Goal: Task Accomplishment & Management: Use online tool/utility

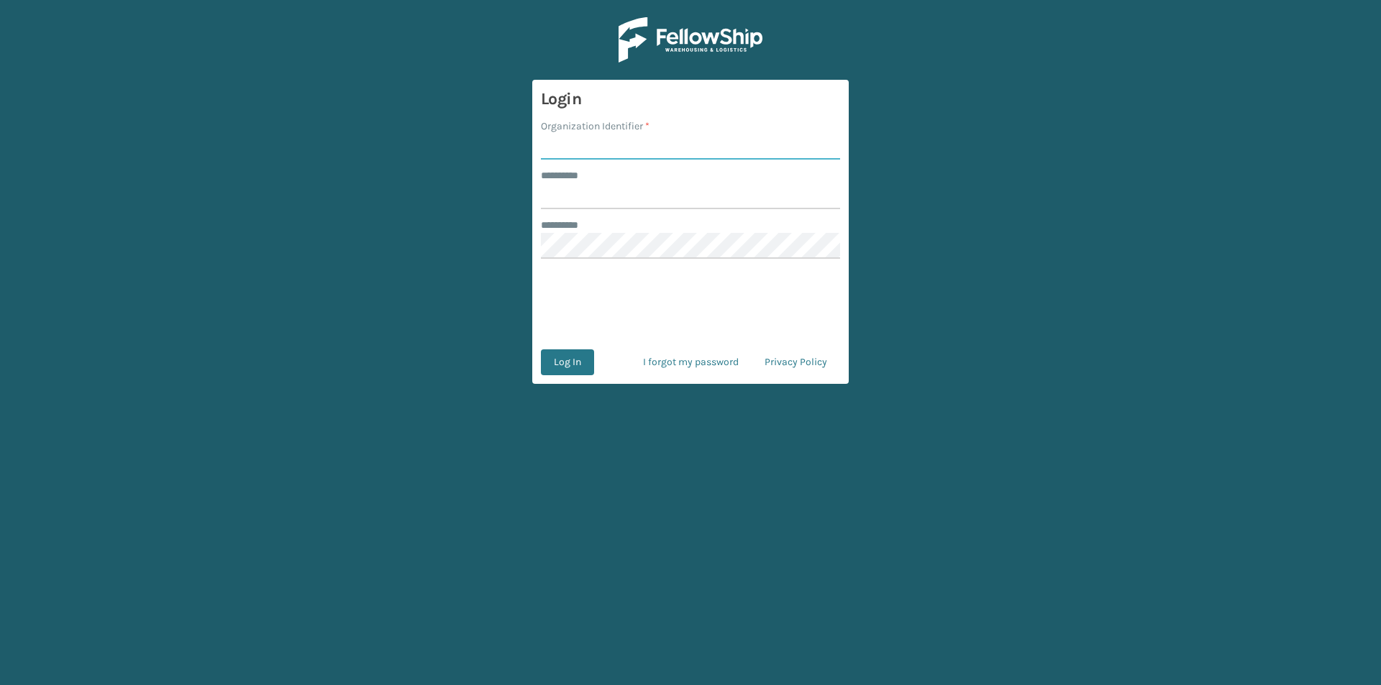
click at [582, 141] on input "Organization Identifier *" at bounding box center [690, 147] width 299 height 26
type input "FELLOWSHIP - WEST"
click at [573, 193] on input "******** *" at bounding box center [690, 196] width 299 height 26
type input "******"
click at [572, 365] on button "Log In" at bounding box center [567, 363] width 53 height 26
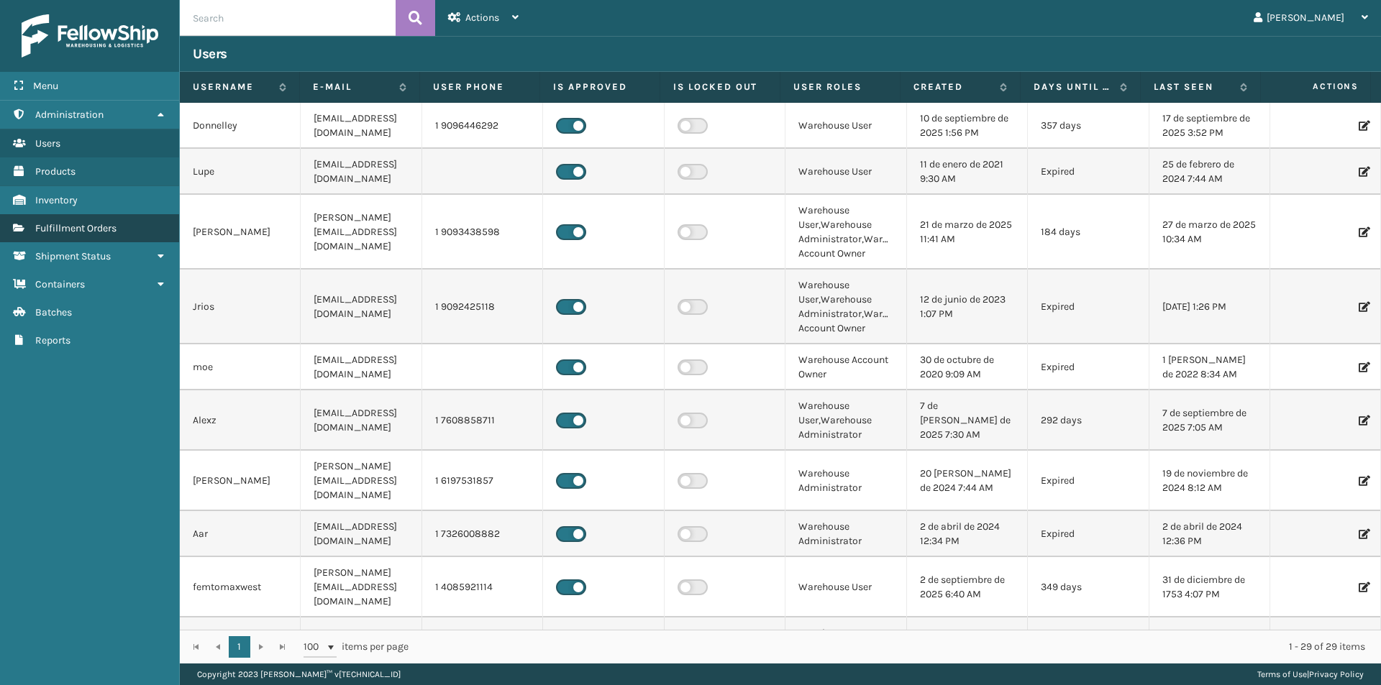
click at [100, 222] on span "Fulfillment Orders" at bounding box center [75, 228] width 81 height 12
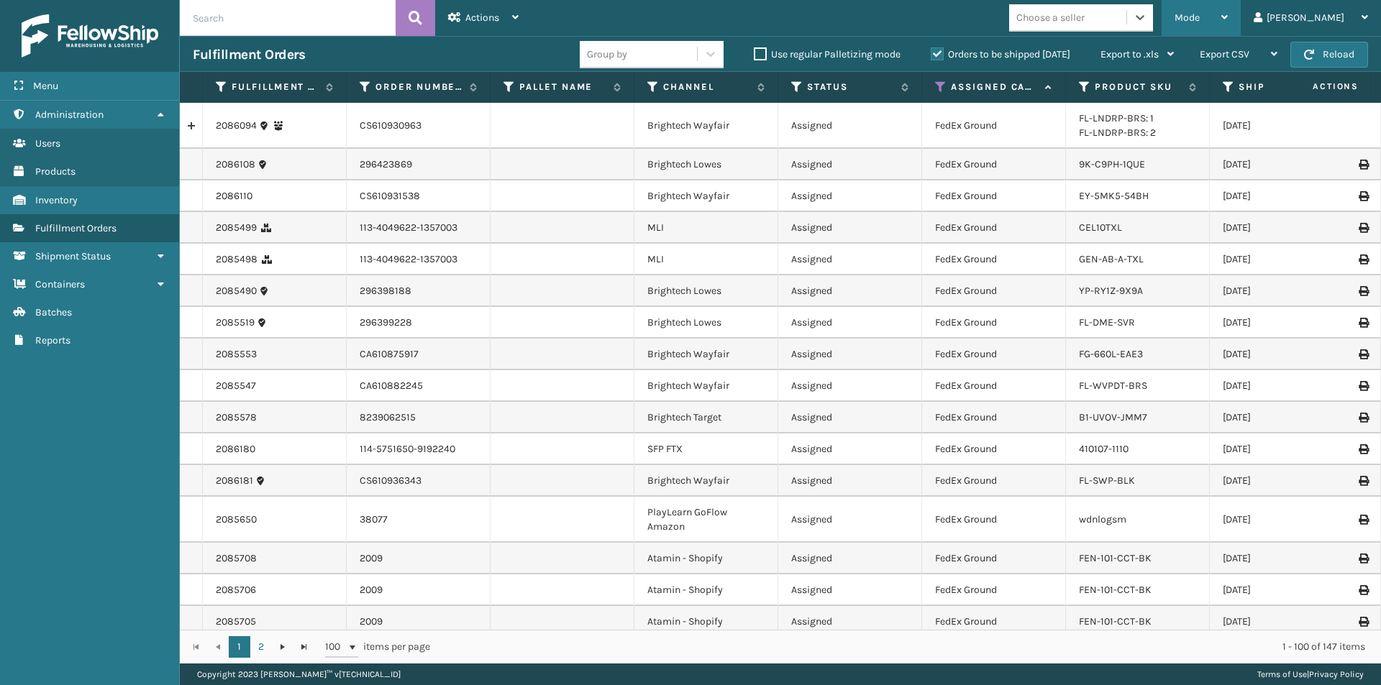
click at [1228, 17] on icon at bounding box center [1224, 17] width 6 height 10
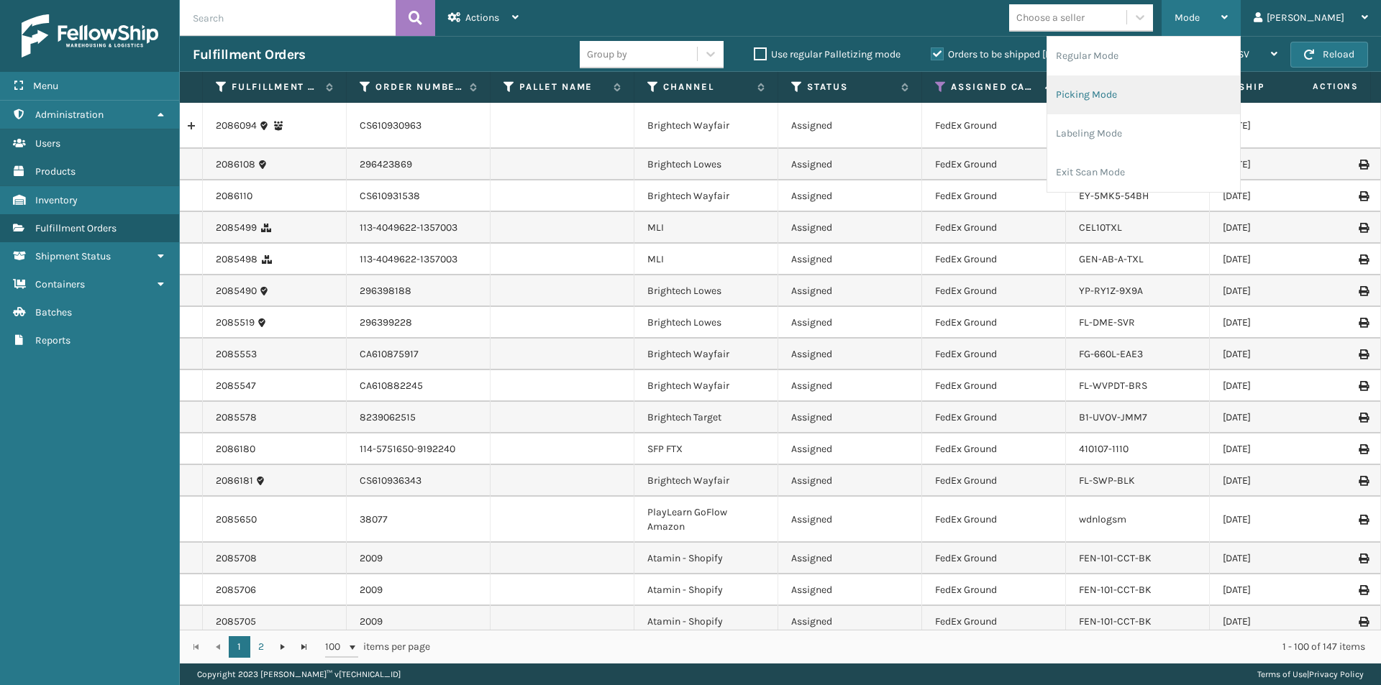
click at [1192, 95] on li "Picking Mode" at bounding box center [1143, 95] width 193 height 39
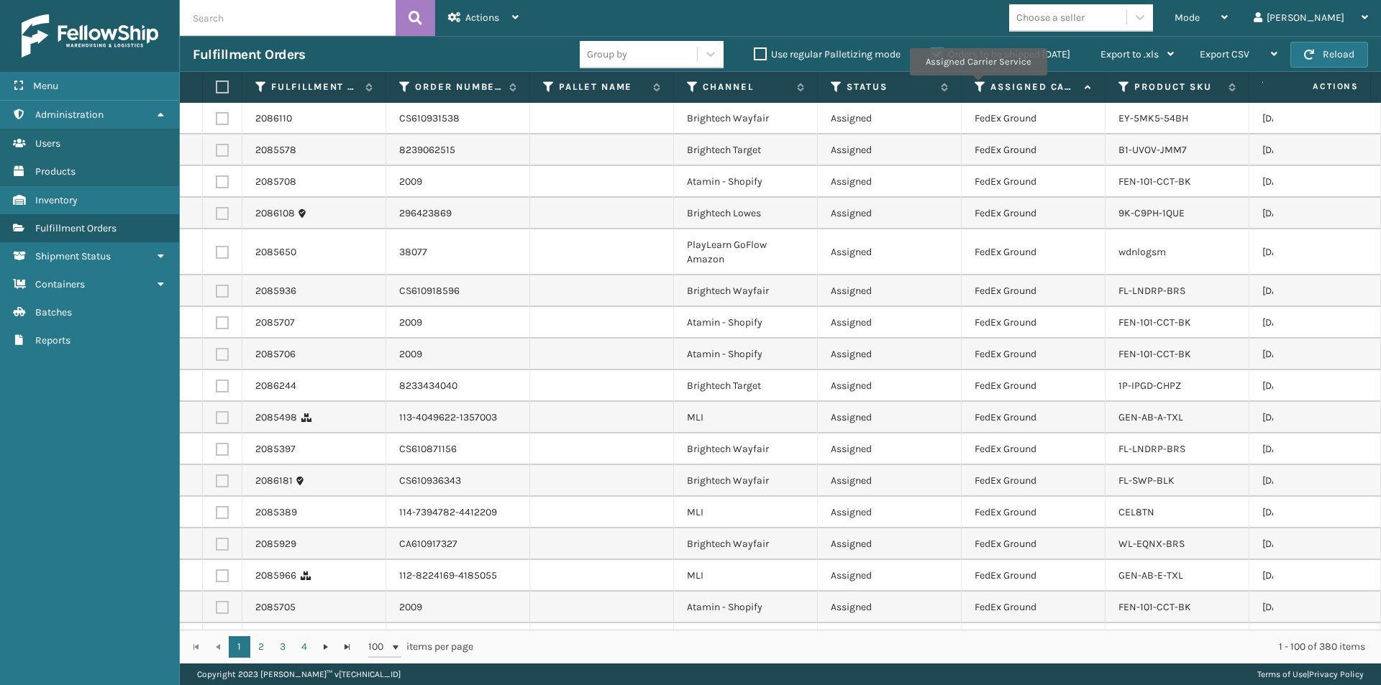
click at [977, 86] on icon at bounding box center [981, 87] width 12 height 13
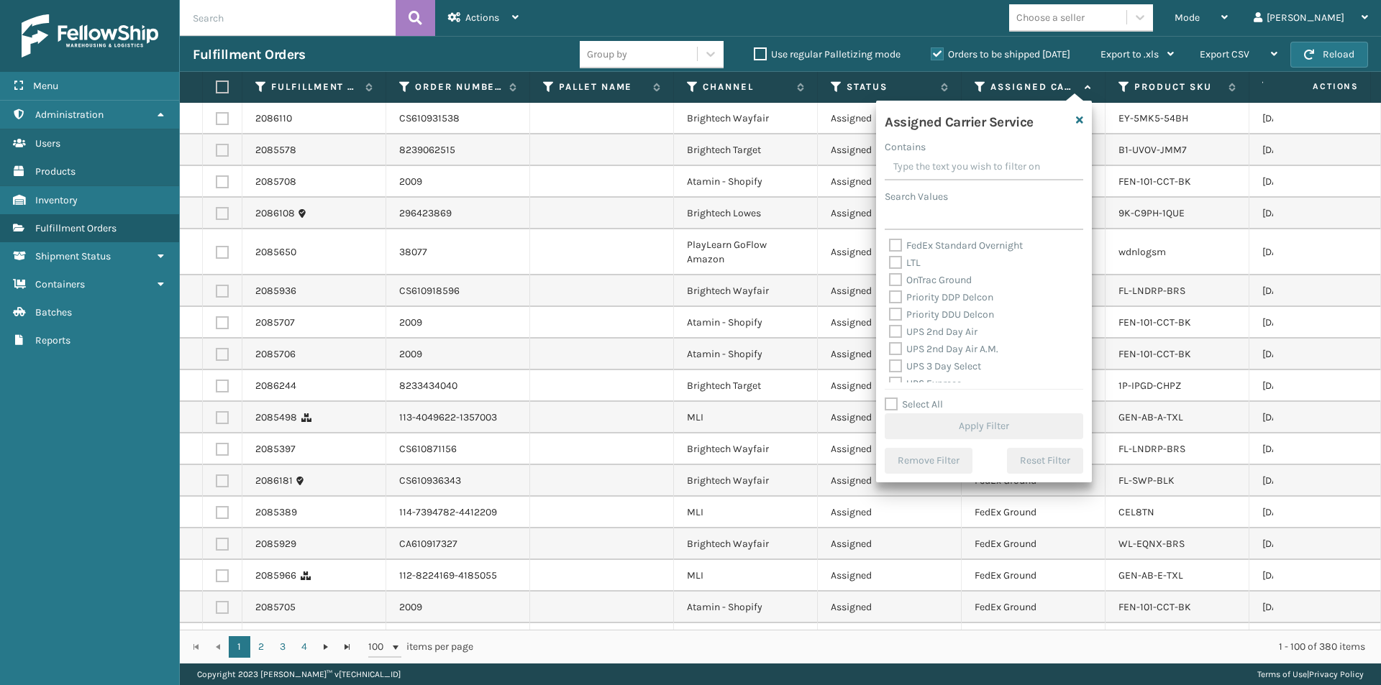
scroll to position [216, 0]
click at [893, 306] on label "UPS 2nd Day Air" at bounding box center [933, 307] width 88 height 12
click at [890, 306] on input "UPS 2nd Day Air" at bounding box center [889, 303] width 1 height 9
checkbox input "true"
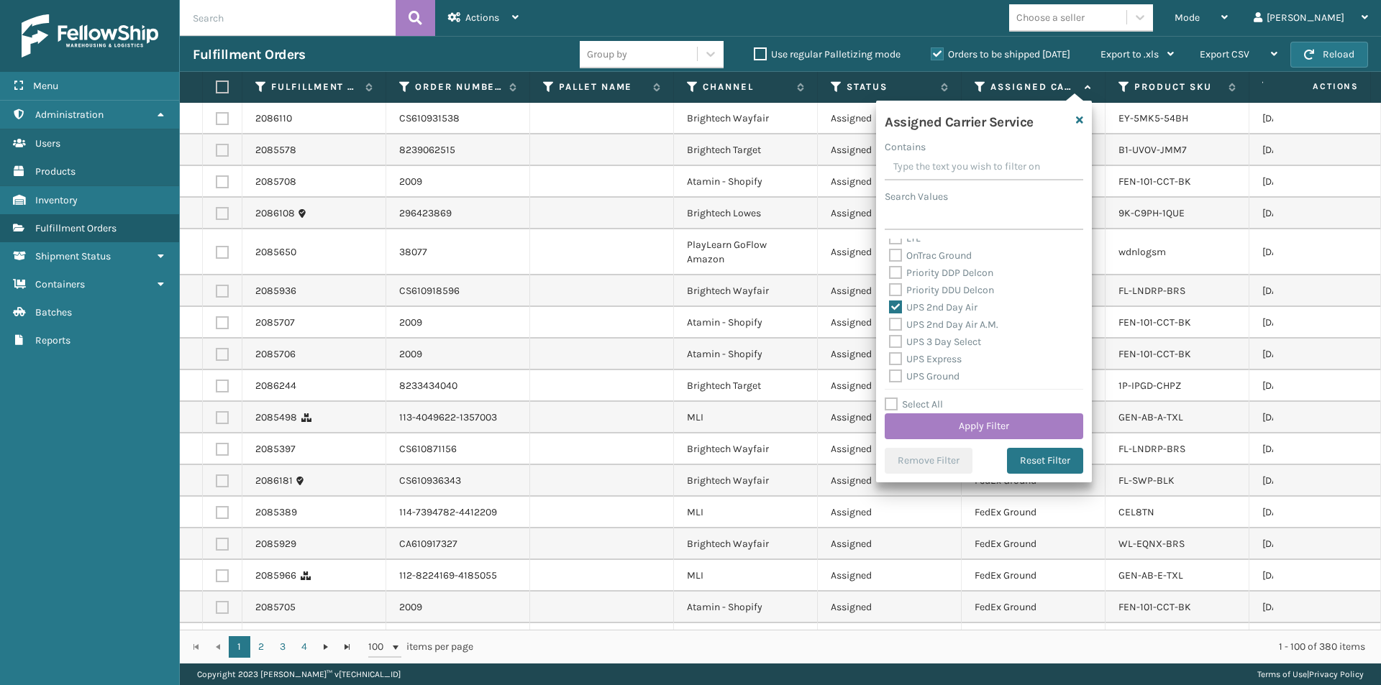
click at [896, 322] on label "UPS 2nd Day Air A.M." at bounding box center [943, 325] width 109 height 12
click at [890, 322] on input "UPS 2nd Day Air A.M." at bounding box center [889, 320] width 1 height 9
checkbox input "true"
click at [895, 343] on label "UPS 3 Day Select" at bounding box center [935, 342] width 92 height 12
click at [890, 343] on input "UPS 3 Day Select" at bounding box center [889, 338] width 1 height 9
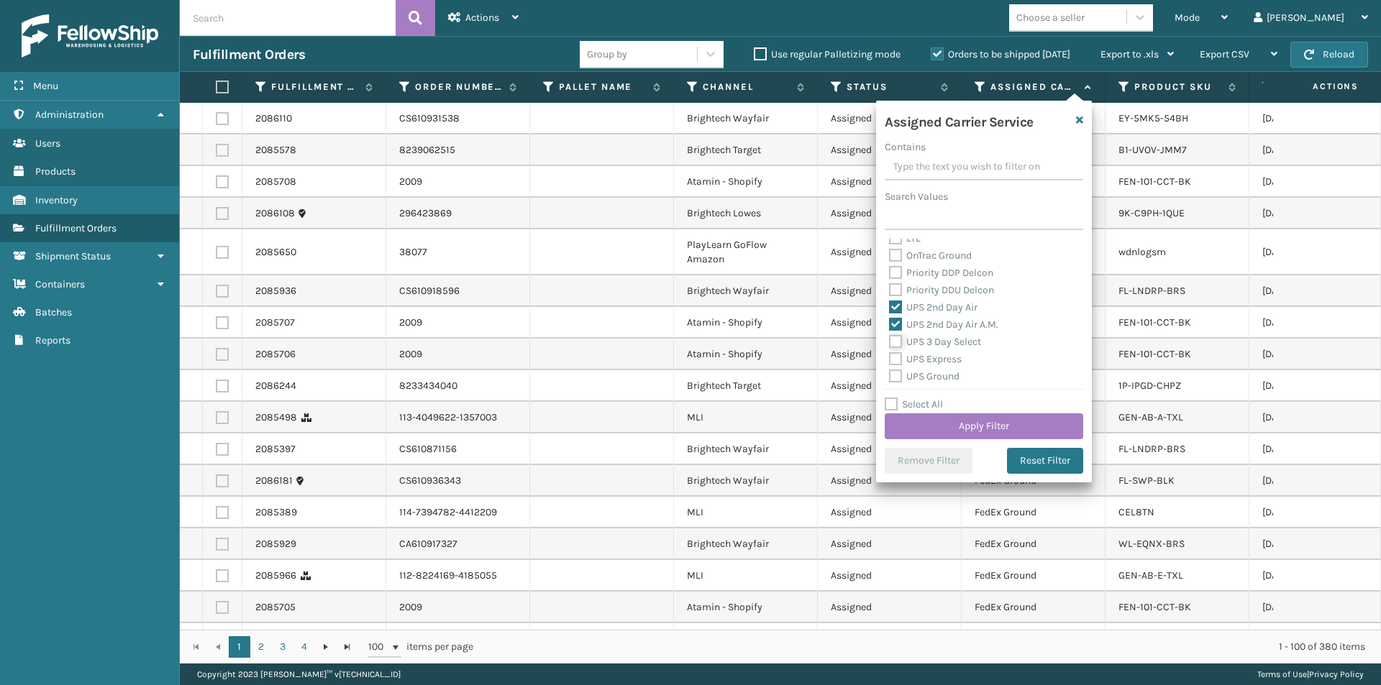
checkbox input "true"
click at [894, 357] on label "UPS Express" at bounding box center [925, 359] width 73 height 12
click at [890, 357] on input "UPS Express" at bounding box center [889, 355] width 1 height 9
checkbox input "true"
click at [898, 375] on label "UPS Ground" at bounding box center [924, 376] width 70 height 12
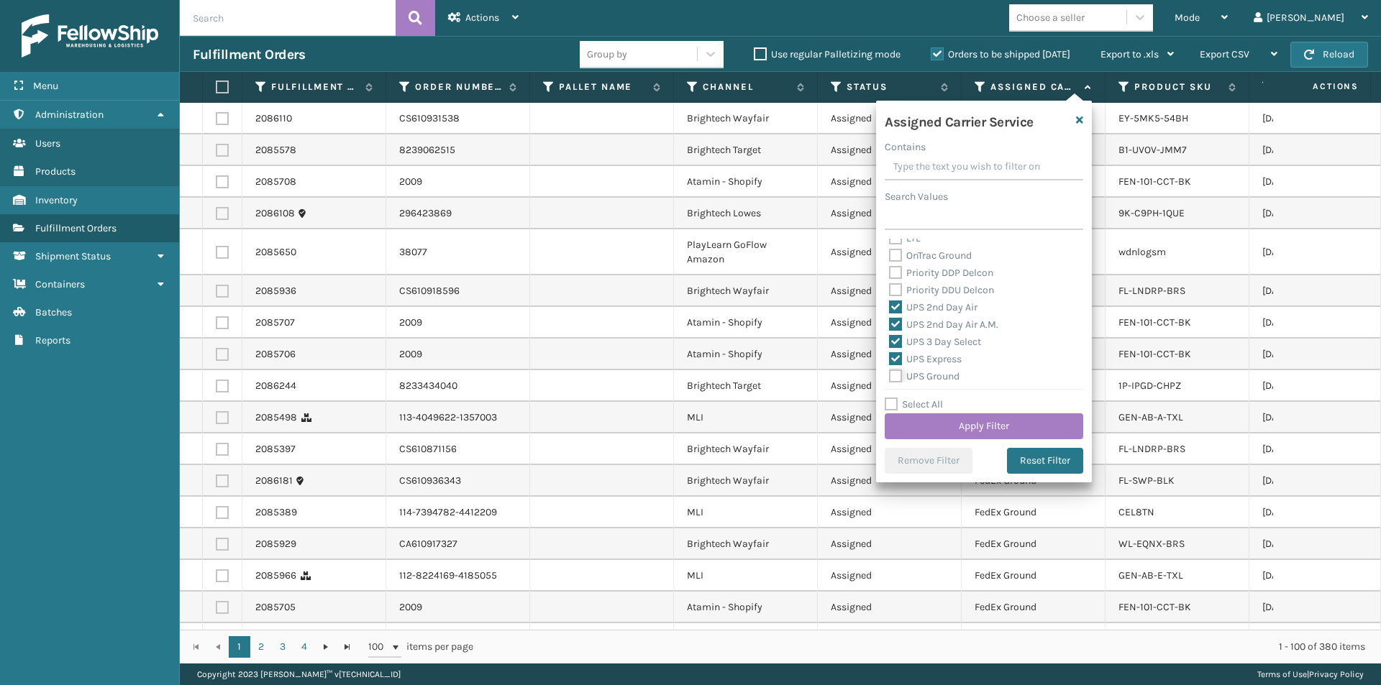
click at [890, 375] on input "UPS Ground" at bounding box center [889, 372] width 1 height 9
checkbox input "true"
click at [894, 322] on label "UPS Next Day Air" at bounding box center [935, 322] width 92 height 12
click at [890, 322] on input "UPS Next Day Air" at bounding box center [889, 318] width 1 height 9
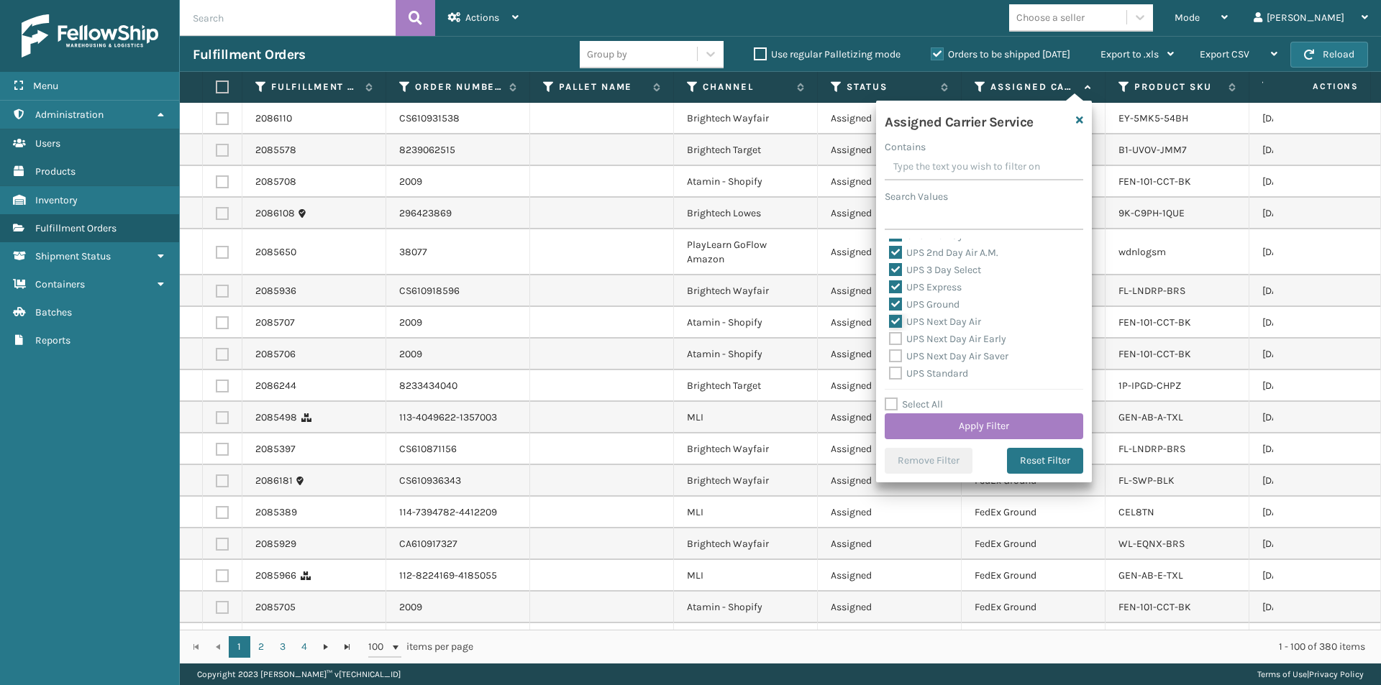
checkbox input "true"
click at [895, 337] on label "UPS Next Day Air Early" at bounding box center [947, 339] width 117 height 12
click at [890, 337] on input "UPS Next Day Air Early" at bounding box center [889, 335] width 1 height 9
checkbox input "true"
click at [898, 358] on label "UPS Next Day Air Saver" at bounding box center [948, 356] width 119 height 12
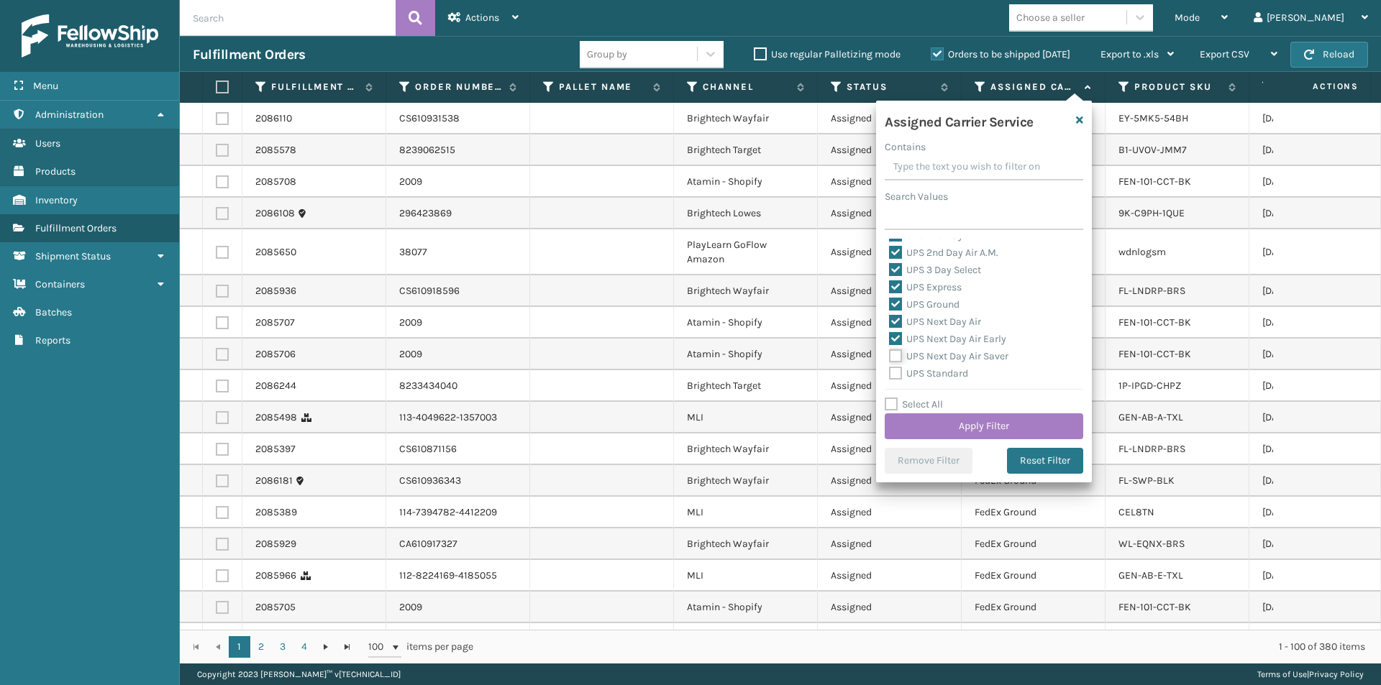
click at [890, 357] on input "UPS Next Day Air Saver" at bounding box center [889, 352] width 1 height 9
checkbox input "true"
click at [1053, 454] on button "Reset Filter" at bounding box center [1045, 461] width 76 height 26
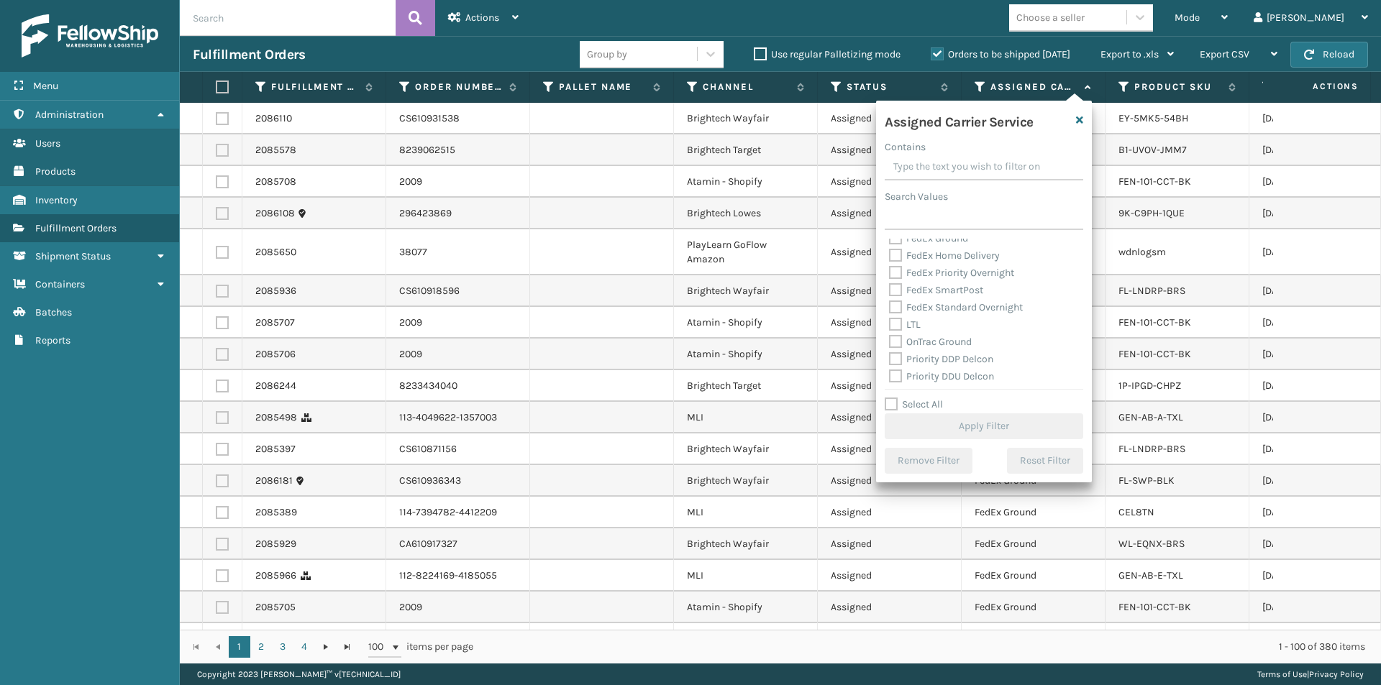
scroll to position [216, 0]
click at [893, 309] on label "UPS 2nd Day Air" at bounding box center [933, 307] width 88 height 12
click at [890, 309] on input "UPS 2nd Day Air" at bounding box center [889, 303] width 1 height 9
checkbox input "true"
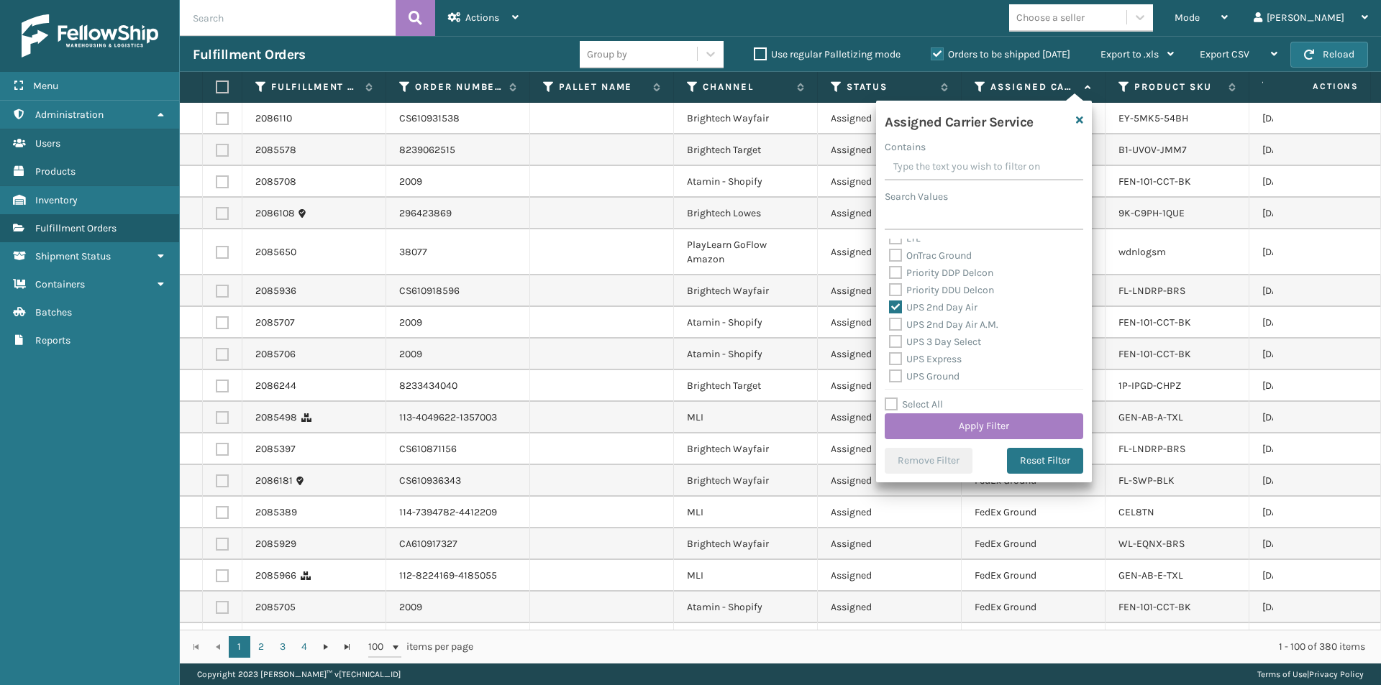
click at [895, 322] on label "UPS 2nd Day Air A.M." at bounding box center [943, 325] width 109 height 12
click at [890, 322] on input "UPS 2nd Day Air A.M." at bounding box center [889, 320] width 1 height 9
checkbox input "true"
click at [893, 356] on label "UPS Express" at bounding box center [925, 359] width 73 height 12
click at [890, 356] on input "UPS Express" at bounding box center [889, 355] width 1 height 9
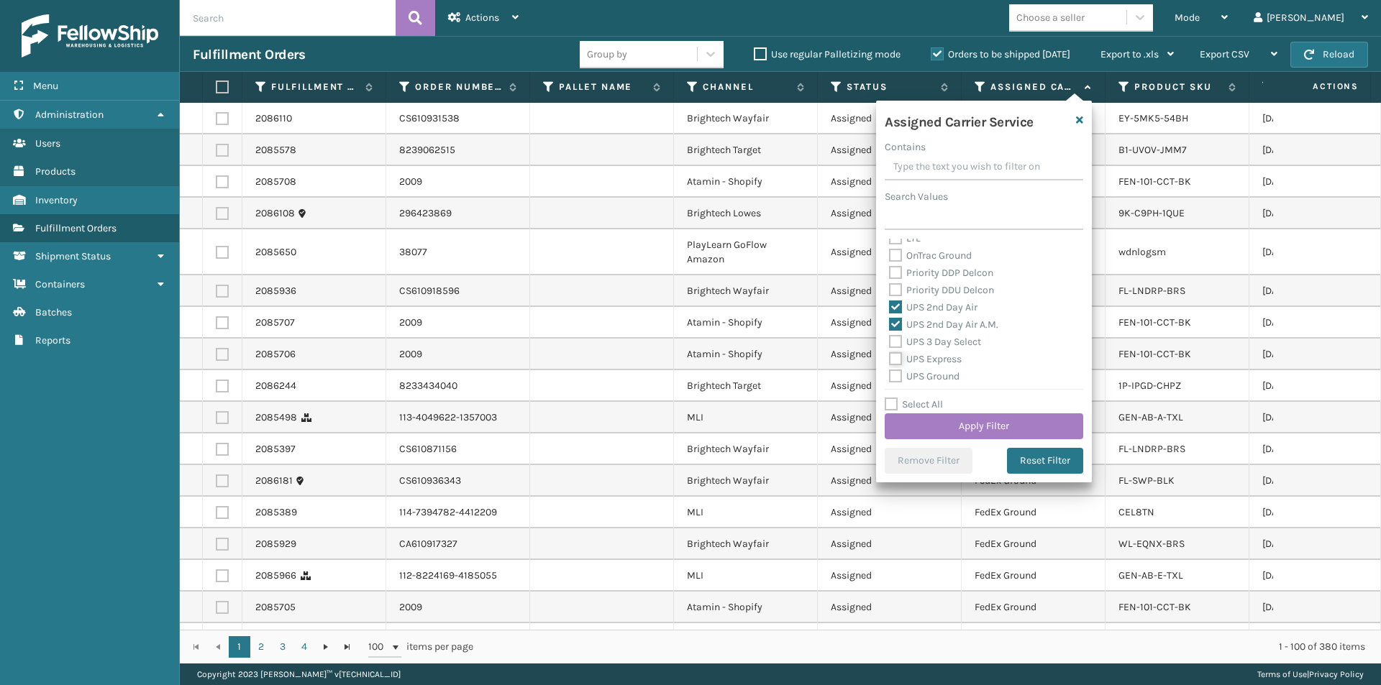
checkbox input "true"
click at [898, 321] on label "UPS Next Day Air" at bounding box center [935, 322] width 92 height 12
click at [890, 321] on input "UPS Next Day Air" at bounding box center [889, 318] width 1 height 9
checkbox input "true"
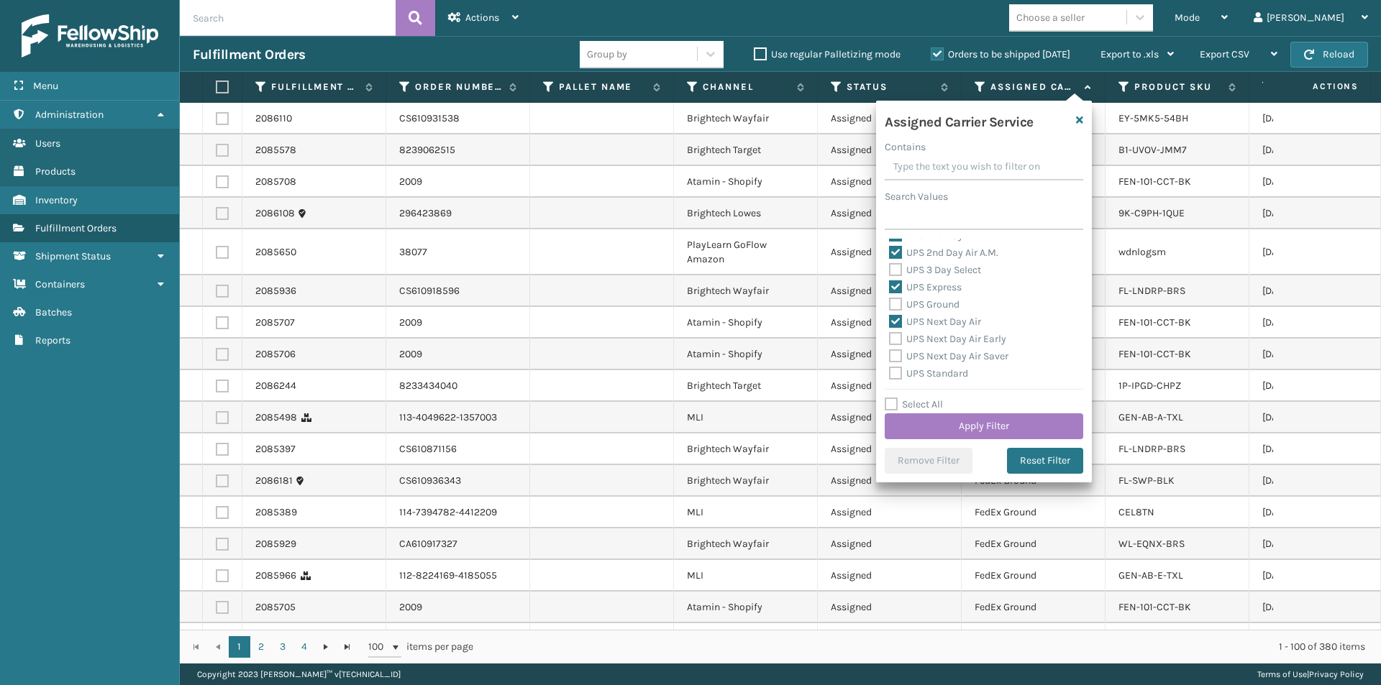
click at [898, 337] on label "UPS Next Day Air Early" at bounding box center [947, 339] width 117 height 12
click at [890, 337] on input "UPS Next Day Air Early" at bounding box center [889, 335] width 1 height 9
checkbox input "true"
click at [895, 355] on label "UPS Next Day Air Saver" at bounding box center [948, 356] width 119 height 12
click at [890, 355] on input "UPS Next Day Air Saver" at bounding box center [889, 352] width 1 height 9
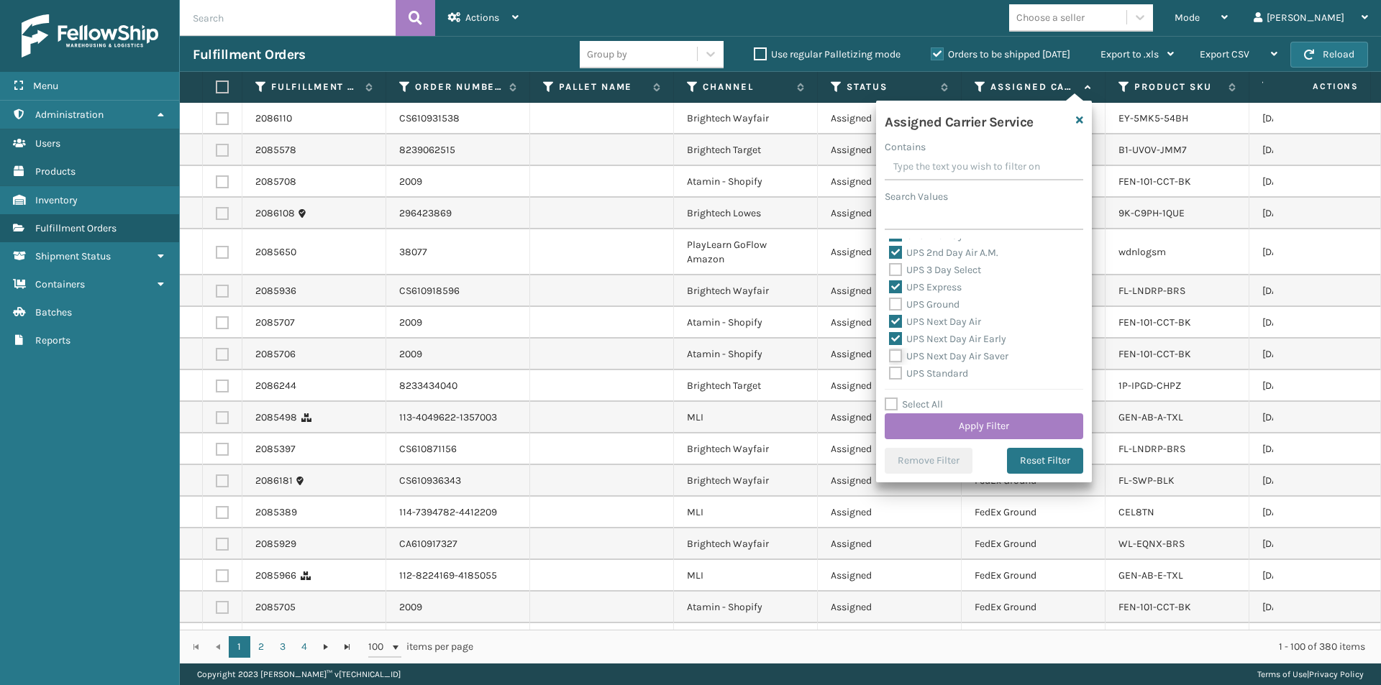
checkbox input "true"
click at [1019, 427] on button "Apply Filter" at bounding box center [984, 427] width 199 height 26
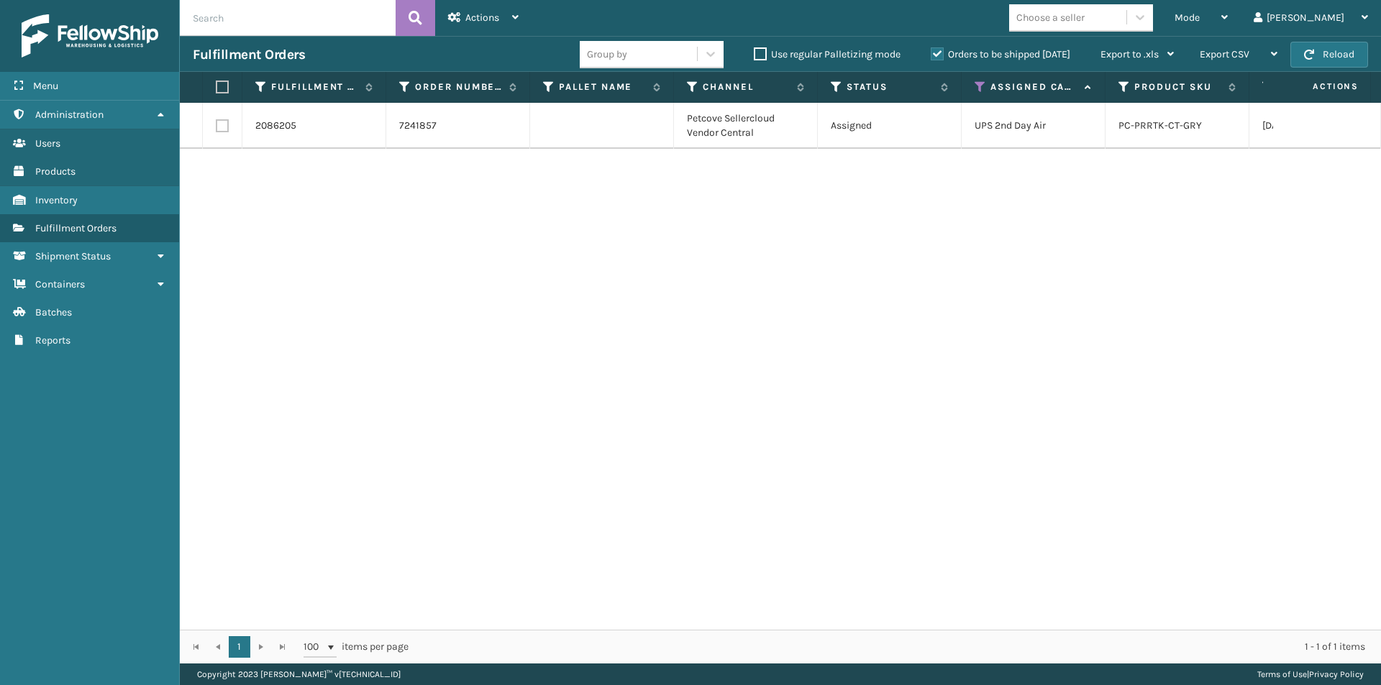
click at [849, 141] on td "Assigned" at bounding box center [890, 126] width 144 height 46
click at [224, 91] on label at bounding box center [220, 87] width 9 height 13
click at [216, 91] on input "checkbox" at bounding box center [216, 87] width 1 height 9
checkbox input "true"
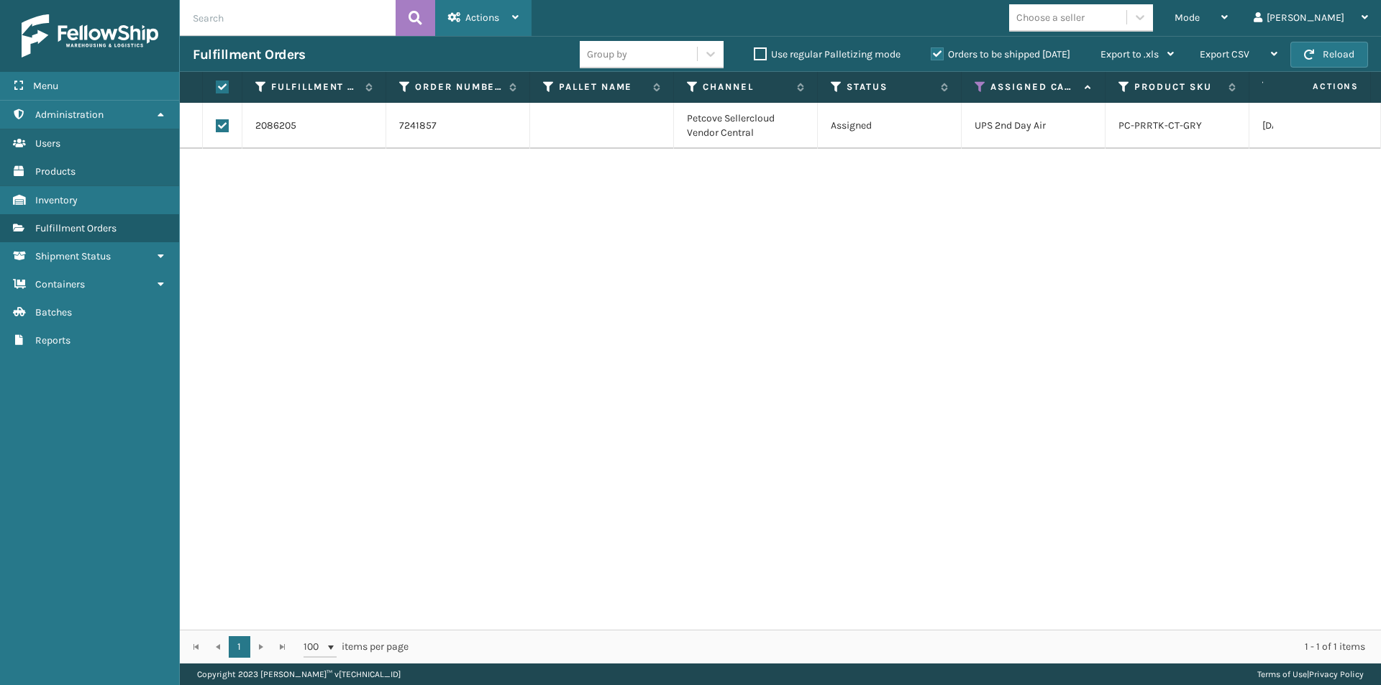
click at [516, 19] on icon at bounding box center [515, 17] width 6 height 10
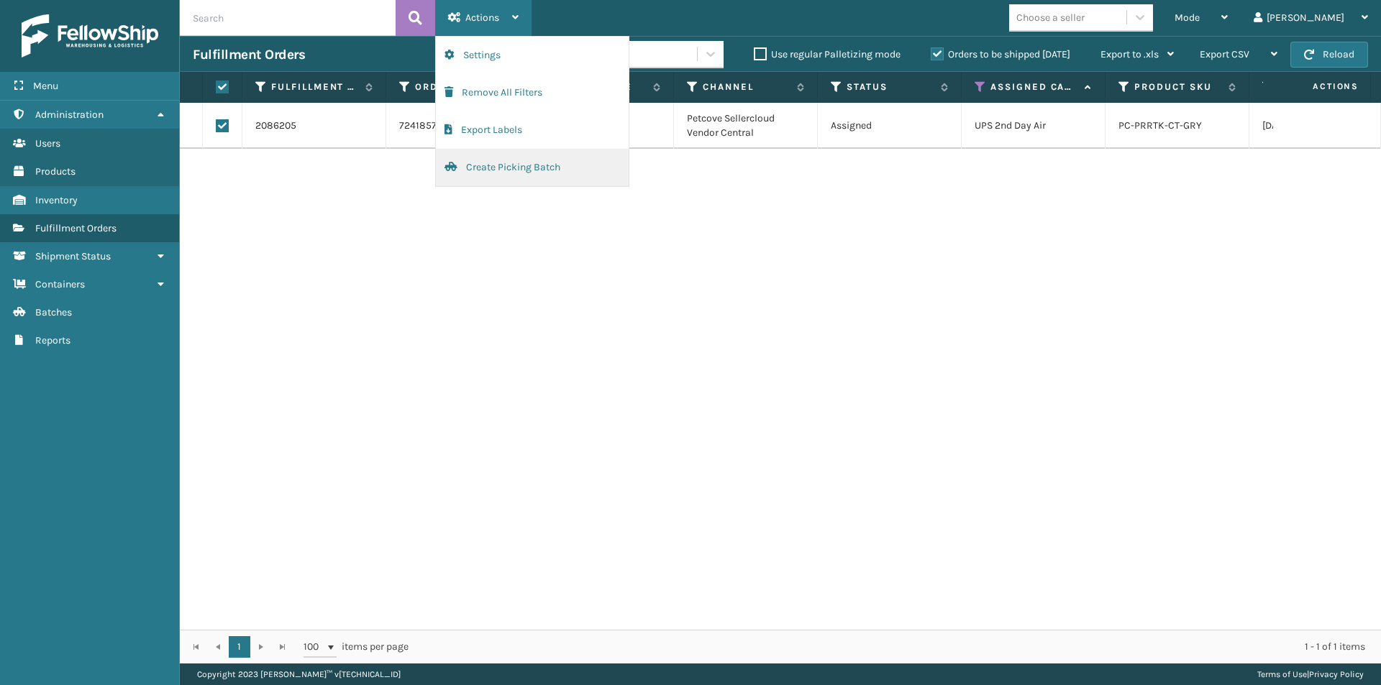
click at [552, 165] on button "Create Picking Batch" at bounding box center [532, 167] width 193 height 37
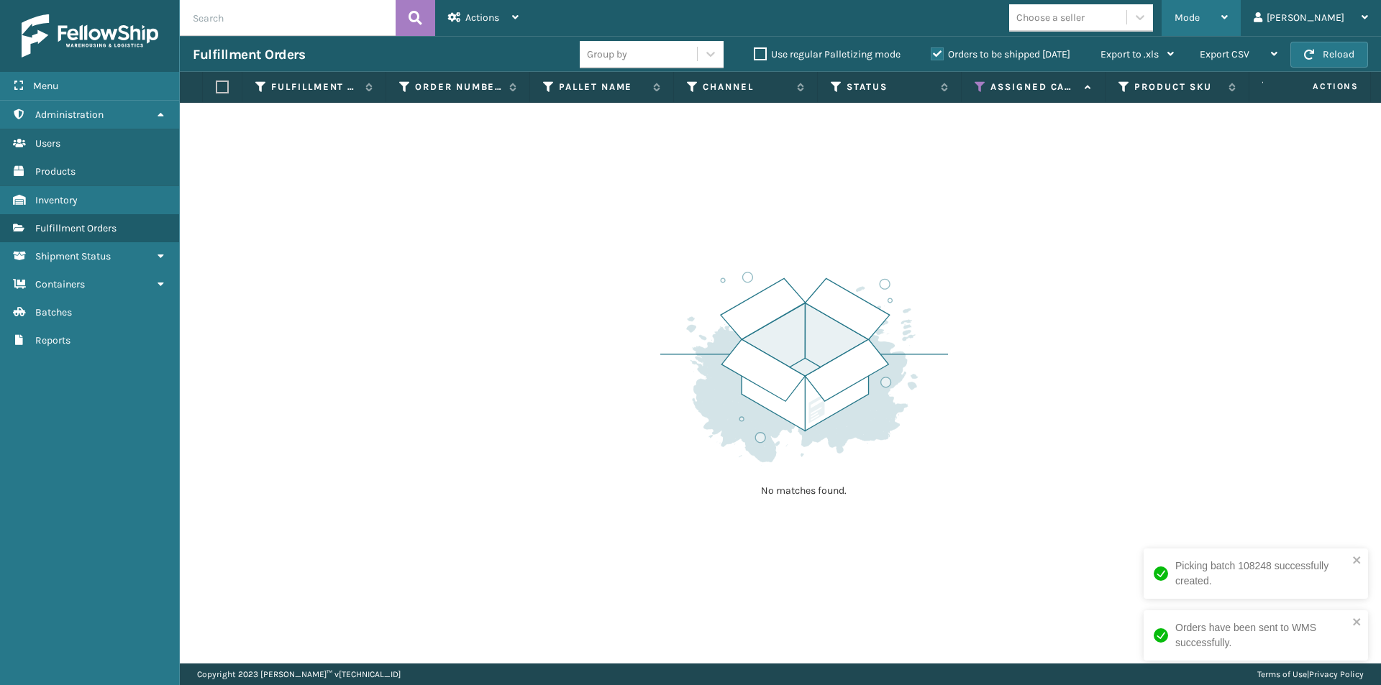
click at [1241, 16] on div "Mode Regular Mode Picking Mode Labeling Mode Exit Scan Mode" at bounding box center [1201, 18] width 79 height 36
drag, startPoint x: 1046, startPoint y: 259, endPoint x: 1034, endPoint y: 223, distance: 37.8
click at [1046, 260] on div "No matches found." at bounding box center [780, 383] width 1201 height 561
click at [982, 91] on icon at bounding box center [981, 87] width 12 height 13
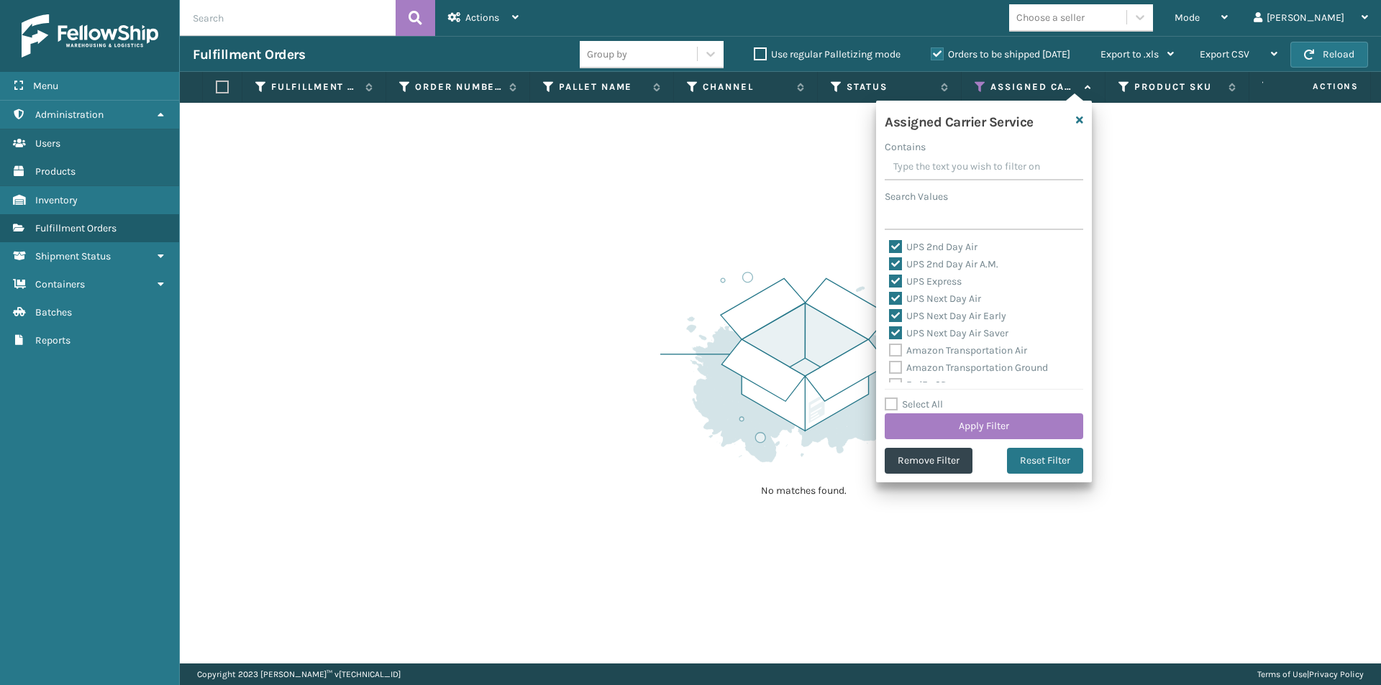
click at [902, 246] on label "UPS 2nd Day Air" at bounding box center [933, 247] width 88 height 12
click at [890, 246] on input "UPS 2nd Day Air" at bounding box center [889, 243] width 1 height 9
checkbox input "false"
click at [895, 267] on label "UPS 2nd Day Air A.M." at bounding box center [943, 264] width 109 height 12
click at [890, 265] on input "UPS 2nd Day Air A.M." at bounding box center [889, 260] width 1 height 9
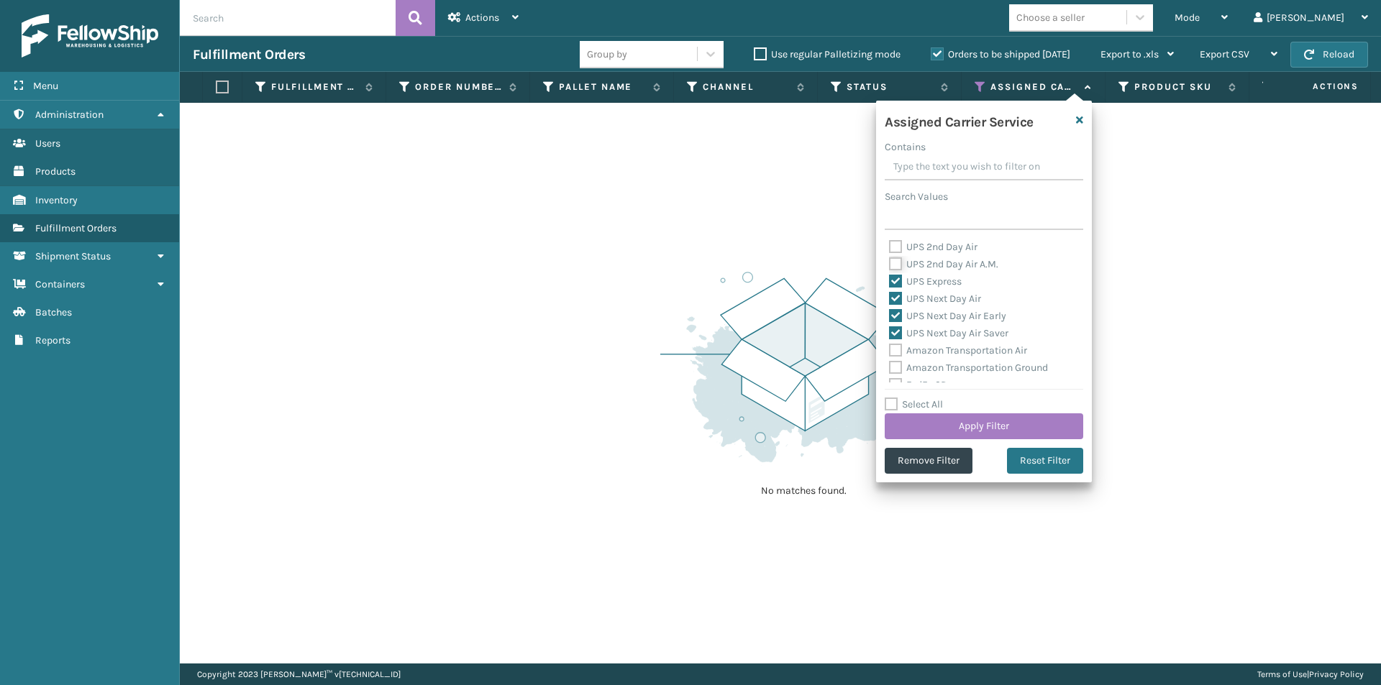
checkbox input "false"
click at [892, 283] on label "UPS Express" at bounding box center [925, 281] width 73 height 12
click at [890, 283] on input "UPS Express" at bounding box center [889, 277] width 1 height 9
checkbox input "false"
click at [897, 299] on label "UPS Next Day Air" at bounding box center [935, 299] width 92 height 12
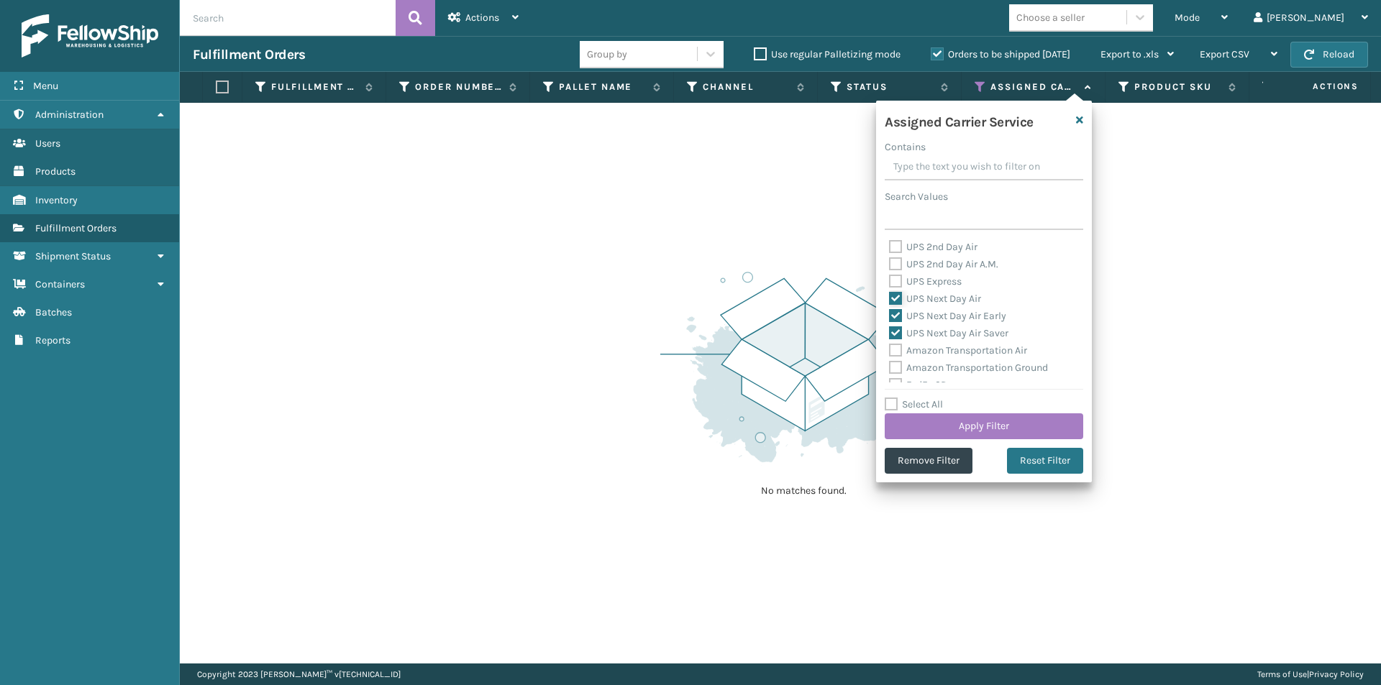
click at [890, 299] on input "UPS Next Day Air" at bounding box center [889, 295] width 1 height 9
checkbox input "false"
click at [896, 311] on label "UPS Next Day Air Early" at bounding box center [947, 316] width 117 height 12
click at [890, 311] on input "UPS Next Day Air Early" at bounding box center [889, 312] width 1 height 9
checkbox input "false"
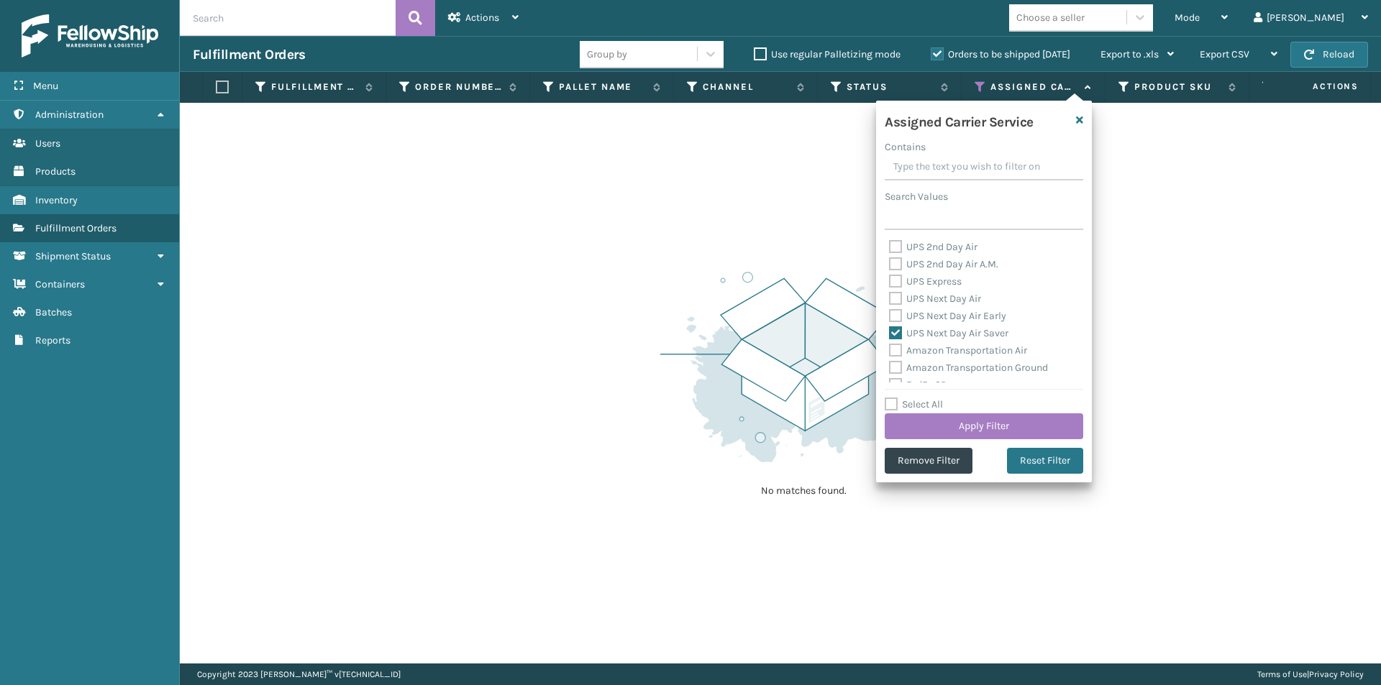
click at [891, 333] on label "UPS Next Day Air Saver" at bounding box center [948, 333] width 119 height 12
click at [890, 333] on input "UPS Next Day Air Saver" at bounding box center [889, 329] width 1 height 9
checkbox input "false"
click at [895, 245] on label "UPS 2nd Day Air" at bounding box center [933, 247] width 88 height 12
click at [890, 245] on input "UPS 2nd Day Air" at bounding box center [889, 243] width 1 height 9
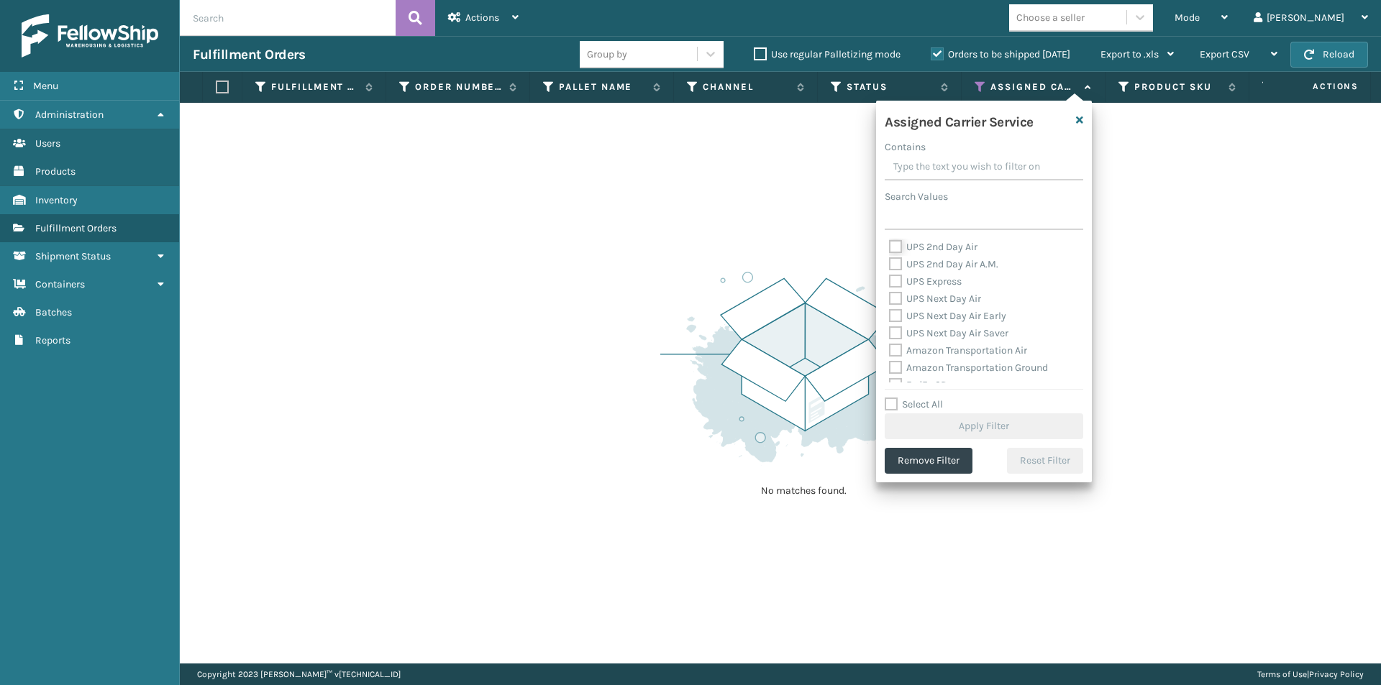
checkbox input "true"
click at [1038, 460] on button "Reset Filter" at bounding box center [1045, 461] width 76 height 26
click at [900, 310] on label "UPS 2nd Day Air" at bounding box center [933, 307] width 88 height 12
click at [890, 309] on input "UPS 2nd Day Air" at bounding box center [889, 303] width 1 height 9
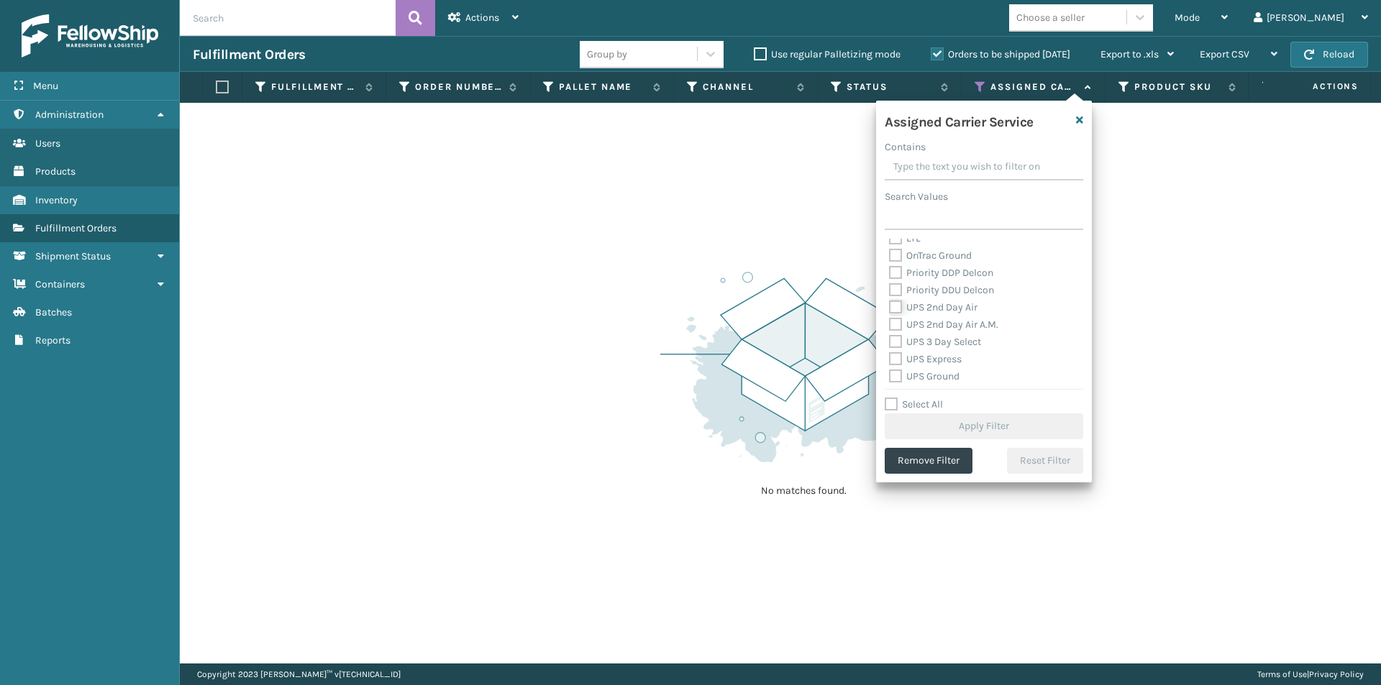
checkbox input "true"
click at [900, 321] on label "UPS 2nd Day Air A.M." at bounding box center [943, 325] width 109 height 12
click at [890, 321] on input "UPS 2nd Day Air A.M." at bounding box center [889, 320] width 1 height 9
checkbox input "true"
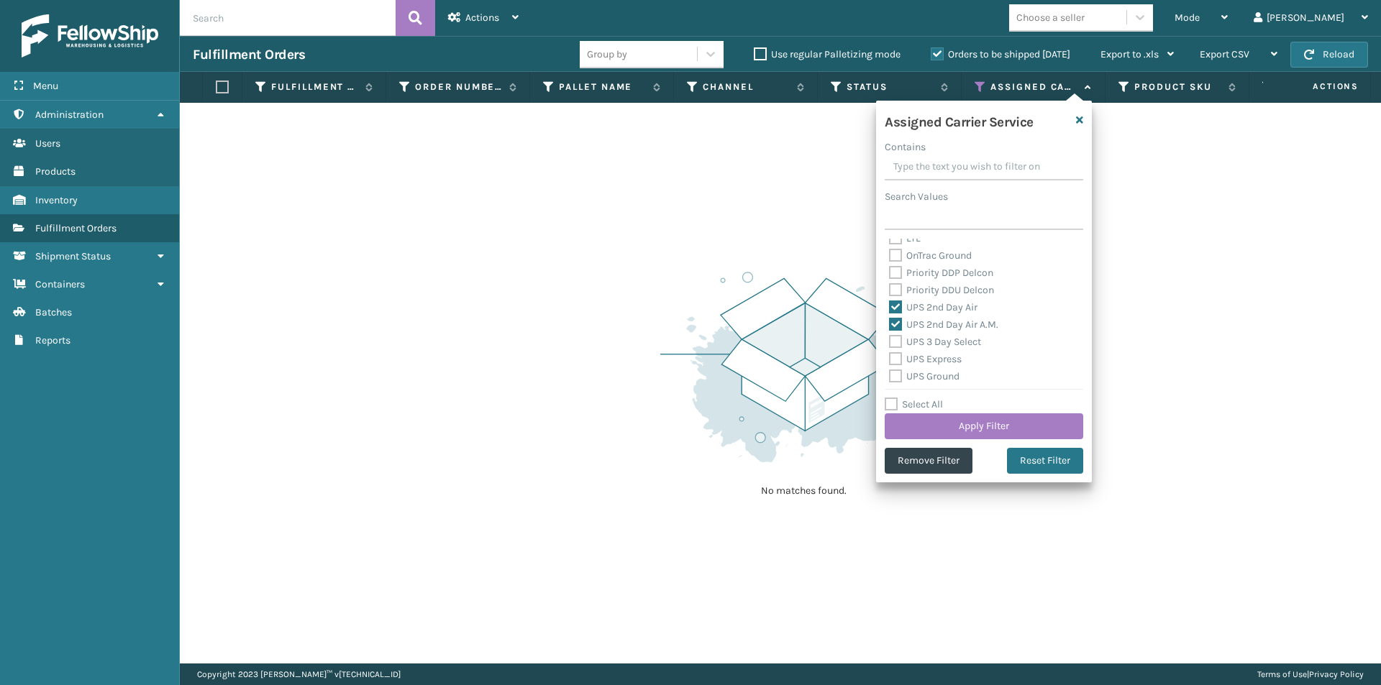
click at [897, 339] on label "UPS 3 Day Select" at bounding box center [935, 342] width 92 height 12
click at [890, 339] on input "UPS 3 Day Select" at bounding box center [889, 338] width 1 height 9
checkbox input "true"
click at [893, 357] on label "UPS Express" at bounding box center [925, 359] width 73 height 12
click at [890, 357] on input "UPS Express" at bounding box center [889, 355] width 1 height 9
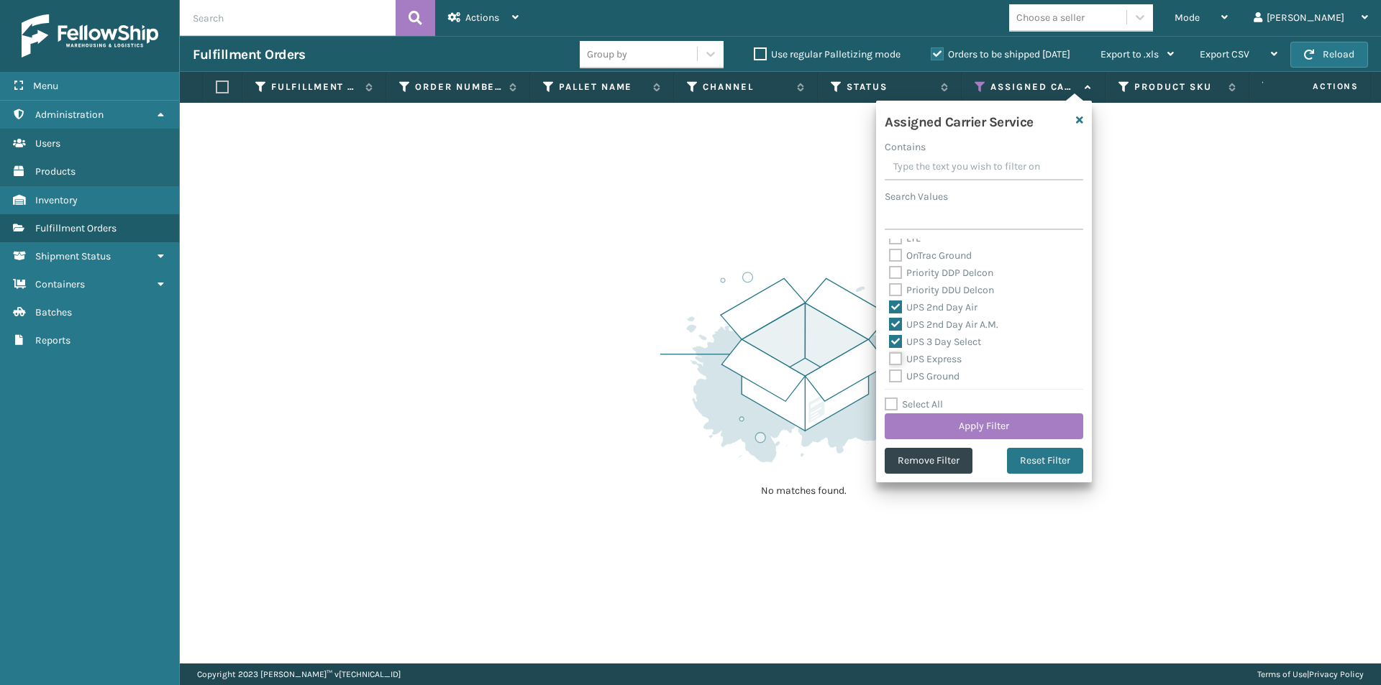
checkbox input "true"
click at [895, 308] on label "UPS Ground" at bounding box center [924, 304] width 70 height 12
click at [890, 306] on input "UPS Ground" at bounding box center [889, 300] width 1 height 9
checkbox input "true"
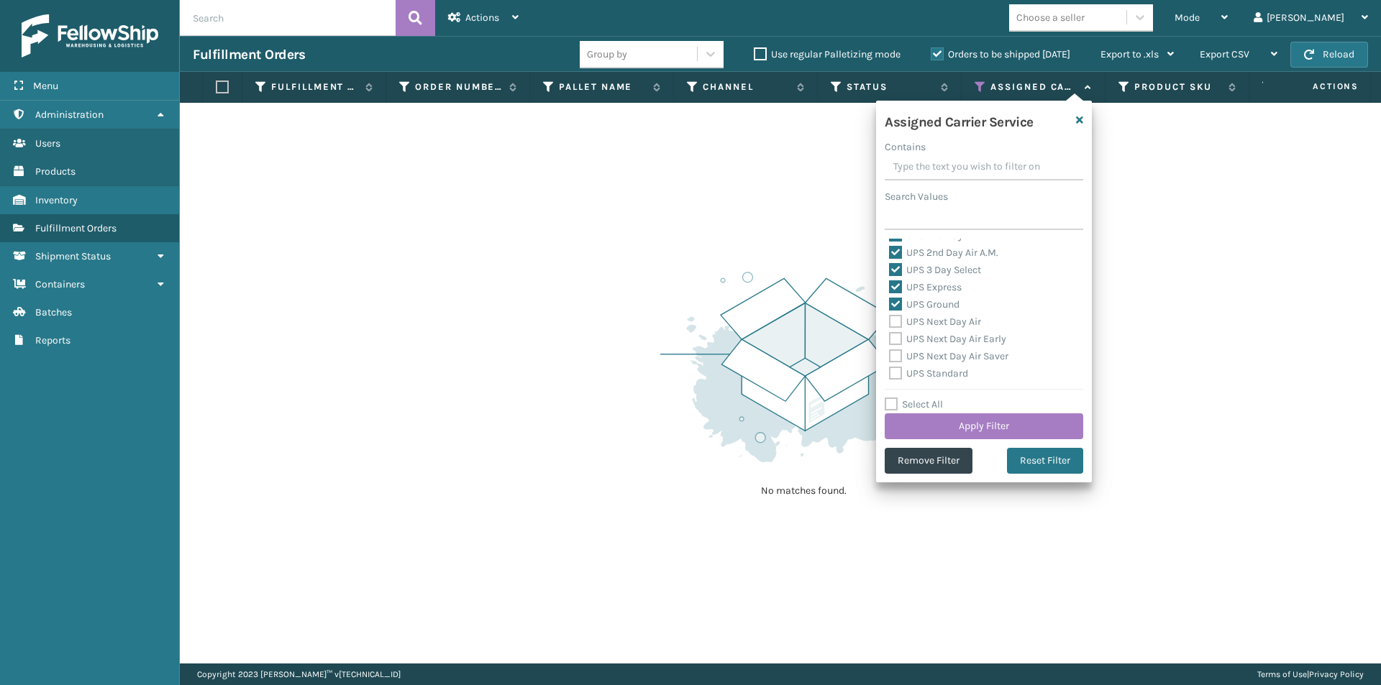
click at [896, 324] on label "UPS Next Day Air" at bounding box center [935, 322] width 92 height 12
click at [890, 323] on input "UPS Next Day Air" at bounding box center [889, 318] width 1 height 9
checkbox input "true"
click at [895, 334] on label "UPS Next Day Air Early" at bounding box center [947, 339] width 117 height 12
click at [890, 334] on input "UPS Next Day Air Early" at bounding box center [889, 335] width 1 height 9
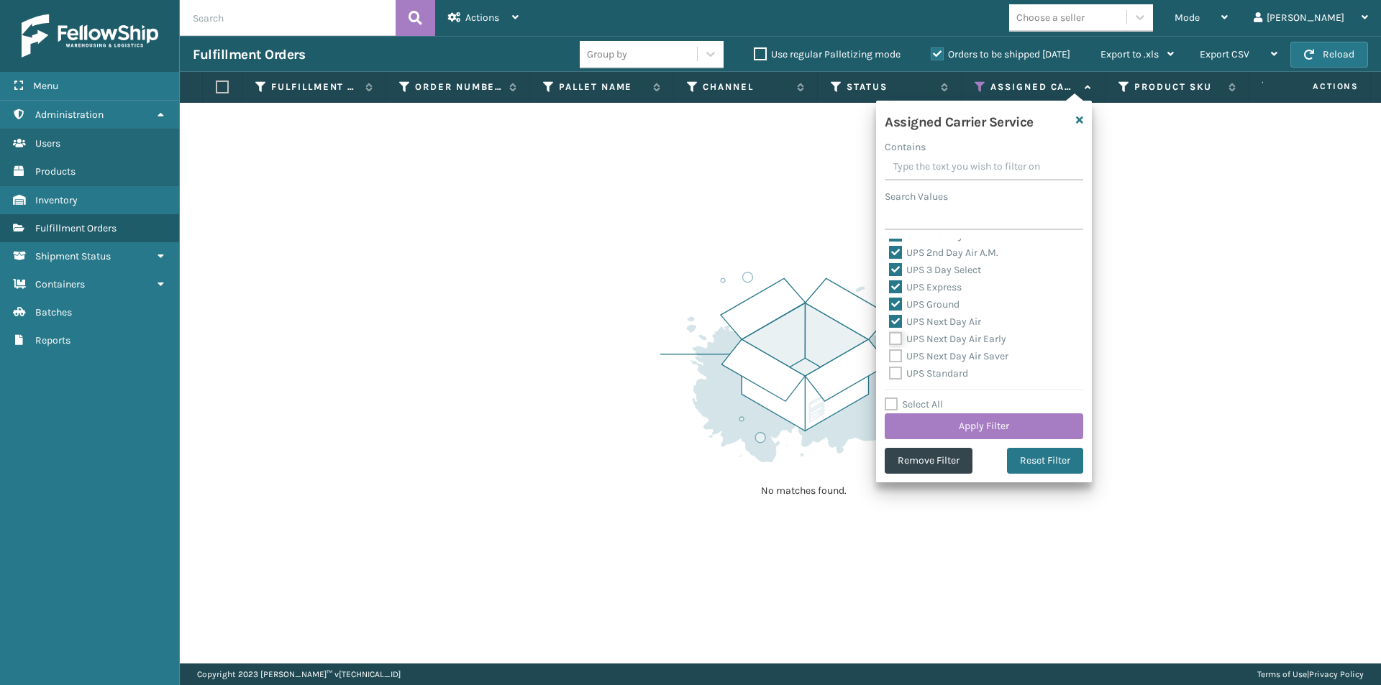
checkbox input "true"
click at [898, 355] on label "UPS Next Day Air Saver" at bounding box center [948, 356] width 119 height 12
click at [890, 355] on input "UPS Next Day Air Saver" at bounding box center [889, 352] width 1 height 9
checkbox input "true"
click at [900, 373] on label "UPS Standard" at bounding box center [928, 374] width 79 height 12
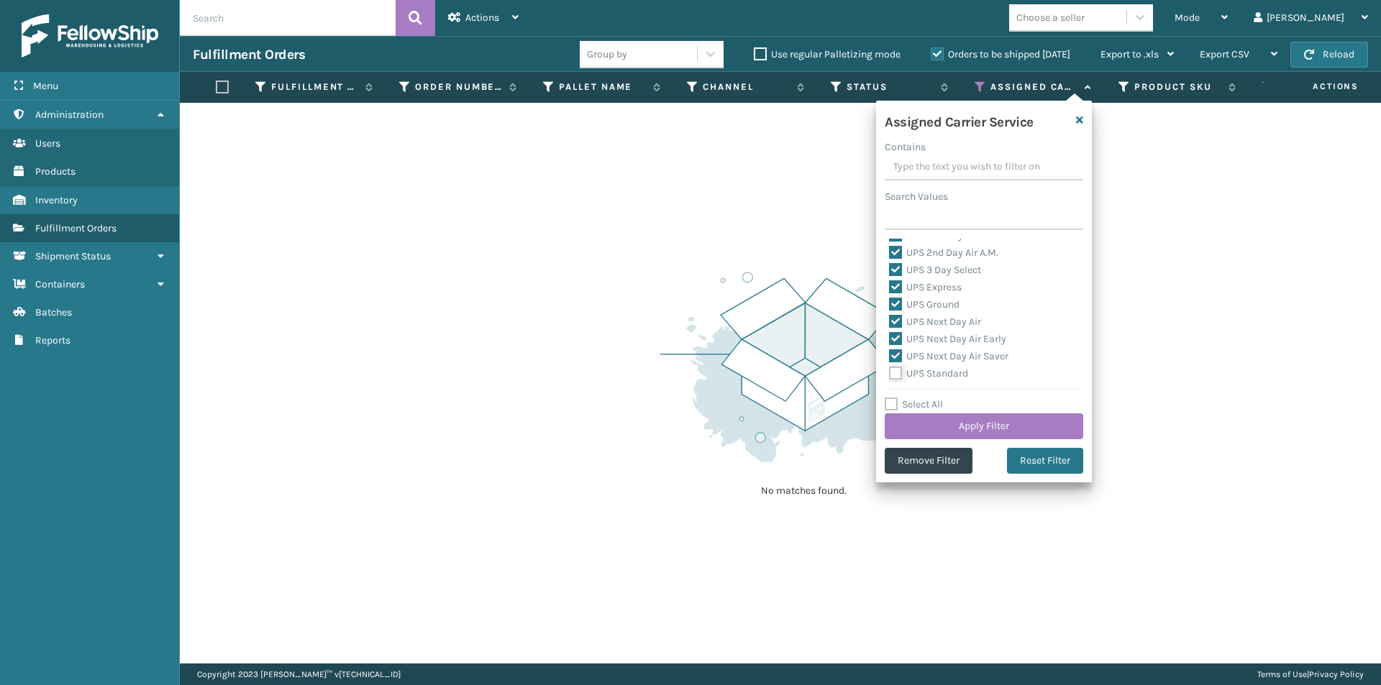
click at [890, 373] on input "UPS Standard" at bounding box center [889, 369] width 1 height 9
checkbox input "true"
click at [895, 319] on label "UPS SurePost 1LB or Greater" at bounding box center [960, 319] width 142 height 12
click at [890, 319] on input "UPS SurePost 1LB or Greater" at bounding box center [889, 315] width 1 height 9
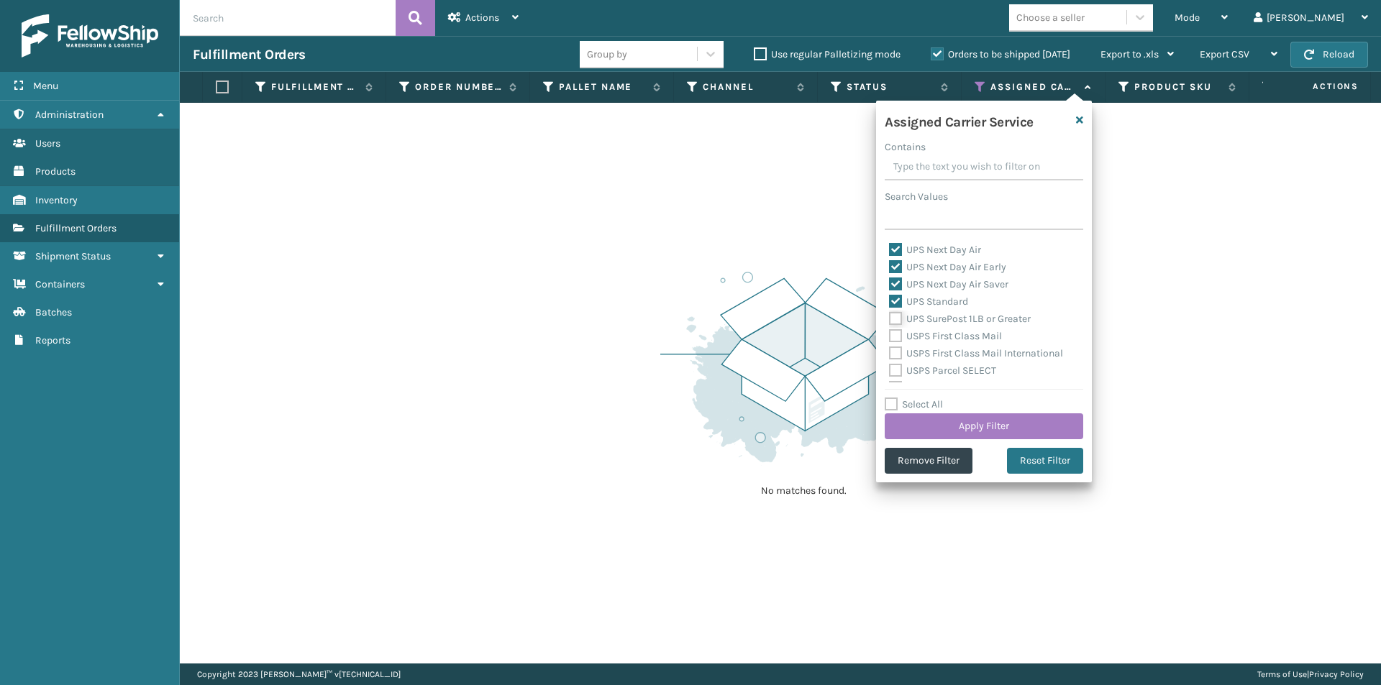
checkbox input "true"
click at [1013, 425] on button "Apply Filter" at bounding box center [984, 427] width 199 height 26
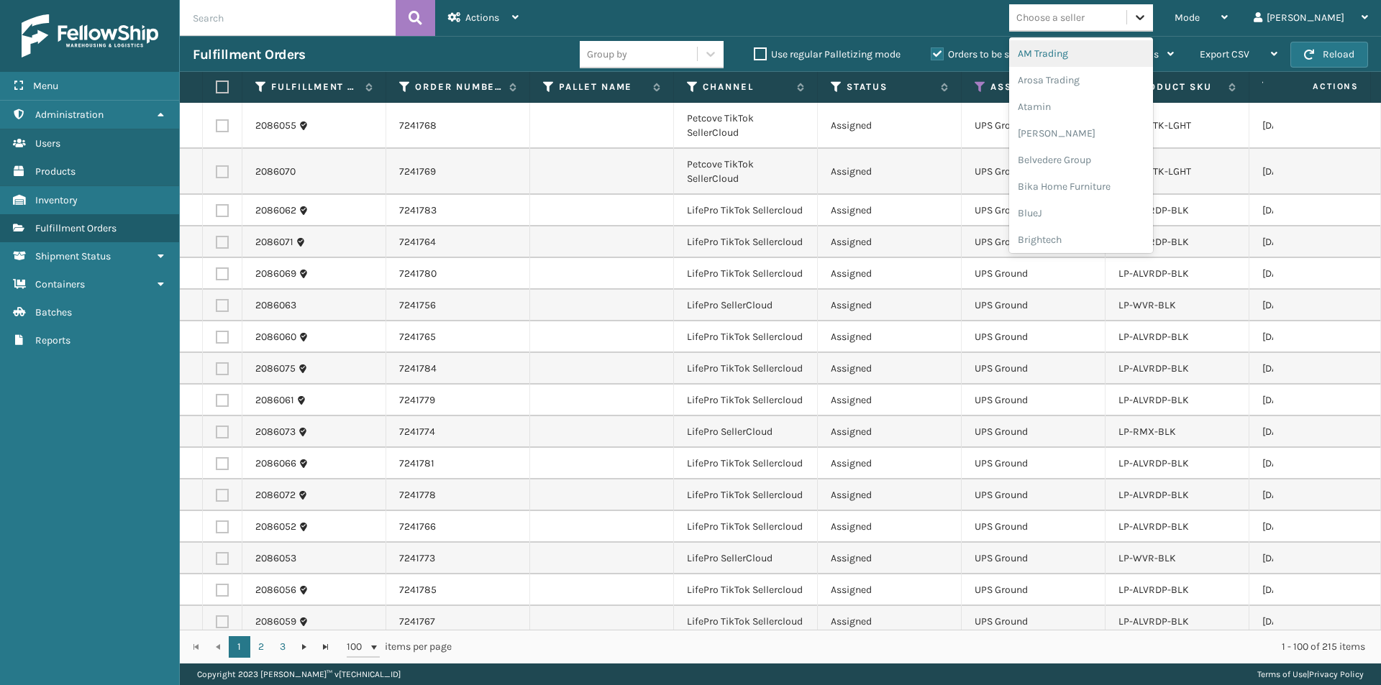
click at [1153, 27] on div at bounding box center [1140, 17] width 26 height 26
click at [1086, 81] on div "Arosa Trading" at bounding box center [1081, 80] width 144 height 27
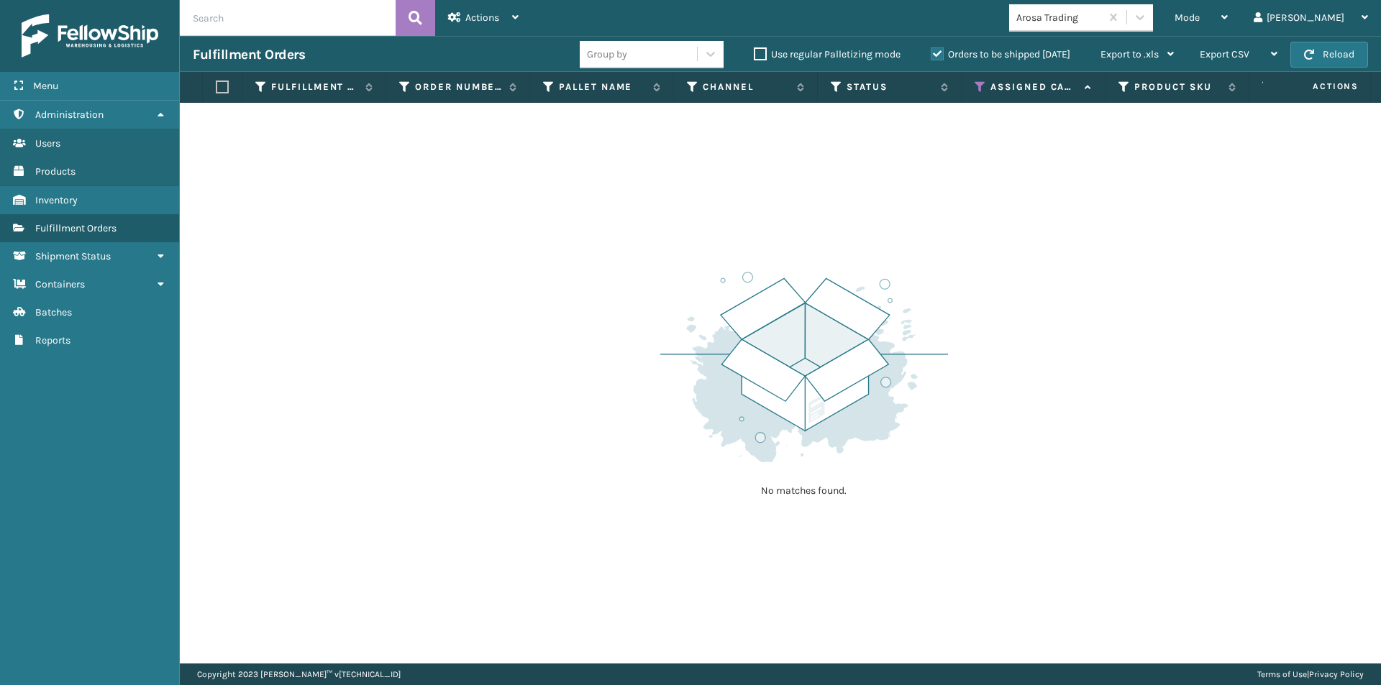
click at [1162, 14] on div "Arosa Trading" at bounding box center [1085, 17] width 152 height 27
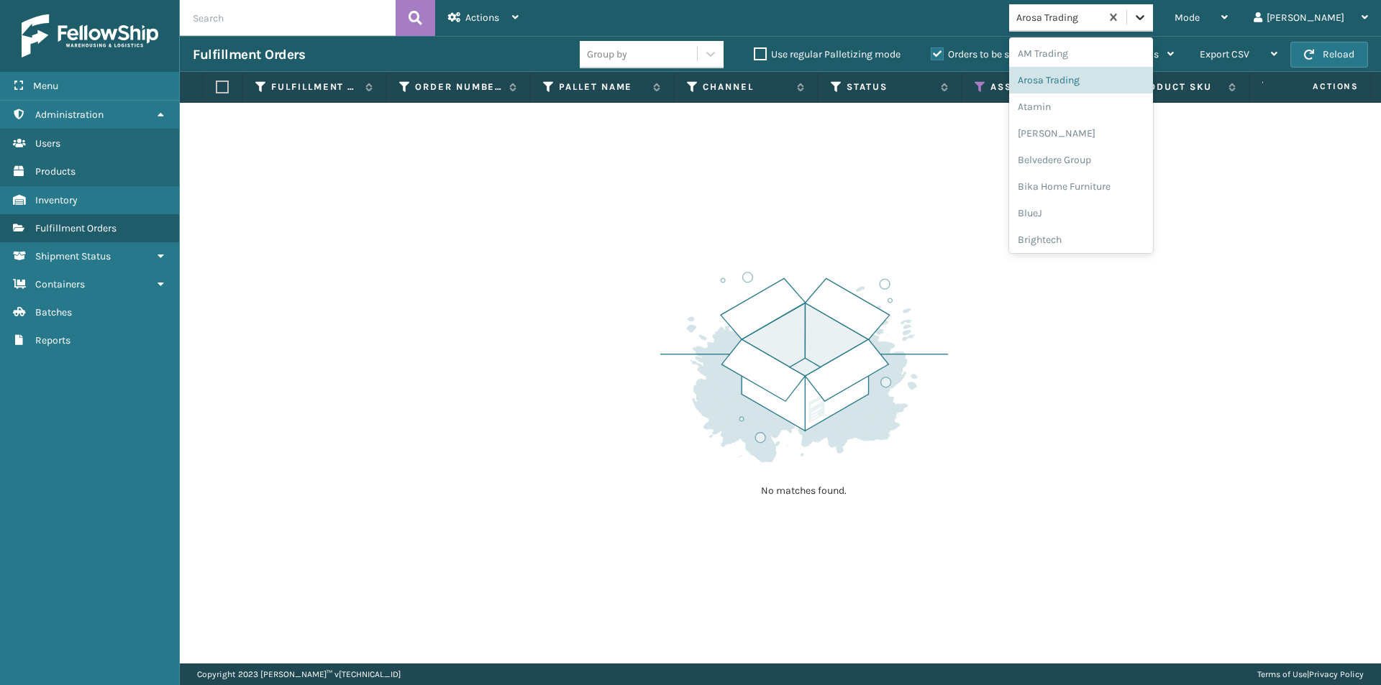
click at [1147, 21] on icon at bounding box center [1140, 17] width 14 height 14
click at [1095, 105] on div "Atamin" at bounding box center [1081, 107] width 144 height 27
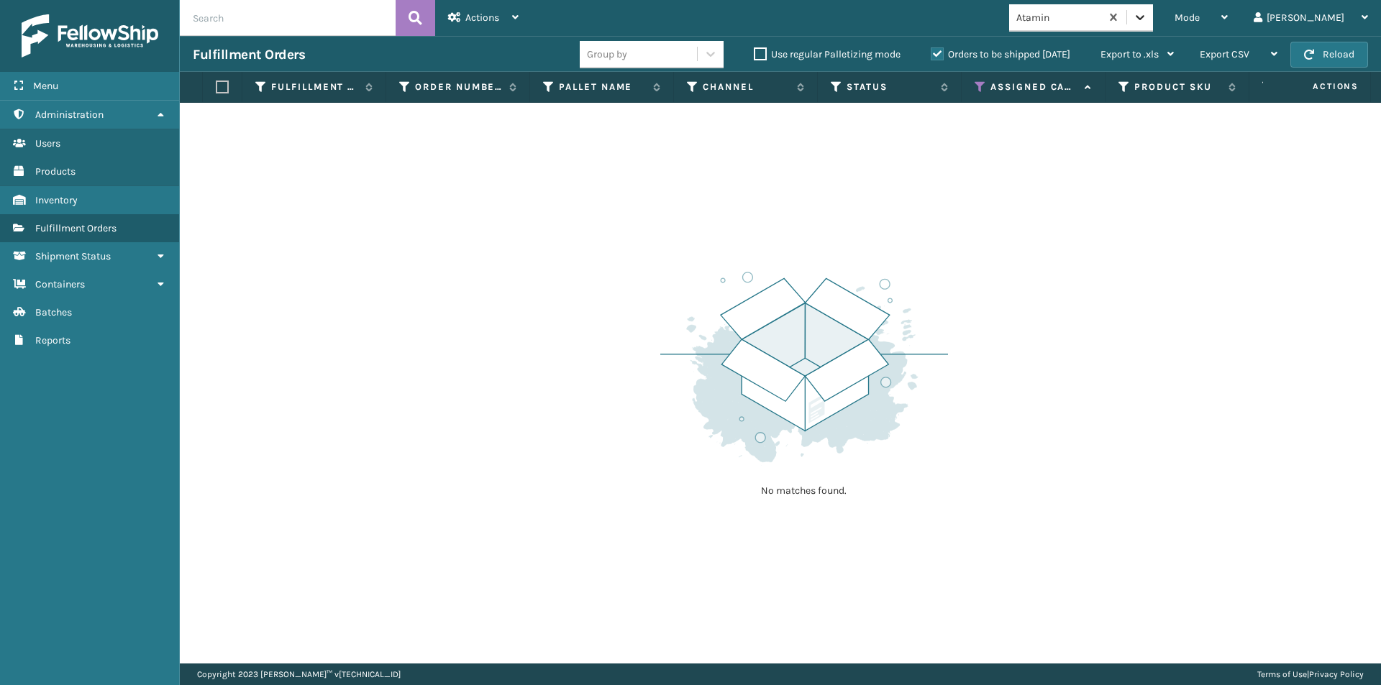
click at [1147, 19] on icon at bounding box center [1140, 17] width 14 height 14
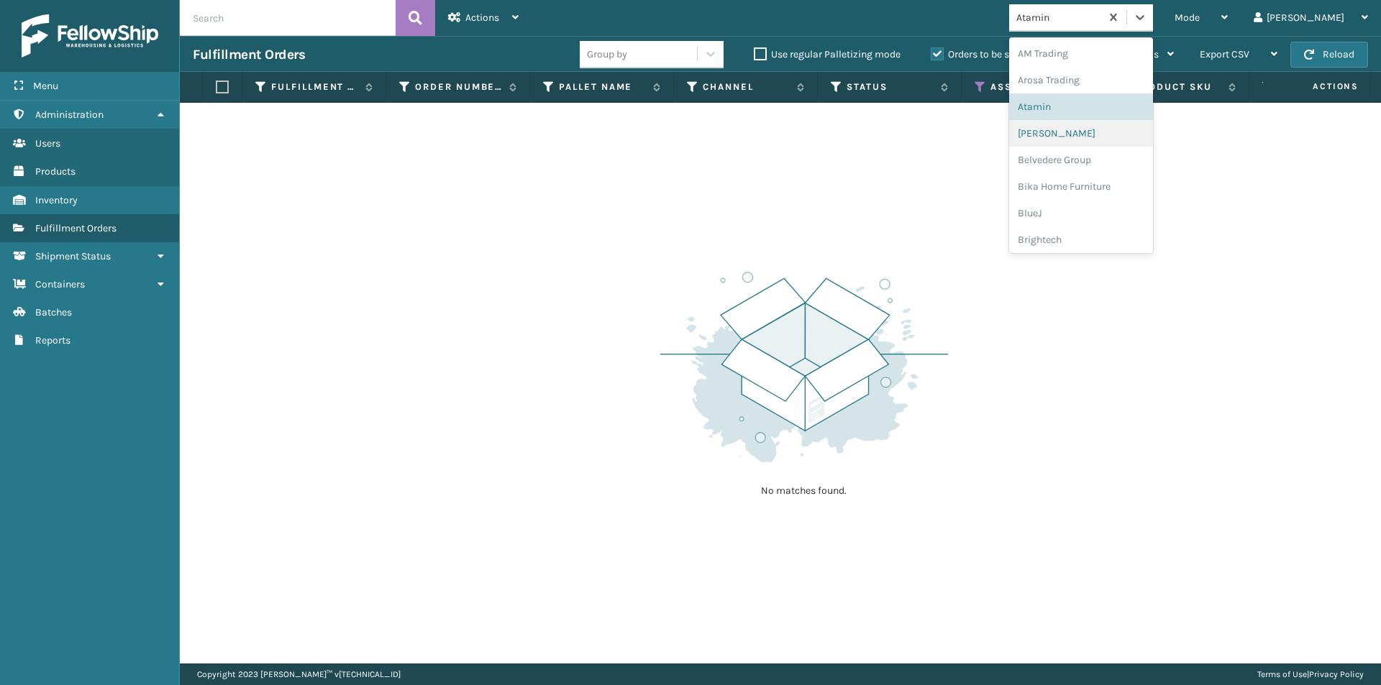
click at [1102, 135] on div "Bebe Bask" at bounding box center [1081, 133] width 144 height 27
click at [1153, 25] on div at bounding box center [1140, 17] width 26 height 26
click at [1120, 163] on div "Belvedere Group" at bounding box center [1081, 160] width 144 height 27
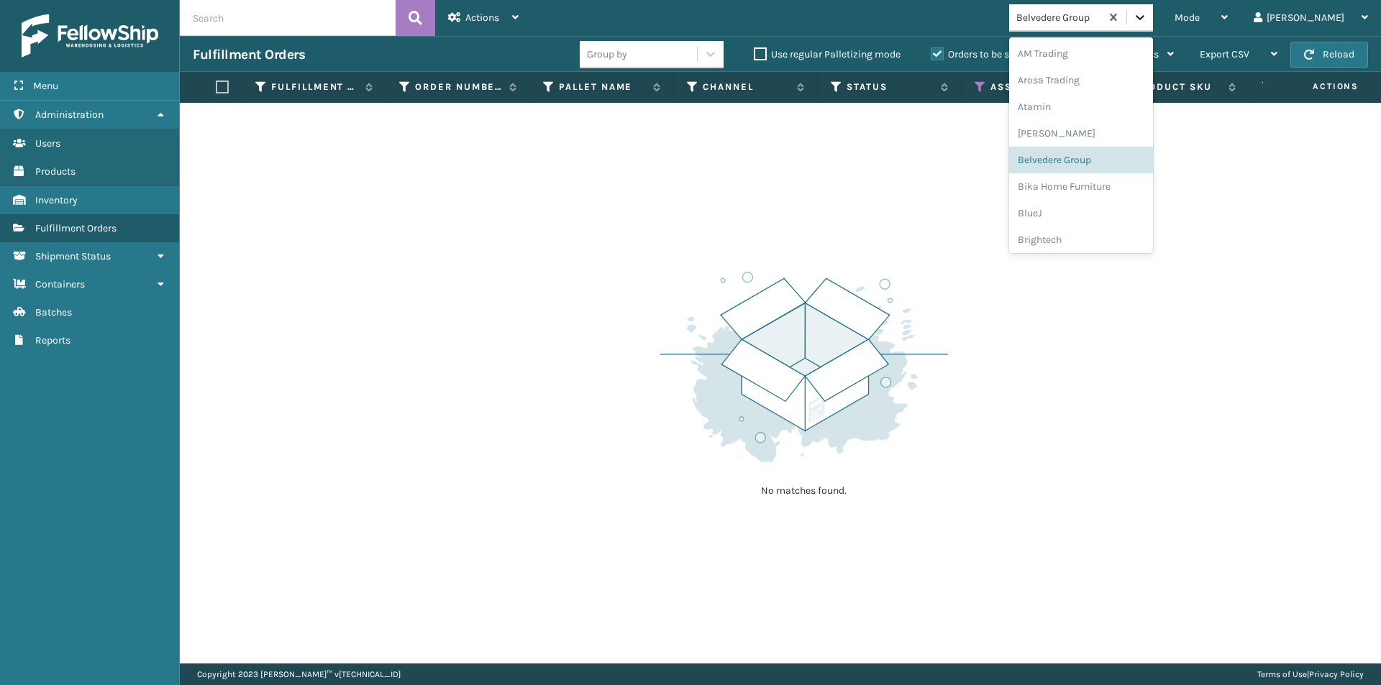
click at [1147, 17] on icon at bounding box center [1140, 17] width 14 height 14
click at [1110, 187] on div "Bika Home Furniture" at bounding box center [1081, 186] width 144 height 27
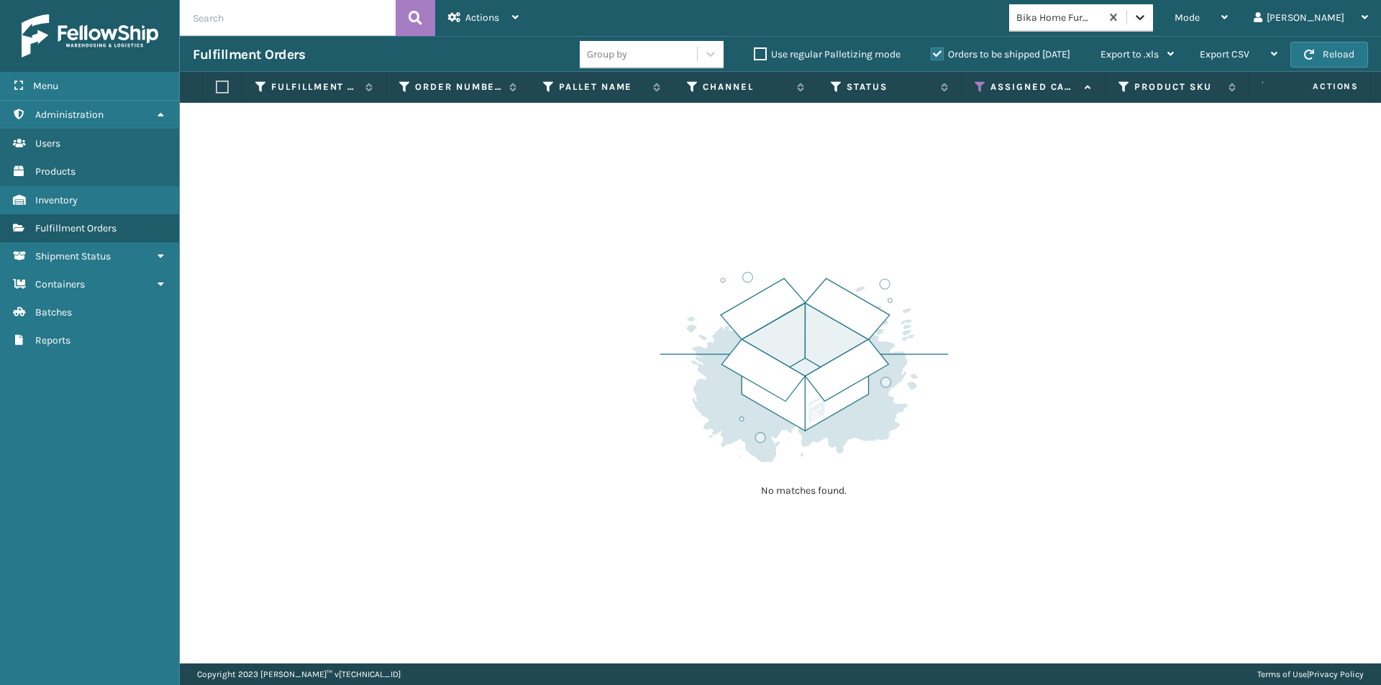
click at [1144, 17] on icon at bounding box center [1140, 17] width 9 height 5
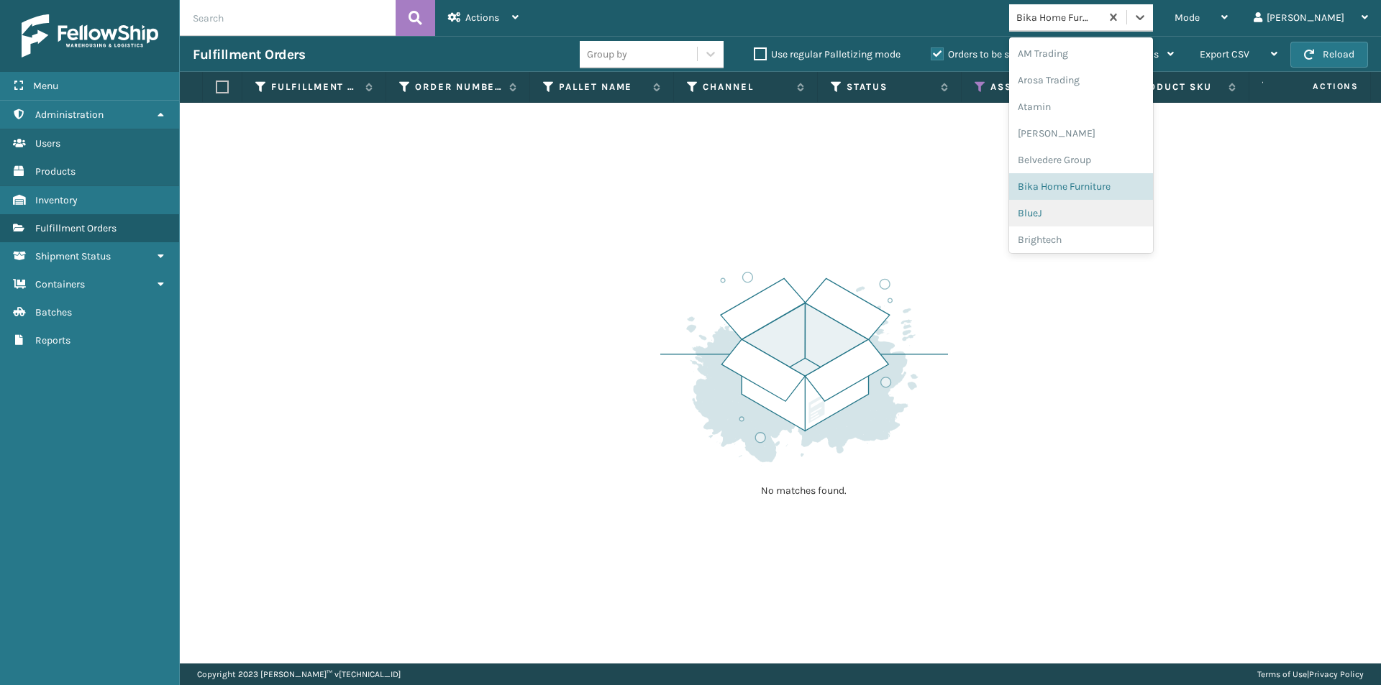
click at [1090, 215] on div "BlueJ" at bounding box center [1081, 213] width 144 height 27
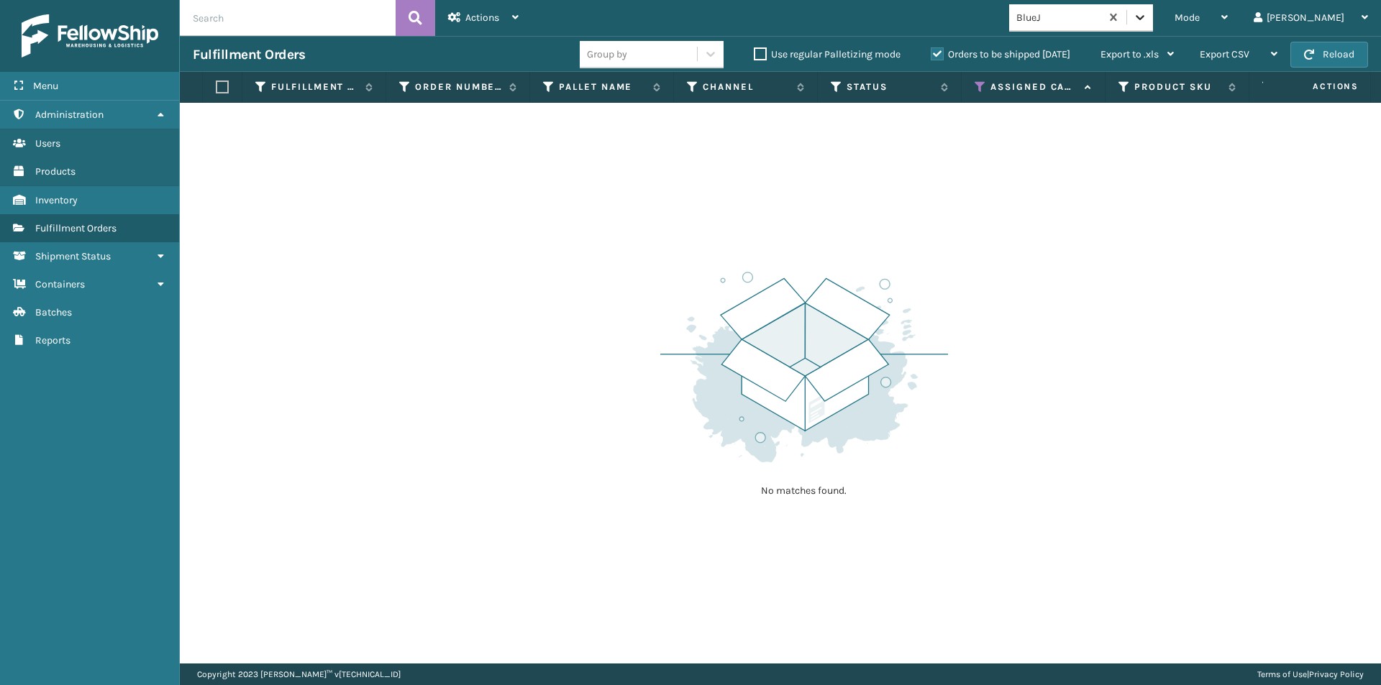
click at [1147, 20] on icon at bounding box center [1140, 17] width 14 height 14
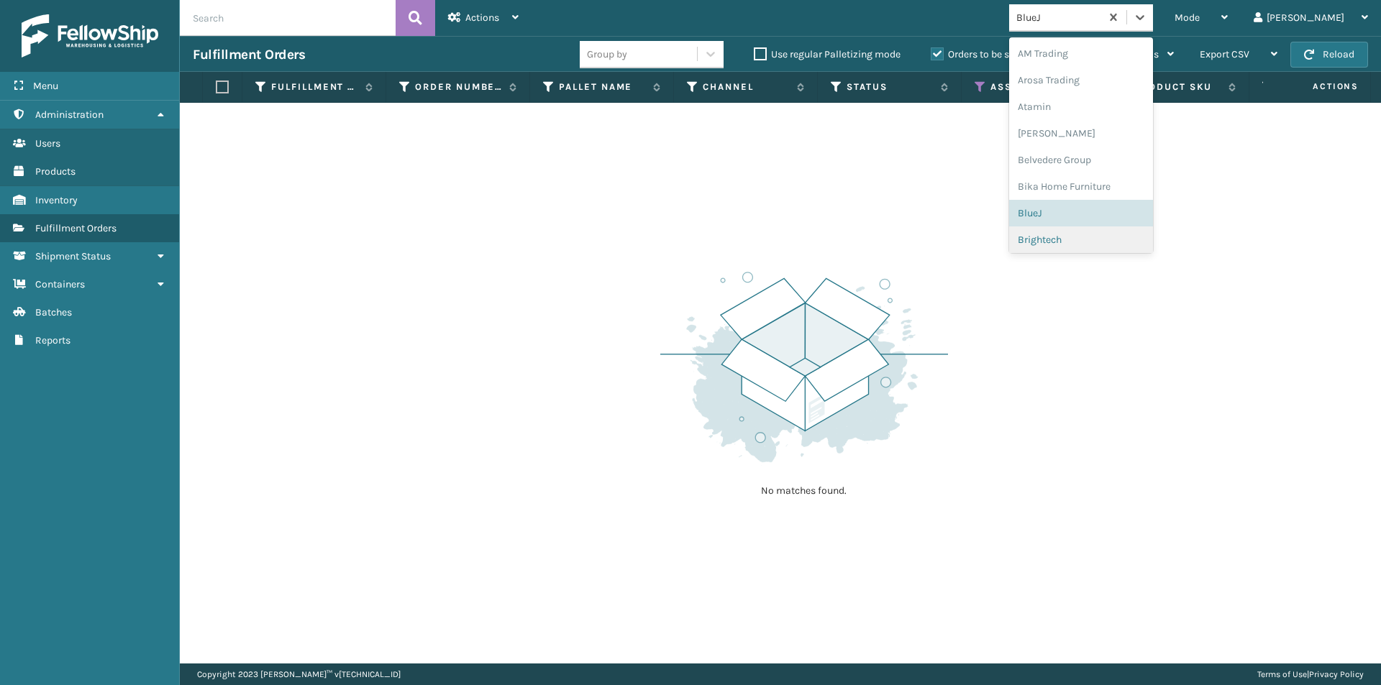
click at [1100, 233] on div "Brightech" at bounding box center [1081, 240] width 144 height 27
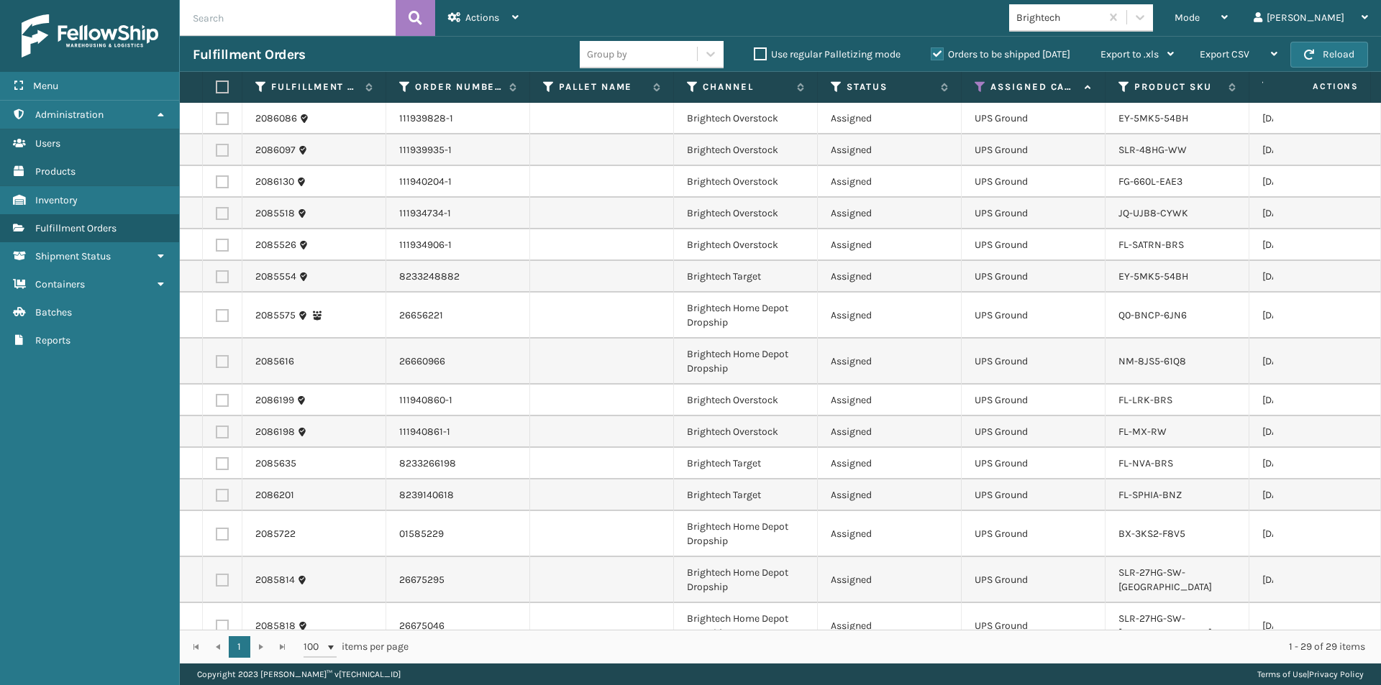
click at [219, 85] on label at bounding box center [220, 87] width 9 height 13
click at [216, 85] on input "checkbox" at bounding box center [216, 87] width 1 height 9
checkbox input "true"
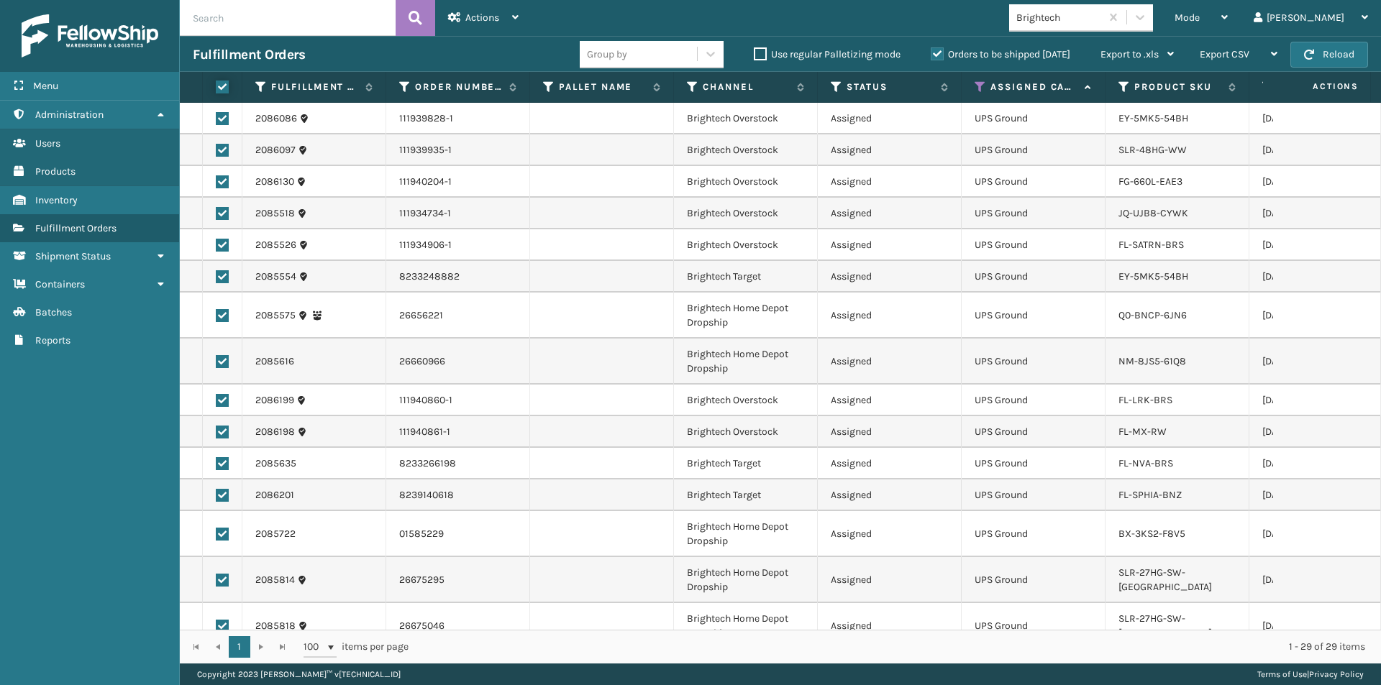
checkbox input "true"
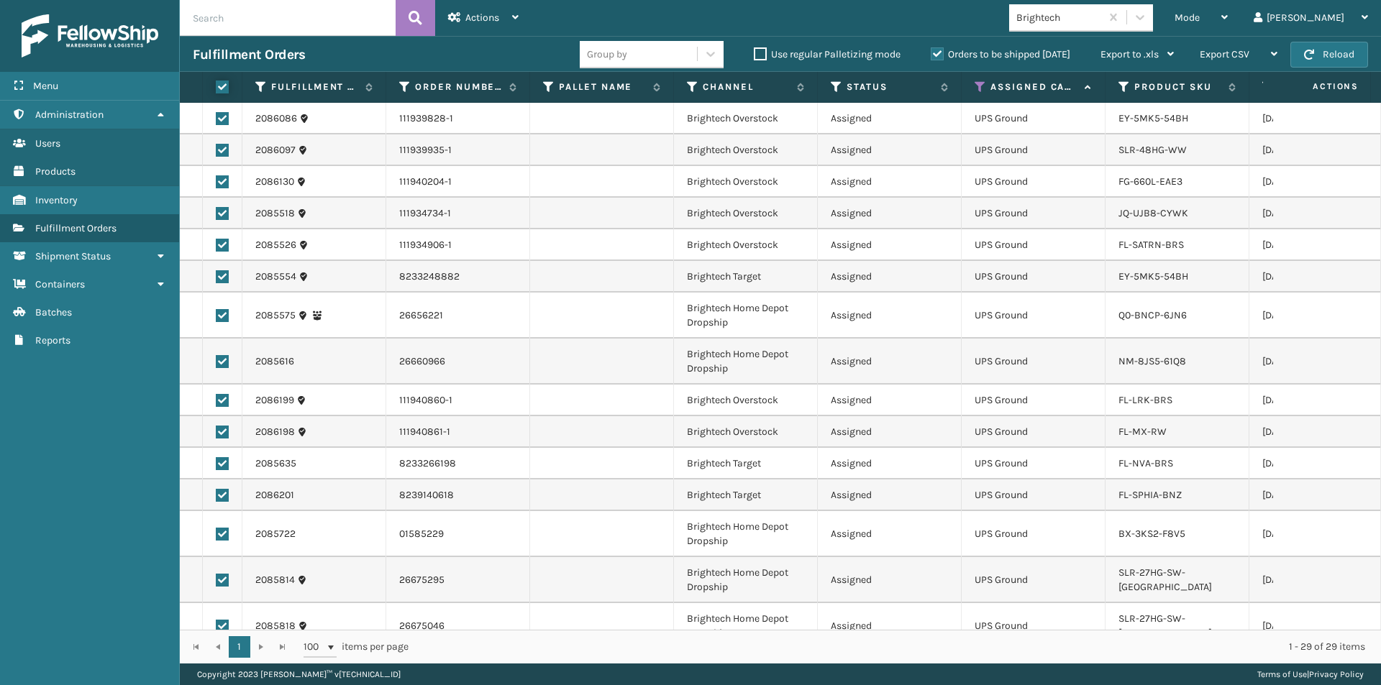
checkbox input "true"
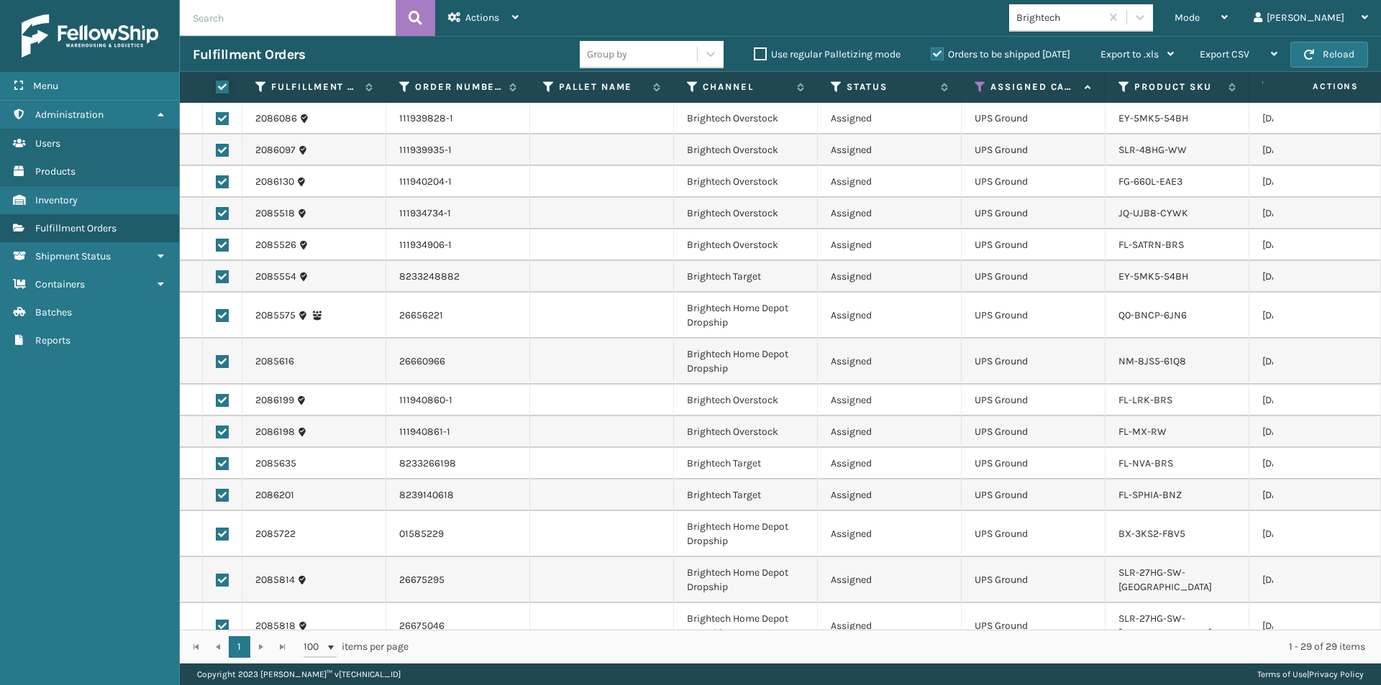
checkbox input "true"
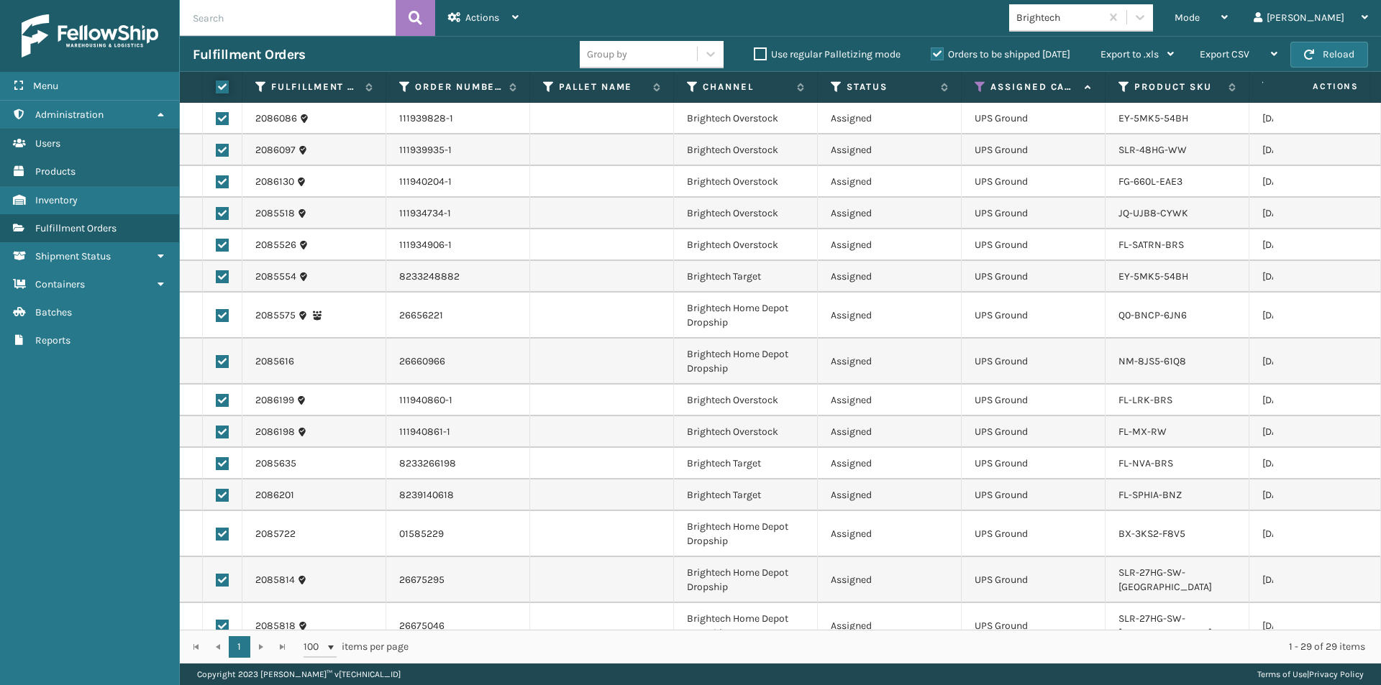
checkbox input "true"
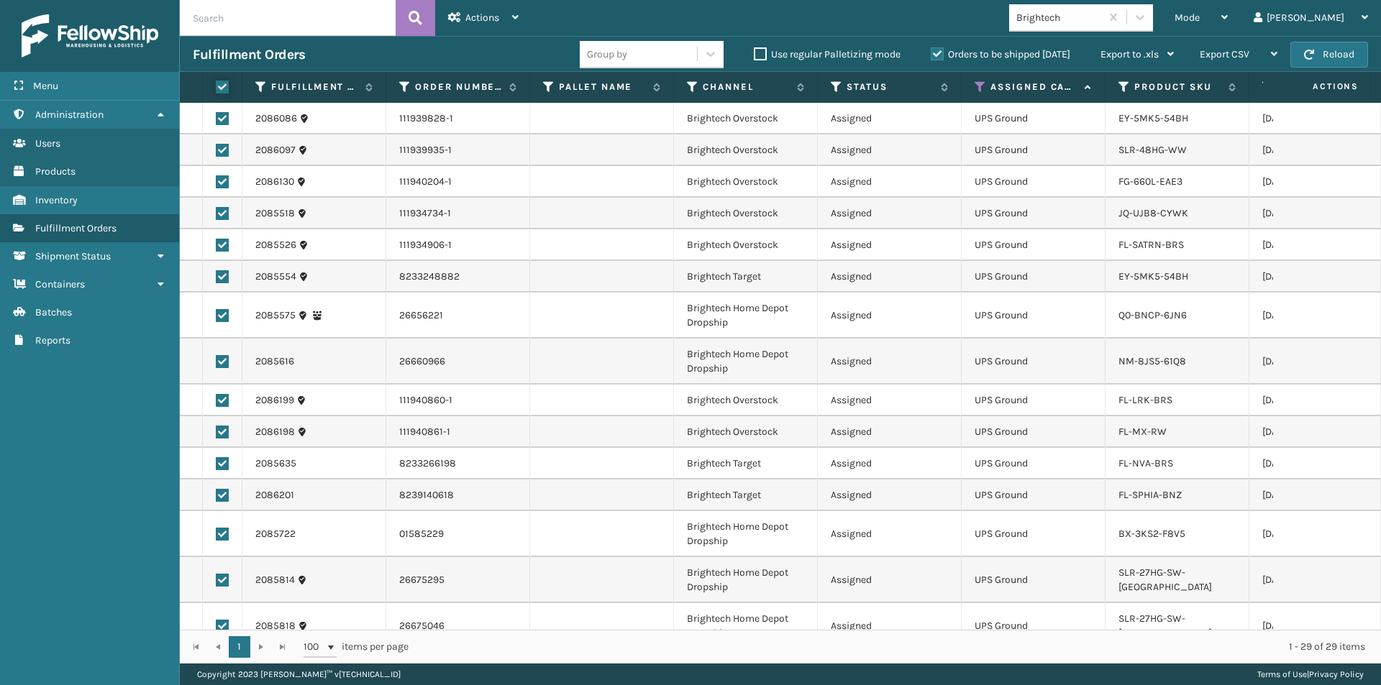
checkbox input "true"
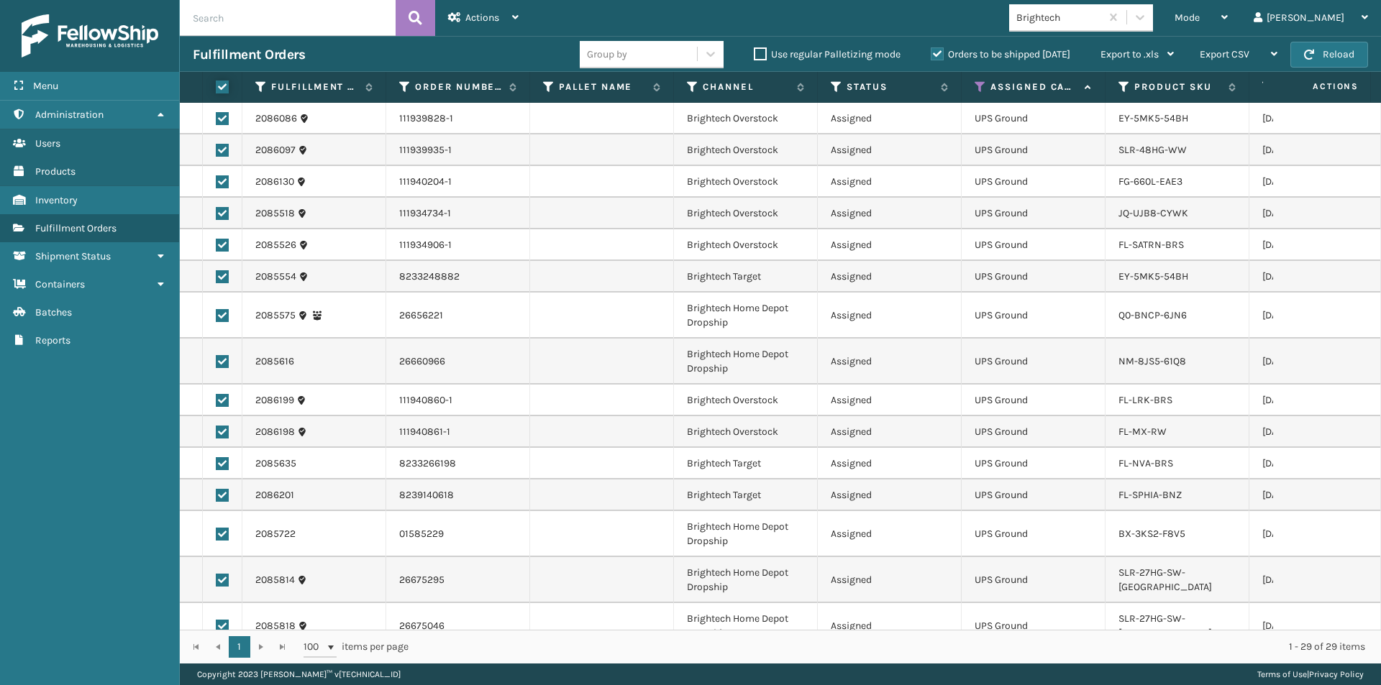
checkbox input "true"
click at [516, 17] on icon at bounding box center [515, 17] width 6 height 10
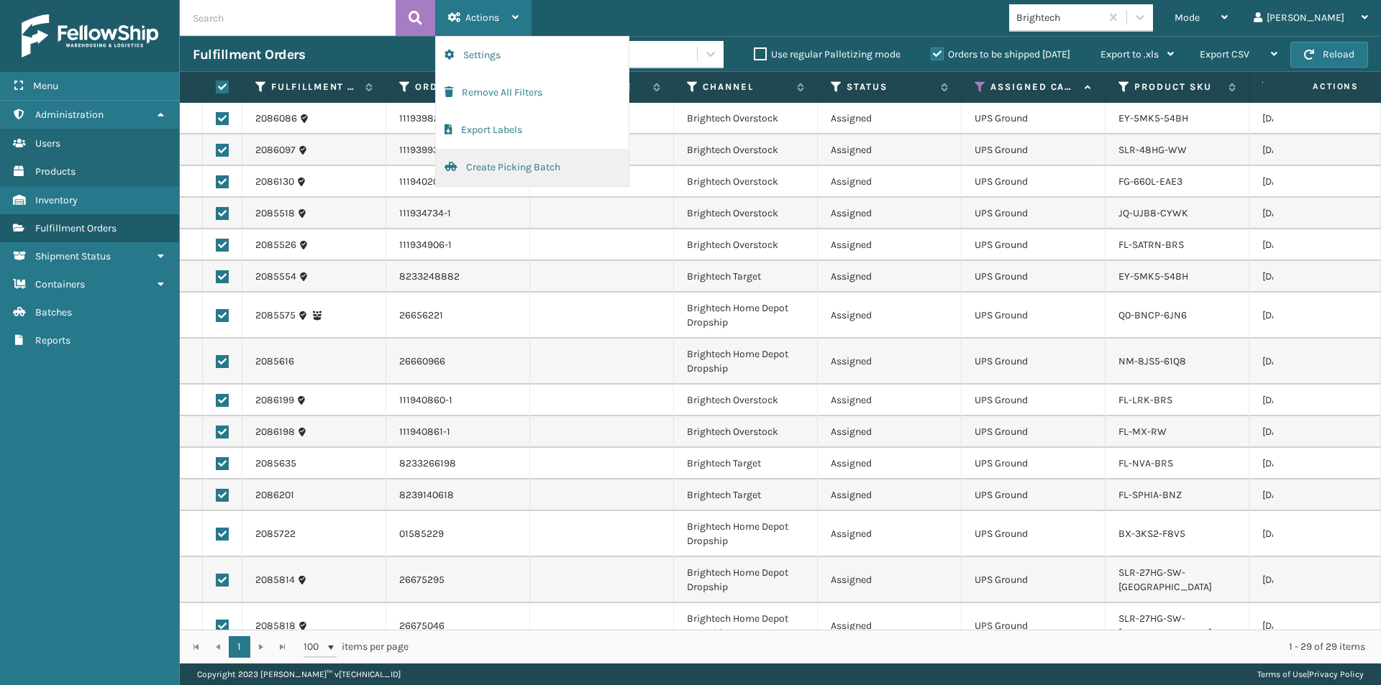
click at [472, 160] on button "Create Picking Batch" at bounding box center [532, 167] width 193 height 37
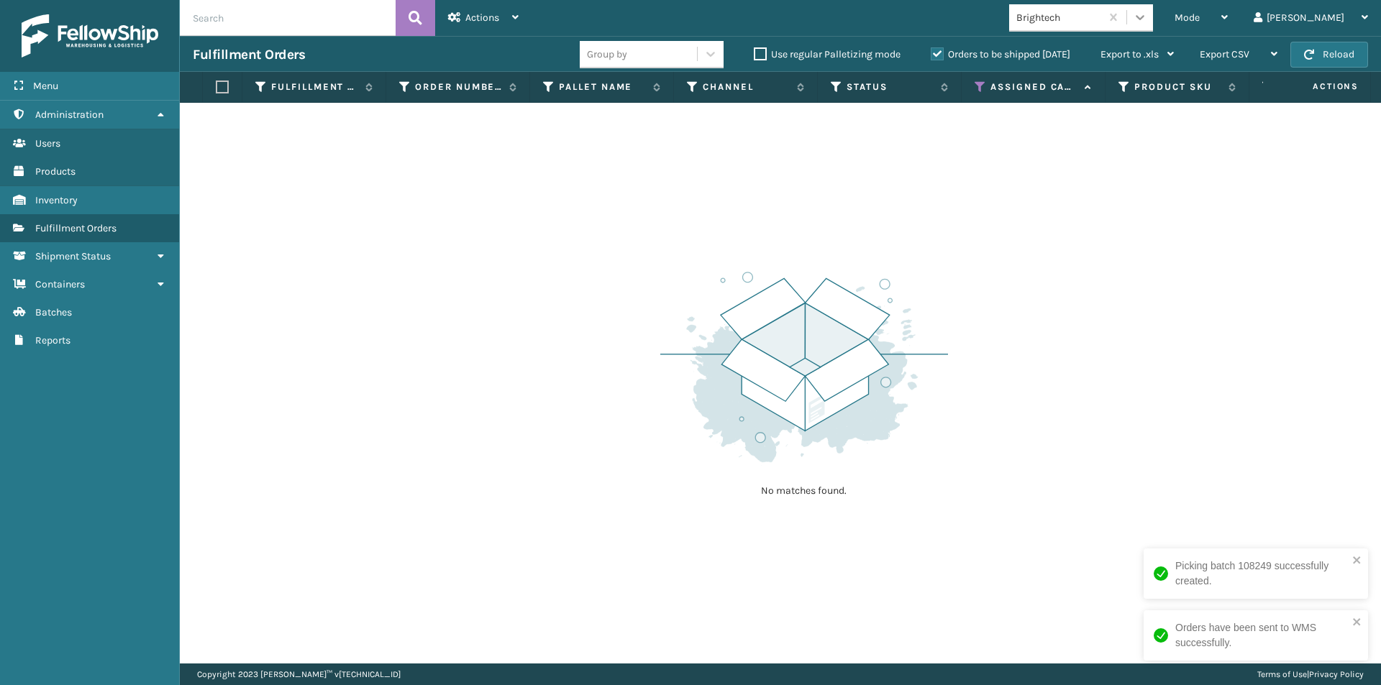
click at [1147, 24] on icon at bounding box center [1140, 17] width 14 height 14
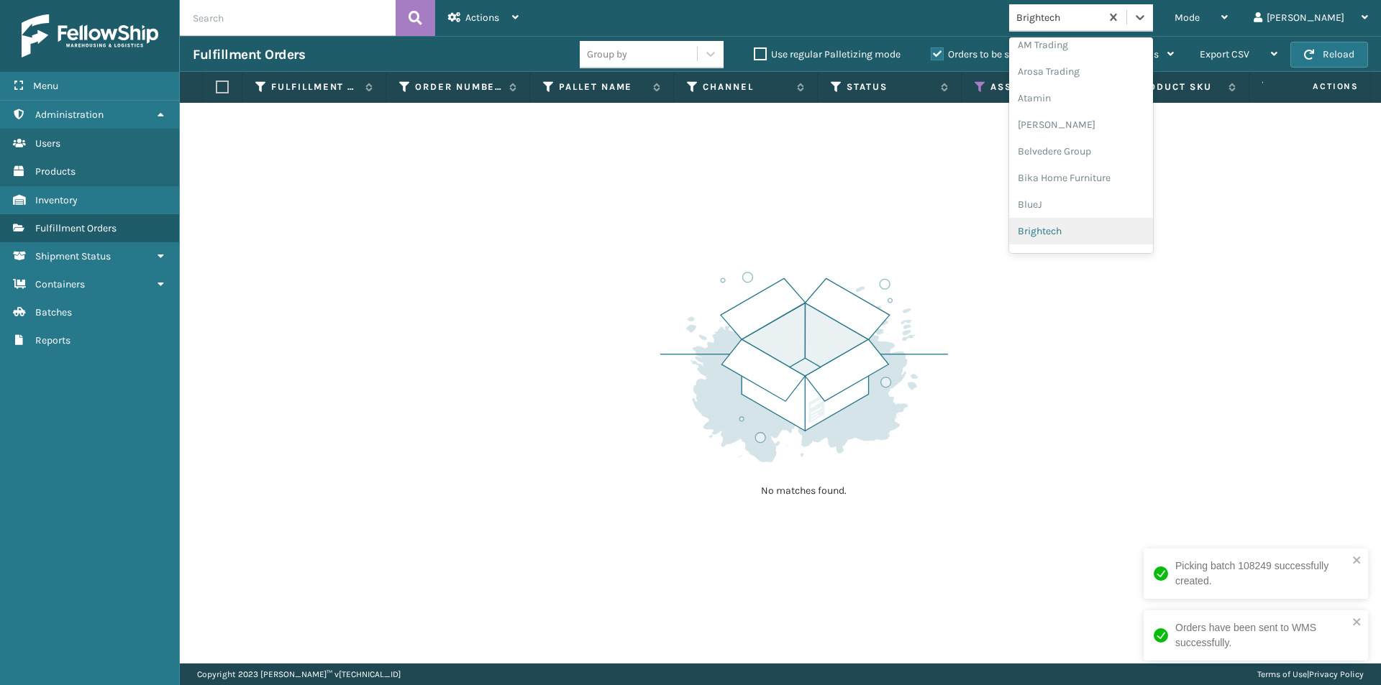
scroll to position [81, 0]
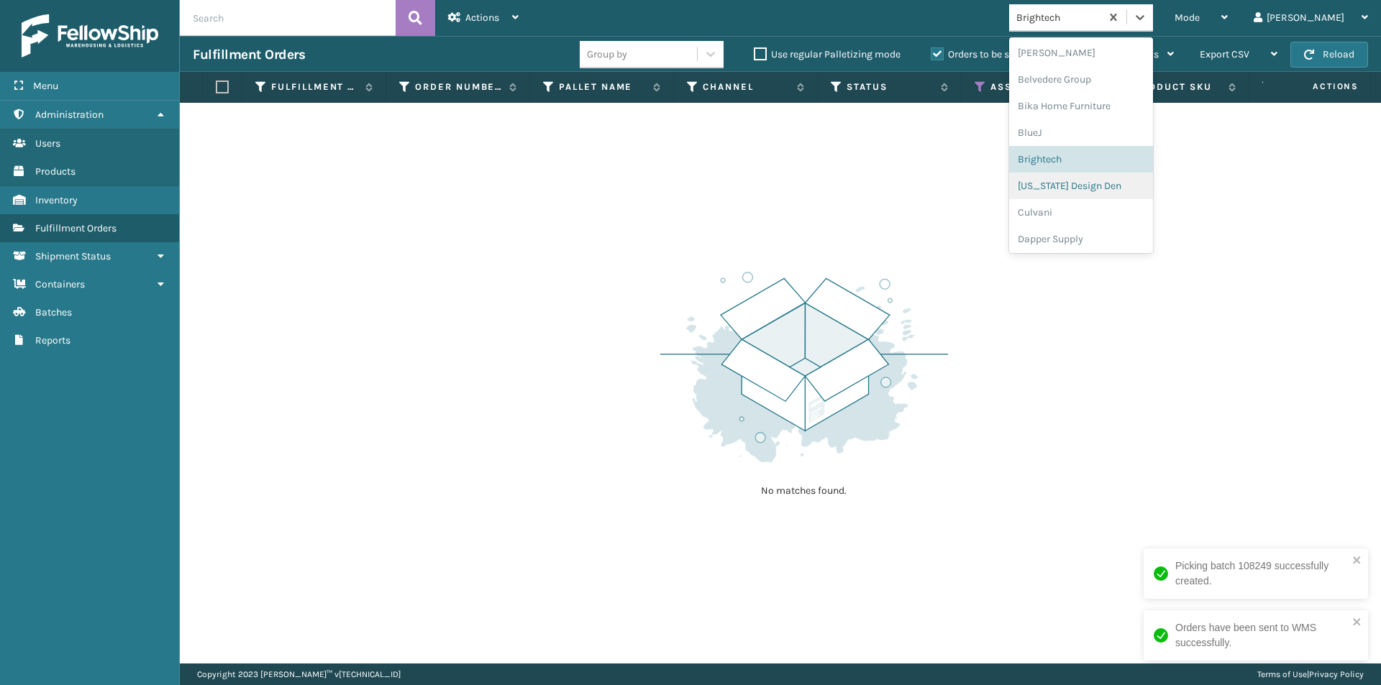
click at [1117, 183] on div "California Design Den" at bounding box center [1081, 186] width 144 height 27
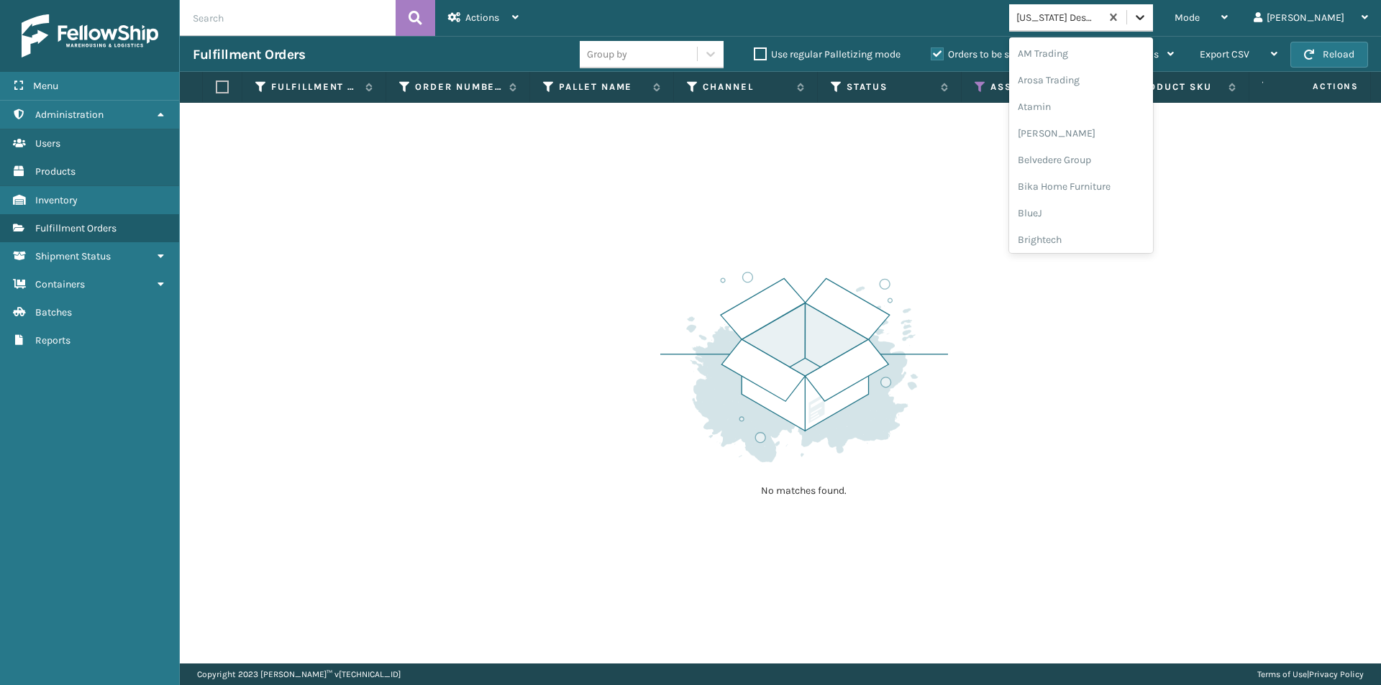
click at [1147, 24] on icon at bounding box center [1140, 17] width 14 height 14
click at [1103, 115] on div "Culvani" at bounding box center [1081, 114] width 144 height 27
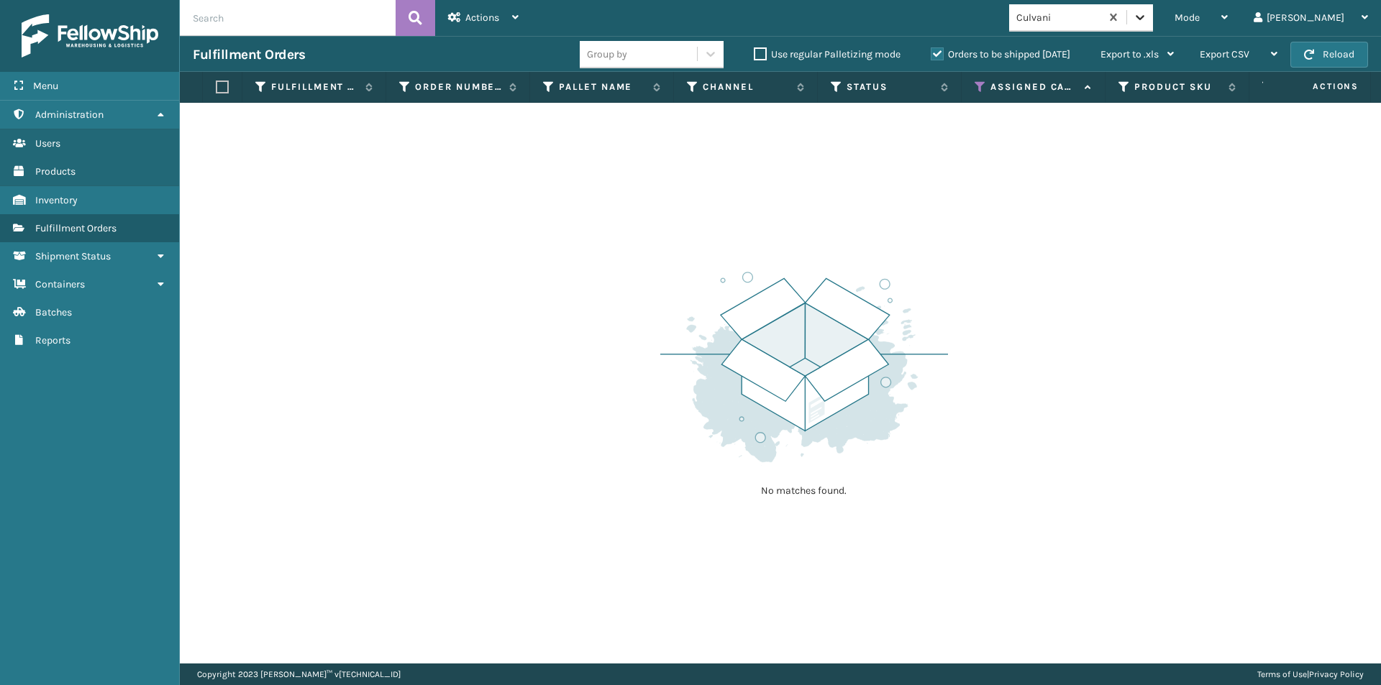
click at [1147, 22] on icon at bounding box center [1140, 17] width 14 height 14
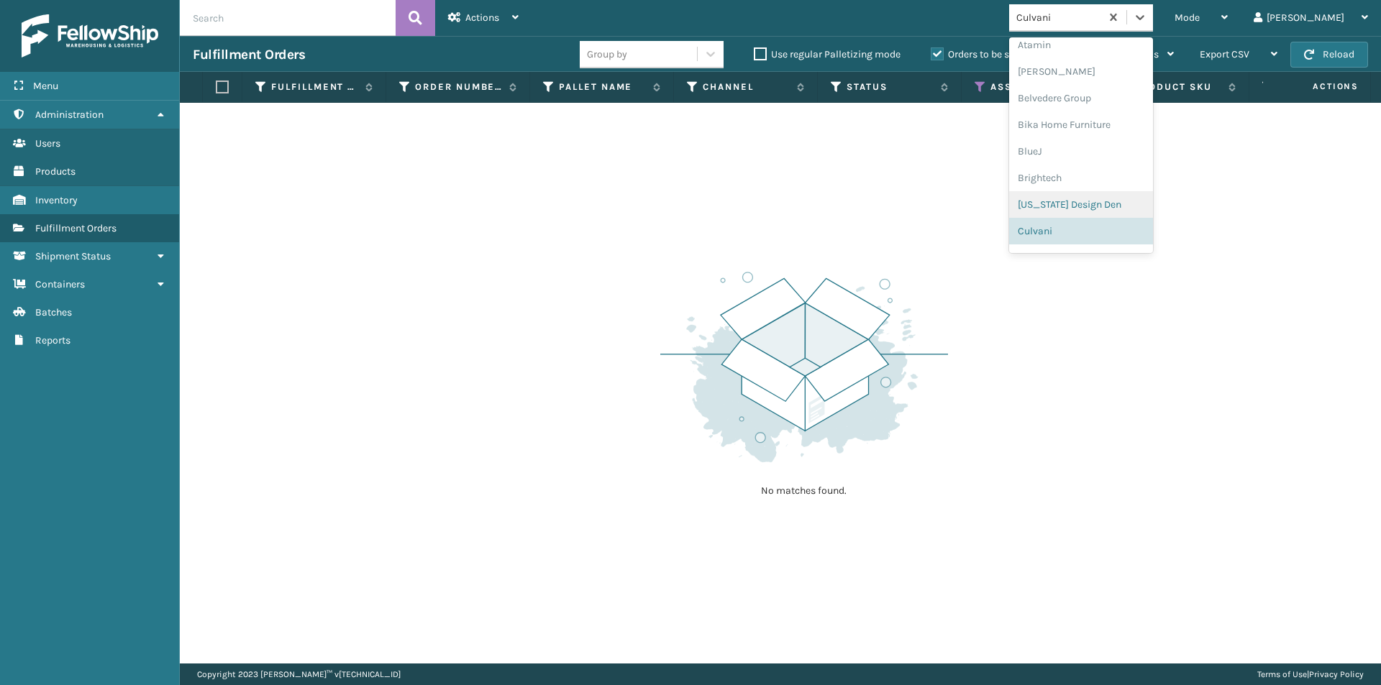
scroll to position [134, 0]
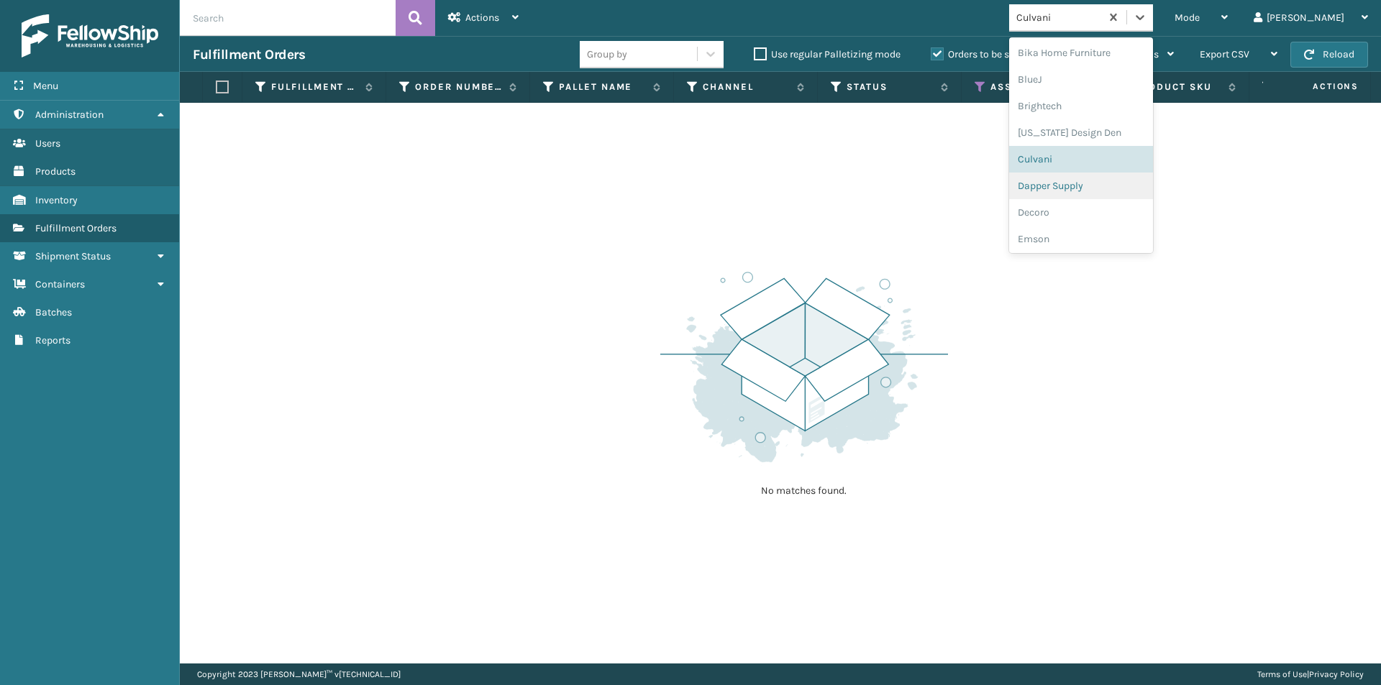
click at [1111, 192] on div "Dapper Supply" at bounding box center [1081, 186] width 144 height 27
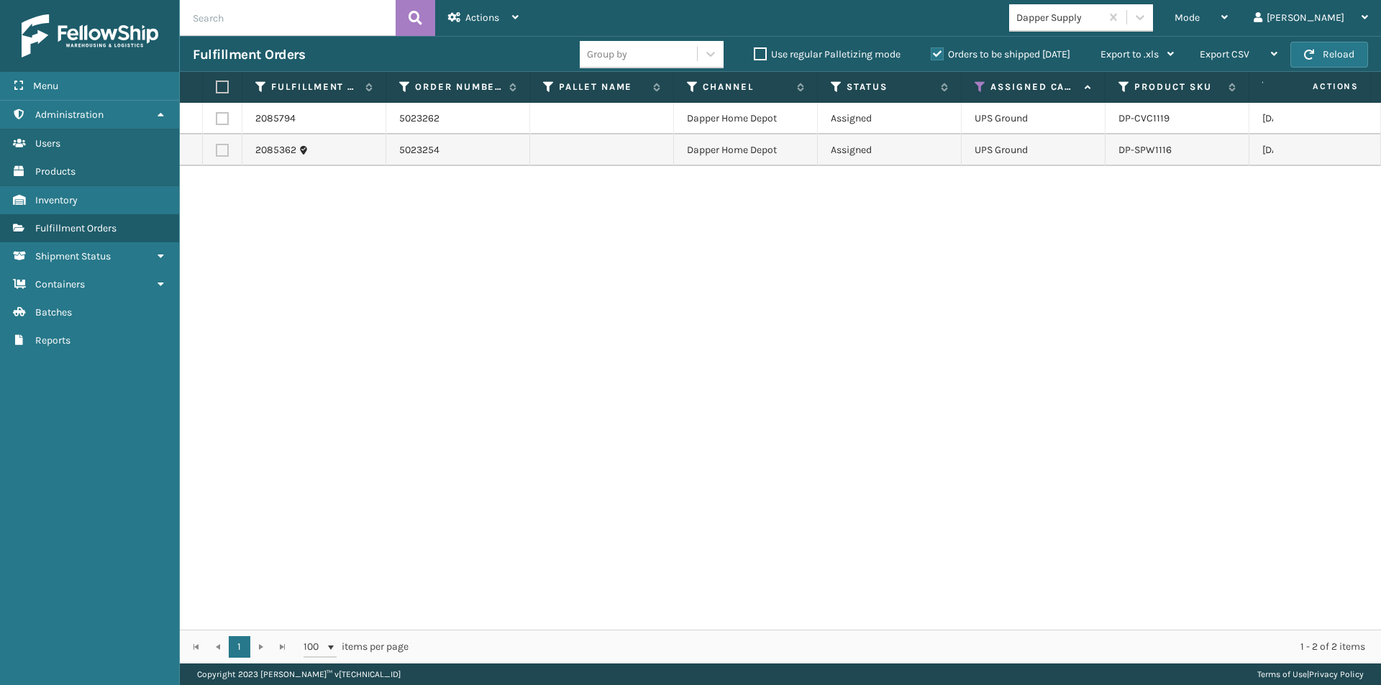
click at [224, 90] on label at bounding box center [220, 87] width 9 height 13
click at [216, 90] on input "checkbox" at bounding box center [216, 87] width 1 height 9
checkbox input "true"
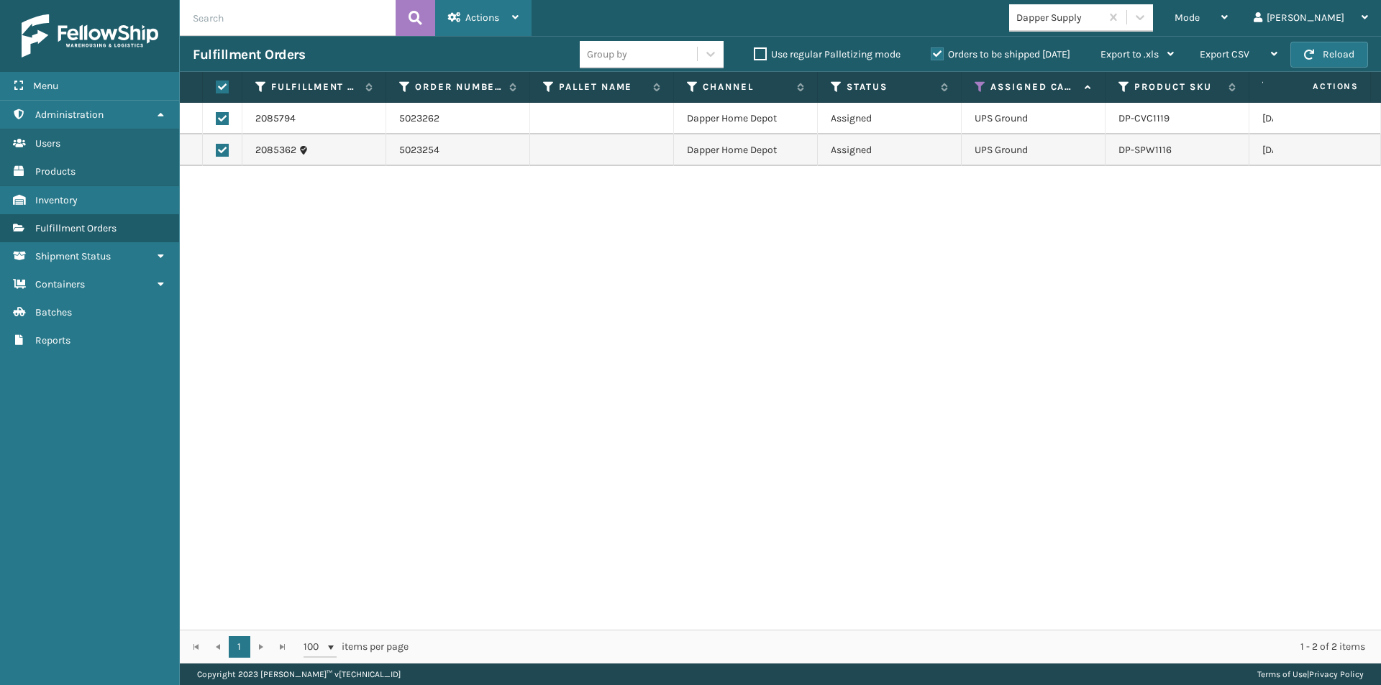
drag, startPoint x: 515, startPoint y: 23, endPoint x: 515, endPoint y: 40, distance: 16.5
click at [516, 23] on div "Actions" at bounding box center [483, 18] width 70 height 36
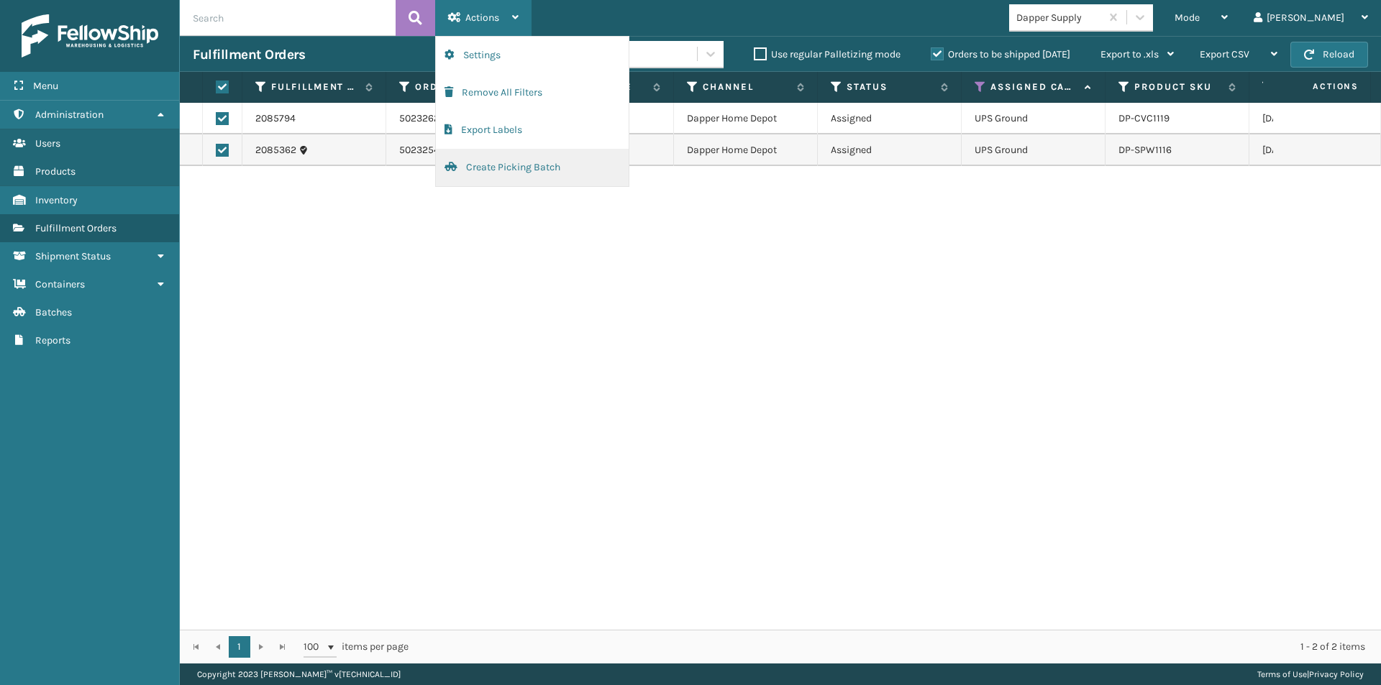
click at [507, 163] on button "Create Picking Batch" at bounding box center [532, 167] width 193 height 37
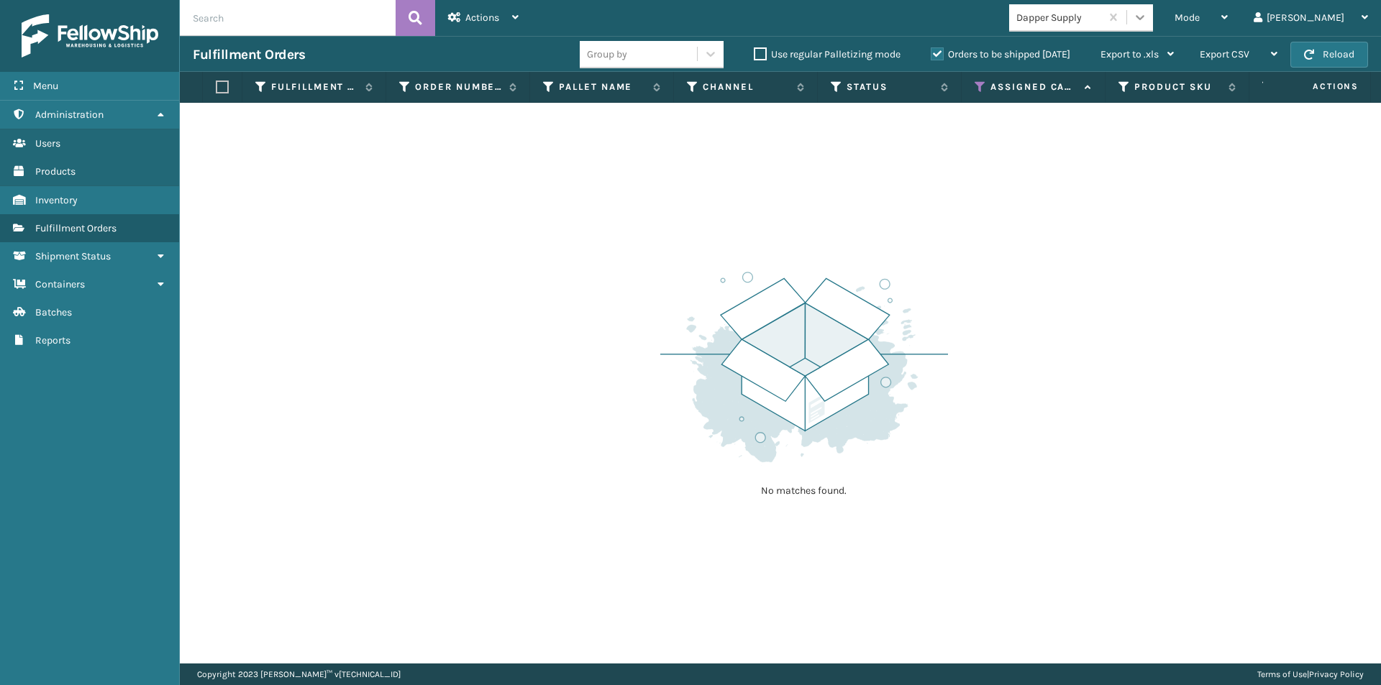
click at [1147, 19] on icon at bounding box center [1140, 17] width 14 height 14
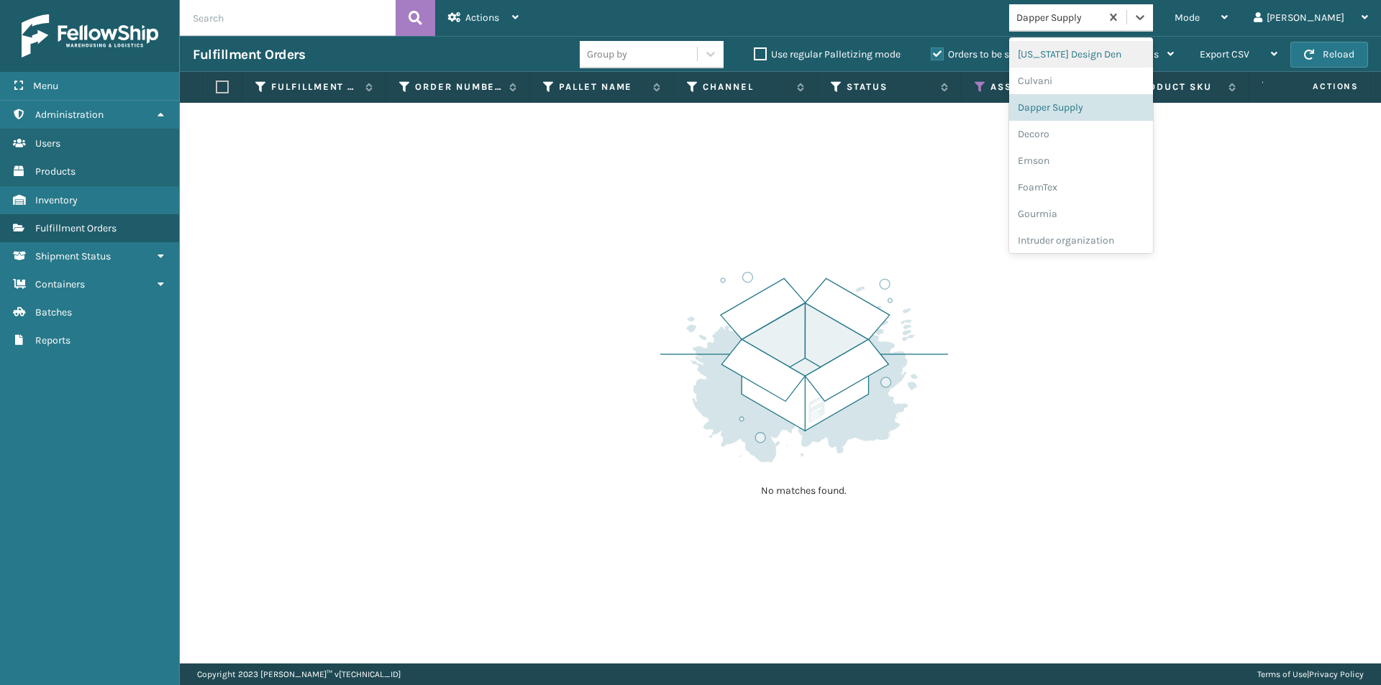
scroll to position [232, 0]
click at [1095, 117] on div "Decoro" at bounding box center [1081, 114] width 144 height 27
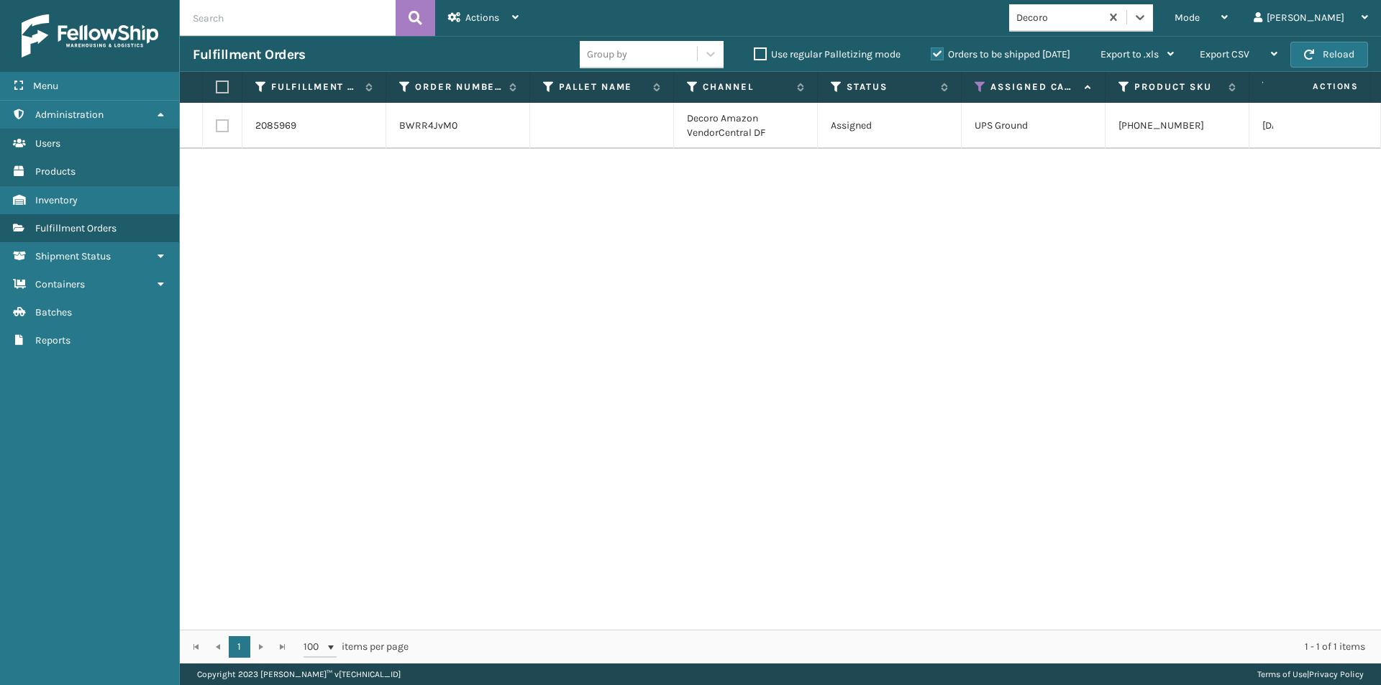
click at [224, 127] on label at bounding box center [222, 125] width 13 height 13
click at [216, 127] on input "checkbox" at bounding box center [216, 123] width 1 height 9
checkbox input "true"
click at [479, 19] on span "Actions" at bounding box center [482, 18] width 34 height 12
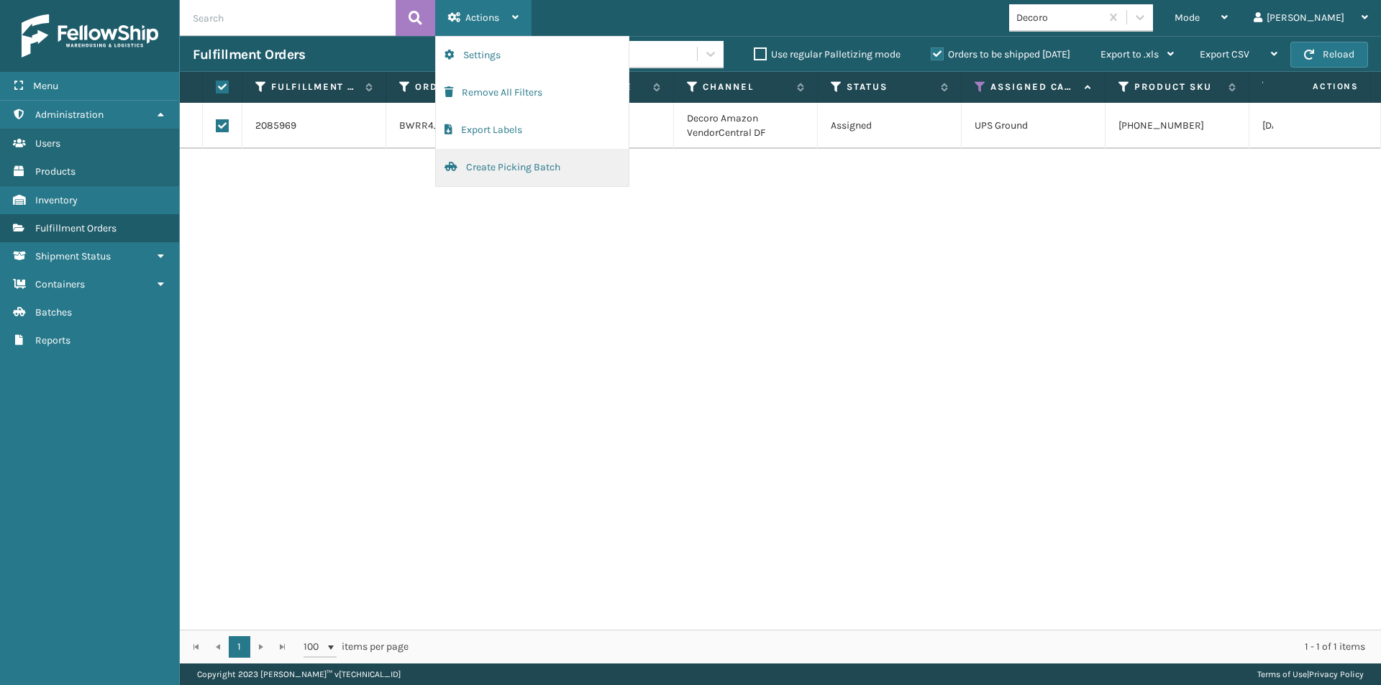
click at [522, 172] on button "Create Picking Batch" at bounding box center [532, 167] width 193 height 37
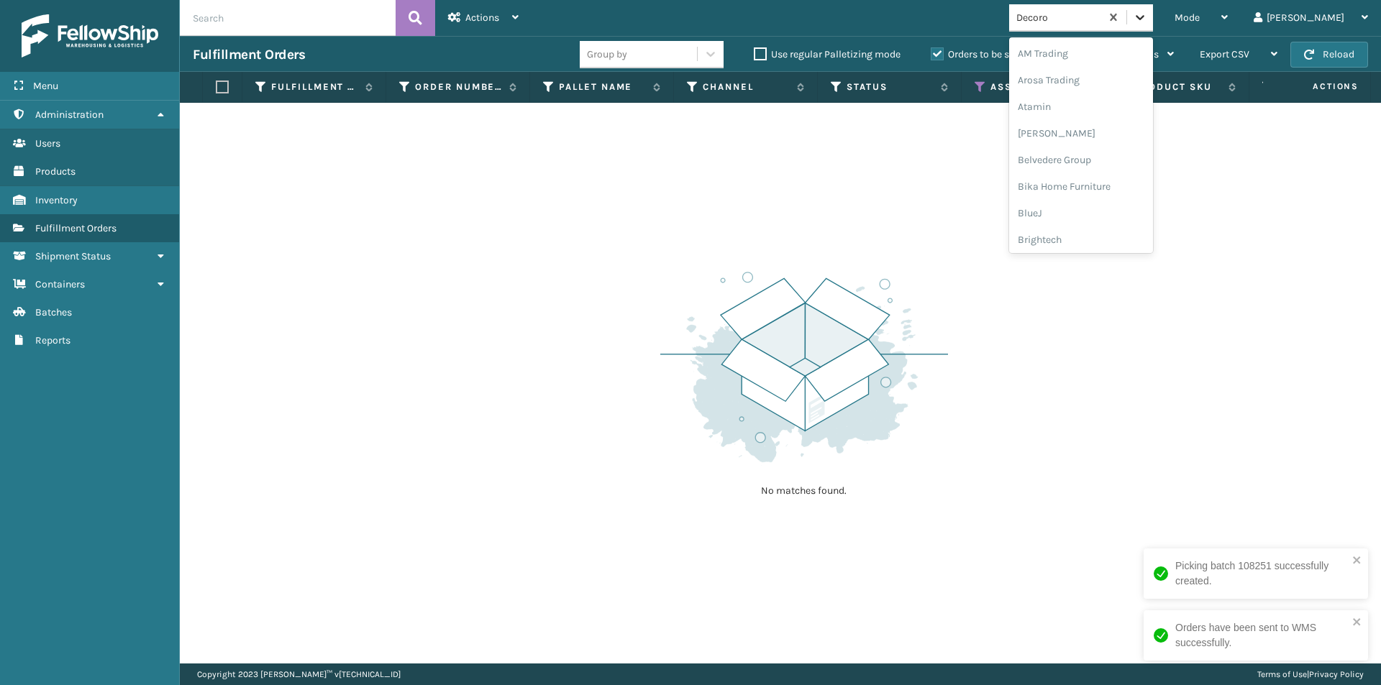
drag, startPoint x: 1198, startPoint y: 15, endPoint x: 1200, endPoint y: 25, distance: 10.5
click at [1147, 14] on icon at bounding box center [1140, 17] width 14 height 14
click at [1104, 194] on div "Emson" at bounding box center [1081, 186] width 144 height 27
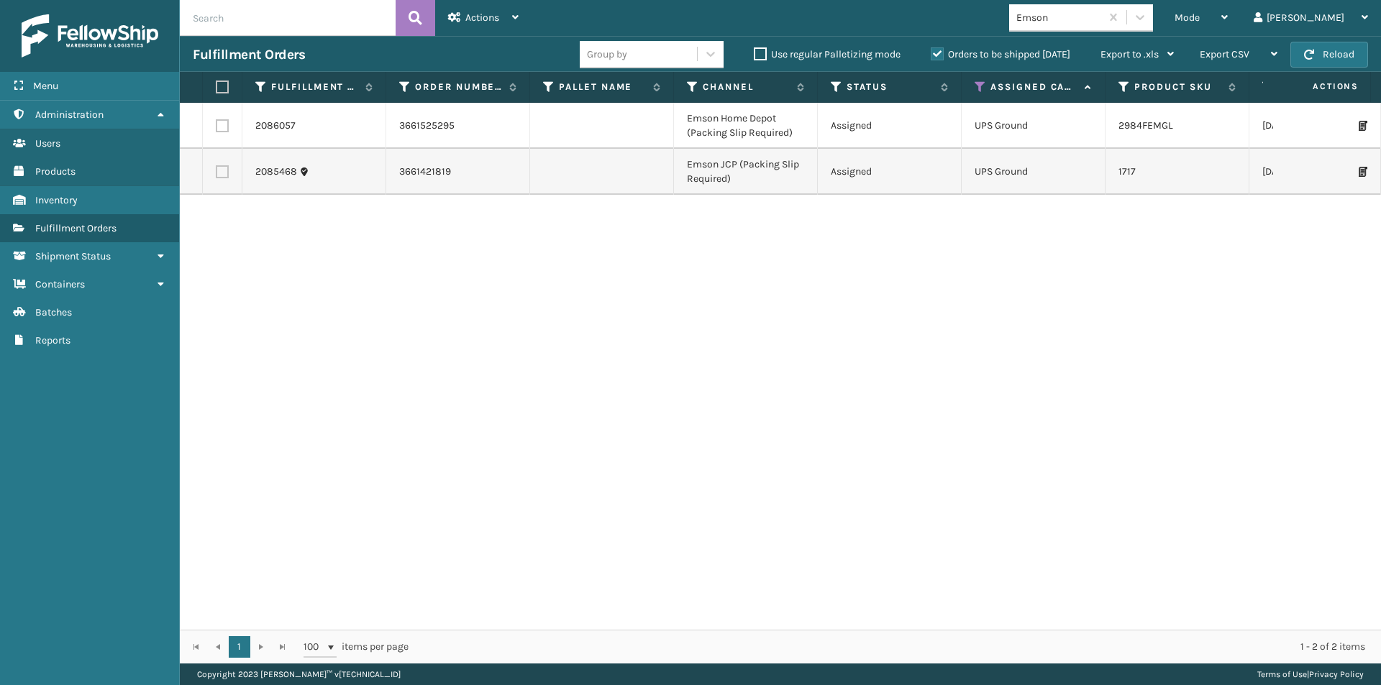
click at [219, 85] on label at bounding box center [220, 87] width 9 height 13
click at [216, 85] on input "checkbox" at bounding box center [216, 87] width 1 height 9
checkbox input "true"
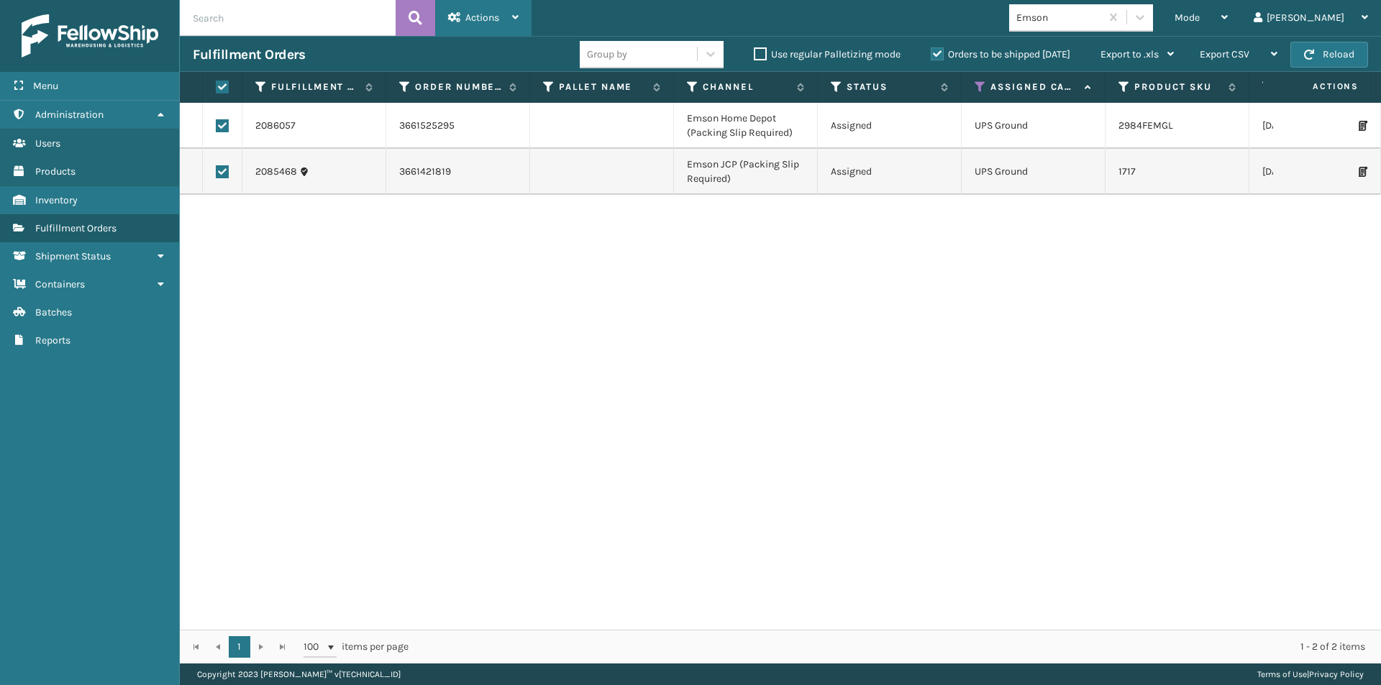
click at [507, 19] on div "Actions" at bounding box center [483, 18] width 70 height 36
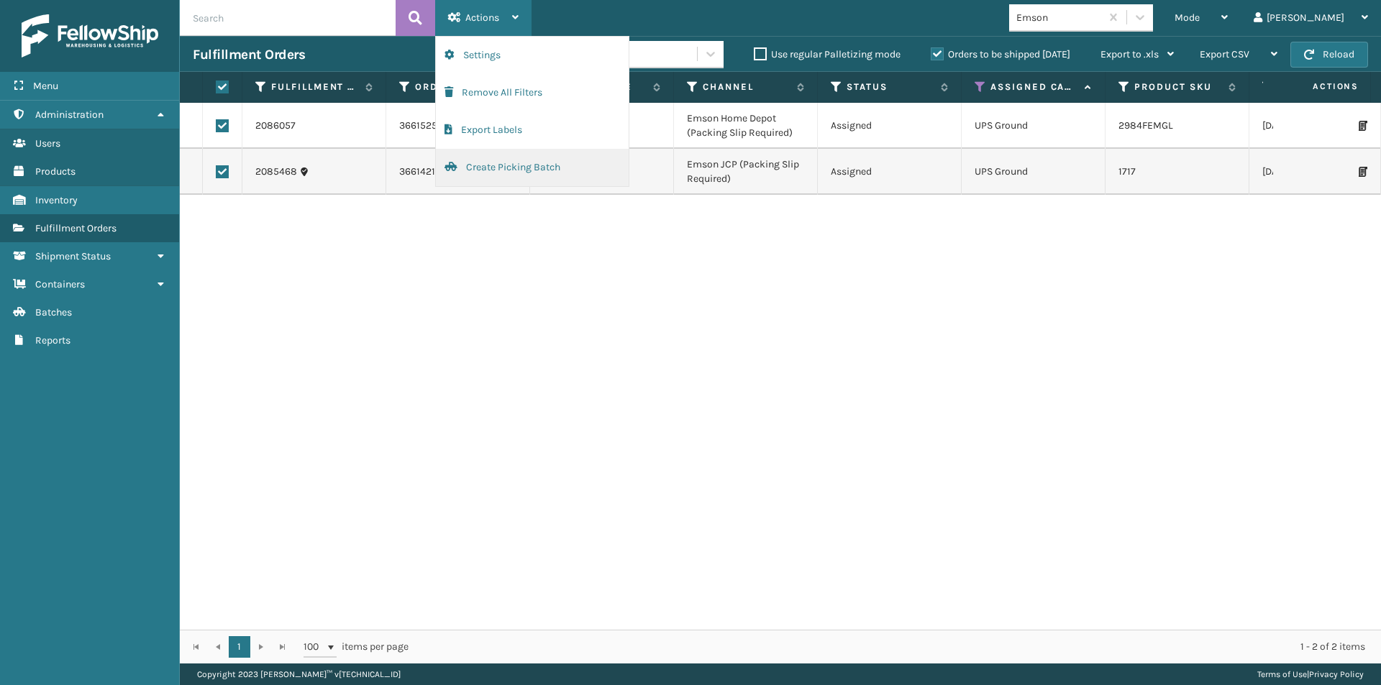
click at [496, 168] on button "Create Picking Batch" at bounding box center [532, 167] width 193 height 37
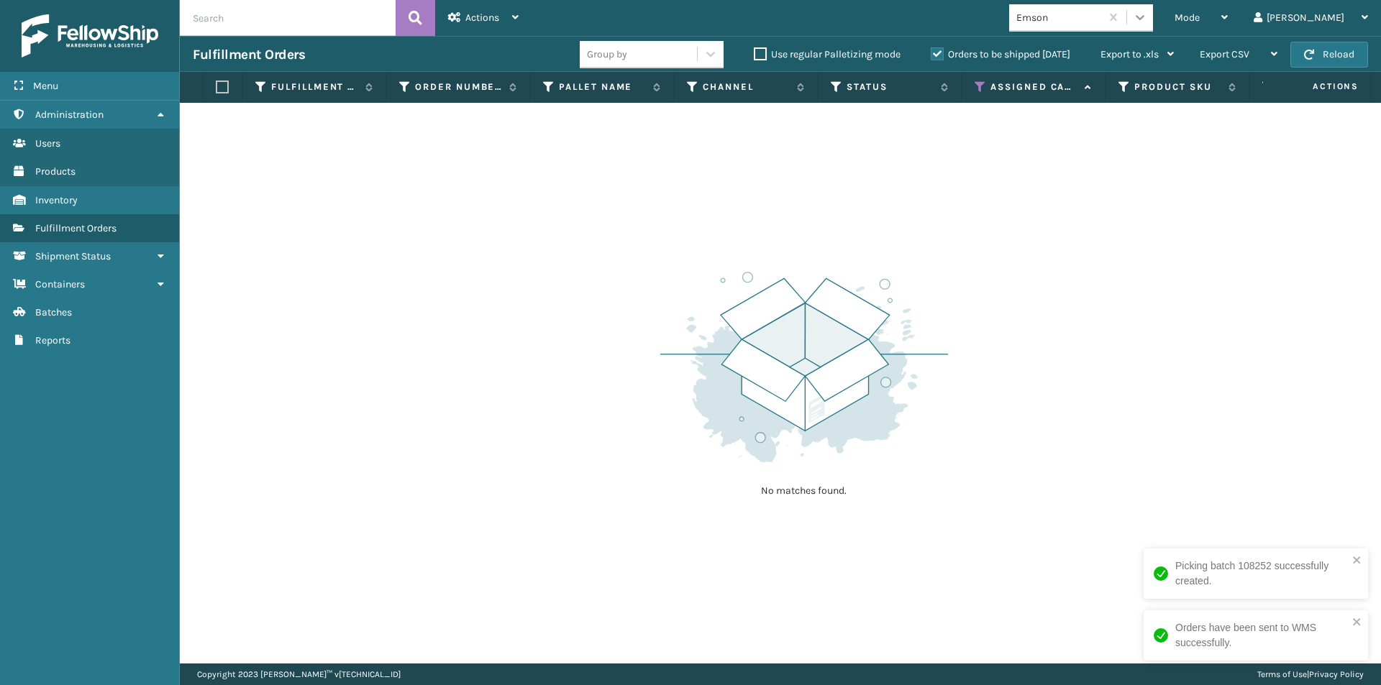
click at [1147, 22] on icon at bounding box center [1140, 17] width 14 height 14
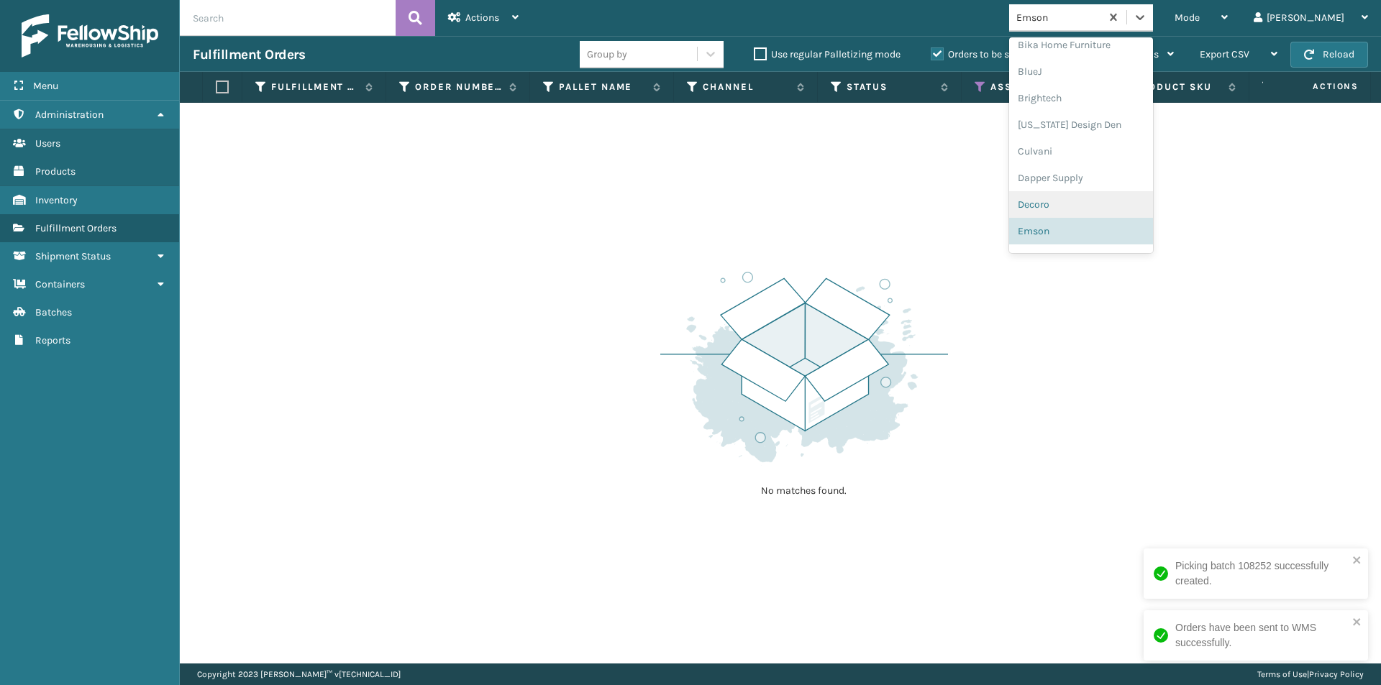
scroll to position [214, 0]
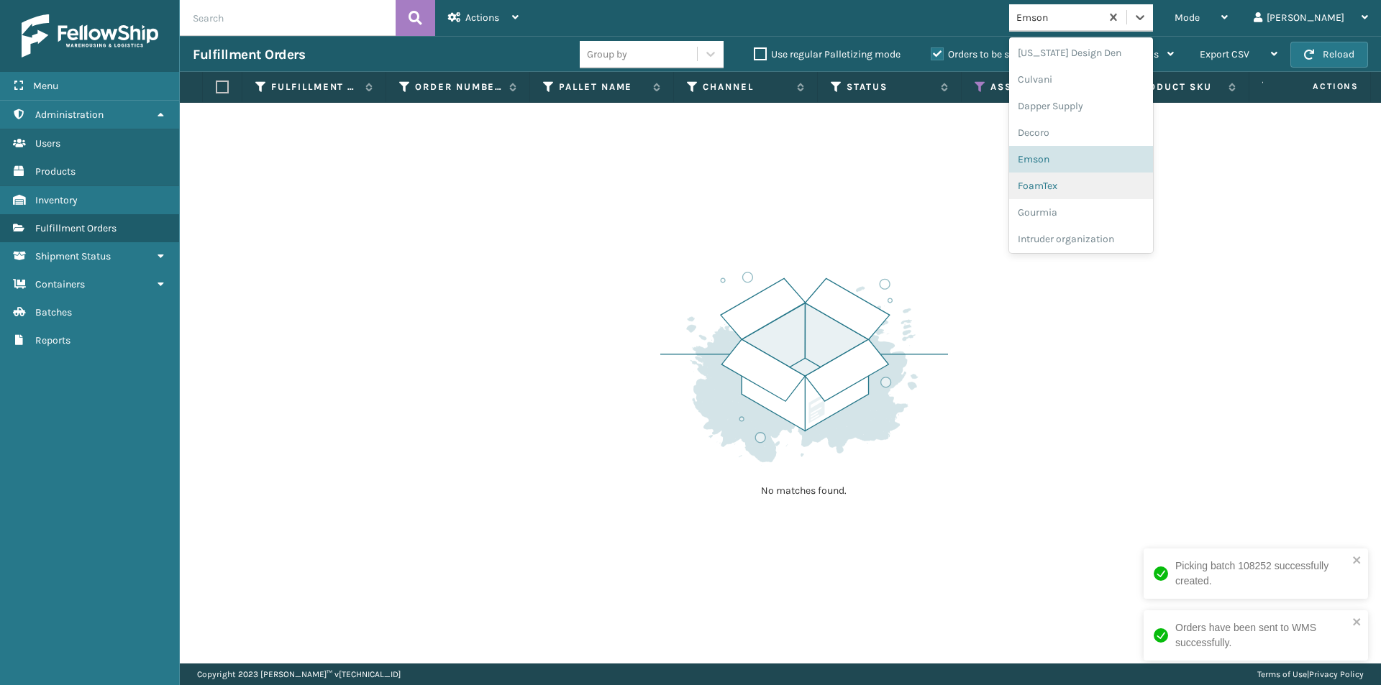
click at [1124, 192] on div "FoamTex" at bounding box center [1081, 186] width 144 height 27
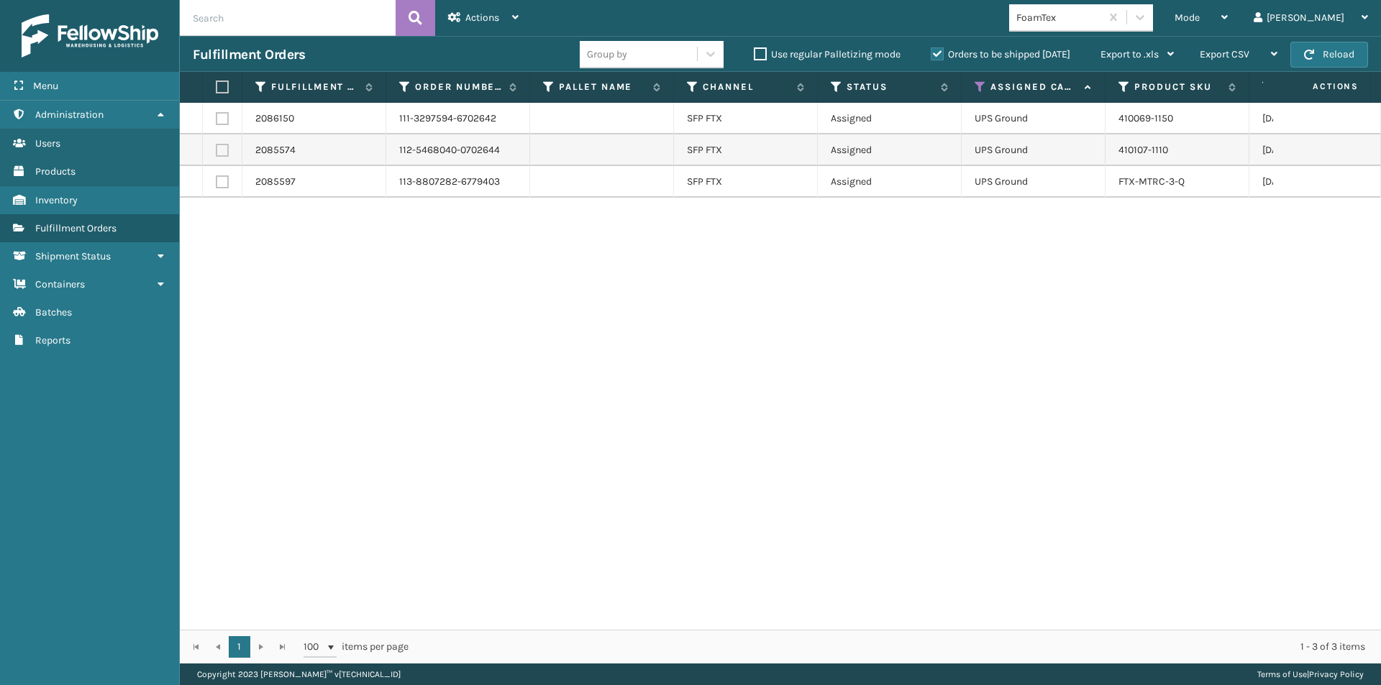
click at [221, 86] on label at bounding box center [220, 87] width 9 height 13
click at [216, 86] on input "checkbox" at bounding box center [216, 87] width 1 height 9
checkbox input "true"
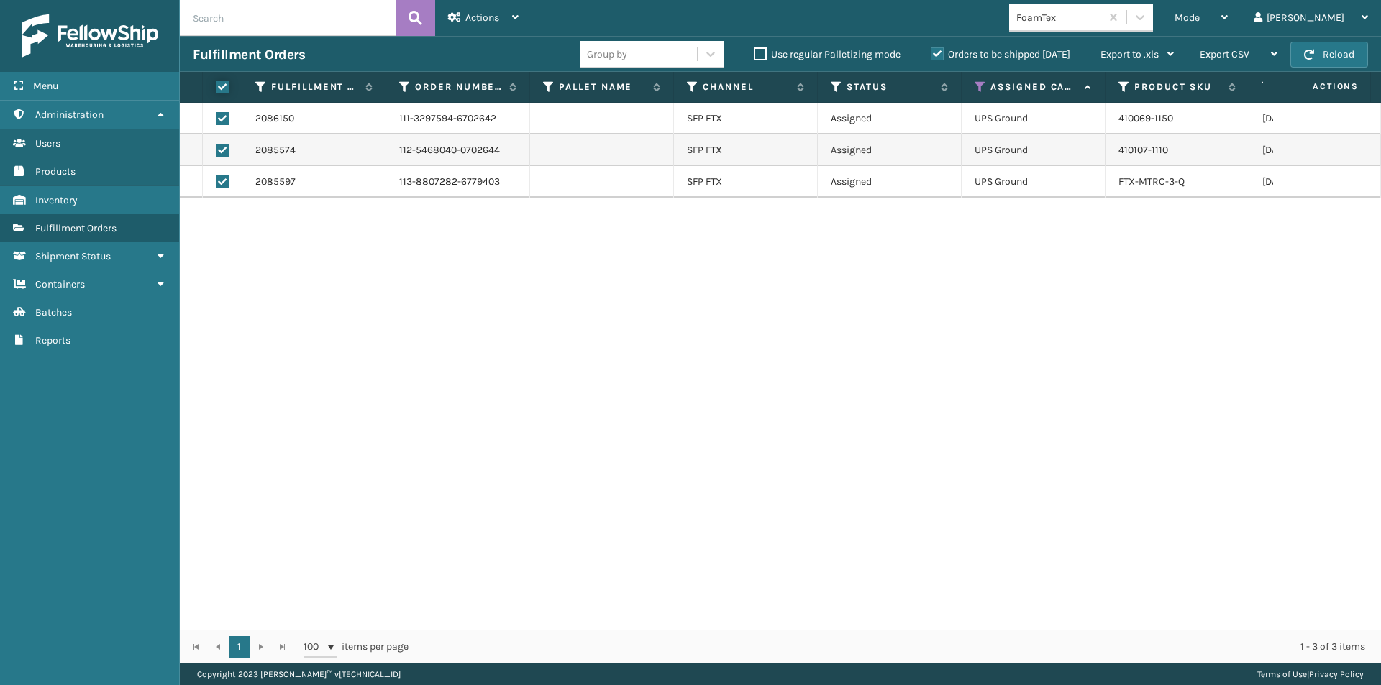
checkbox input "true"
click at [477, 12] on span "Actions" at bounding box center [482, 18] width 34 height 12
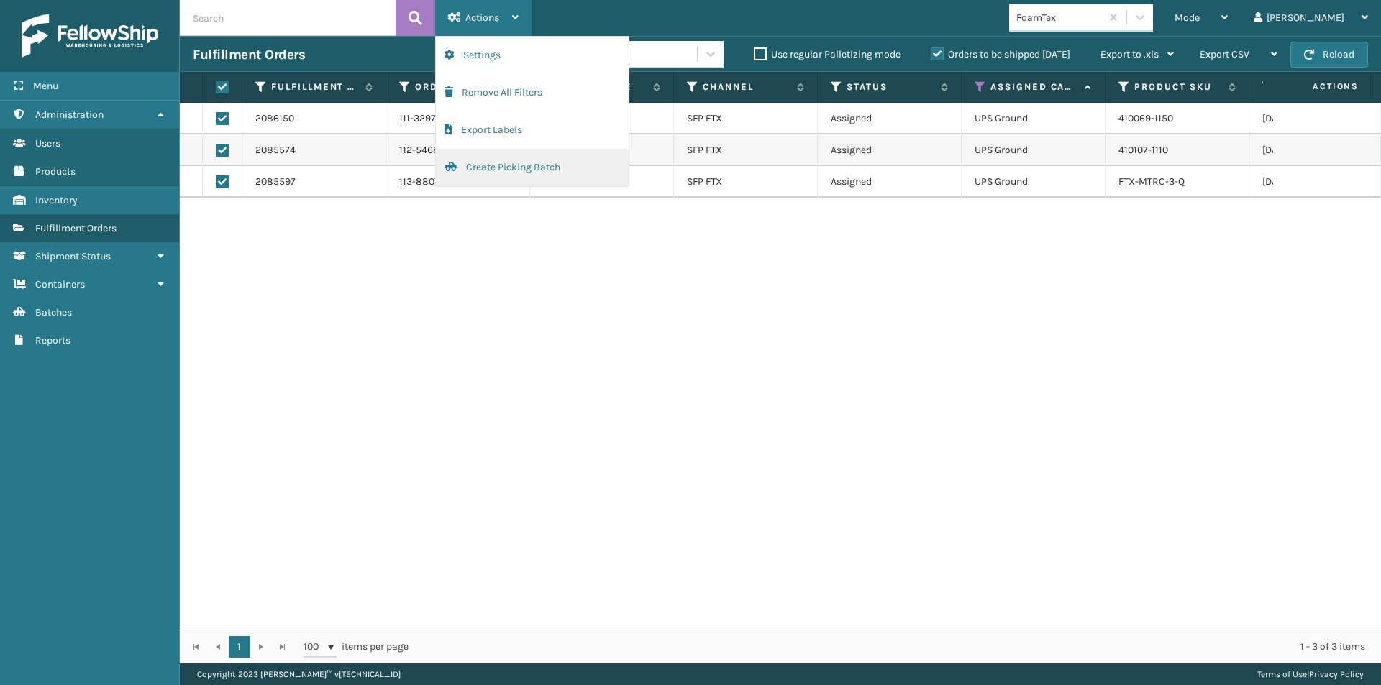
click at [506, 172] on button "Create Picking Batch" at bounding box center [532, 167] width 193 height 37
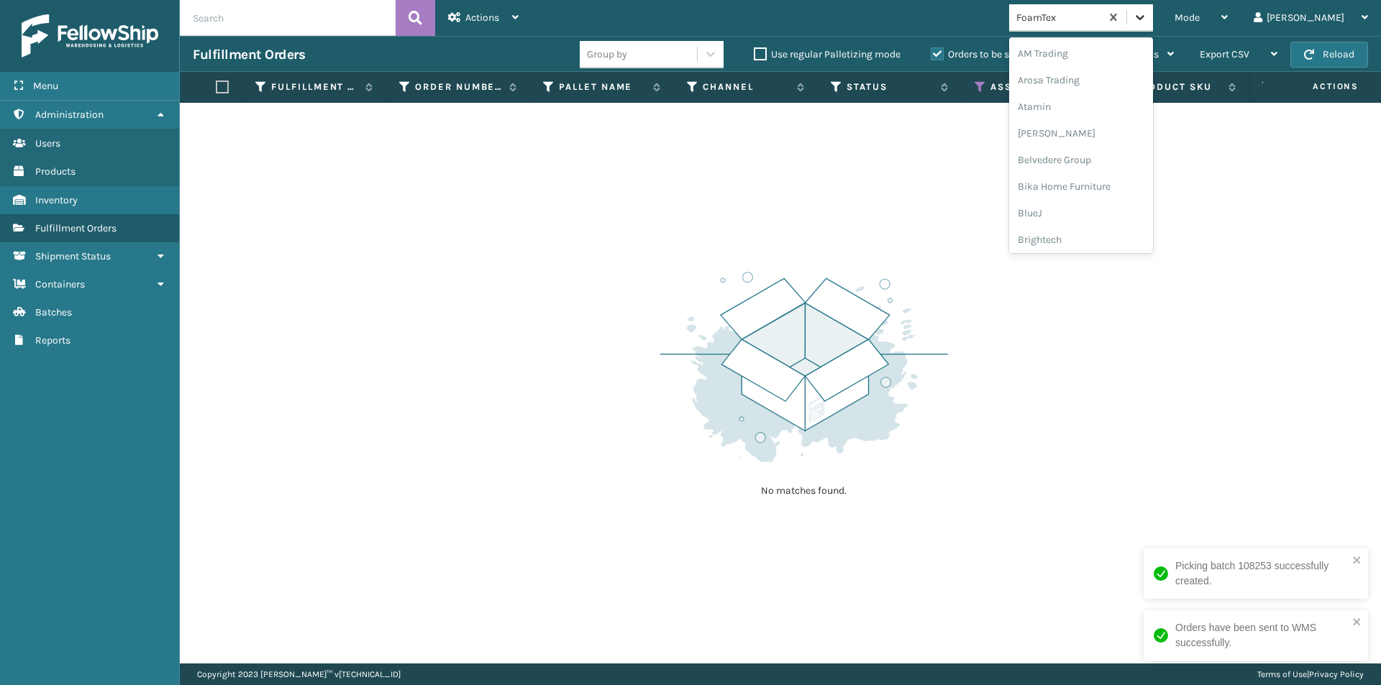
click at [1144, 17] on icon at bounding box center [1140, 17] width 9 height 5
click at [1100, 193] on div "Gourmia" at bounding box center [1081, 186] width 144 height 27
click at [1144, 19] on icon at bounding box center [1140, 17] width 9 height 5
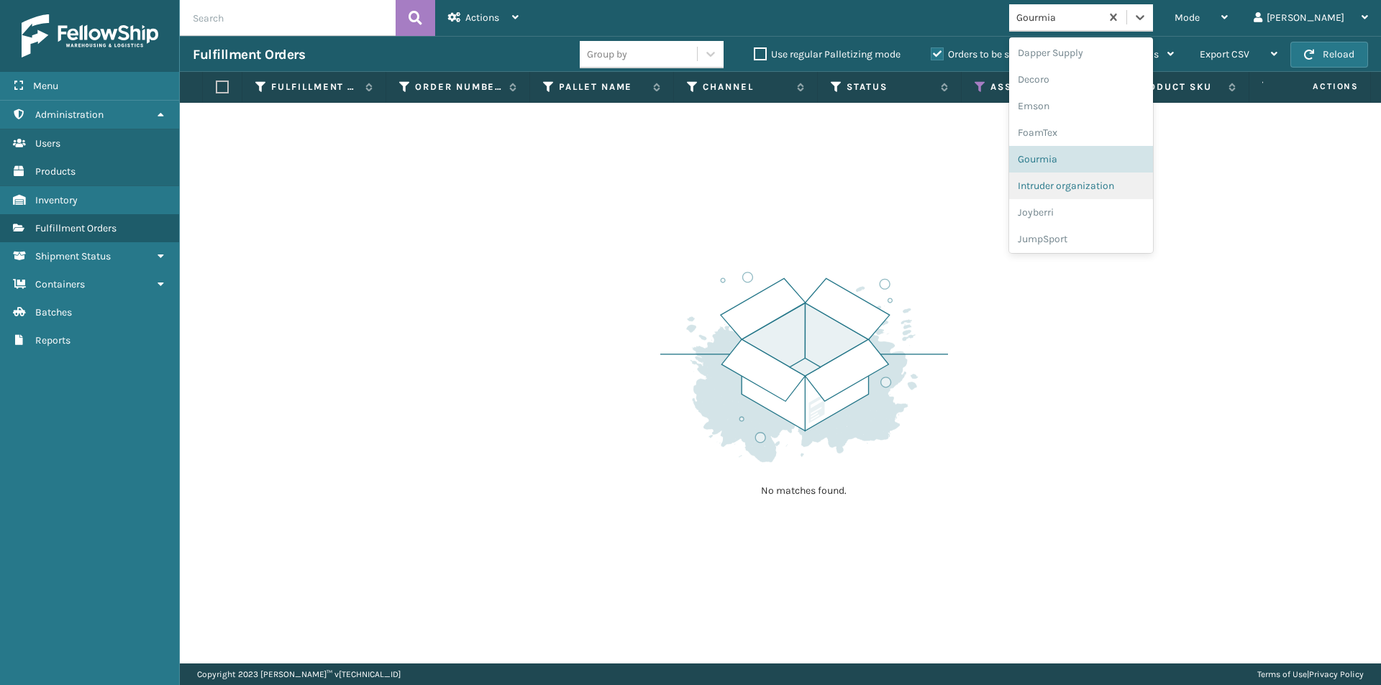
click at [1116, 192] on div "Intruder organization" at bounding box center [1081, 186] width 144 height 27
click at [1147, 22] on icon at bounding box center [1140, 17] width 14 height 14
click at [1100, 194] on div "Joyberri" at bounding box center [1081, 186] width 144 height 27
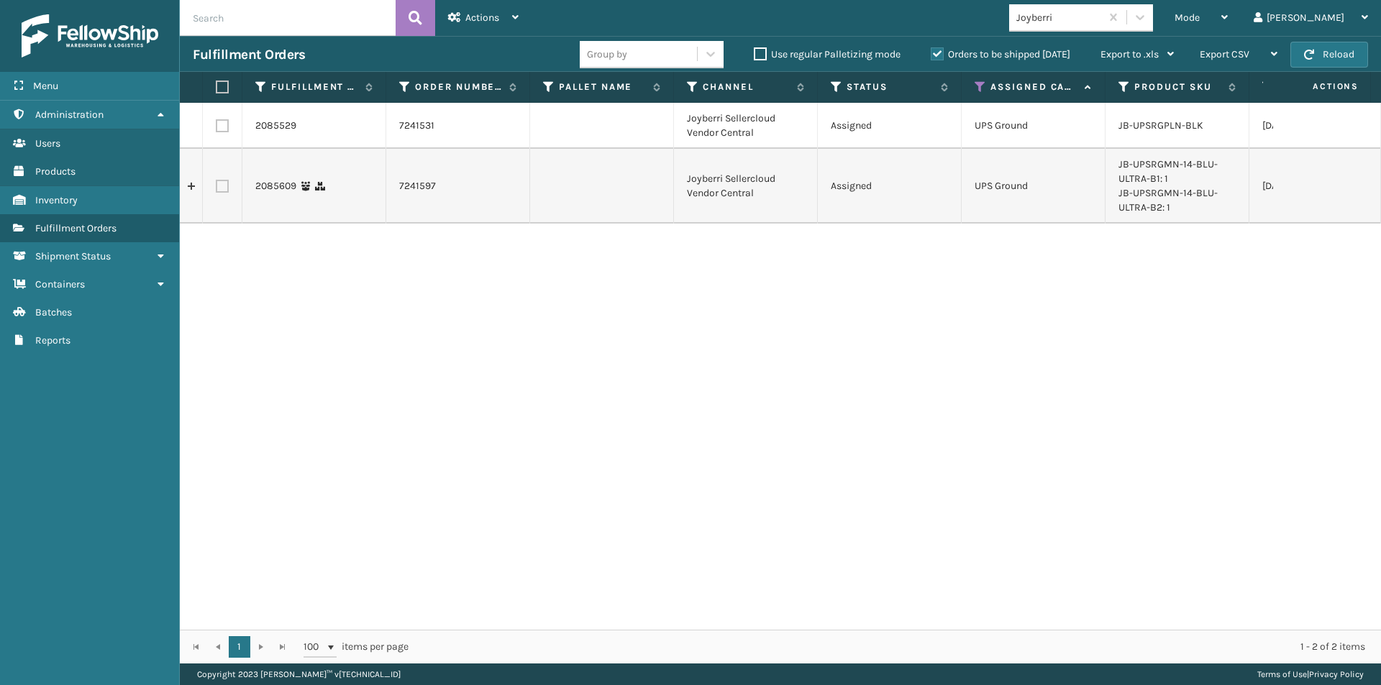
click at [223, 89] on label at bounding box center [220, 87] width 9 height 13
click at [216, 89] on input "checkbox" at bounding box center [216, 87] width 1 height 9
checkbox input "true"
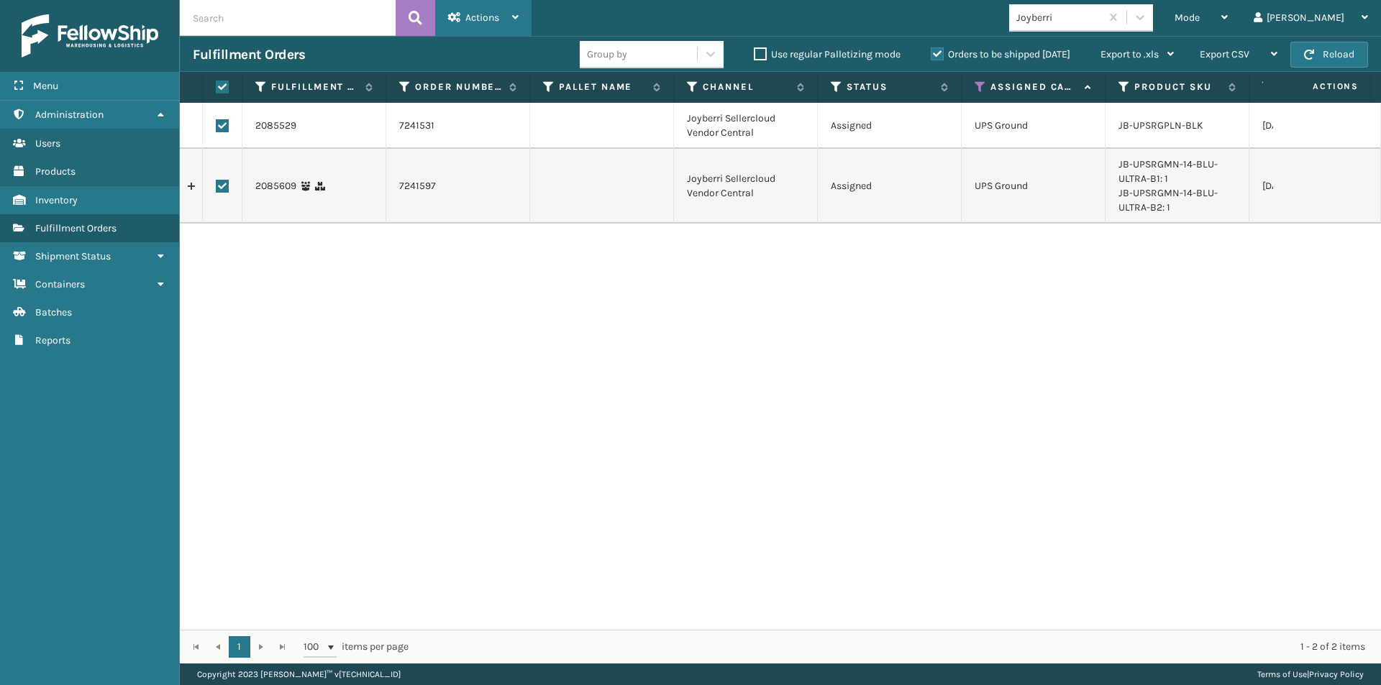
click at [513, 24] on div "Actions" at bounding box center [483, 18] width 70 height 36
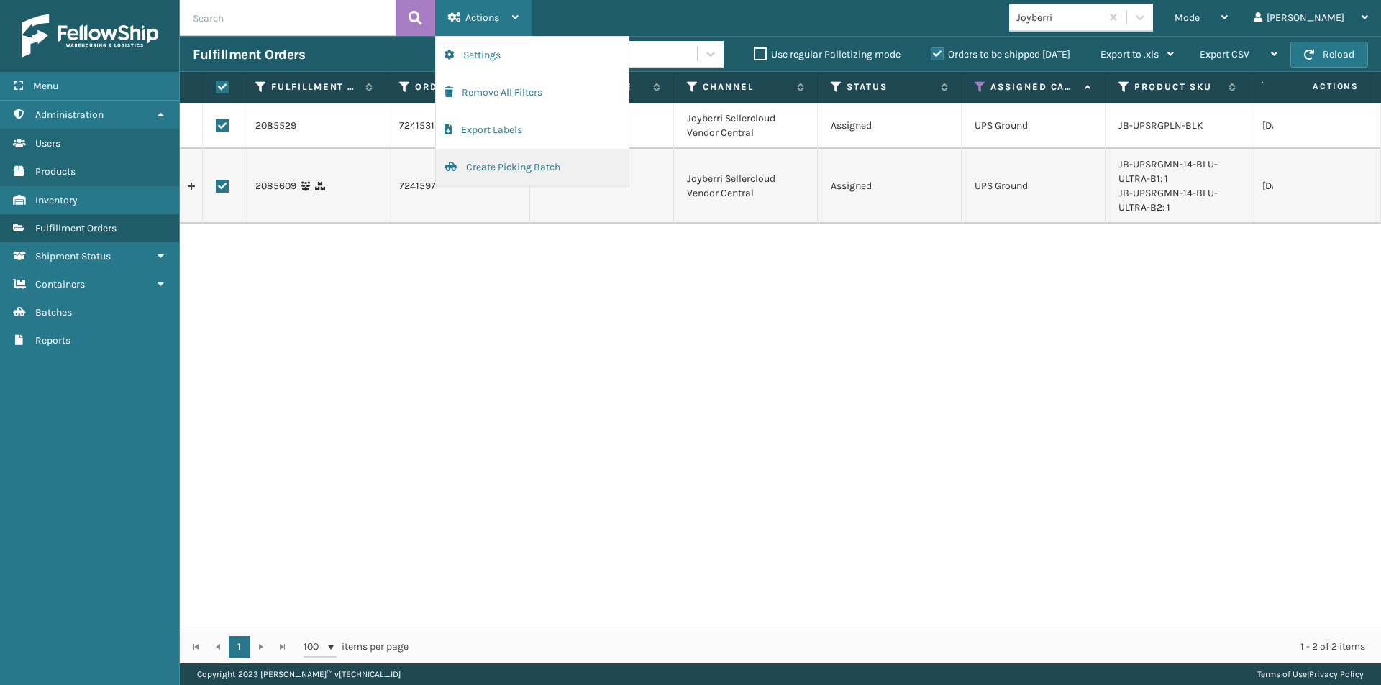
click at [491, 165] on button "Create Picking Batch" at bounding box center [532, 167] width 193 height 37
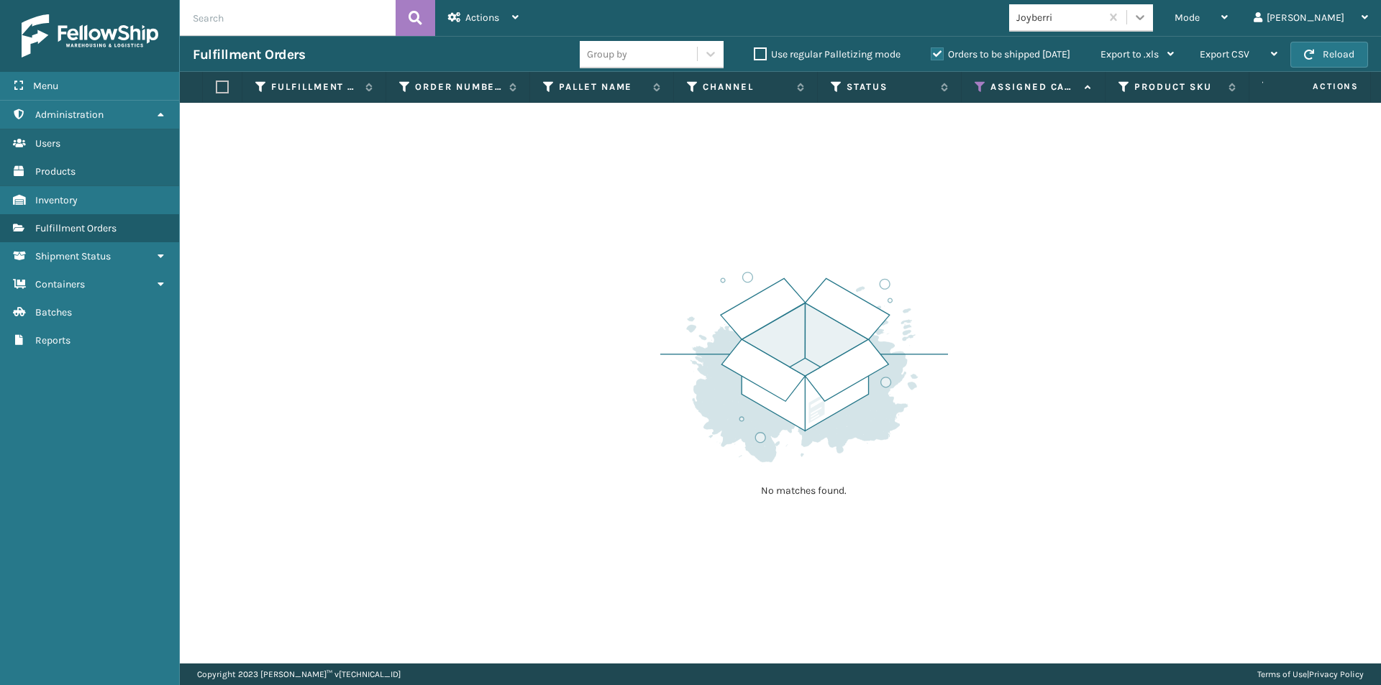
click at [1144, 16] on icon at bounding box center [1140, 17] width 9 height 5
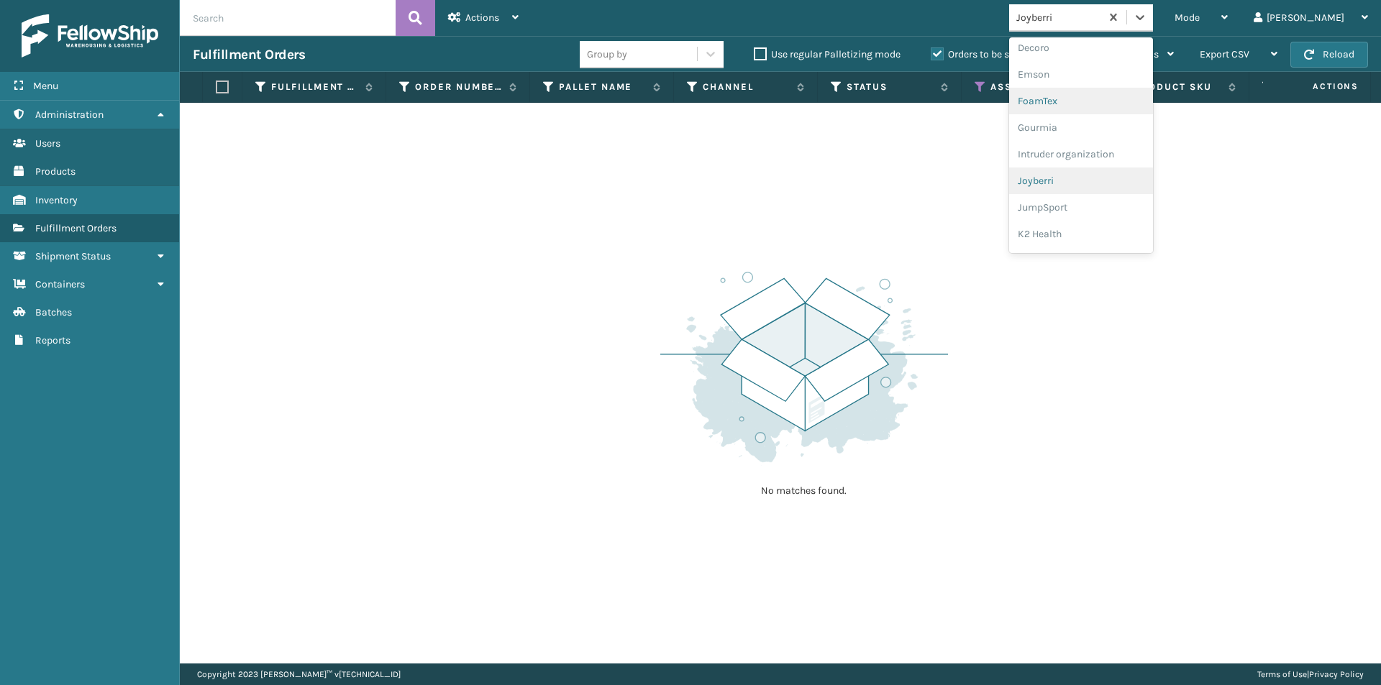
scroll to position [320, 0]
click at [1121, 183] on div "JumpSport" at bounding box center [1081, 186] width 144 height 27
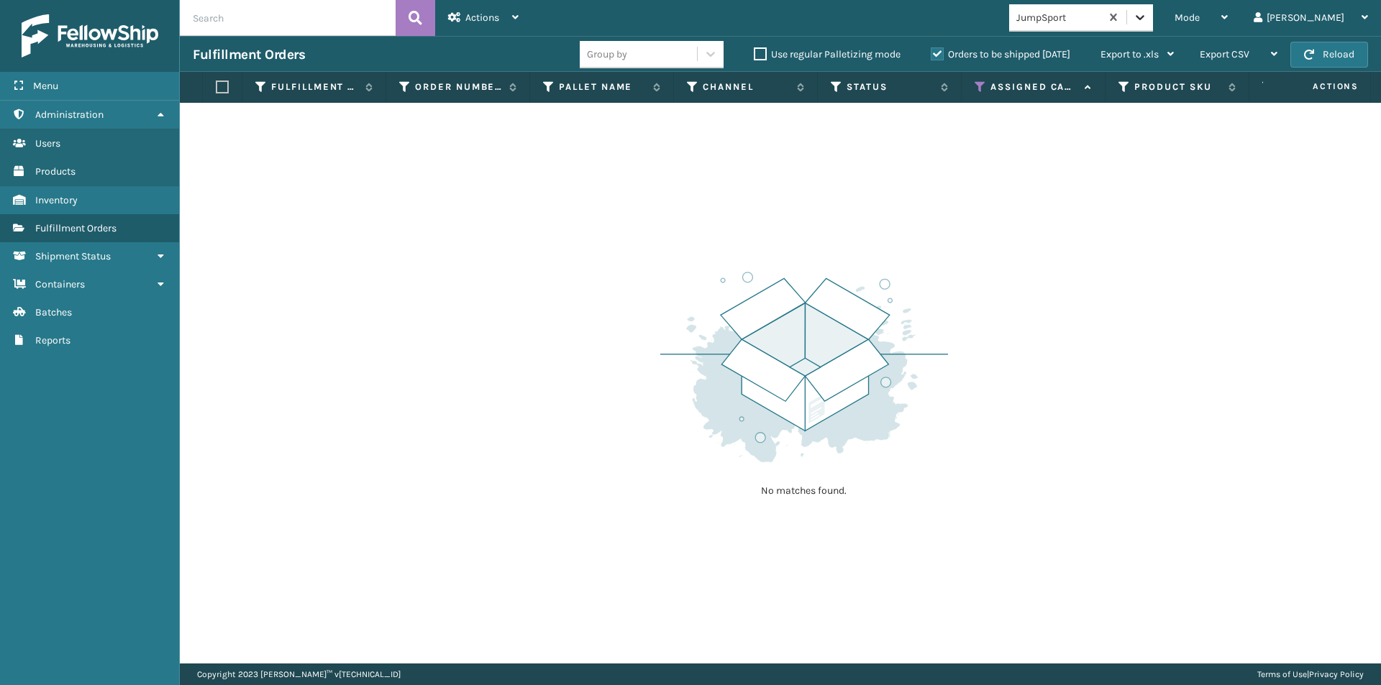
click at [1147, 18] on icon at bounding box center [1140, 17] width 14 height 14
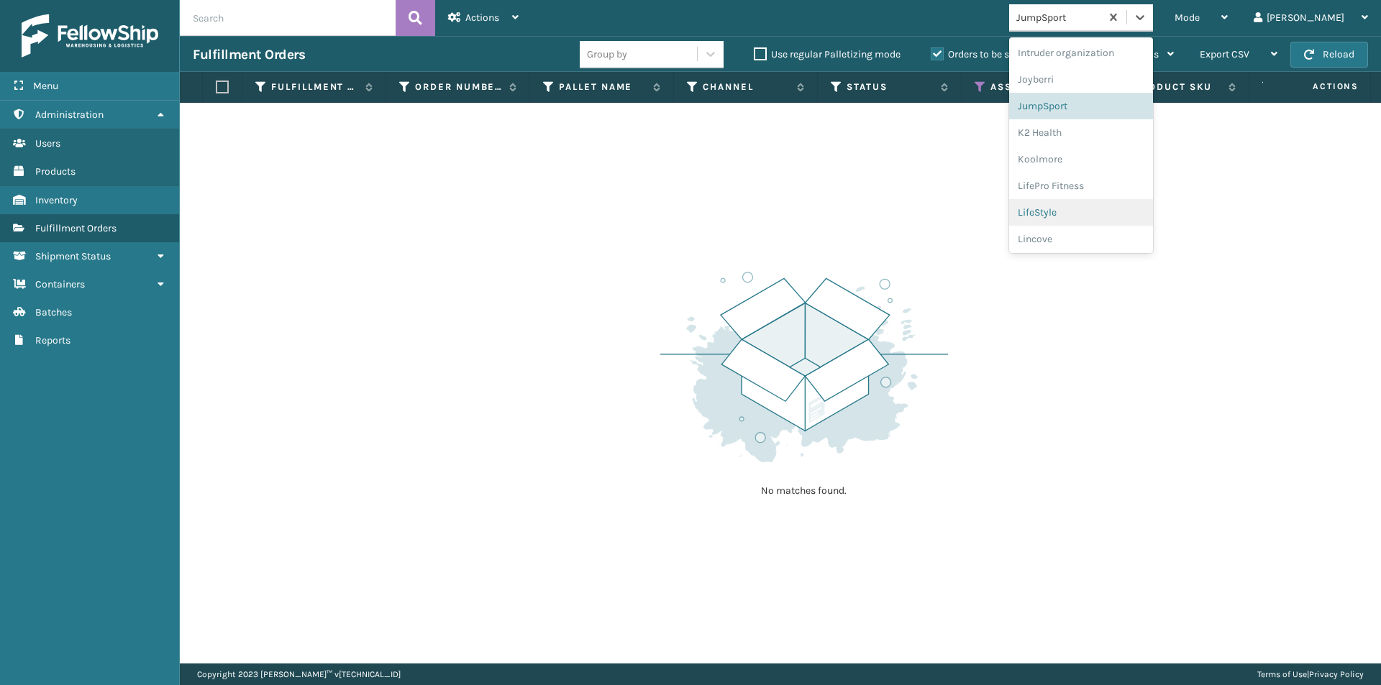
scroll to position [419, 0]
click at [1087, 122] on div "K2 Health" at bounding box center [1081, 114] width 144 height 27
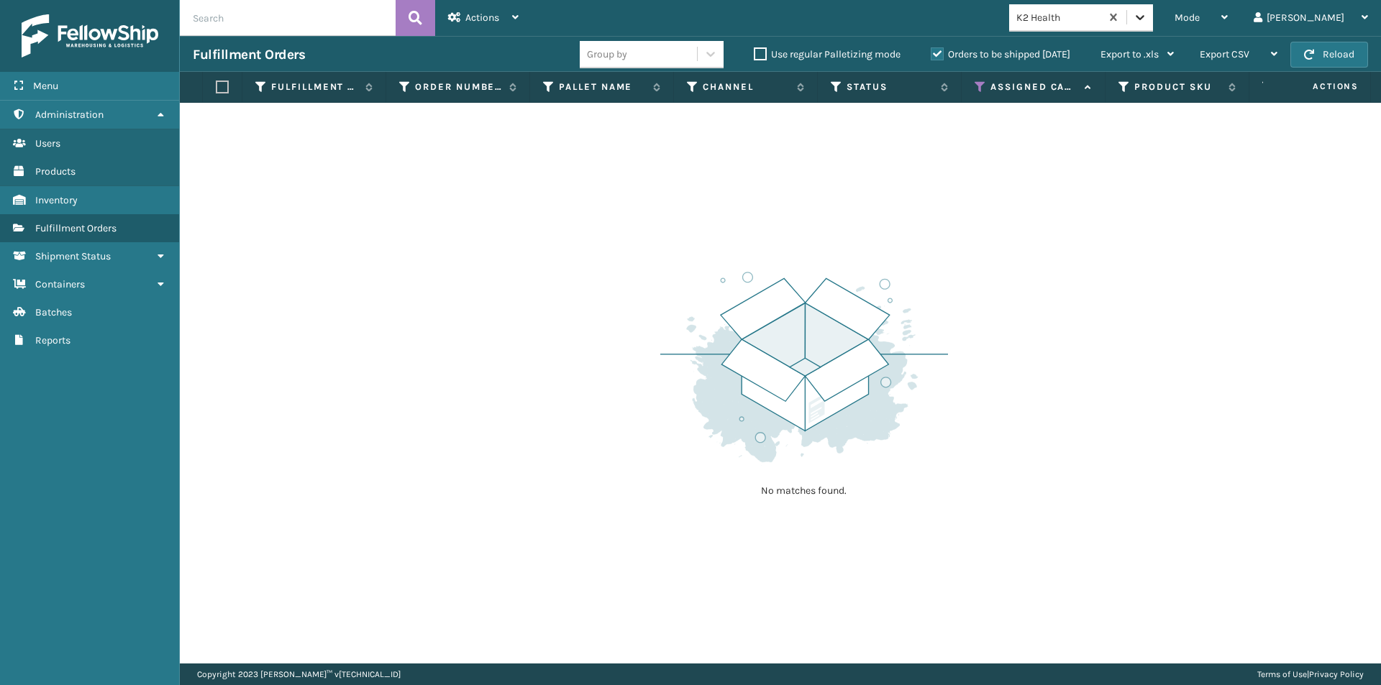
click at [1153, 16] on div at bounding box center [1140, 17] width 26 height 26
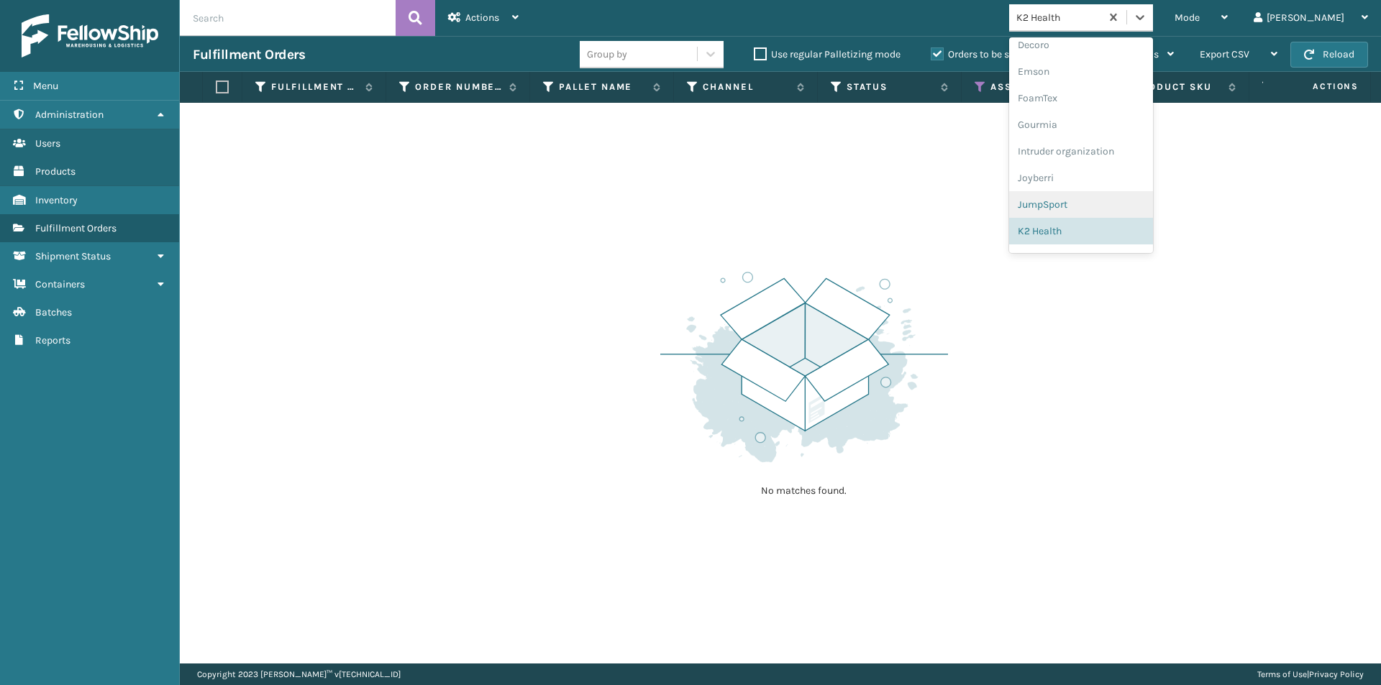
scroll to position [373, 0]
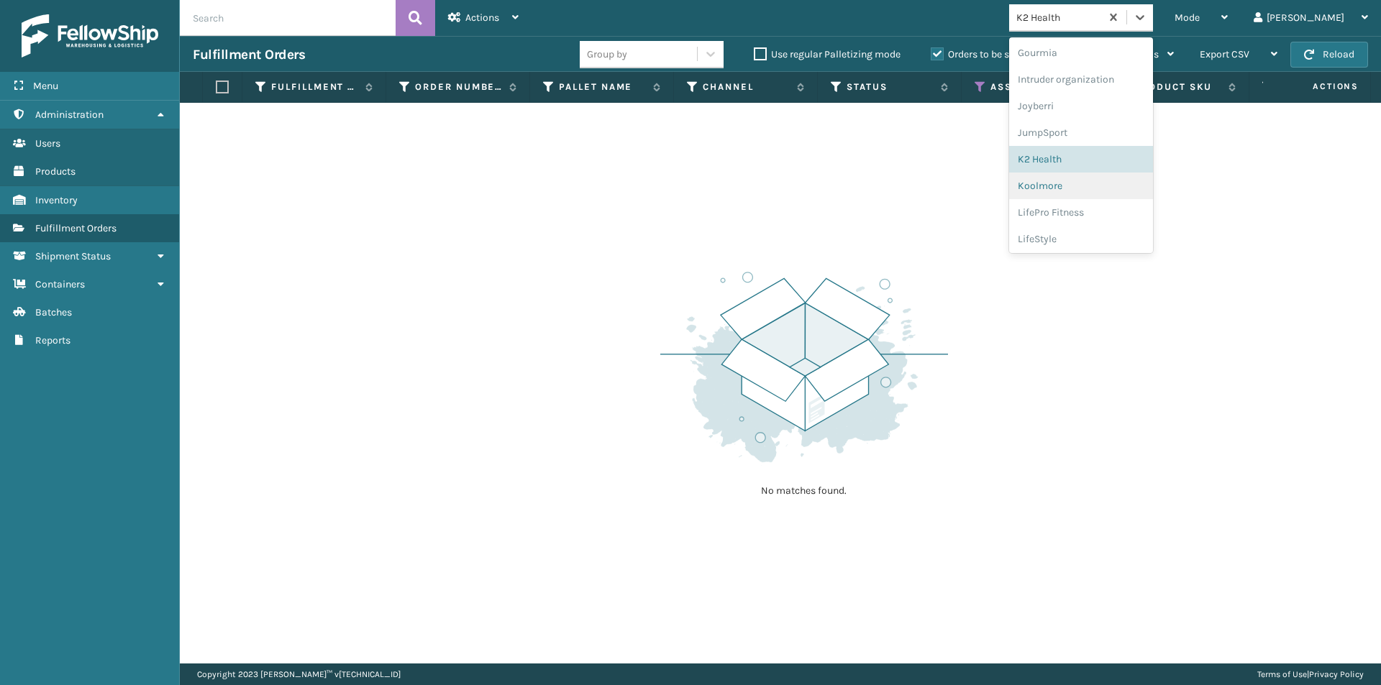
click at [1085, 183] on div "Koolmore" at bounding box center [1081, 186] width 144 height 27
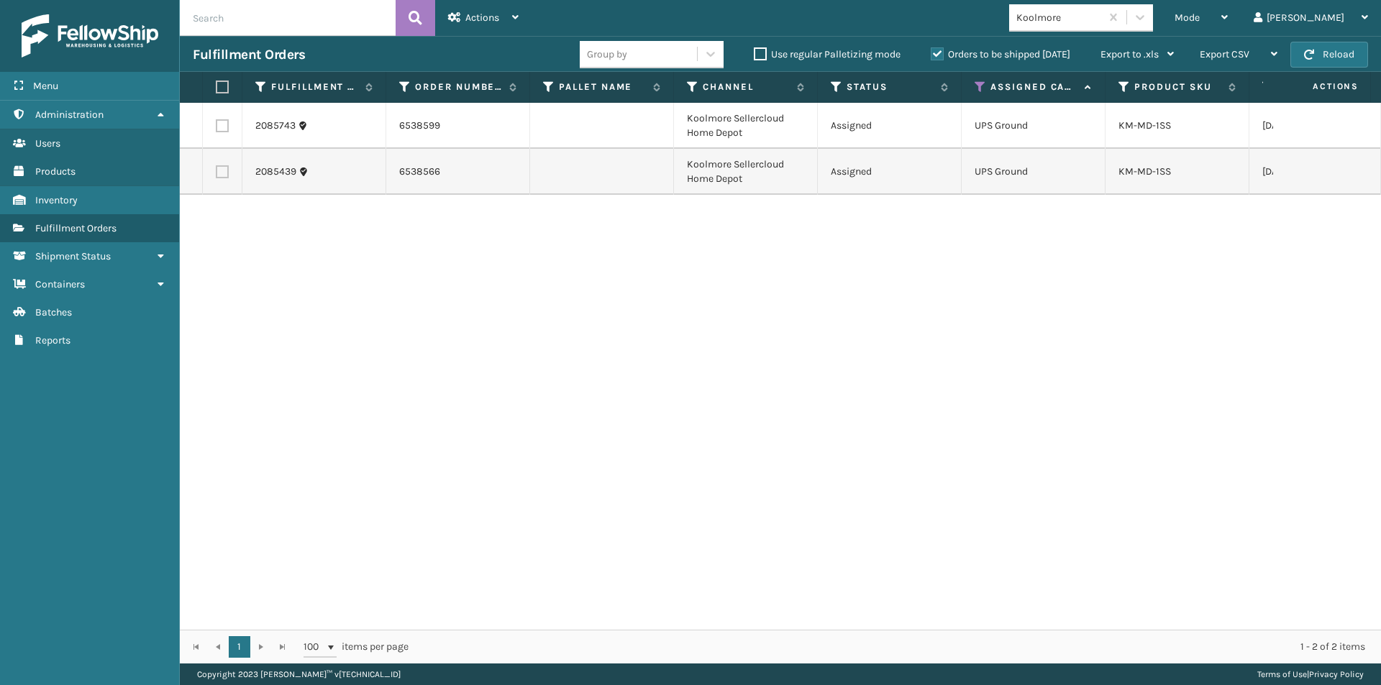
click at [216, 90] on label at bounding box center [220, 87] width 9 height 13
click at [216, 90] on input "checkbox" at bounding box center [216, 87] width 1 height 9
checkbox input "true"
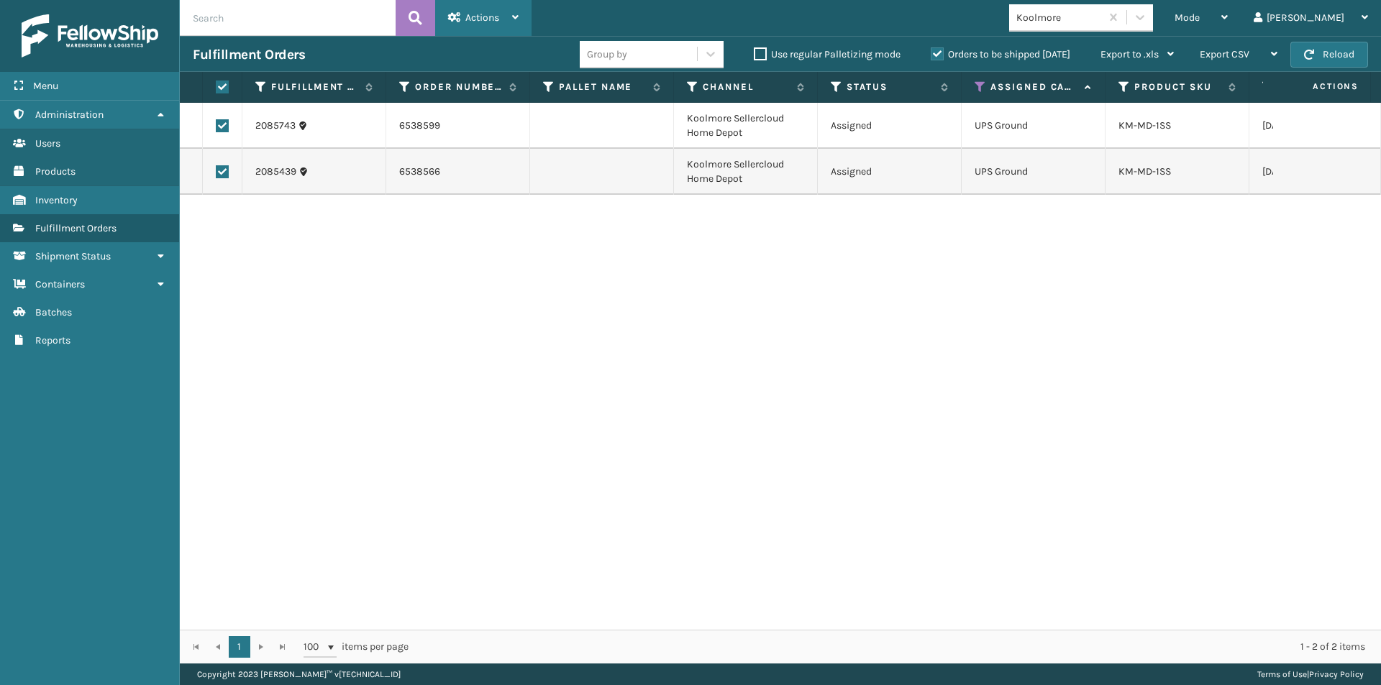
click at [514, 21] on icon at bounding box center [515, 17] width 6 height 10
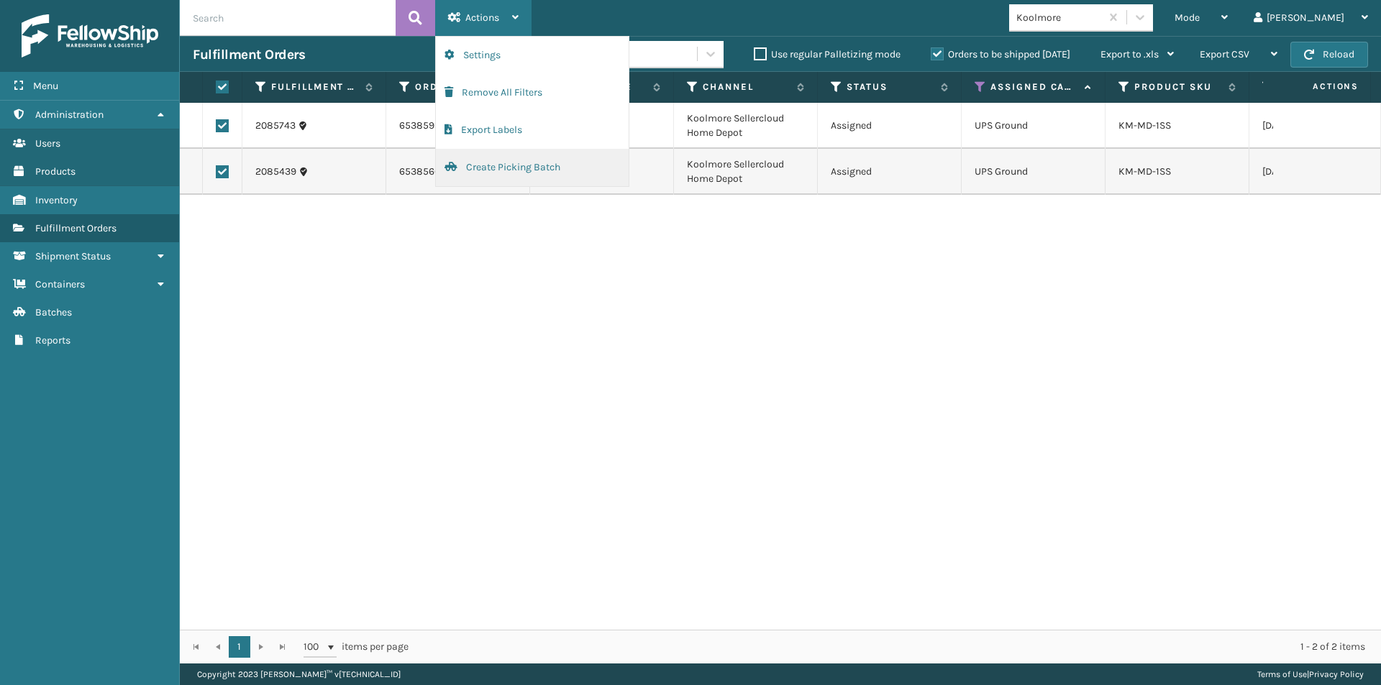
click at [501, 161] on button "Create Picking Batch" at bounding box center [532, 167] width 193 height 37
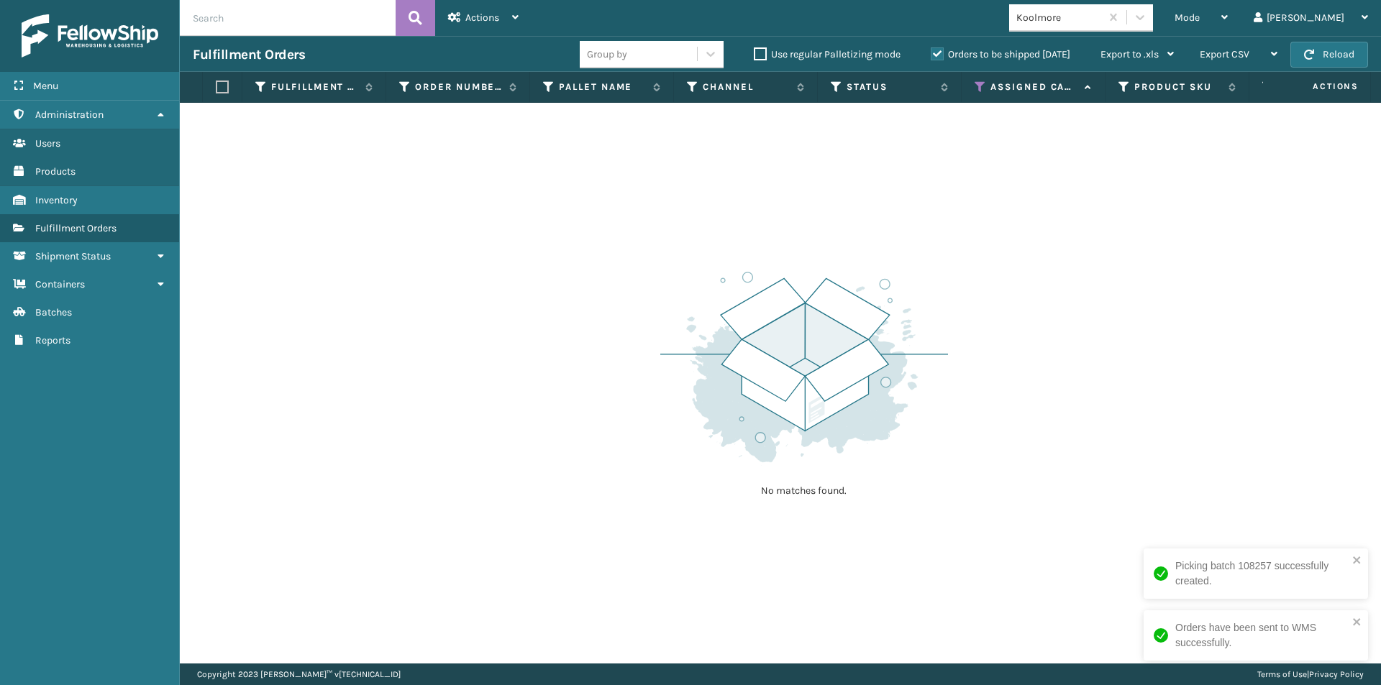
click at [1192, 31] on div "Mode Regular Mode Picking Mode Labeling Mode Exit Scan Mode Koolmore Silvia Log…" at bounding box center [956, 18] width 849 height 36
click at [1147, 19] on icon at bounding box center [1140, 17] width 14 height 14
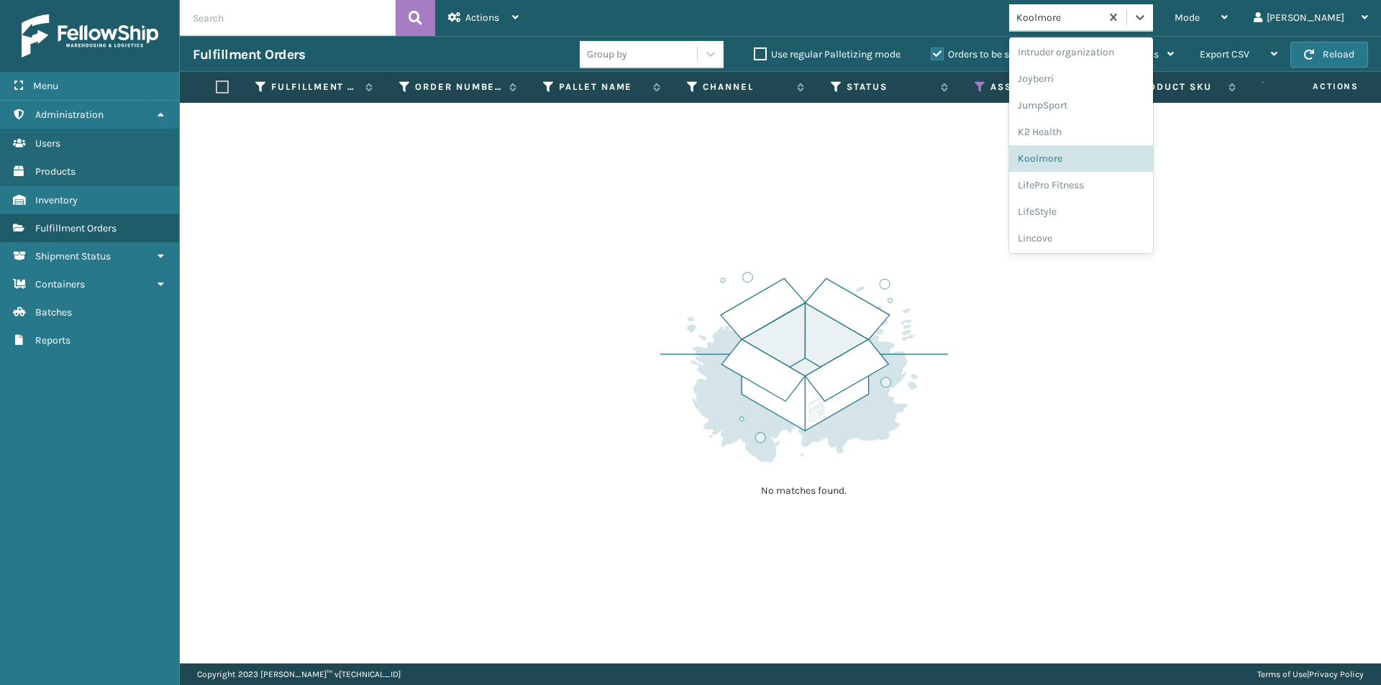
scroll to position [414, 0]
click at [1113, 175] on div "LifePro Fitness" at bounding box center [1081, 171] width 144 height 27
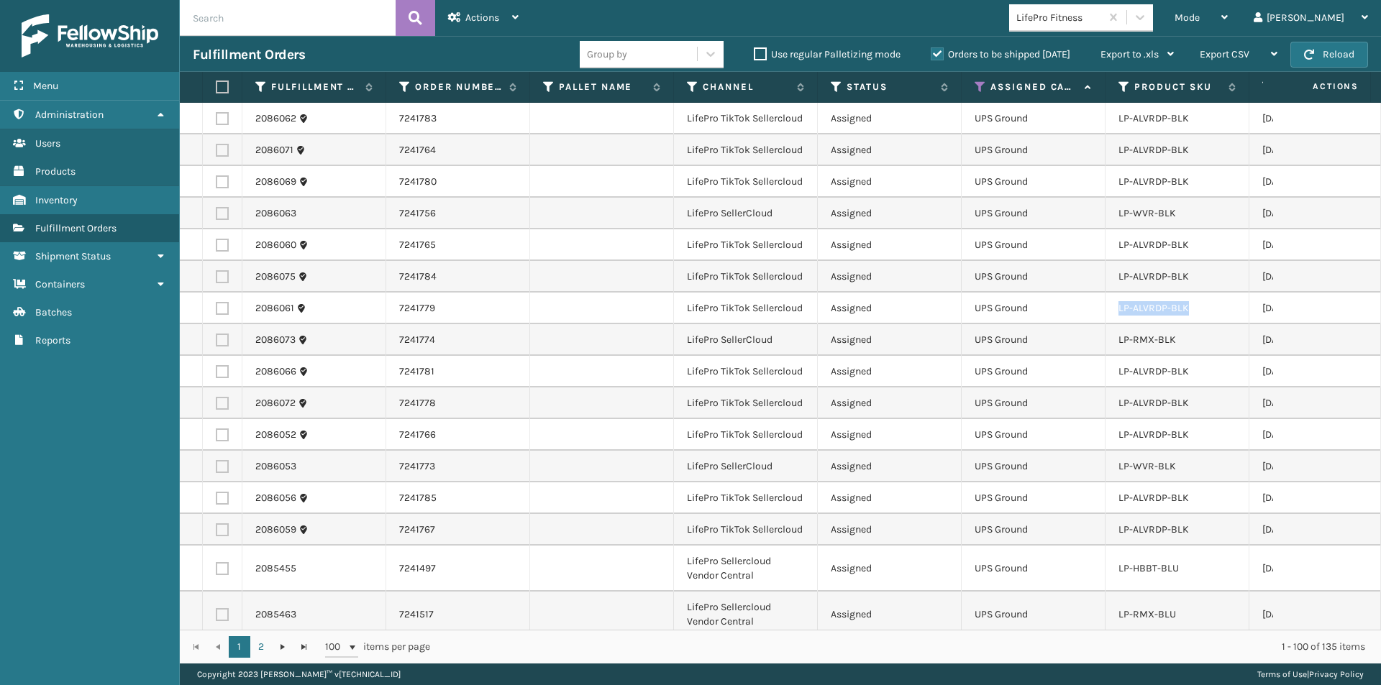
drag, startPoint x: 1195, startPoint y: 306, endPoint x: 1105, endPoint y: 316, distance: 90.5
click at [1105, 316] on td "LP-ALVRDP-BLK" at bounding box center [1177, 309] width 144 height 32
copy link "LP-ALVRDP-BLK"
click at [219, 22] on input "text" at bounding box center [288, 18] width 216 height 36
paste input "LP-ALVRDP-BLK"
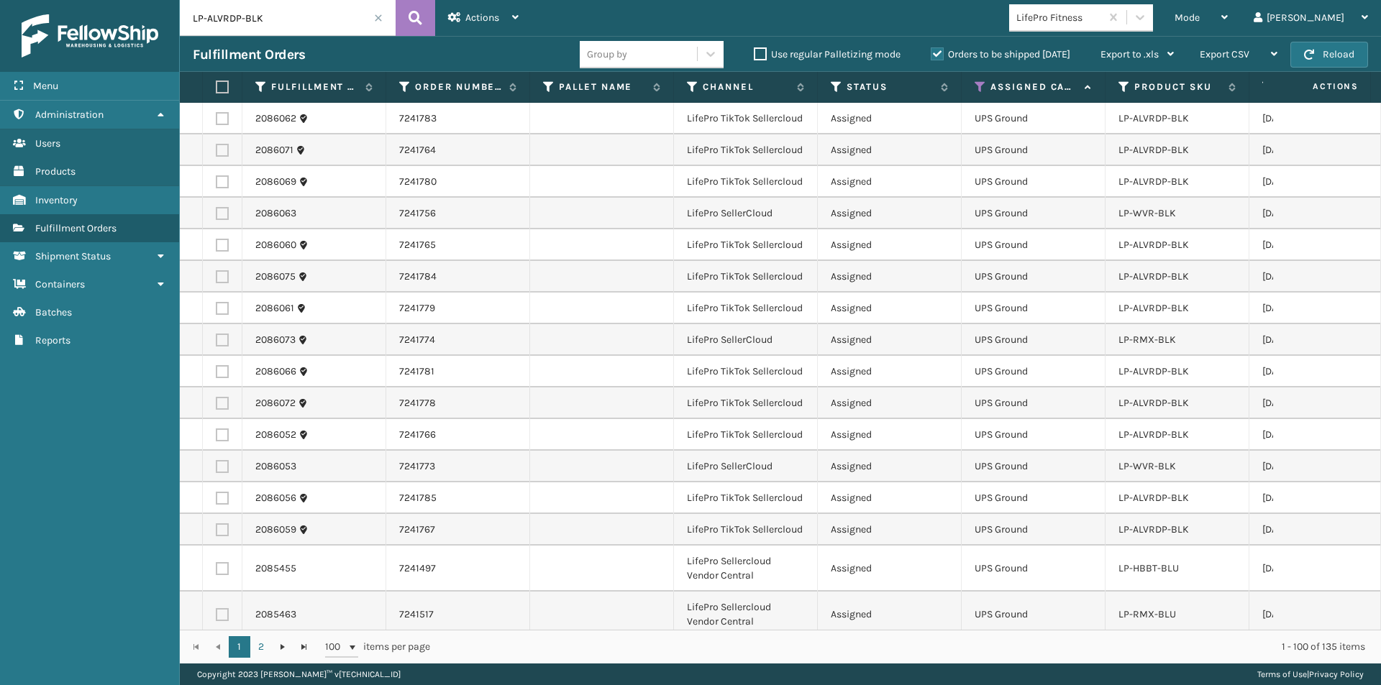
type input "LP-ALVRDP-BLK"
click at [221, 88] on label at bounding box center [220, 87] width 9 height 13
click at [216, 88] on input "checkbox" at bounding box center [216, 87] width 1 height 9
checkbox input "true"
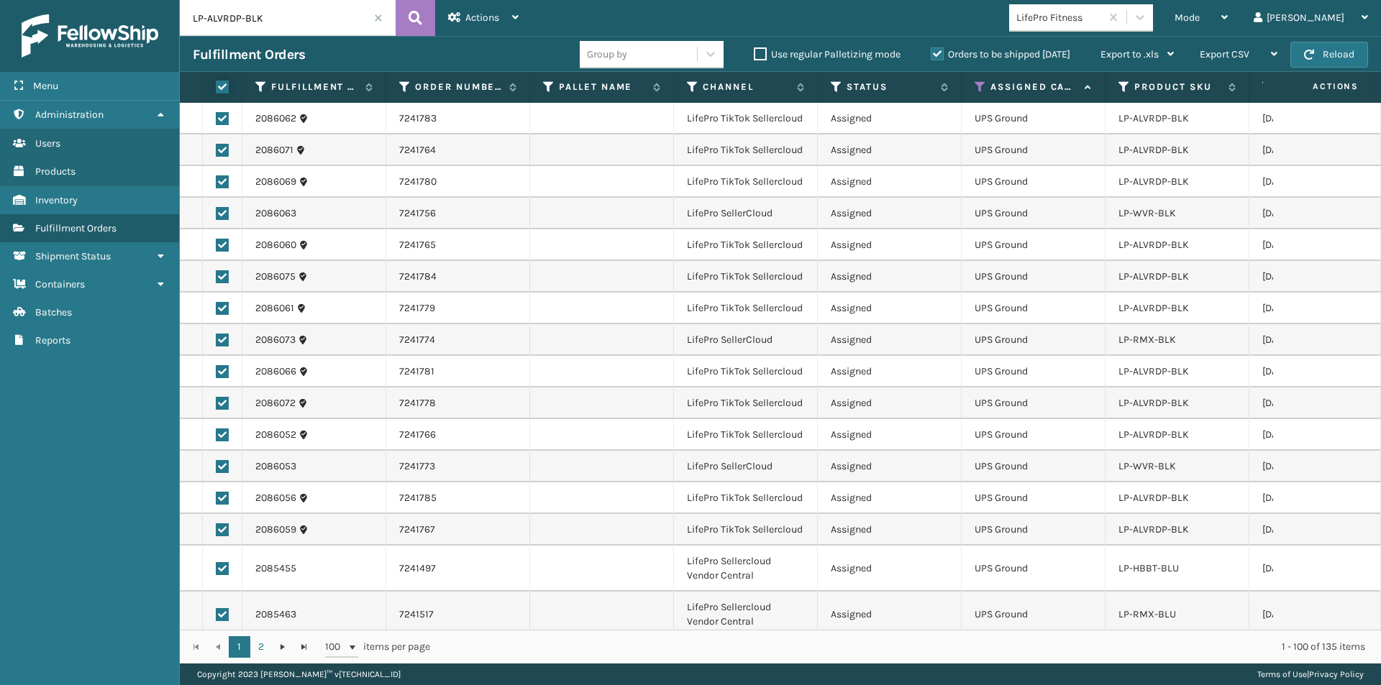
checkbox input "true"
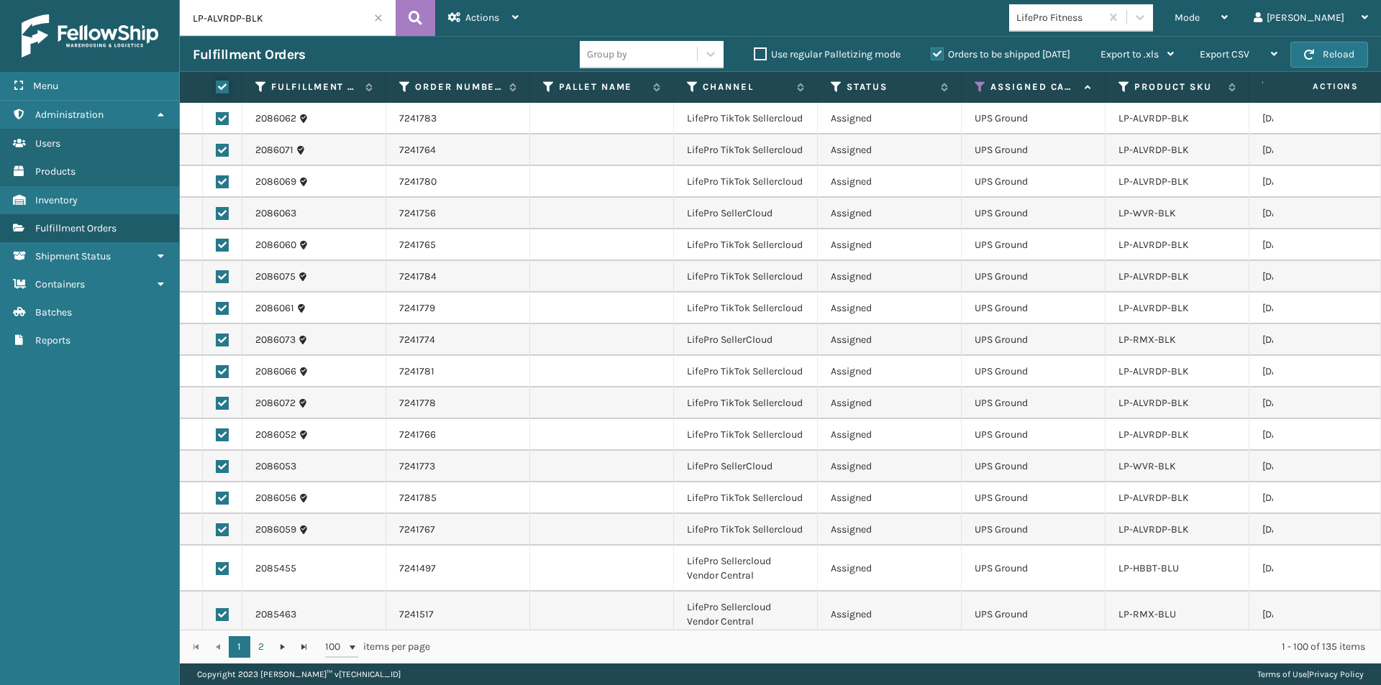
checkbox input "true"
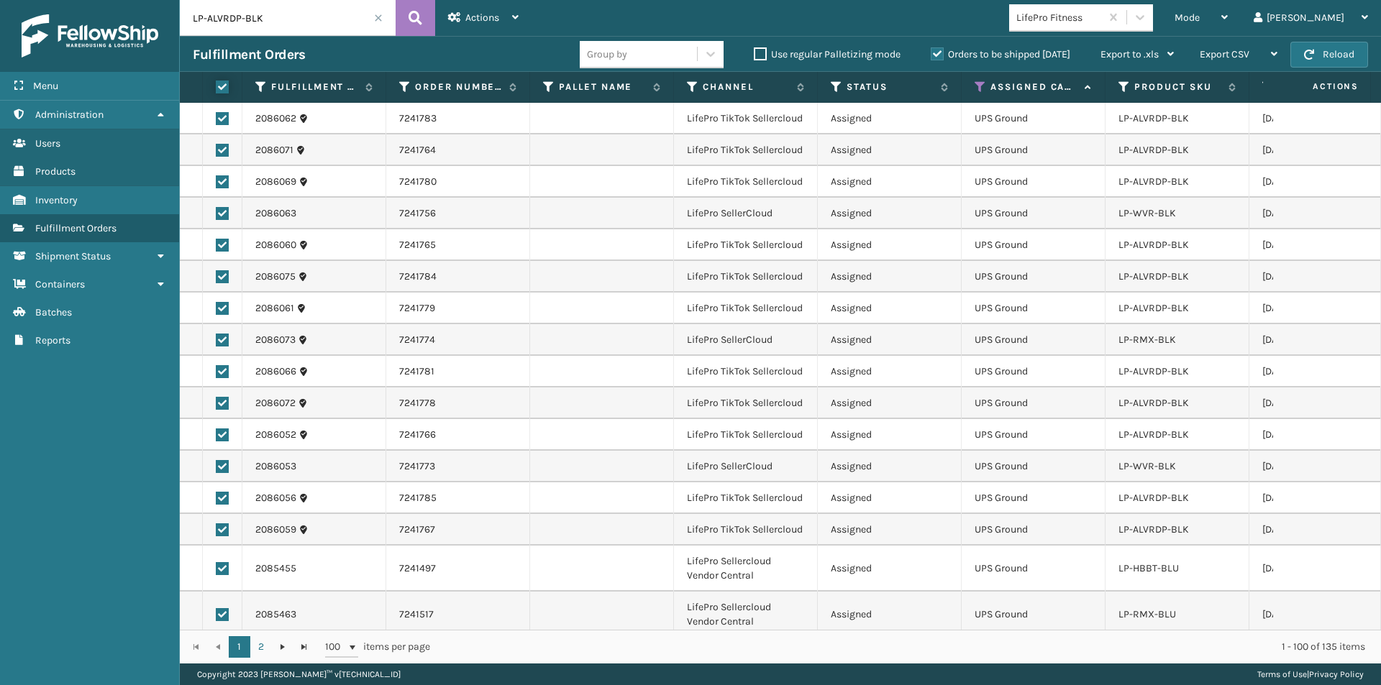
checkbox input "true"
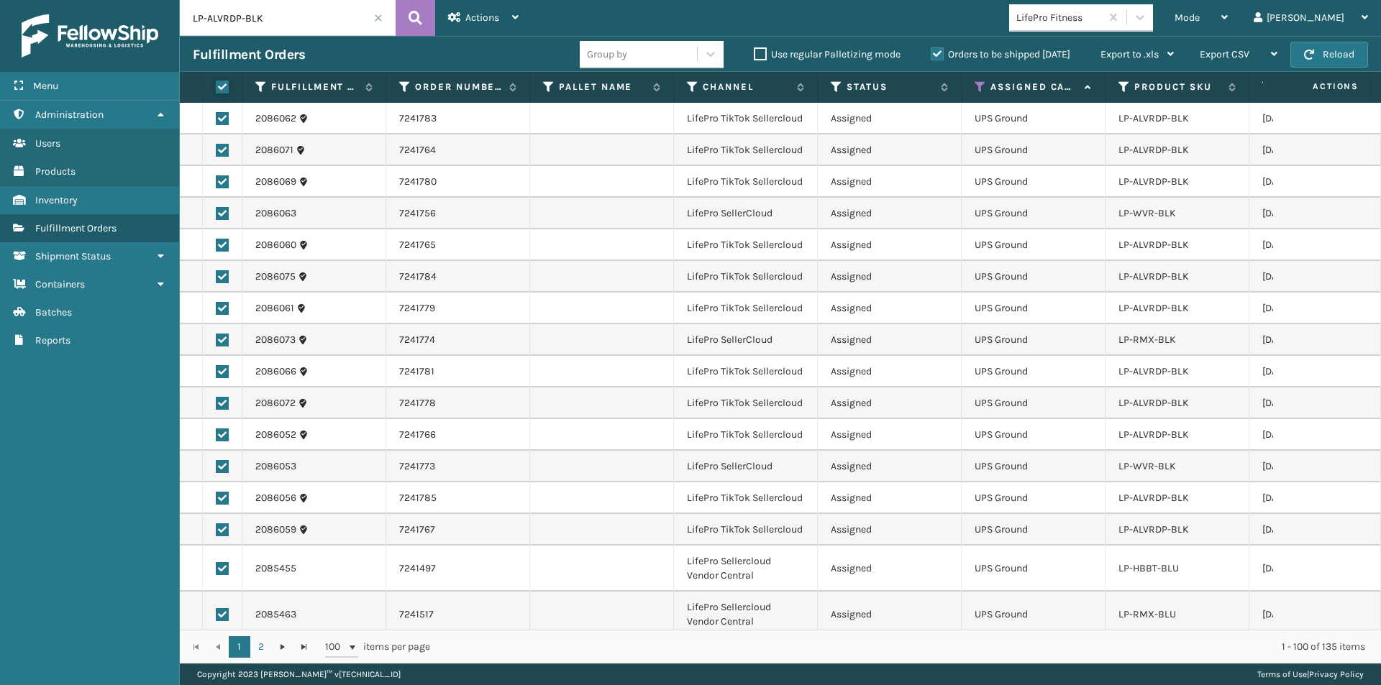
checkbox input "true"
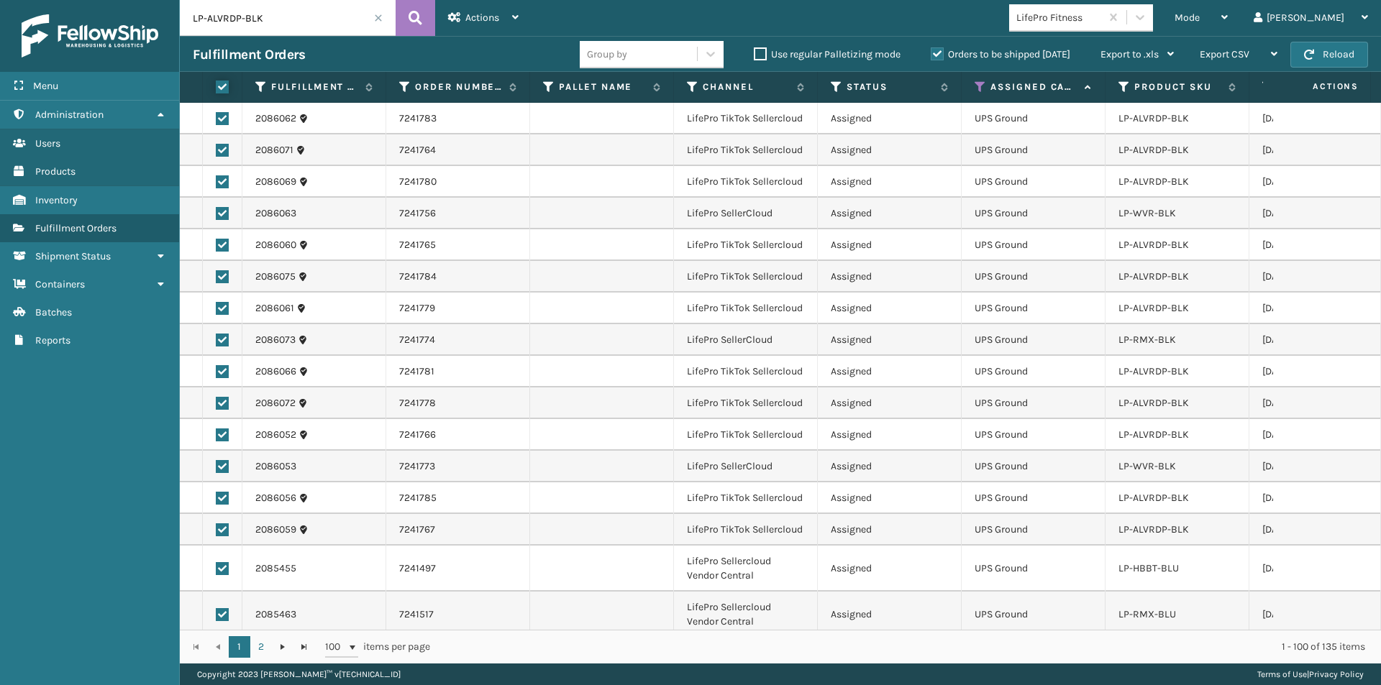
checkbox input "true"
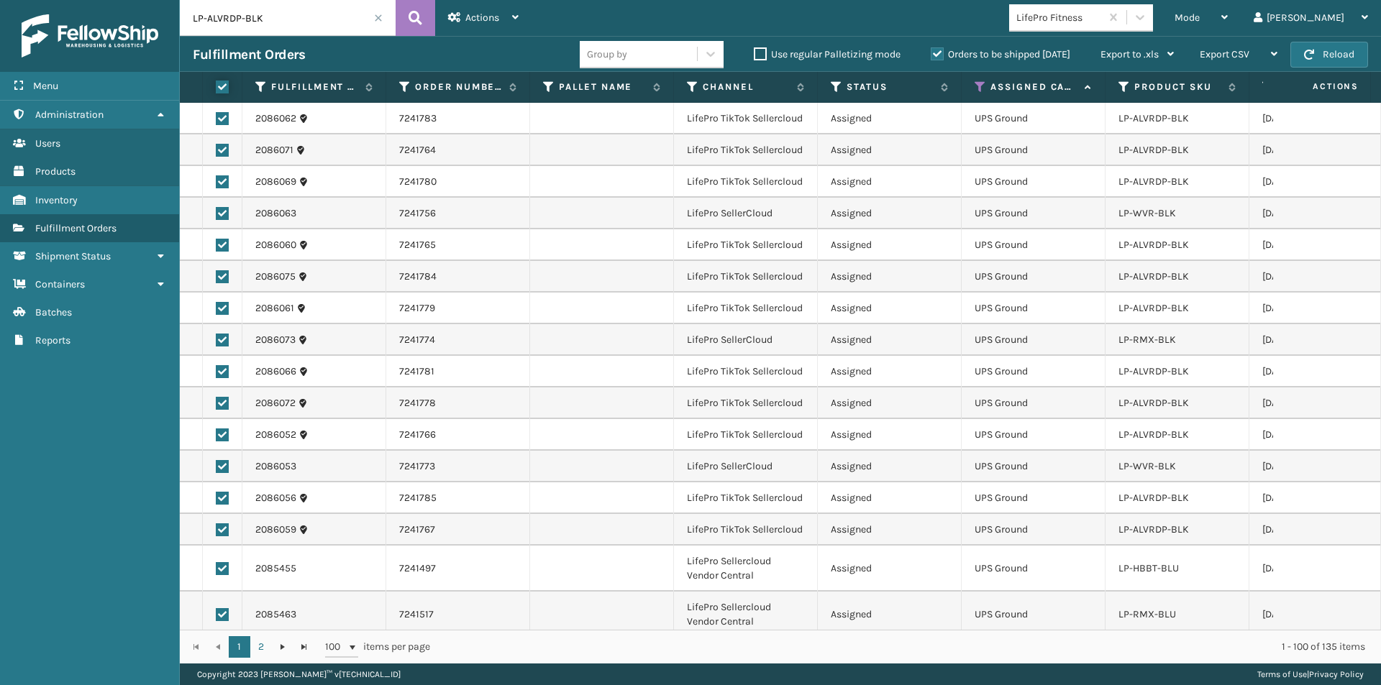
checkbox input "true"
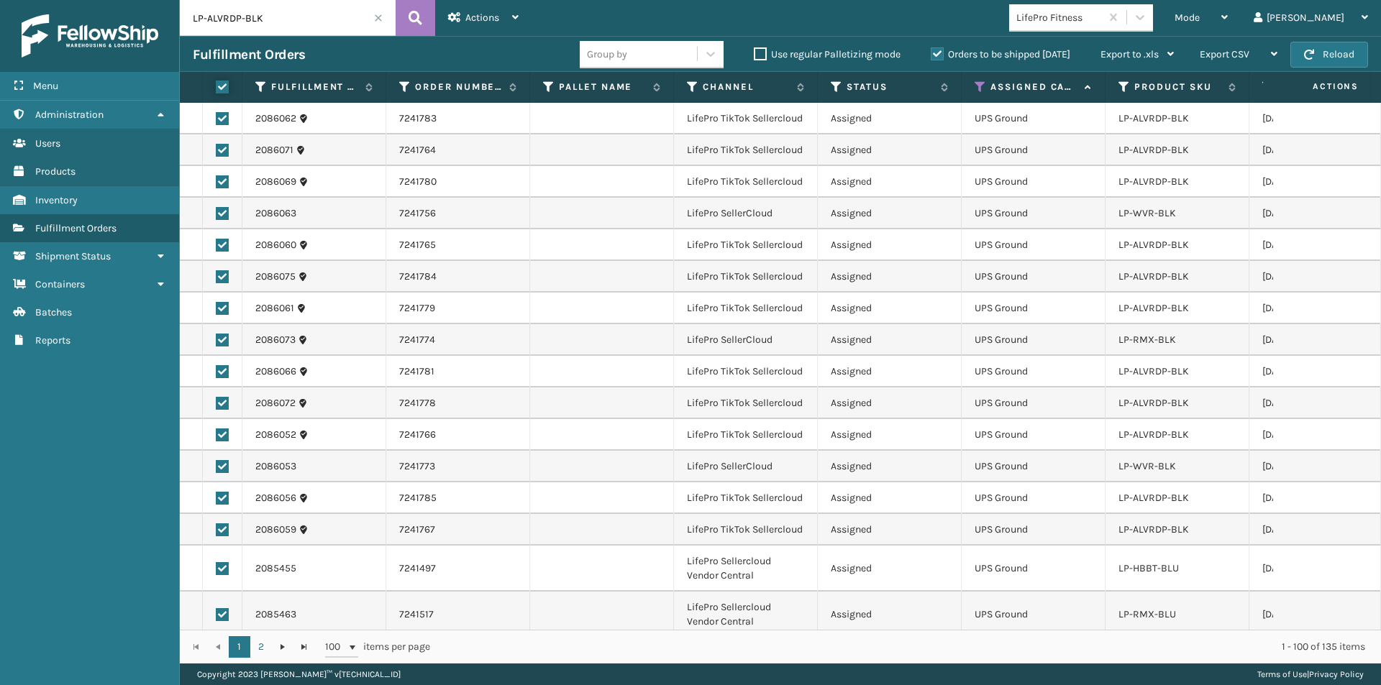
checkbox input "true"
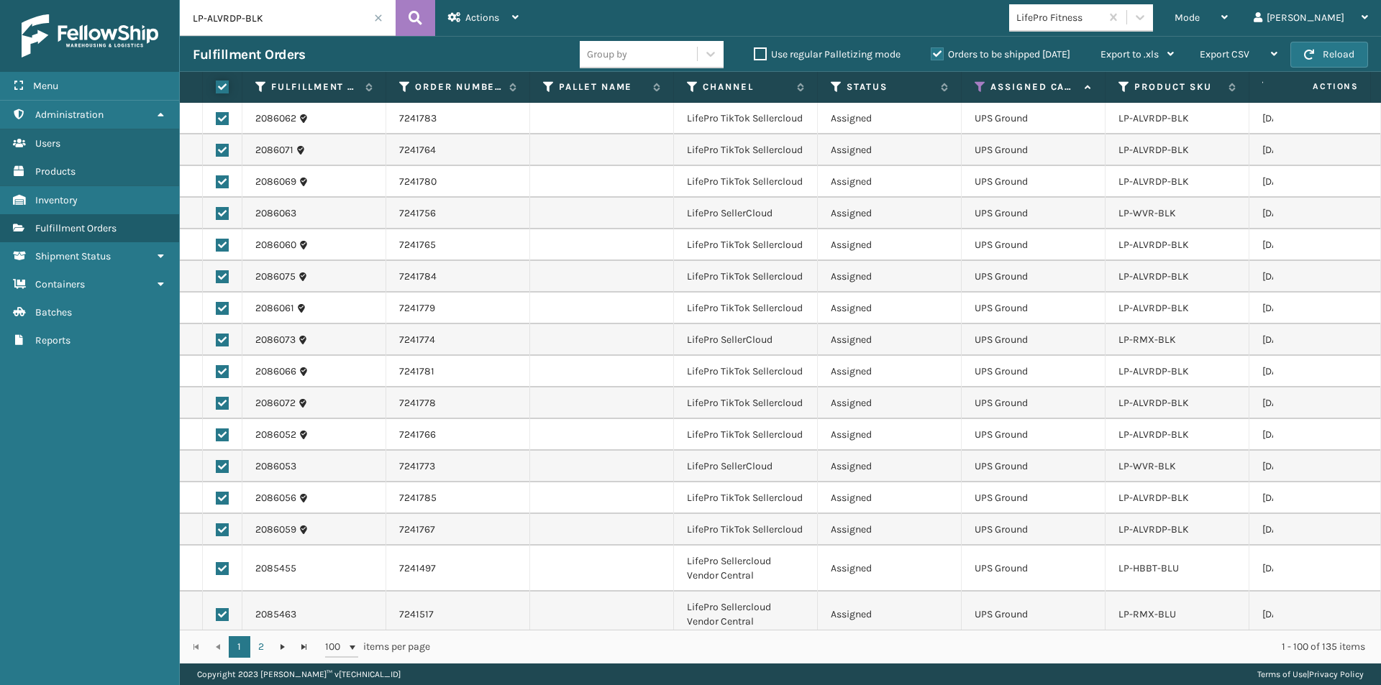
checkbox input "true"
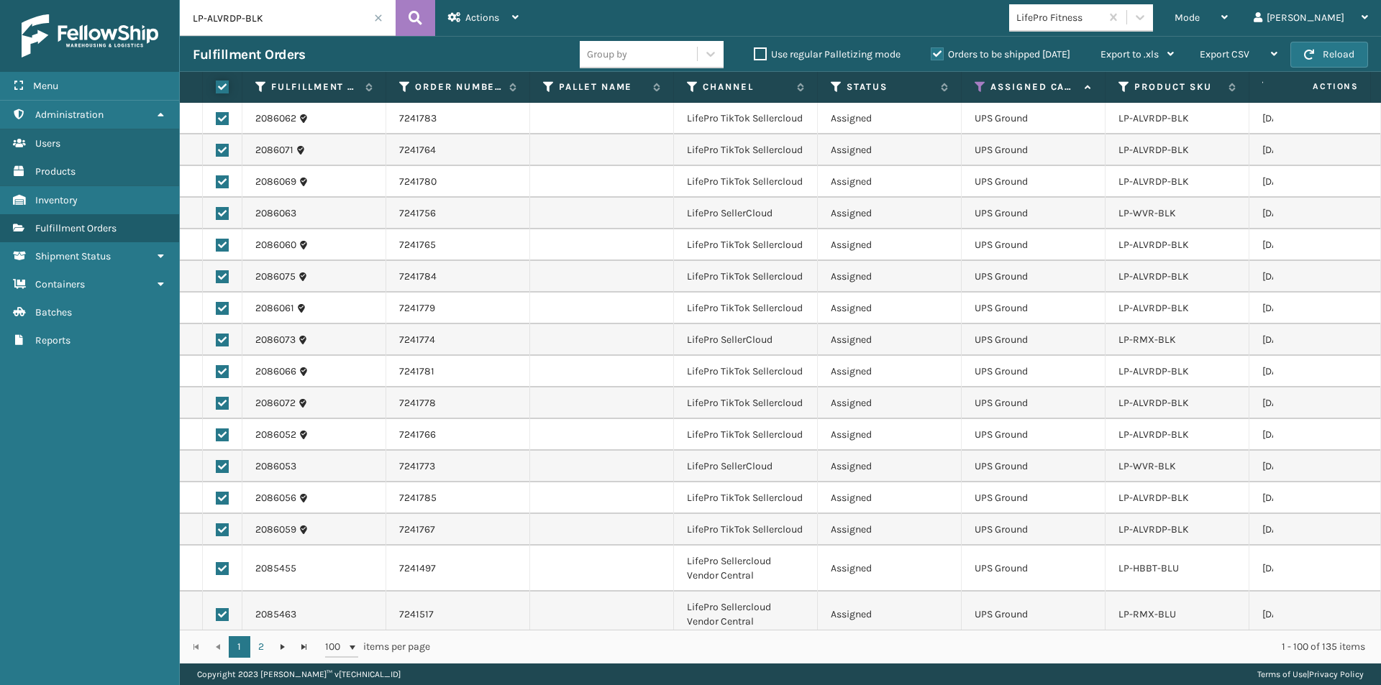
checkbox input "true"
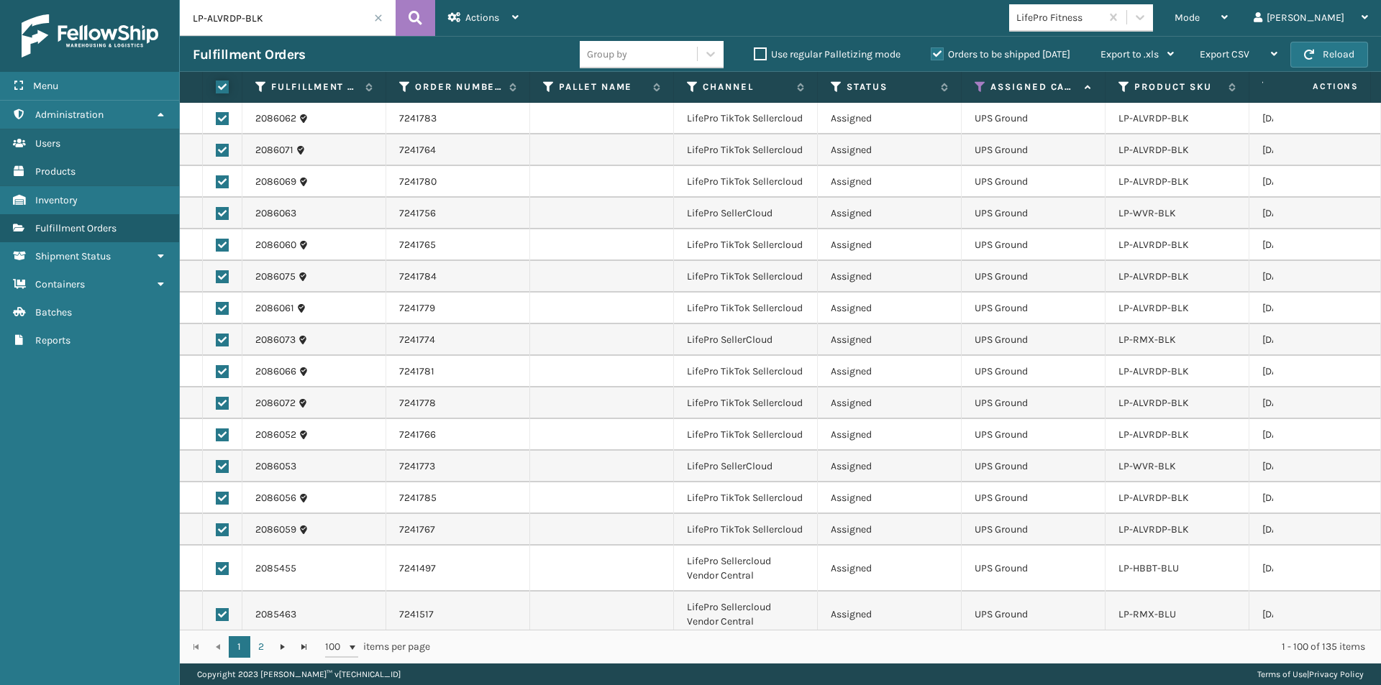
checkbox input "true"
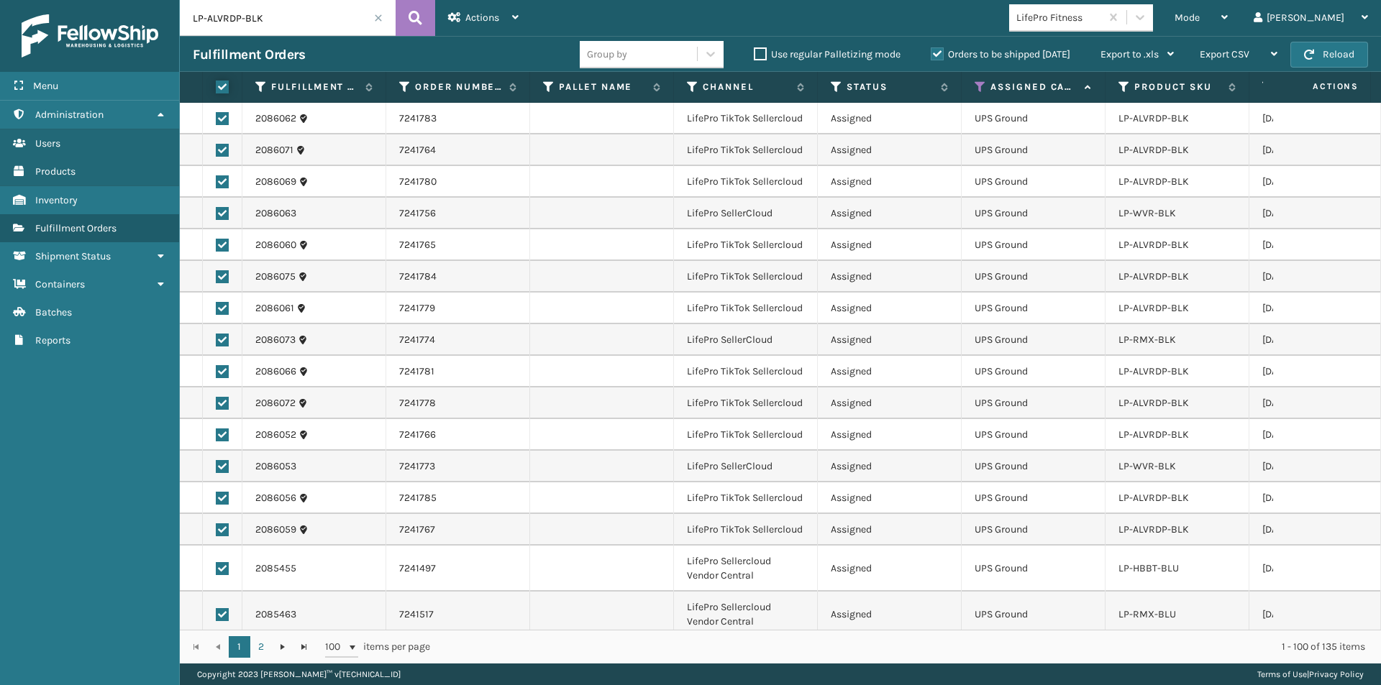
checkbox input "true"
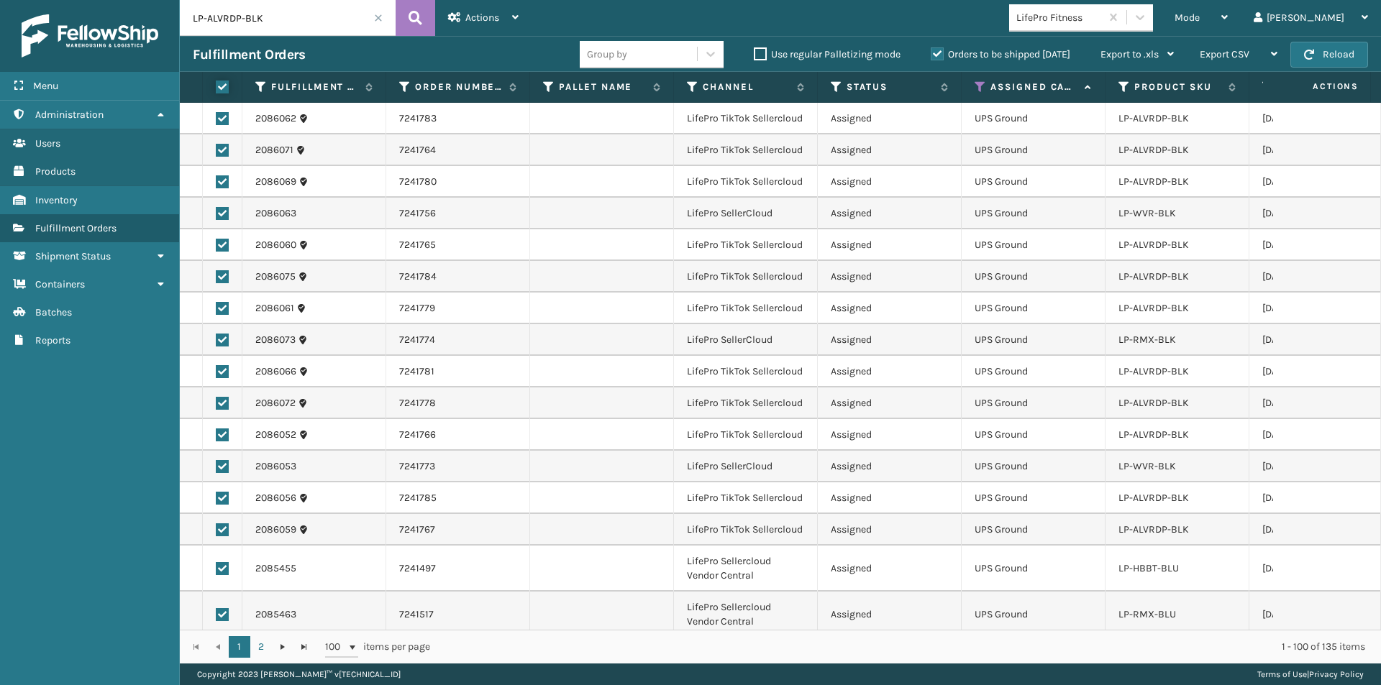
checkbox input "true"
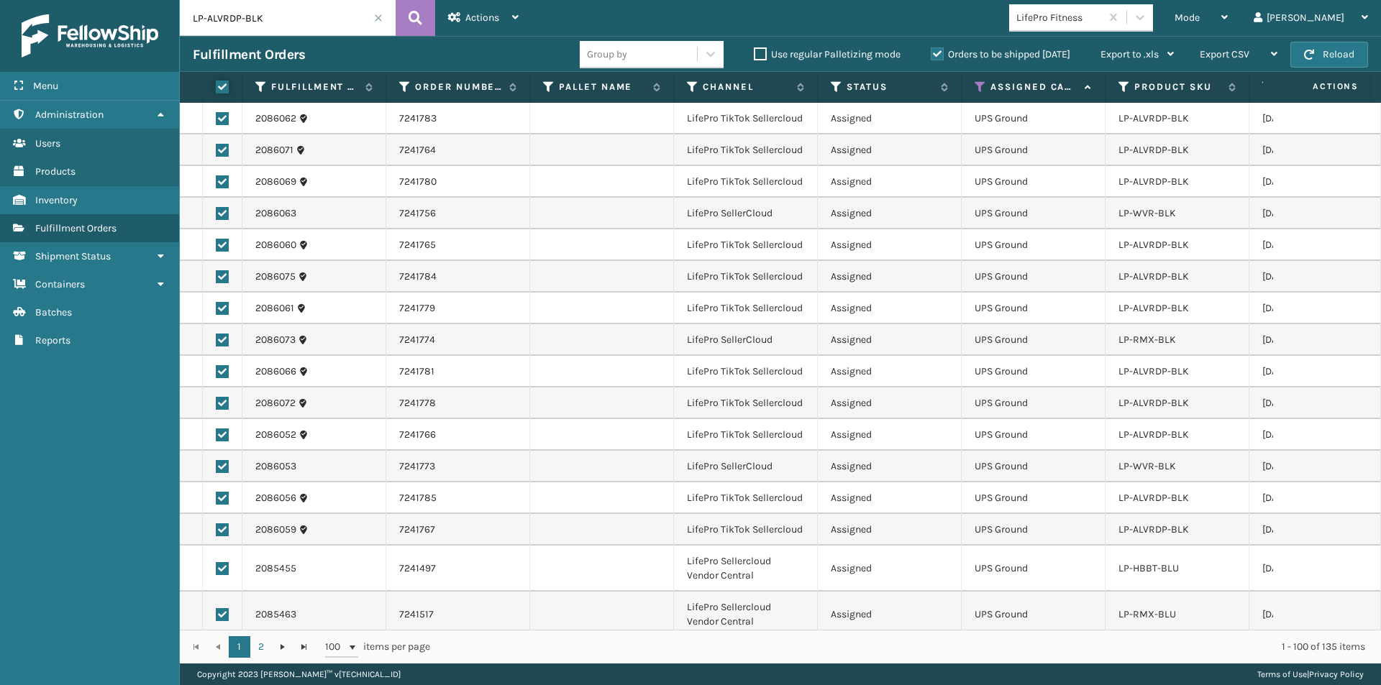
checkbox input "true"
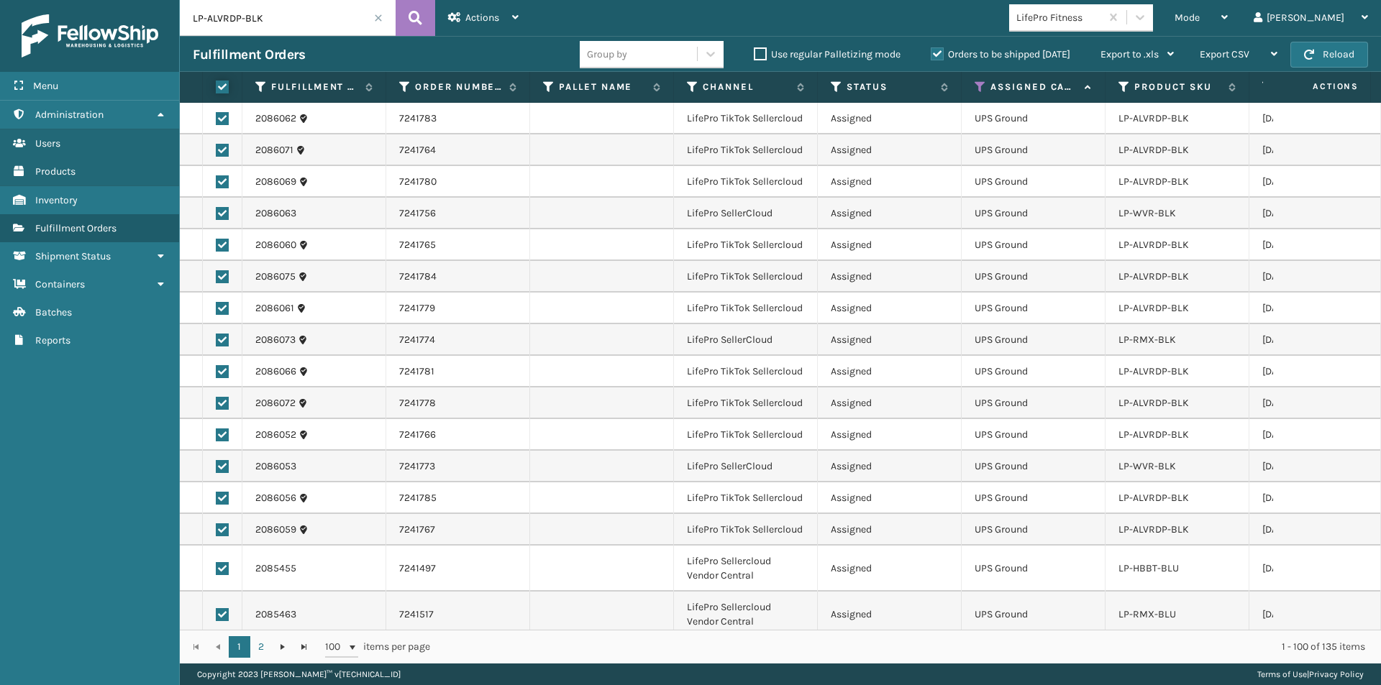
checkbox input "true"
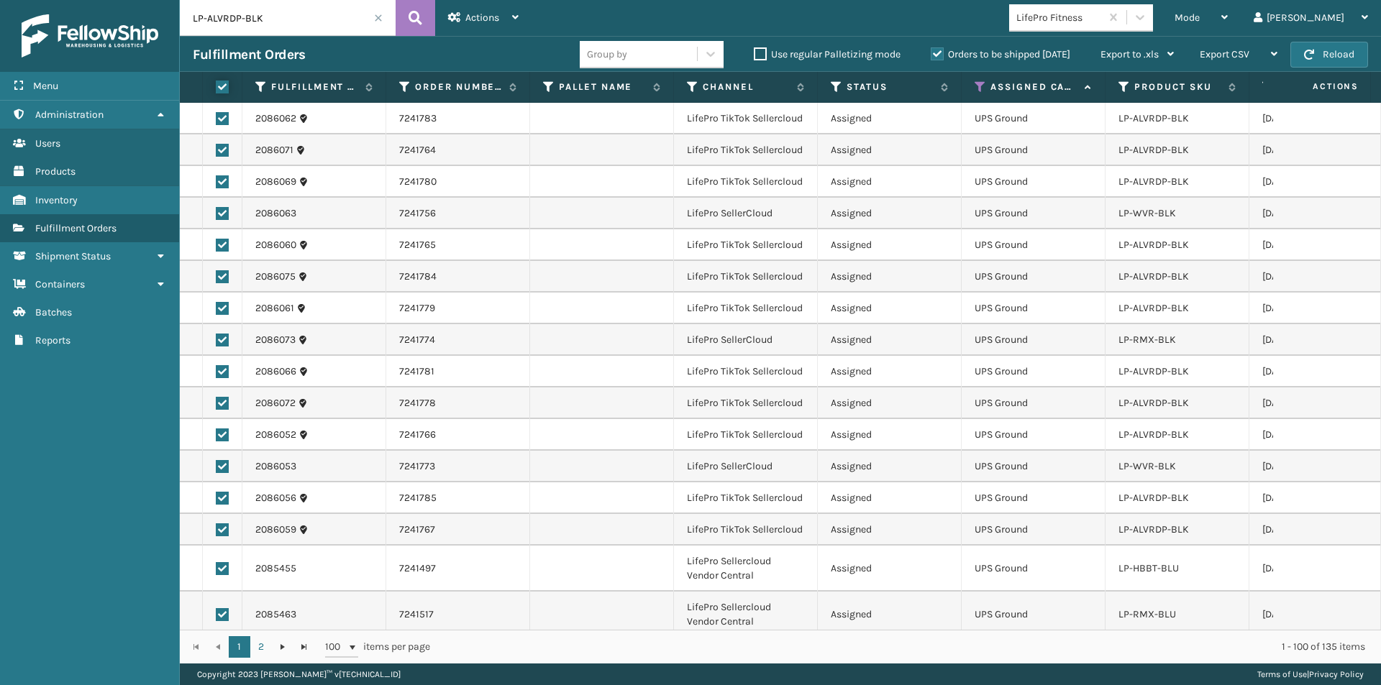
checkbox input "true"
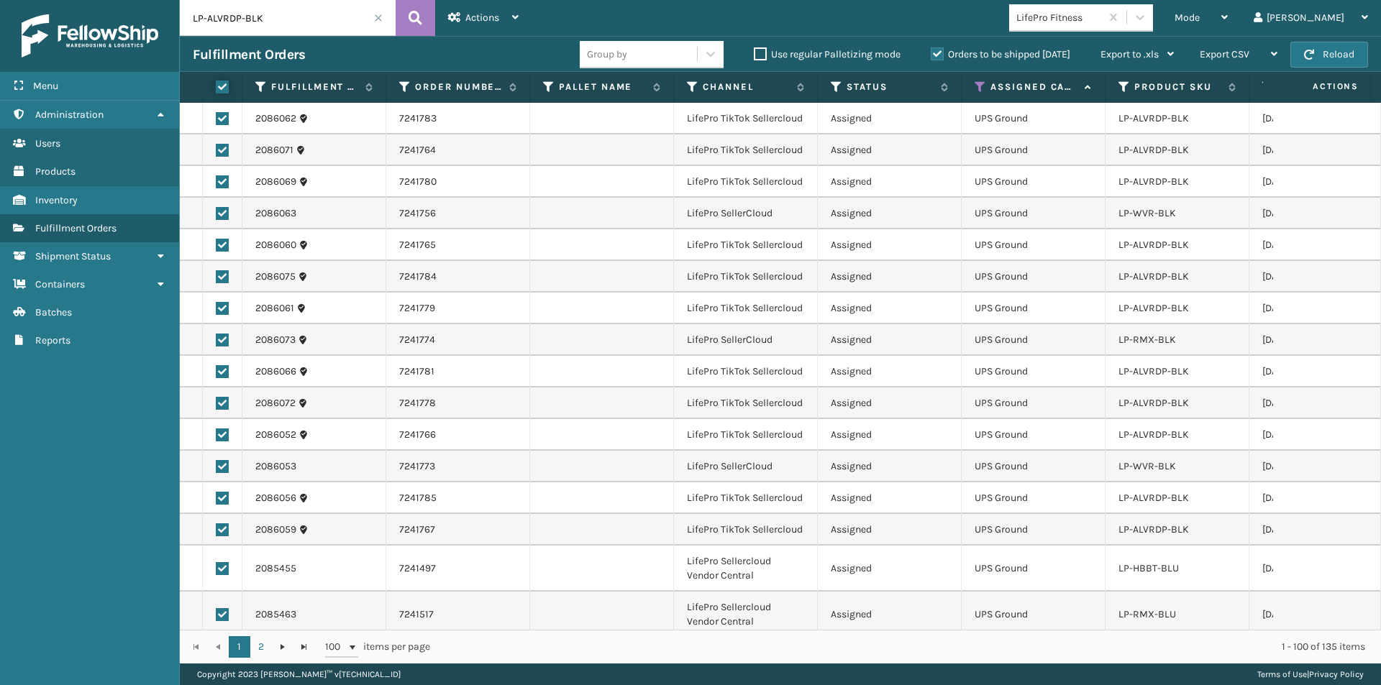
checkbox input "true"
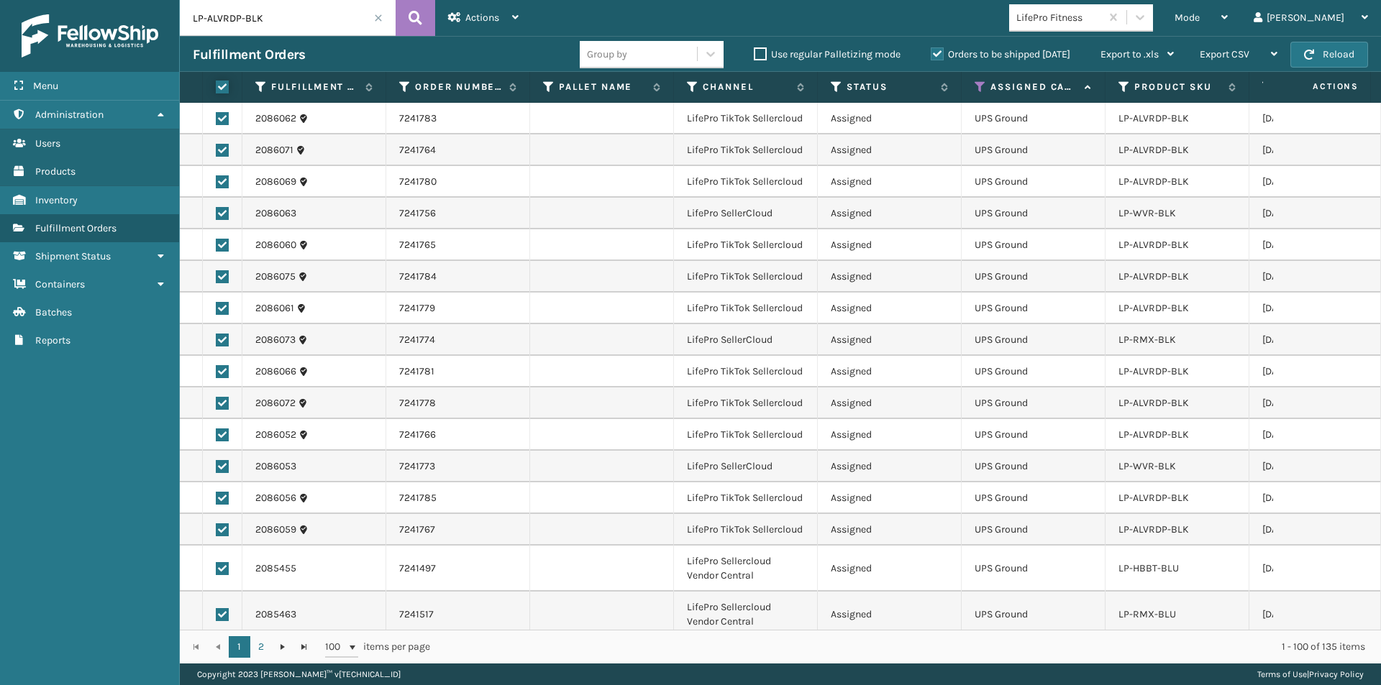
checkbox input "true"
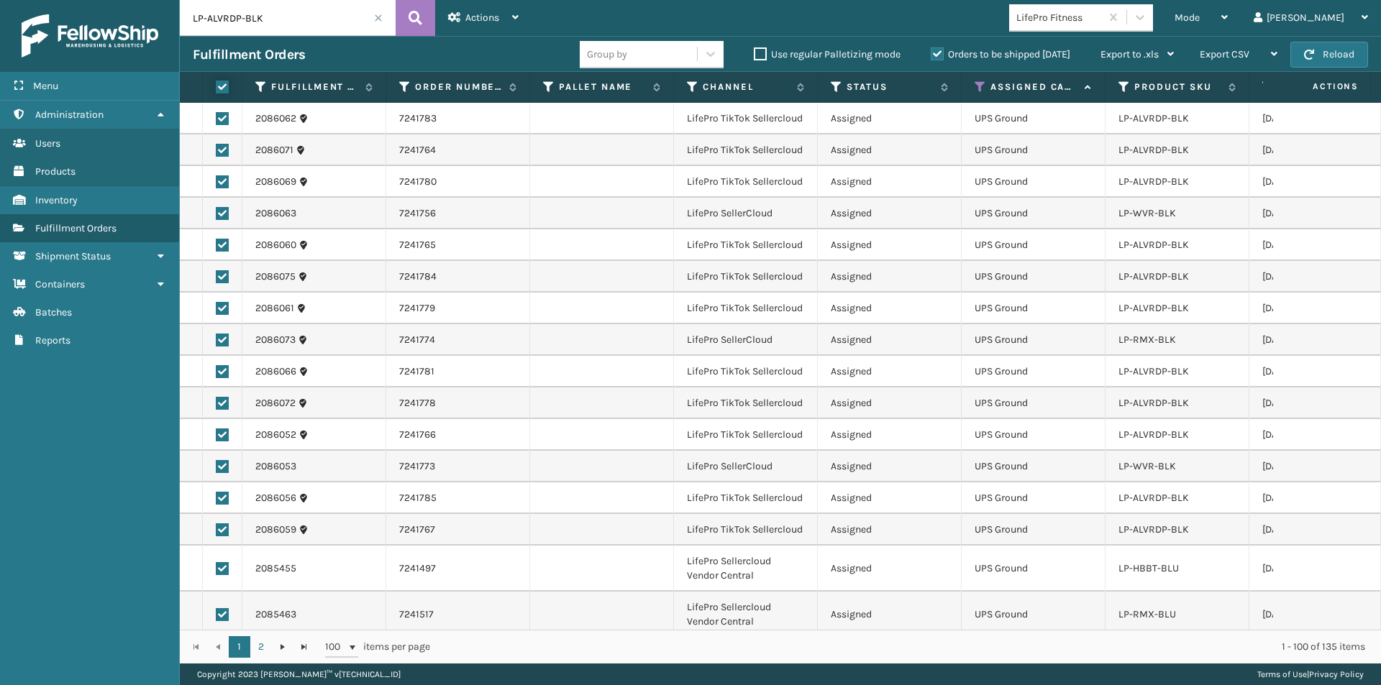
checkbox input "true"
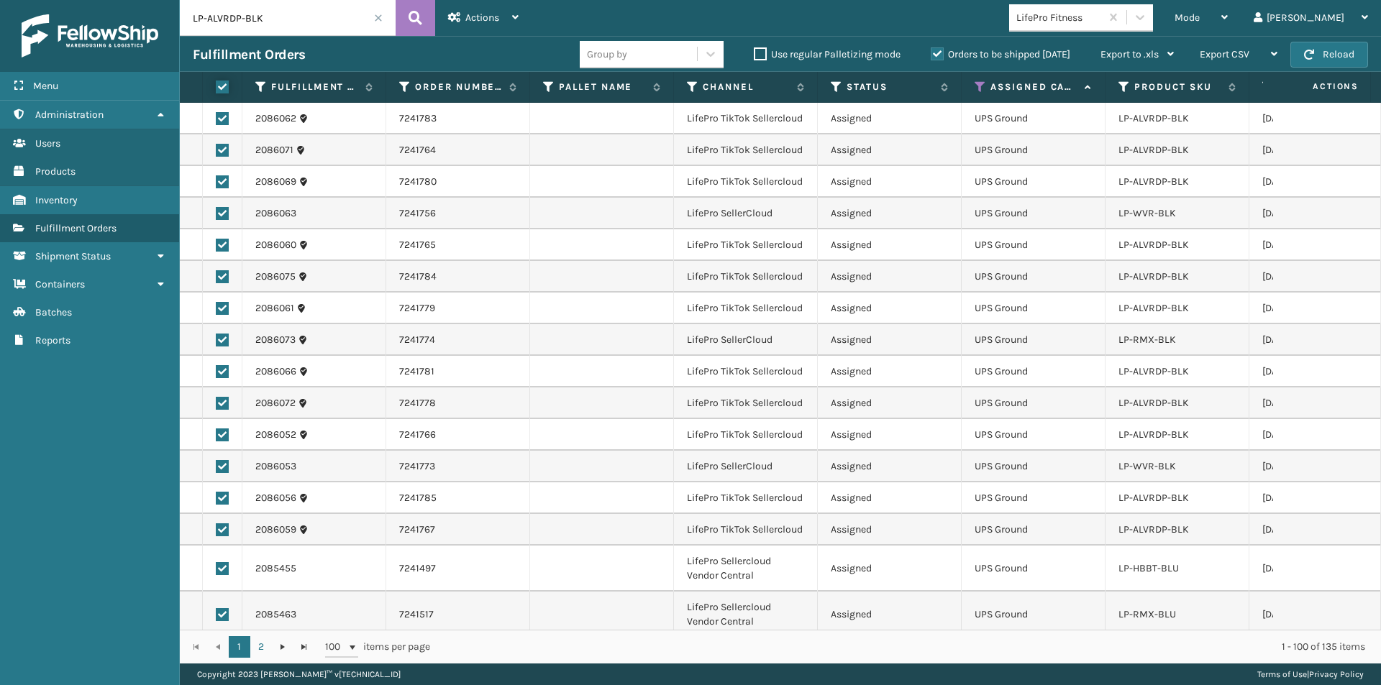
checkbox input "true"
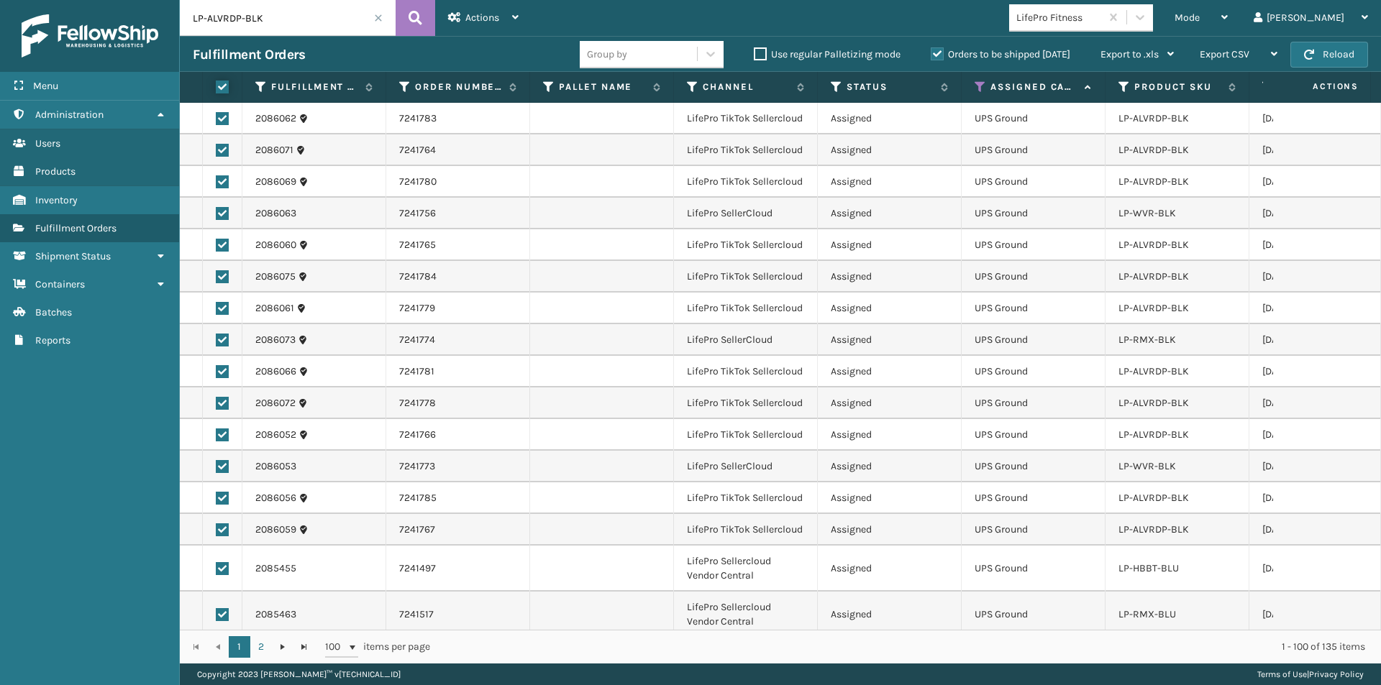
checkbox input "true"
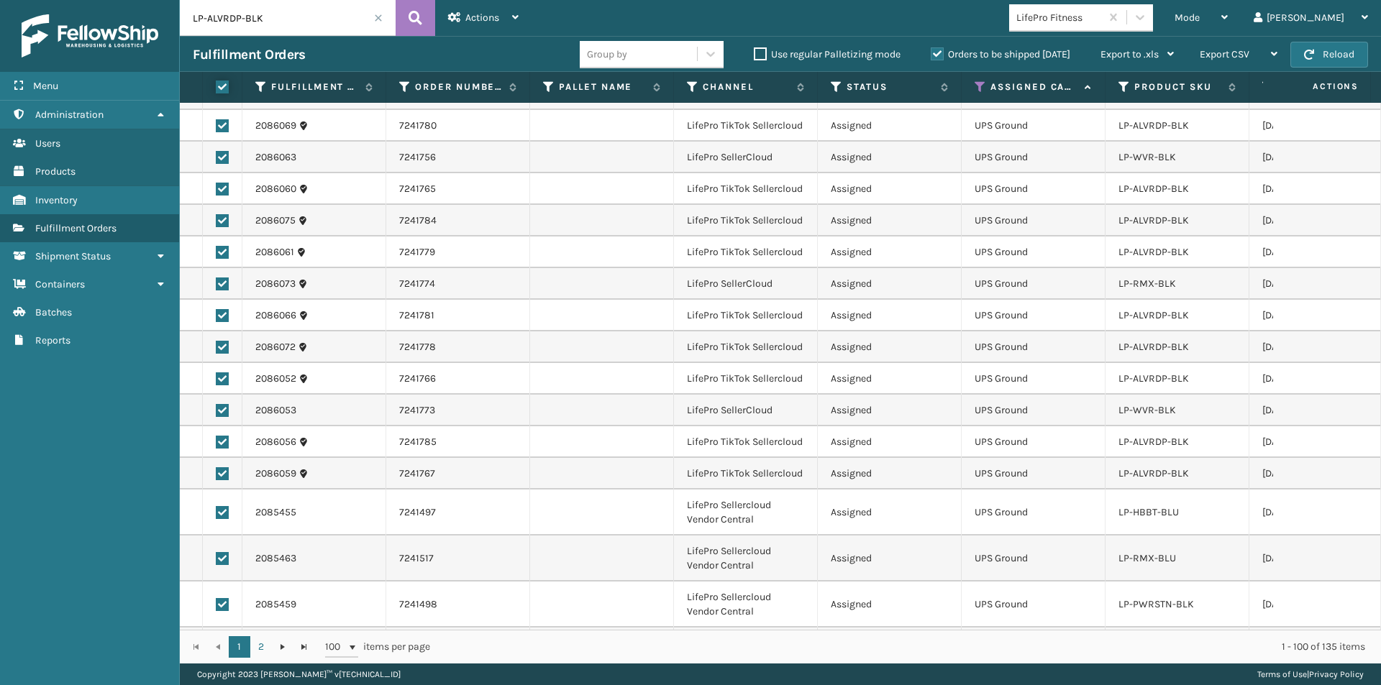
scroll to position [144, 0]
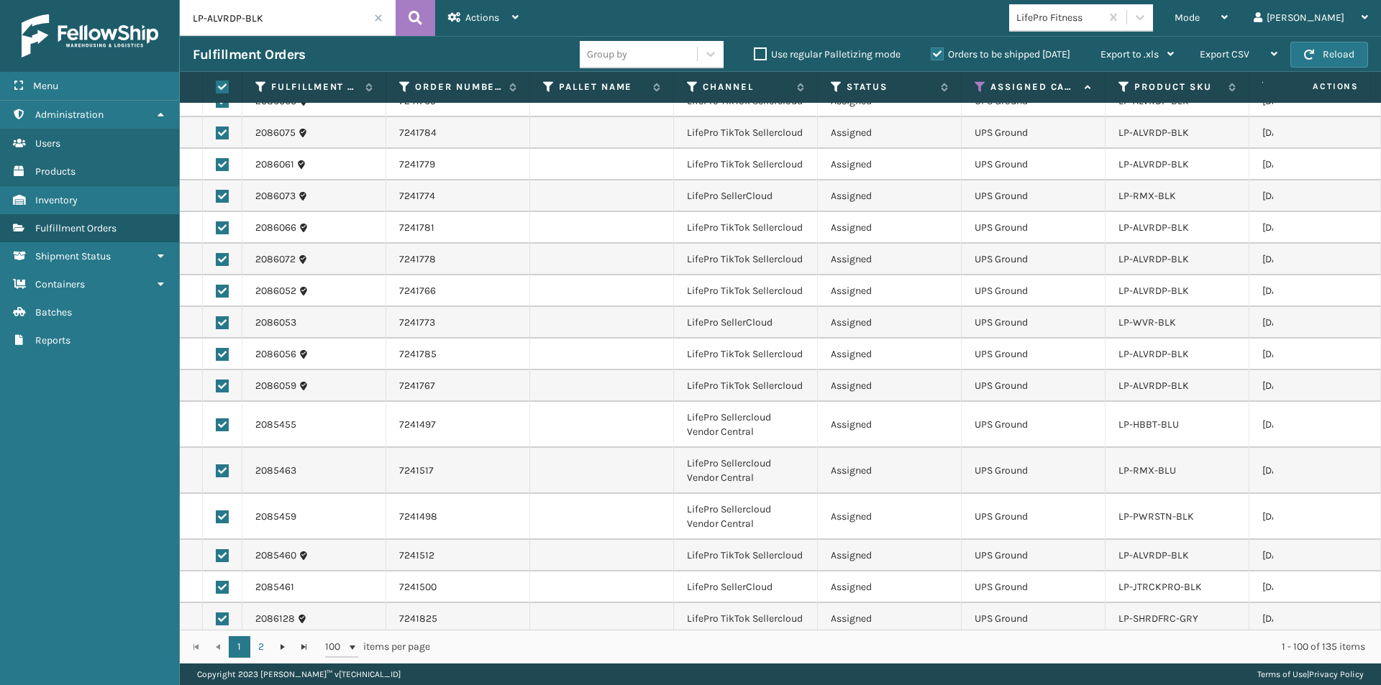
click at [224, 89] on label at bounding box center [220, 87] width 9 height 13
click at [216, 89] on input "checkbox" at bounding box center [216, 87] width 1 height 9
checkbox input "false"
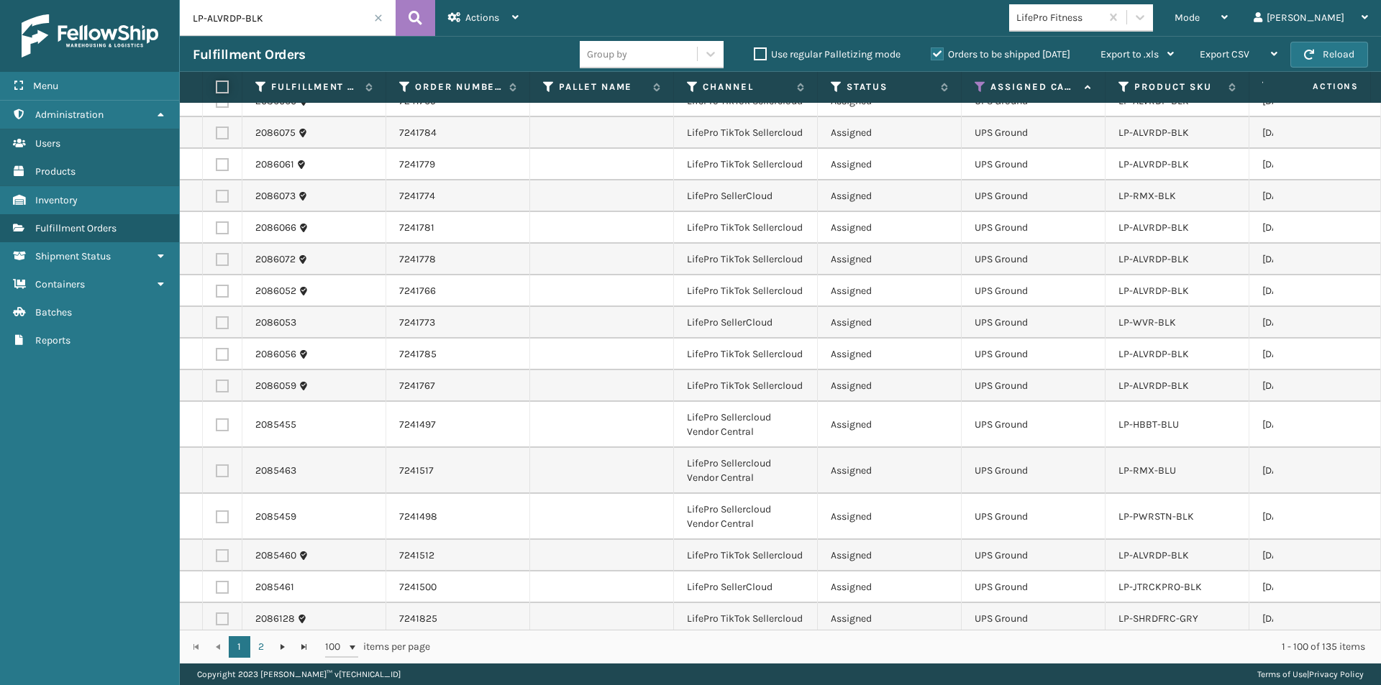
checkbox input "false"
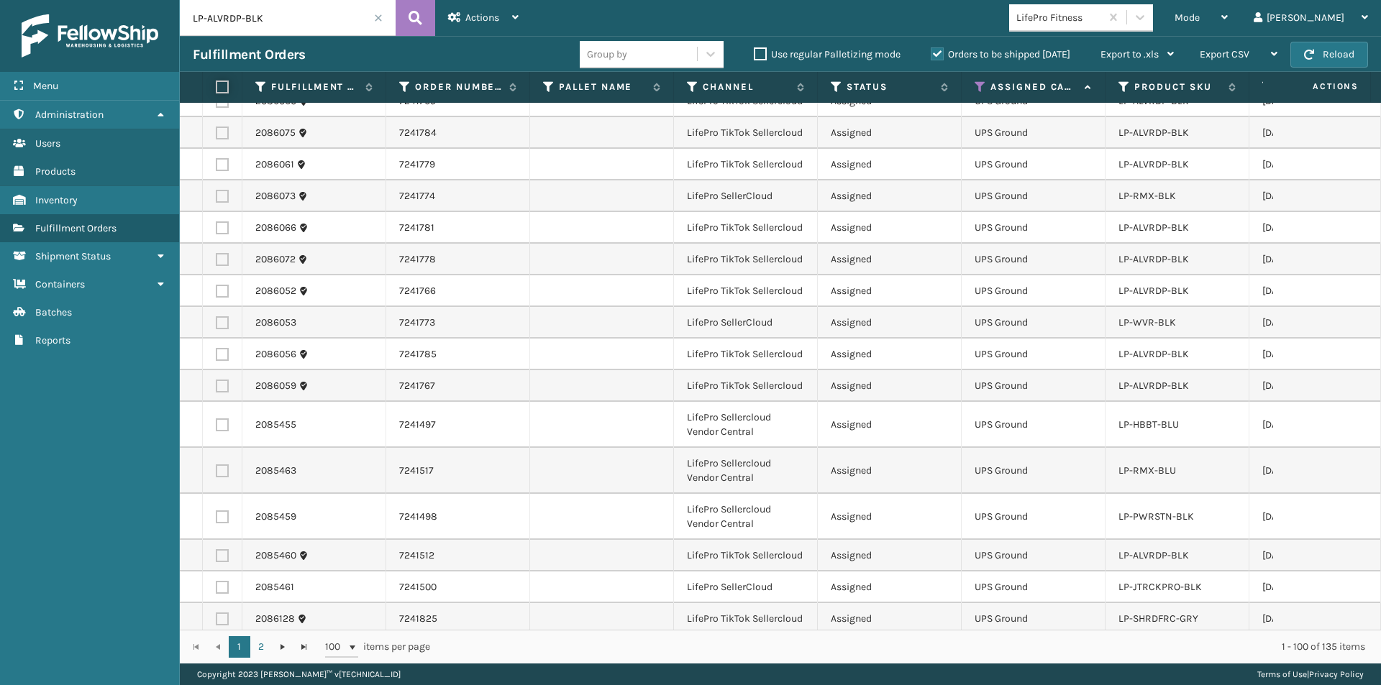
checkbox input "false"
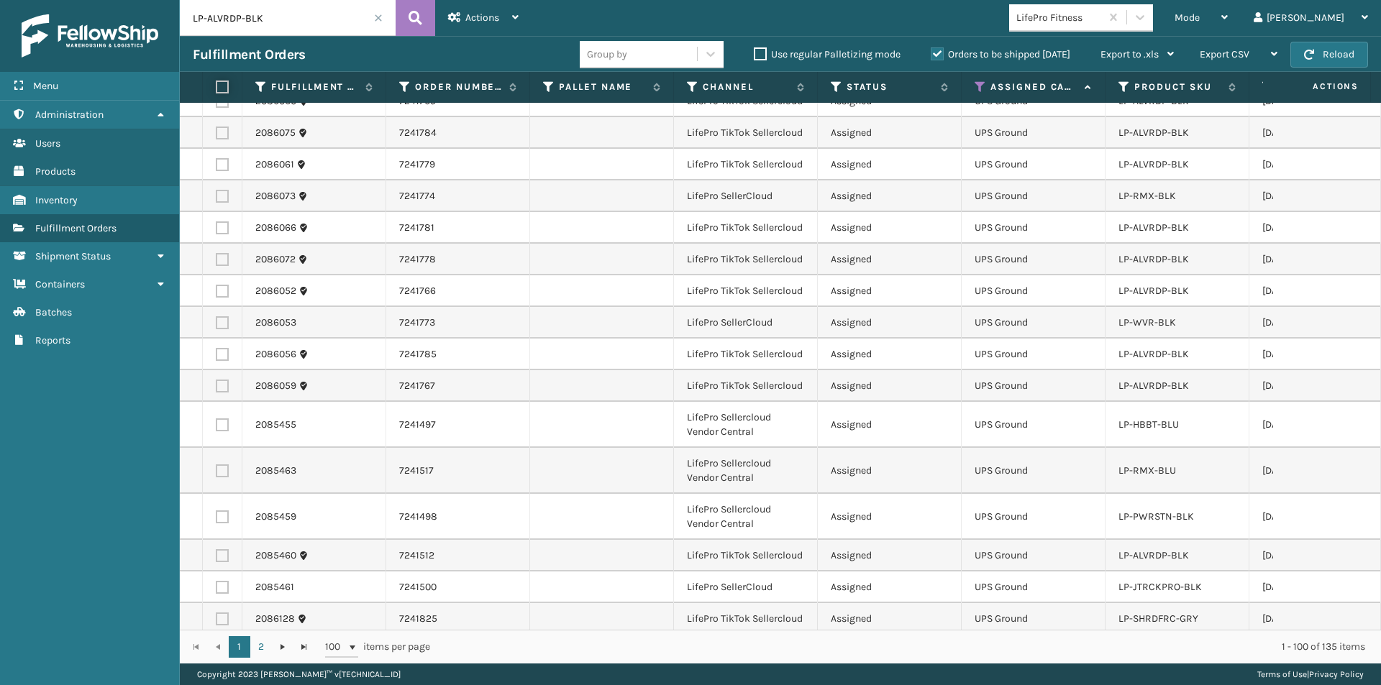
checkbox input "false"
click at [419, 11] on icon at bounding box center [416, 18] width 14 height 22
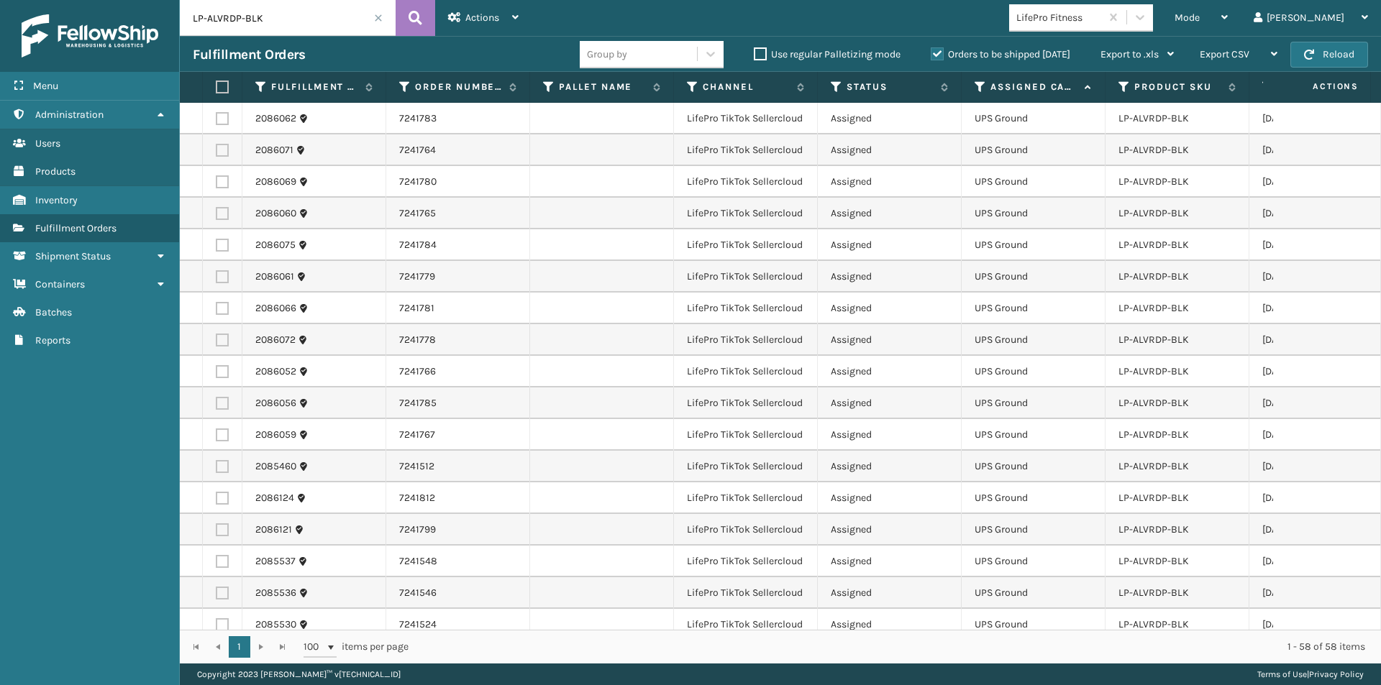
click at [216, 88] on label at bounding box center [220, 87] width 9 height 13
click at [216, 88] on input "checkbox" at bounding box center [216, 87] width 1 height 9
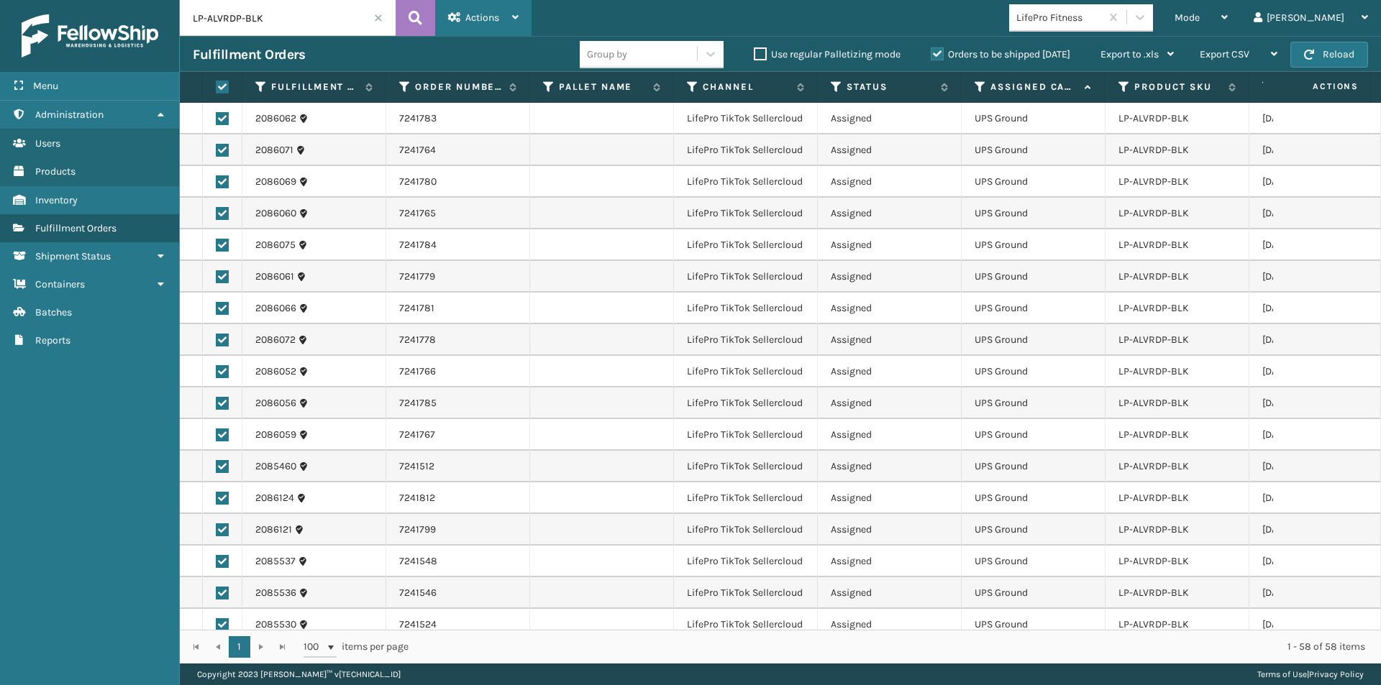
click at [512, 18] on icon at bounding box center [515, 17] width 6 height 10
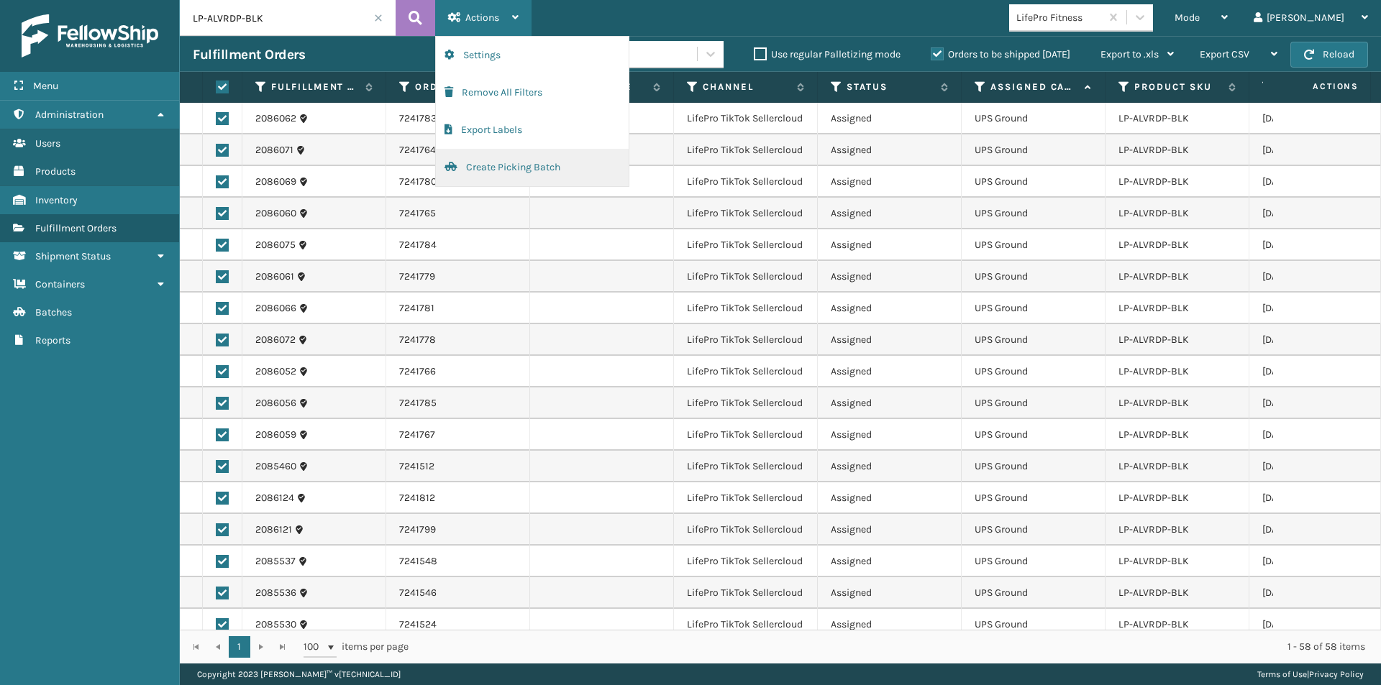
click at [516, 170] on button "Create Picking Batch" at bounding box center [532, 167] width 193 height 37
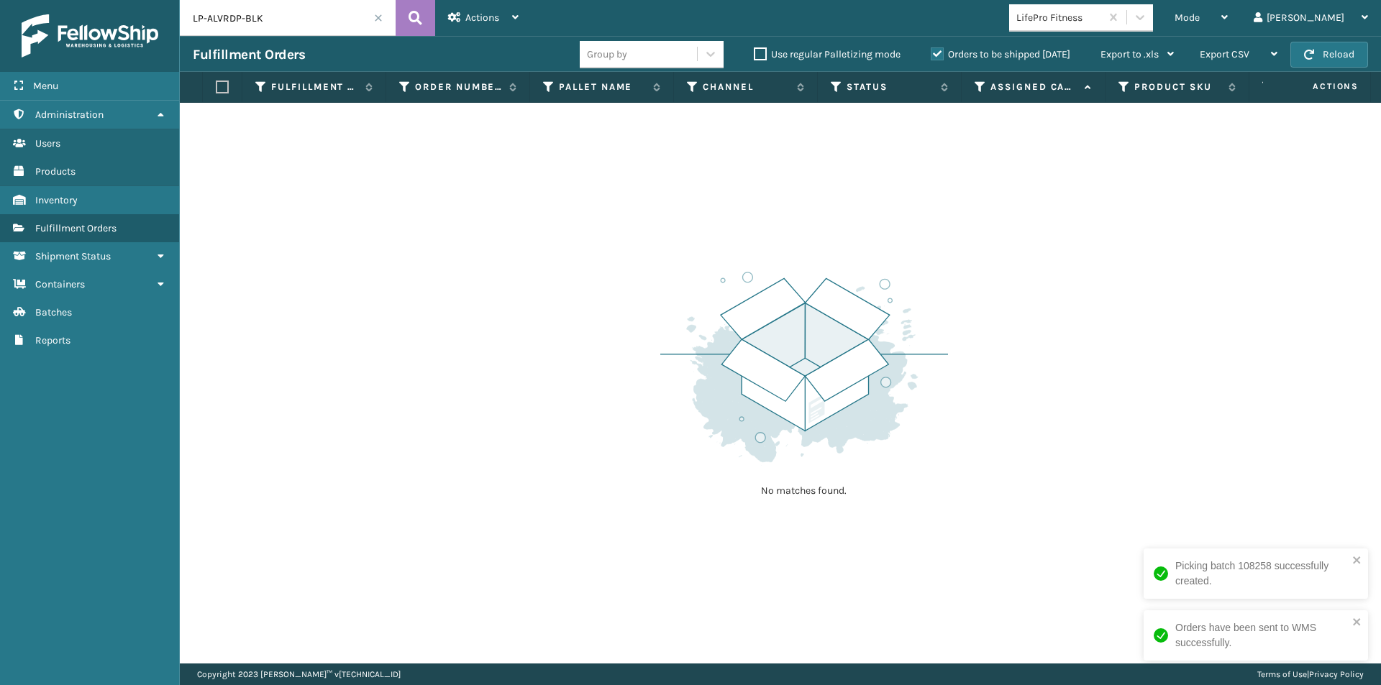
click at [381, 19] on span at bounding box center [378, 18] width 9 height 9
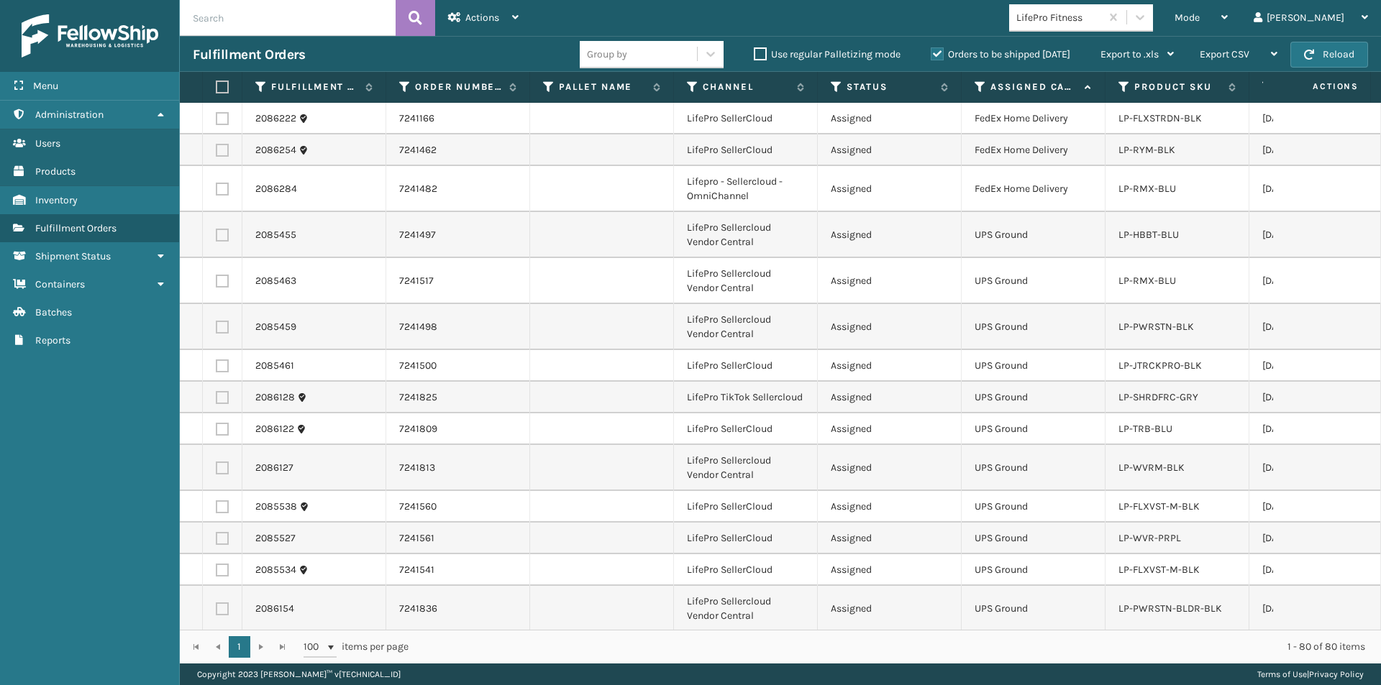
click at [980, 83] on icon at bounding box center [981, 87] width 12 height 13
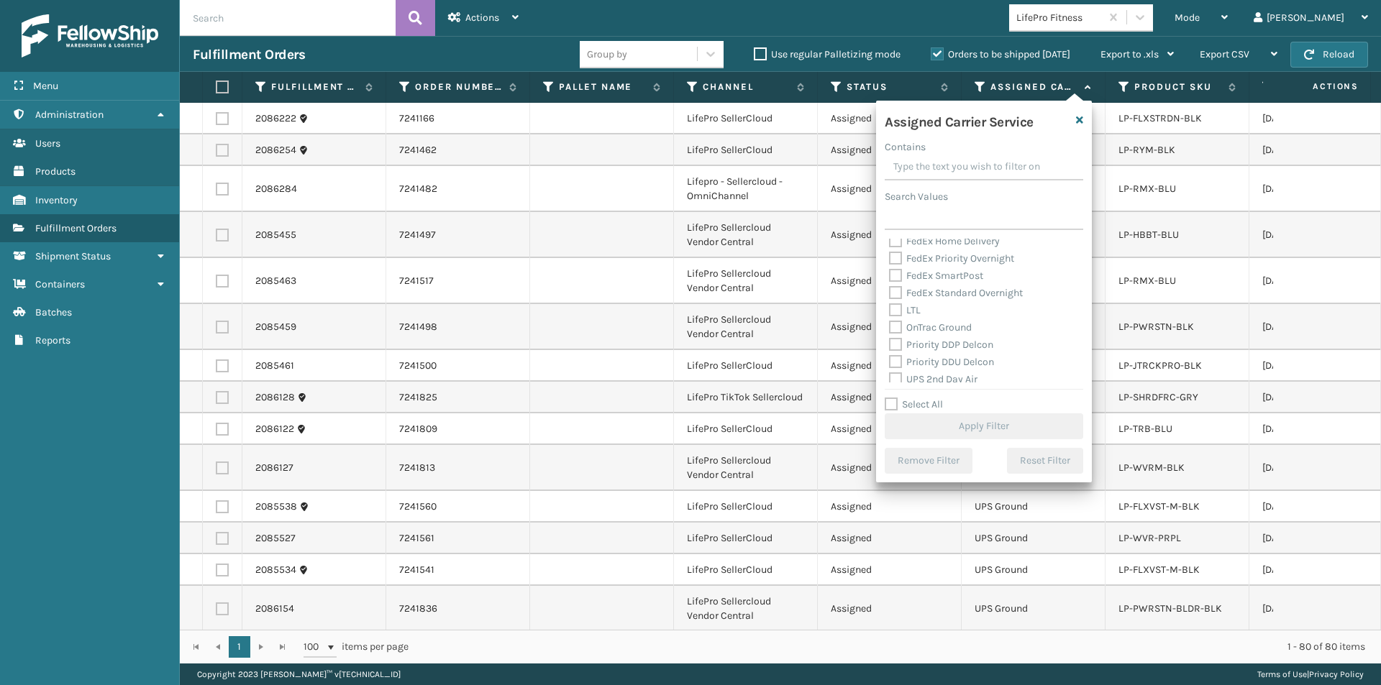
scroll to position [216, 0]
click at [900, 306] on label "UPS 2nd Day Air" at bounding box center [933, 307] width 88 height 12
click at [890, 306] on input "UPS 2nd Day Air" at bounding box center [889, 303] width 1 height 9
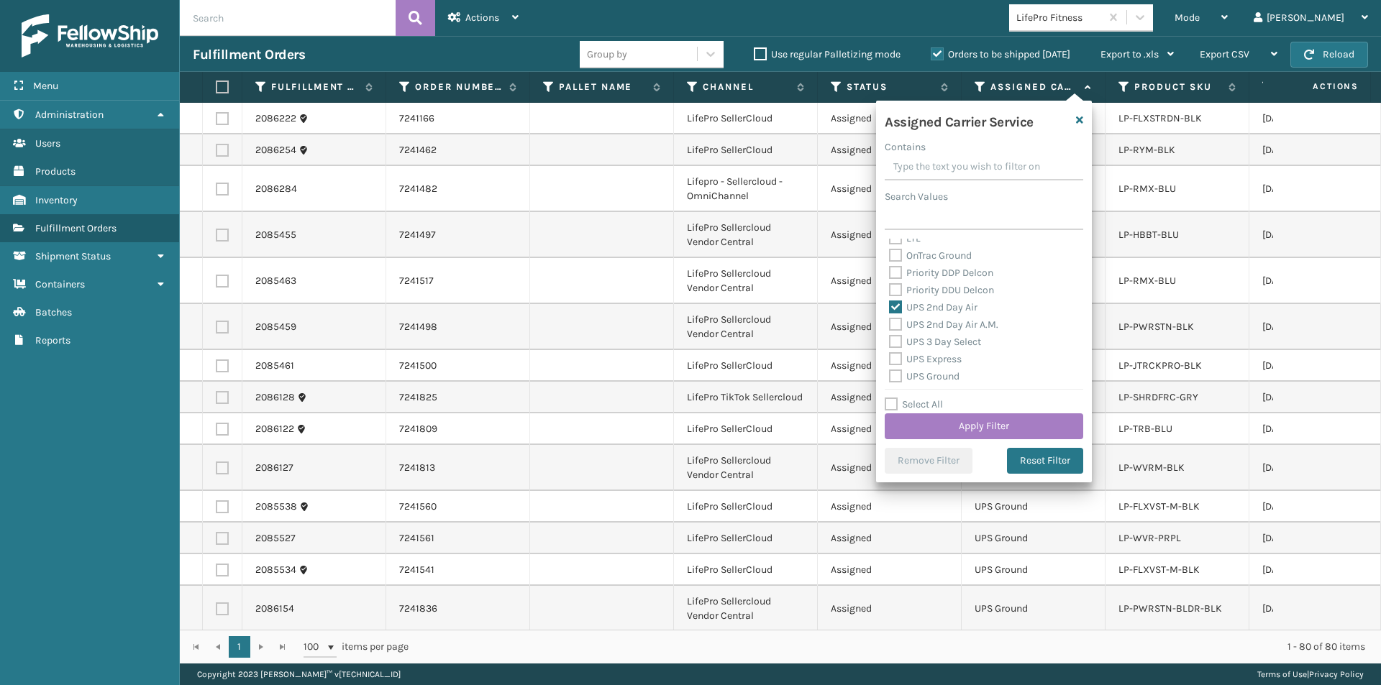
click at [895, 321] on label "UPS 2nd Day Air A.M." at bounding box center [943, 325] width 109 height 12
click at [890, 321] on input "UPS 2nd Day Air A.M." at bounding box center [889, 320] width 1 height 9
click at [895, 340] on label "UPS 3 Day Select" at bounding box center [935, 342] width 92 height 12
click at [890, 340] on input "UPS 3 Day Select" at bounding box center [889, 338] width 1 height 9
click at [894, 357] on label "UPS Express" at bounding box center [925, 359] width 73 height 12
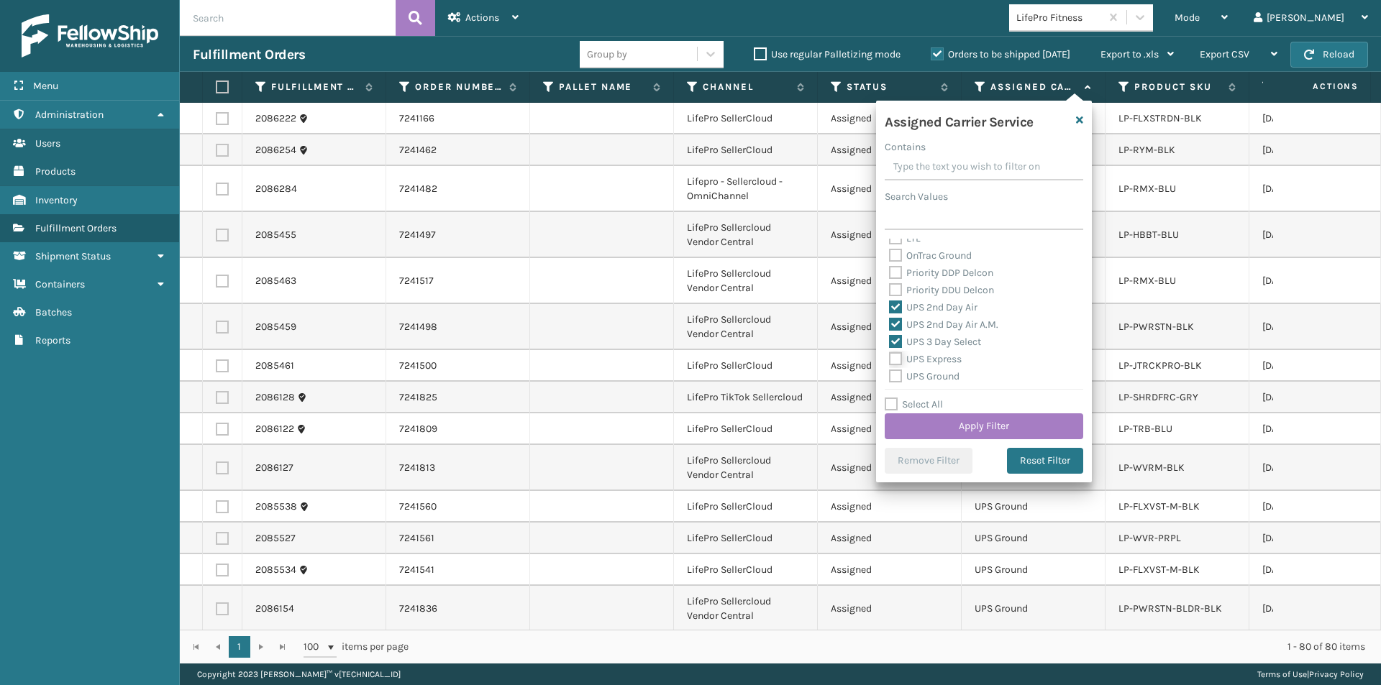
click at [890, 357] on input "UPS Express" at bounding box center [889, 355] width 1 height 9
click at [893, 304] on label "UPS Ground" at bounding box center [924, 304] width 70 height 12
click at [890, 304] on input "UPS Ground" at bounding box center [889, 300] width 1 height 9
click at [895, 324] on label "UPS Next Day Air" at bounding box center [935, 322] width 92 height 12
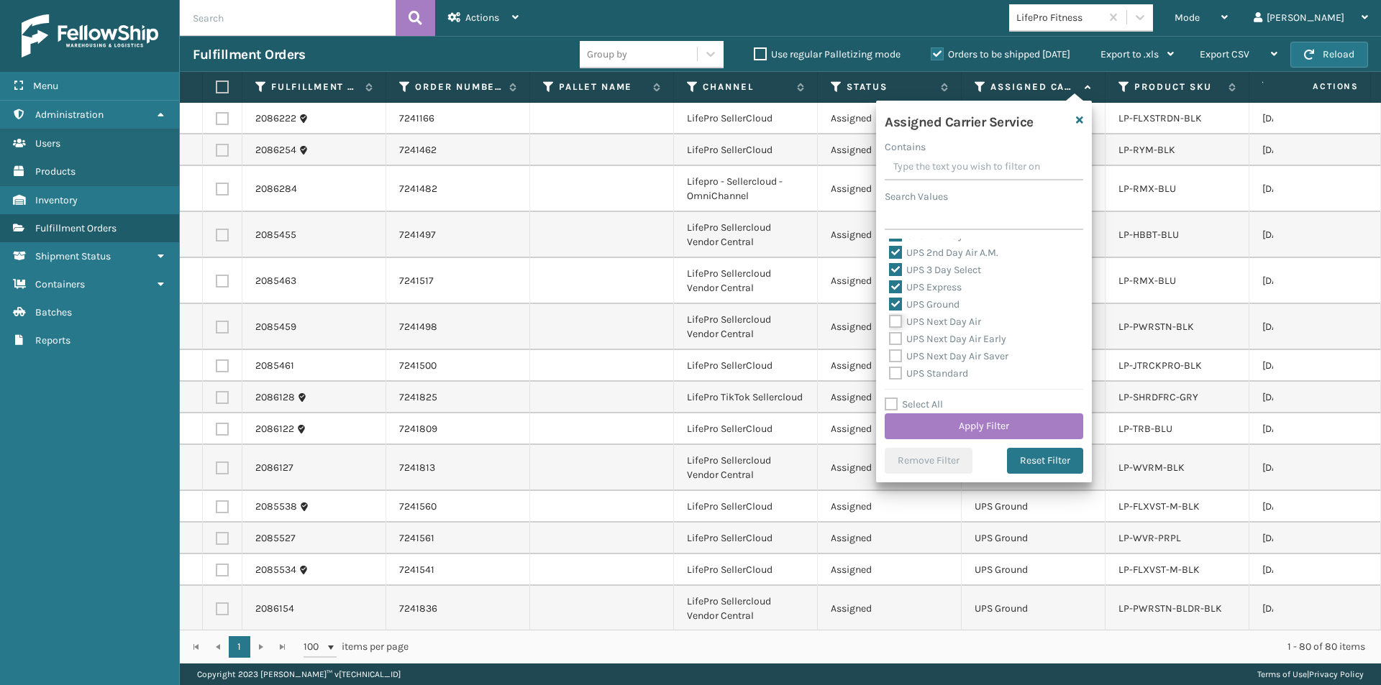
click at [890, 323] on input "UPS Next Day Air" at bounding box center [889, 318] width 1 height 9
click at [892, 337] on label "UPS Next Day Air Early" at bounding box center [947, 339] width 117 height 12
click at [890, 337] on input "UPS Next Day Air Early" at bounding box center [889, 335] width 1 height 9
click at [895, 351] on label "UPS Next Day Air Saver" at bounding box center [948, 356] width 119 height 12
click at [890, 351] on input "UPS Next Day Air Saver" at bounding box center [889, 352] width 1 height 9
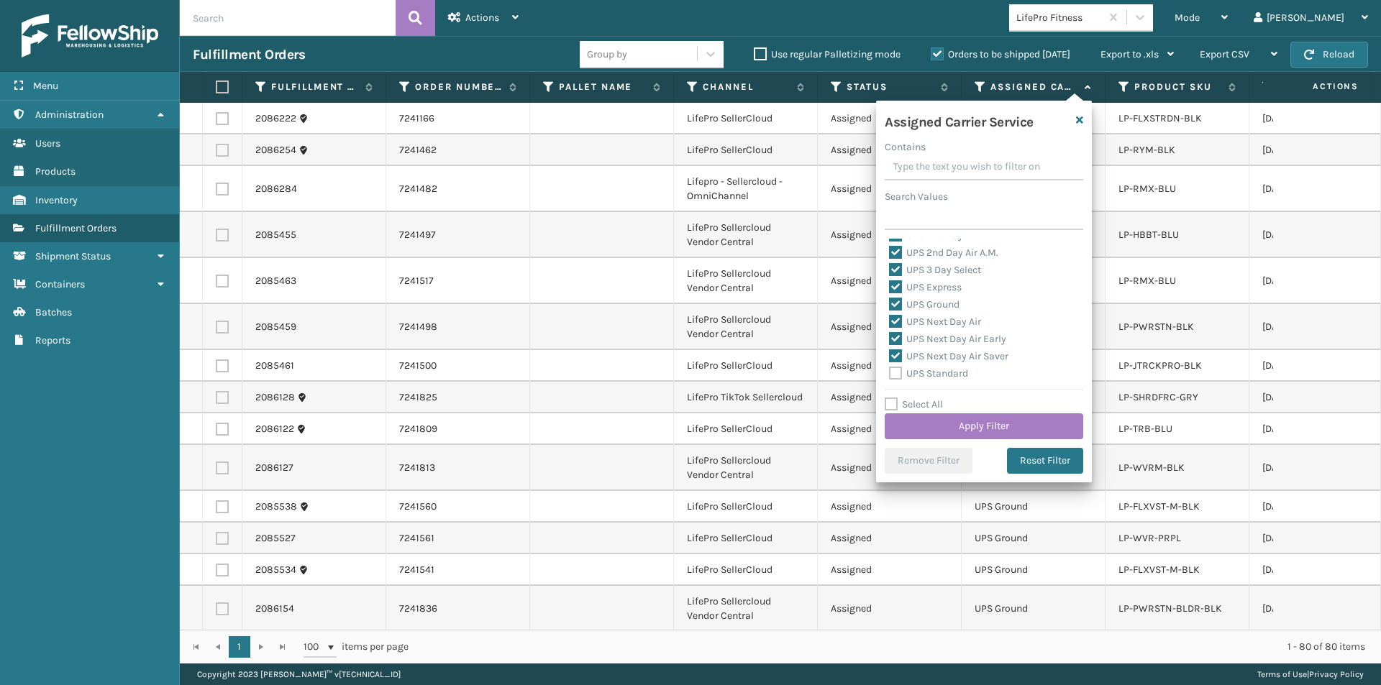
click at [891, 368] on label "UPS Standard" at bounding box center [928, 374] width 79 height 12
click at [890, 367] on input "UPS Standard" at bounding box center [889, 369] width 1 height 9
click at [896, 320] on label "UPS SurePost 1LB or Greater" at bounding box center [960, 319] width 142 height 12
click at [890, 320] on input "UPS SurePost 1LB or Greater" at bounding box center [889, 315] width 1 height 9
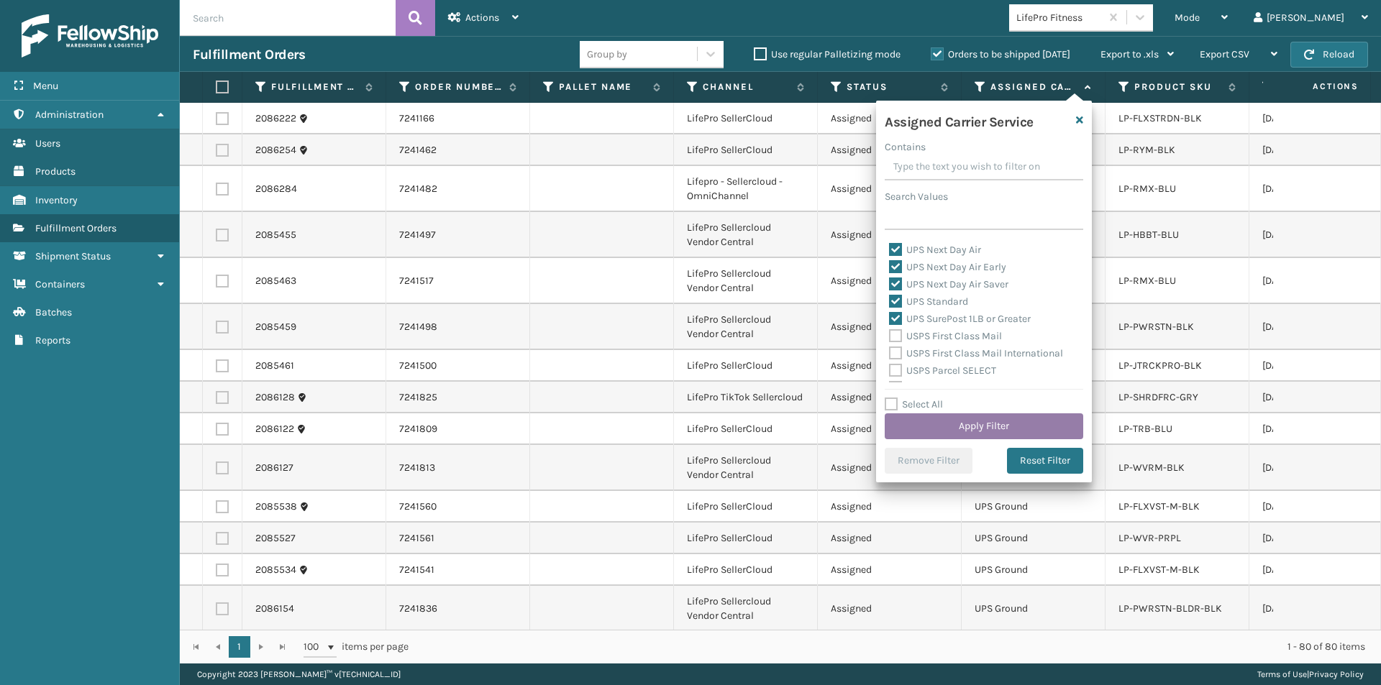
click at [969, 416] on button "Apply Filter" at bounding box center [984, 427] width 199 height 26
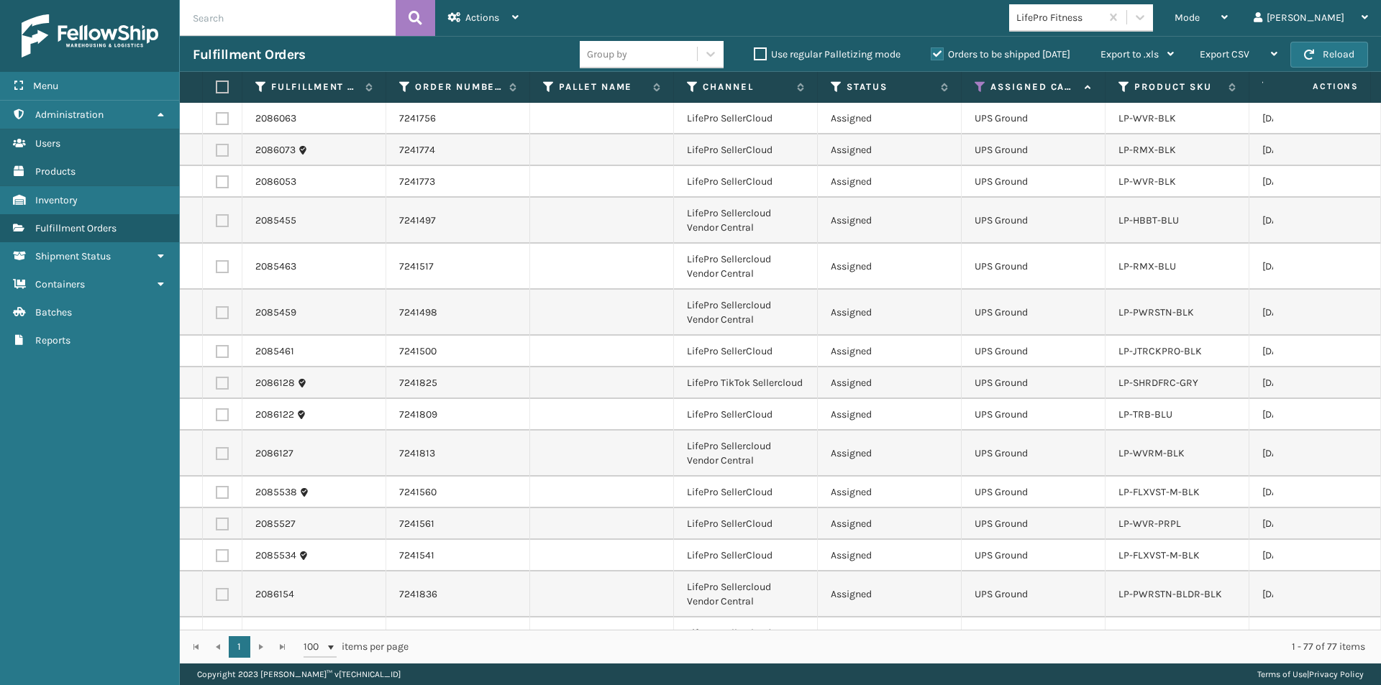
click at [222, 92] on label at bounding box center [220, 87] width 9 height 13
click at [216, 92] on input "checkbox" at bounding box center [216, 87] width 1 height 9
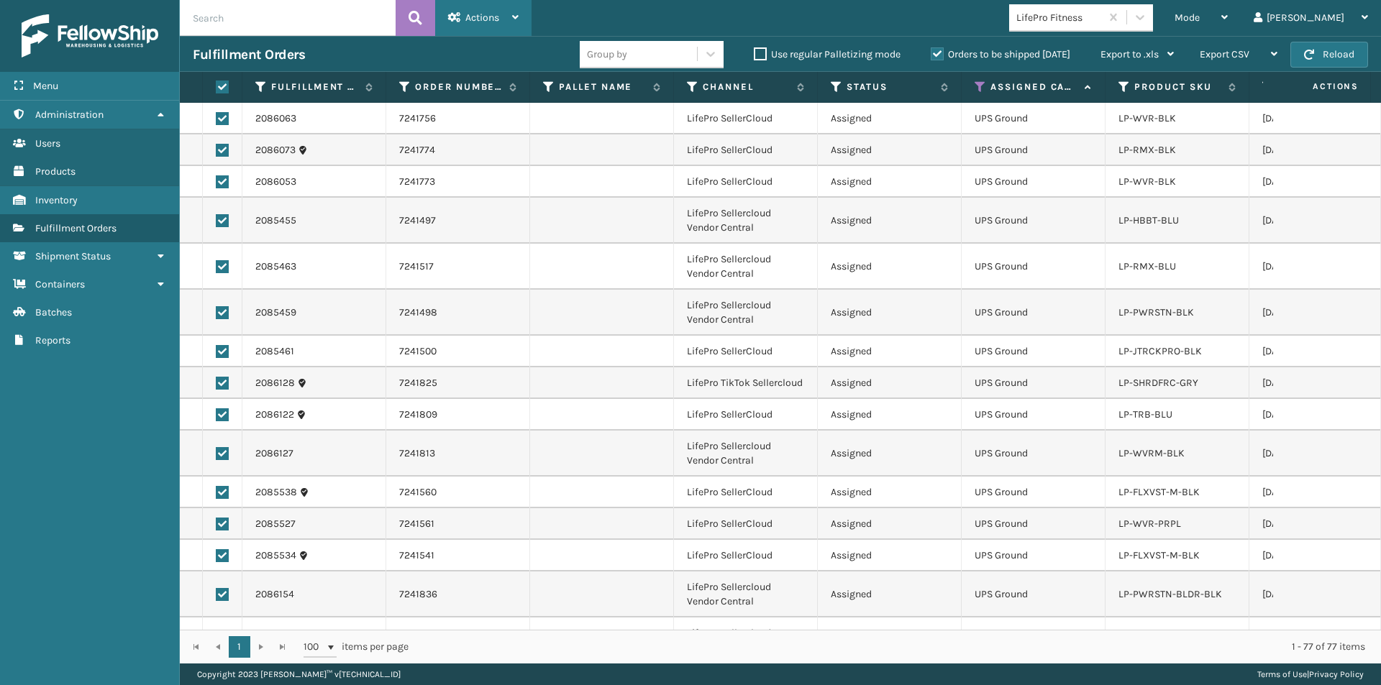
click at [497, 24] on div "Actions" at bounding box center [483, 18] width 70 height 36
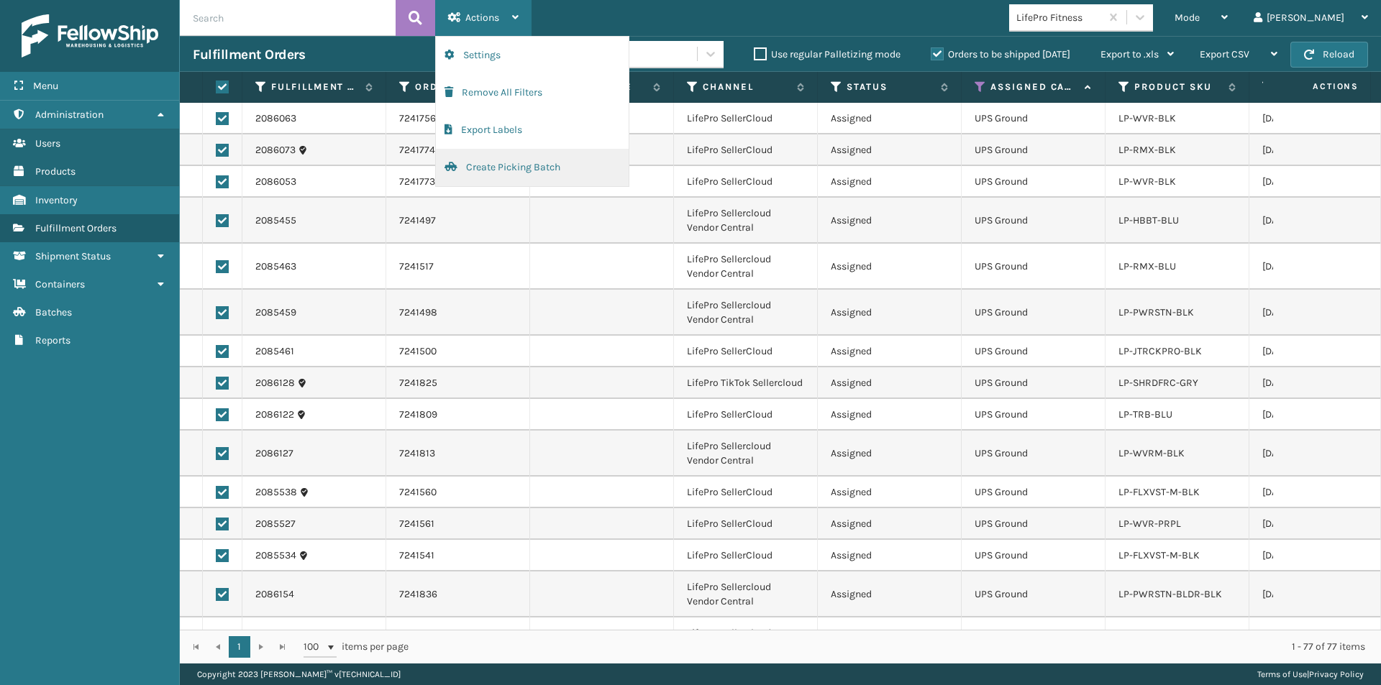
click at [514, 163] on button "Create Picking Batch" at bounding box center [532, 167] width 193 height 37
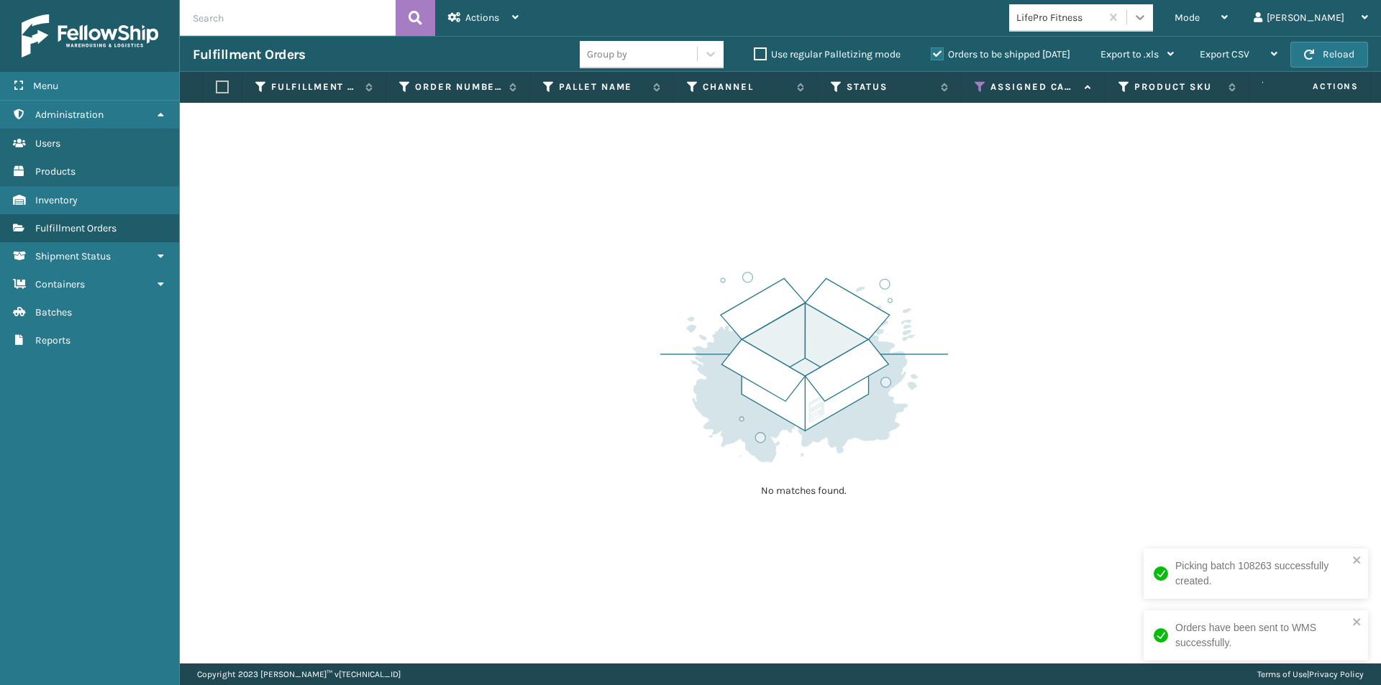
click at [1147, 22] on icon at bounding box center [1140, 17] width 14 height 14
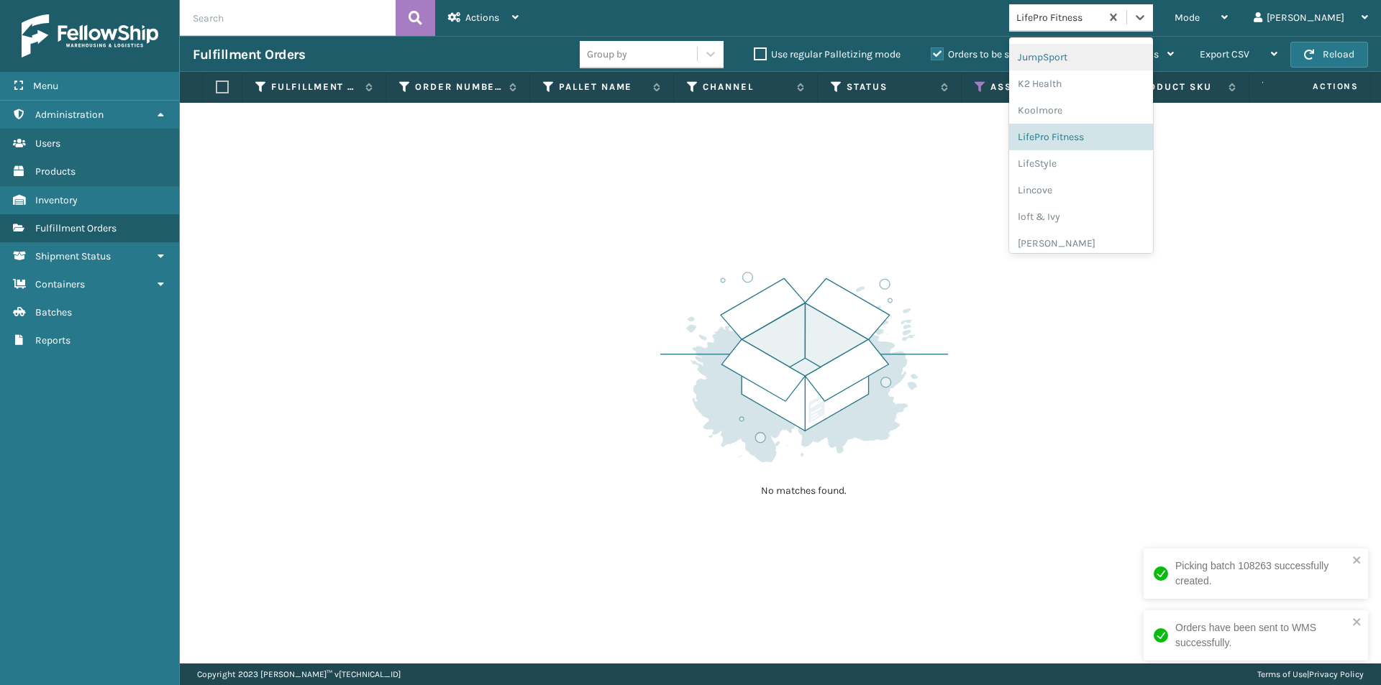
scroll to position [455, 0]
click at [1123, 158] on div "LifeStyle" at bounding box center [1081, 157] width 144 height 27
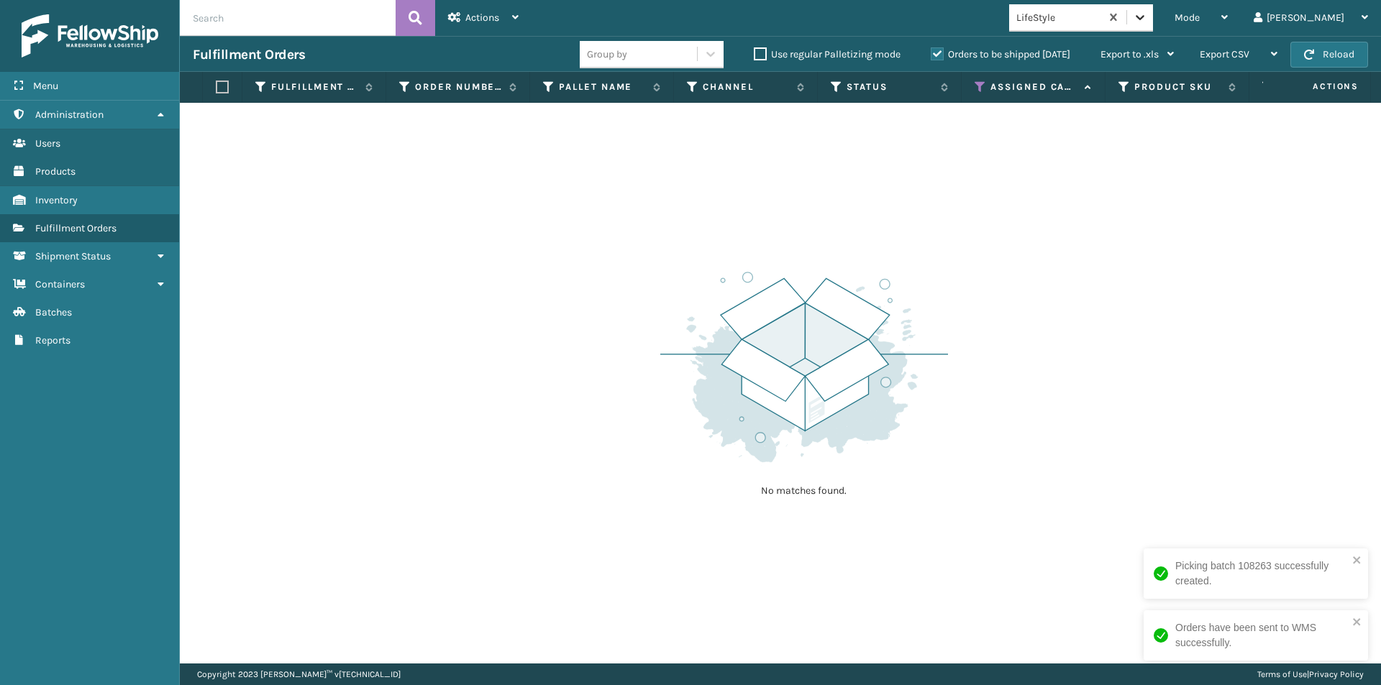
click at [1147, 12] on icon at bounding box center [1140, 17] width 14 height 14
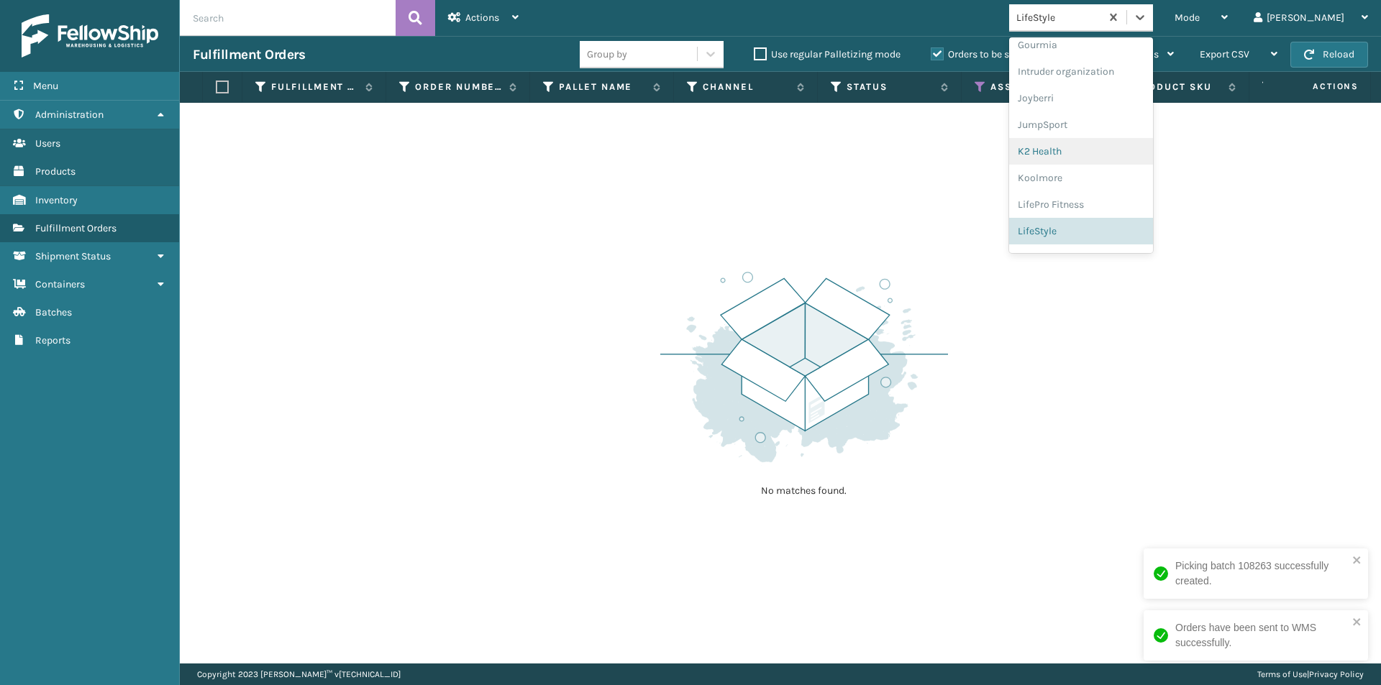
scroll to position [453, 0]
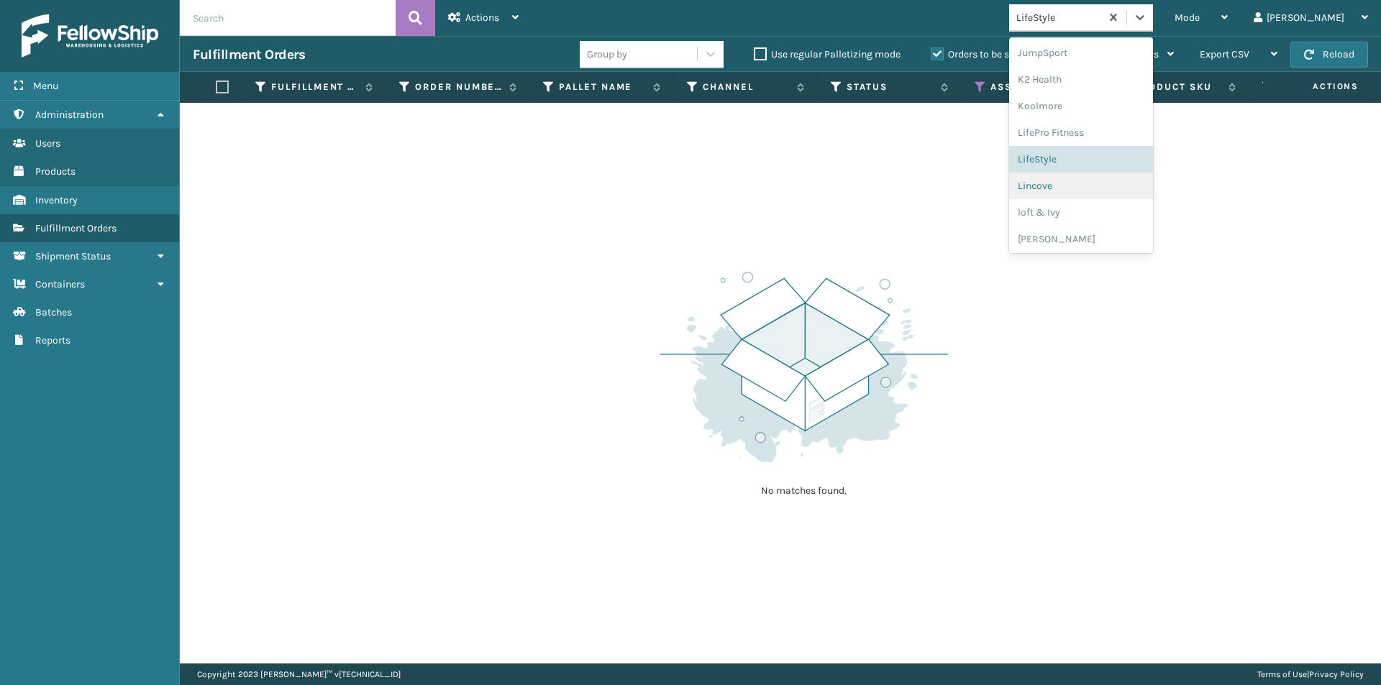
click at [1133, 183] on div "Lincove" at bounding box center [1081, 186] width 144 height 27
click at [1147, 17] on icon at bounding box center [1140, 17] width 14 height 14
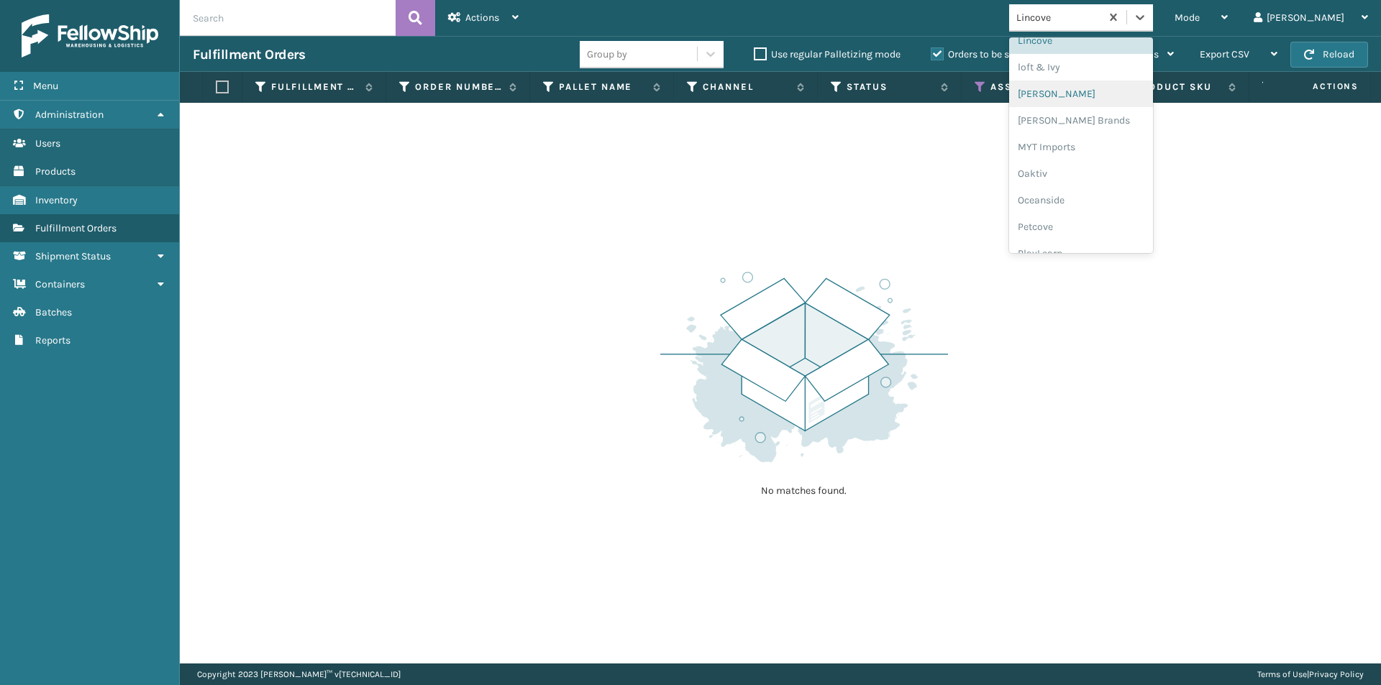
scroll to position [599, 0]
click at [1112, 71] on div "loft & Ivy" at bounding box center [1081, 66] width 144 height 27
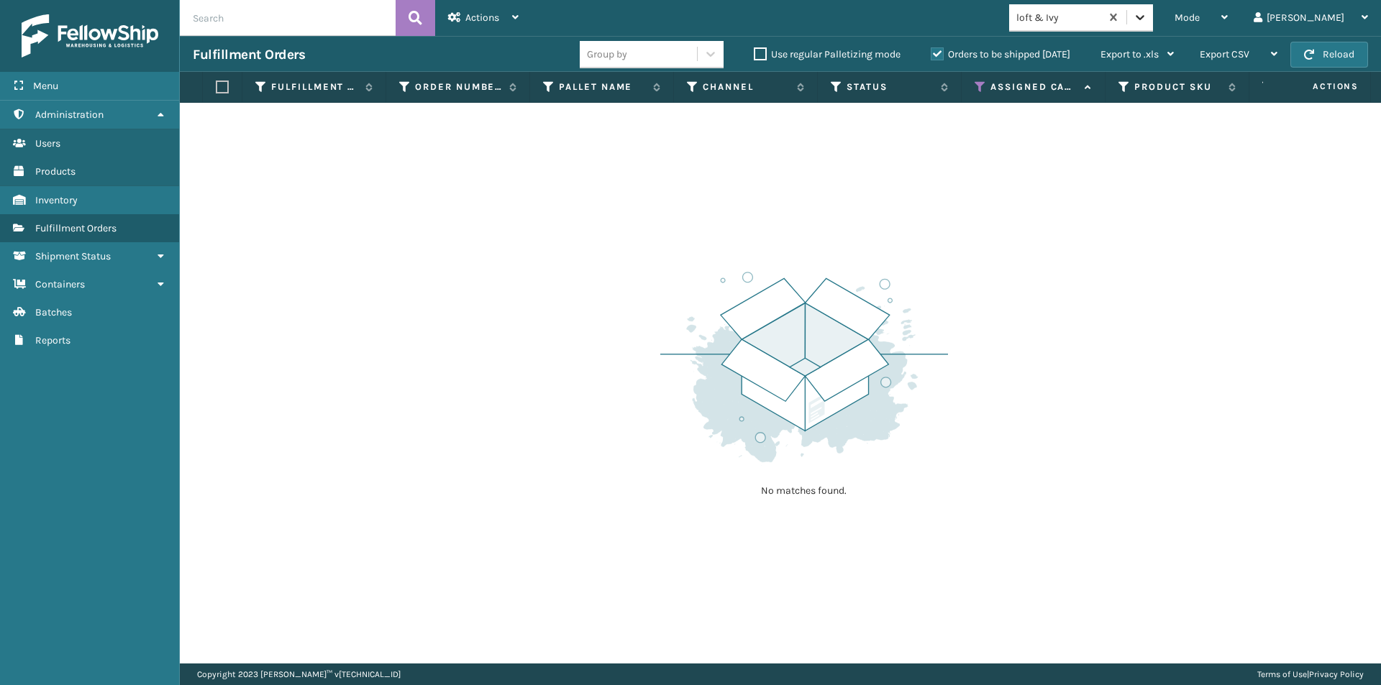
click at [1144, 19] on icon at bounding box center [1140, 17] width 9 height 5
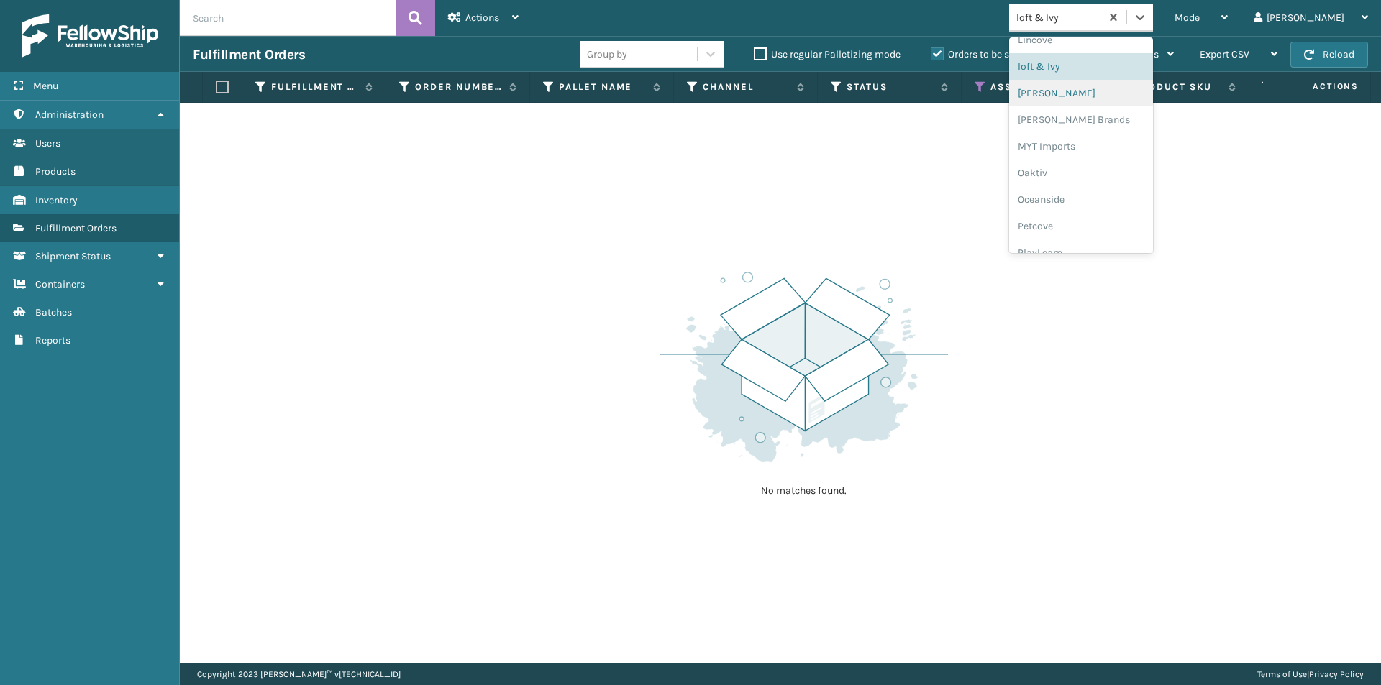
click at [1101, 95] on div "MikeAl" at bounding box center [1081, 93] width 144 height 27
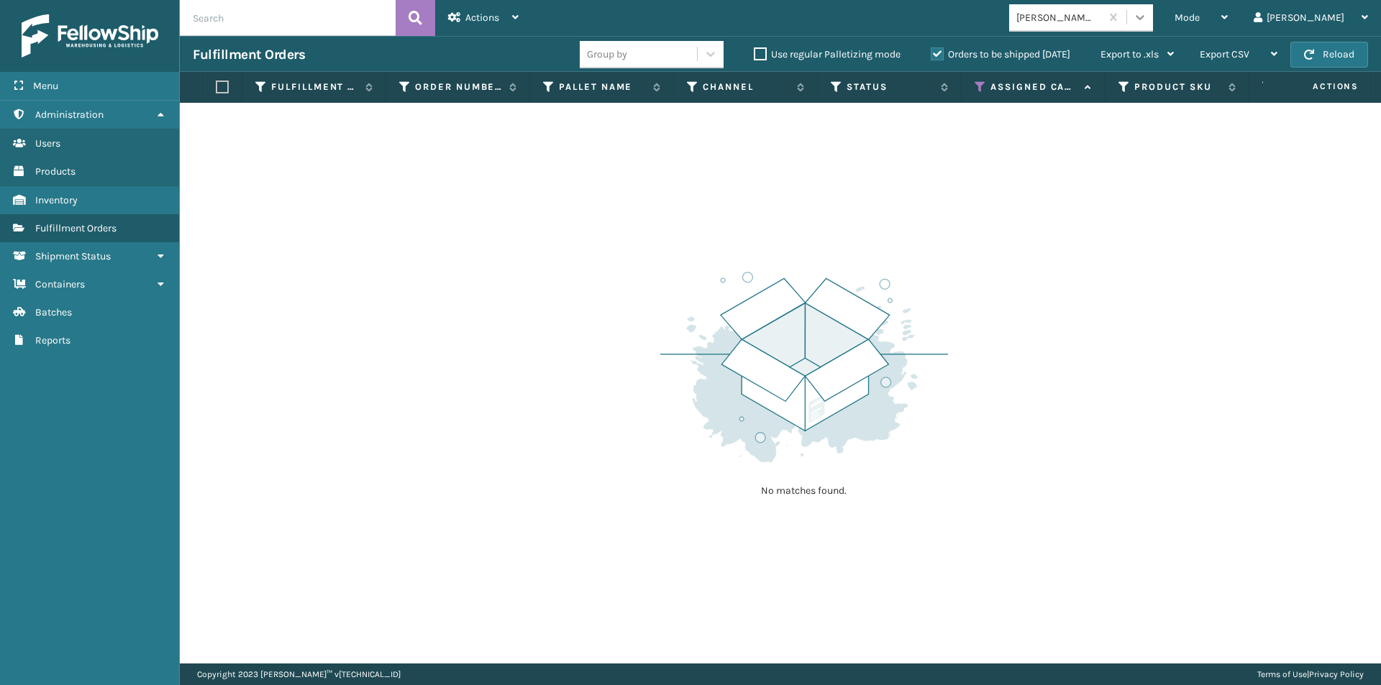
click at [1147, 19] on icon at bounding box center [1140, 17] width 14 height 14
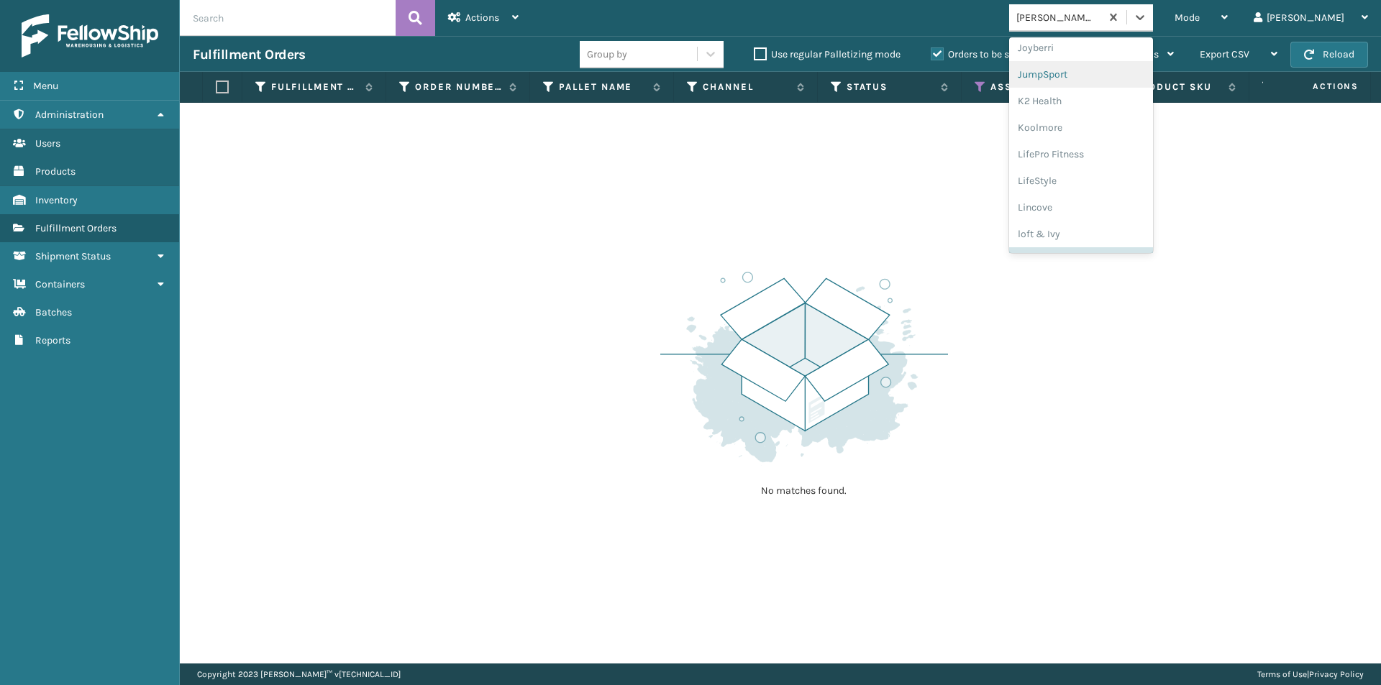
scroll to position [455, 0]
click at [1122, 218] on div "loft & Ivy" at bounding box center [1081, 210] width 144 height 27
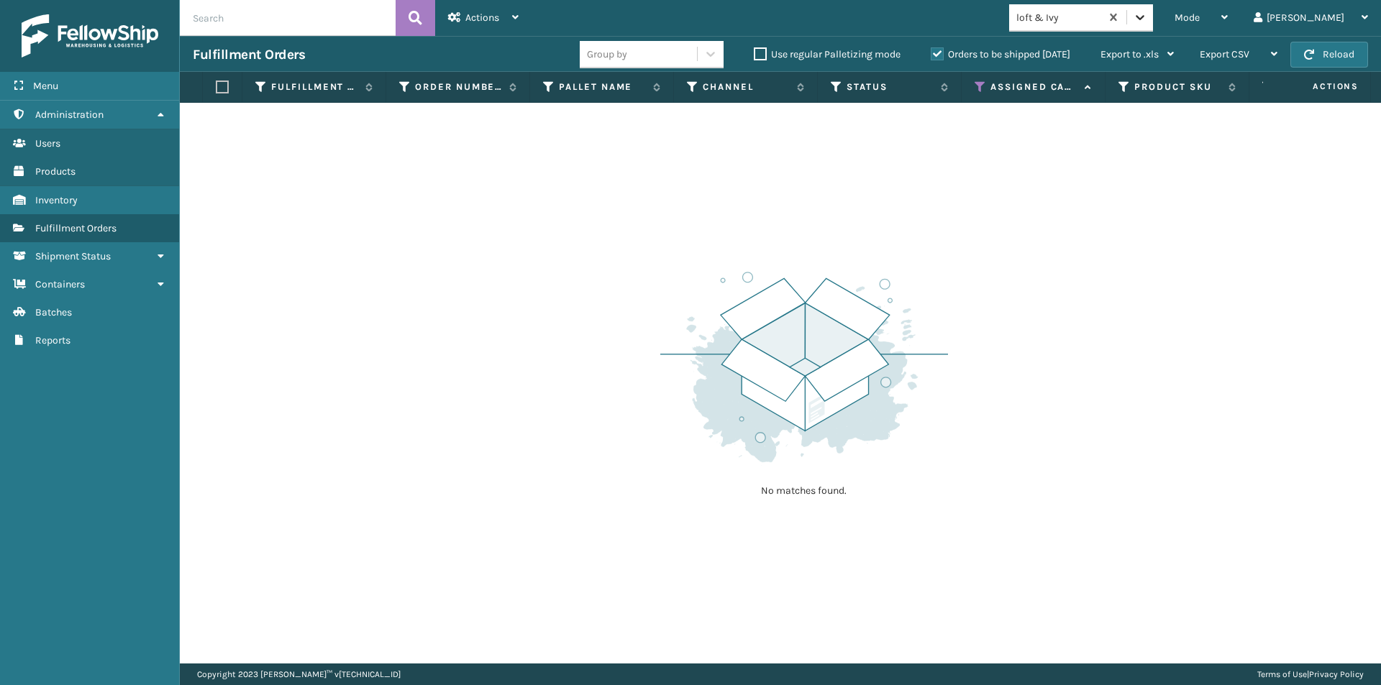
click at [1147, 17] on icon at bounding box center [1140, 17] width 14 height 14
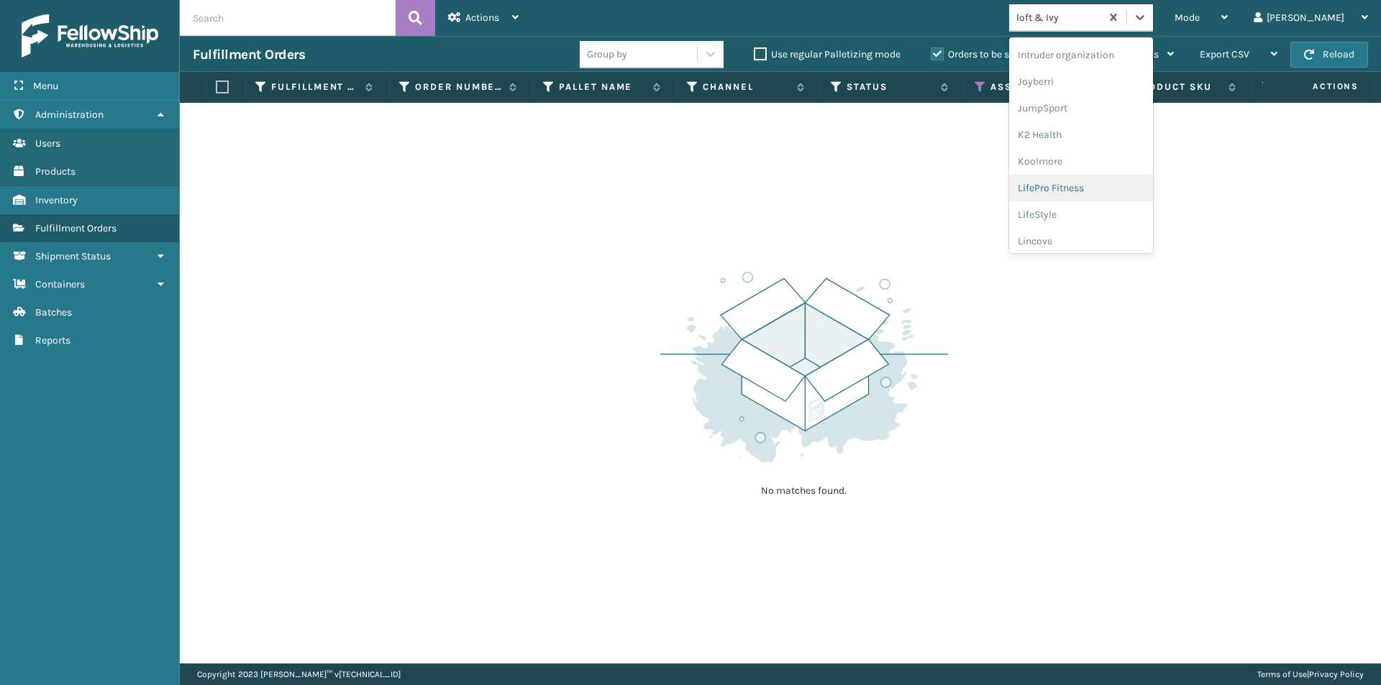
scroll to position [432, 0]
click at [1098, 211] on div "Lincove" at bounding box center [1081, 207] width 144 height 27
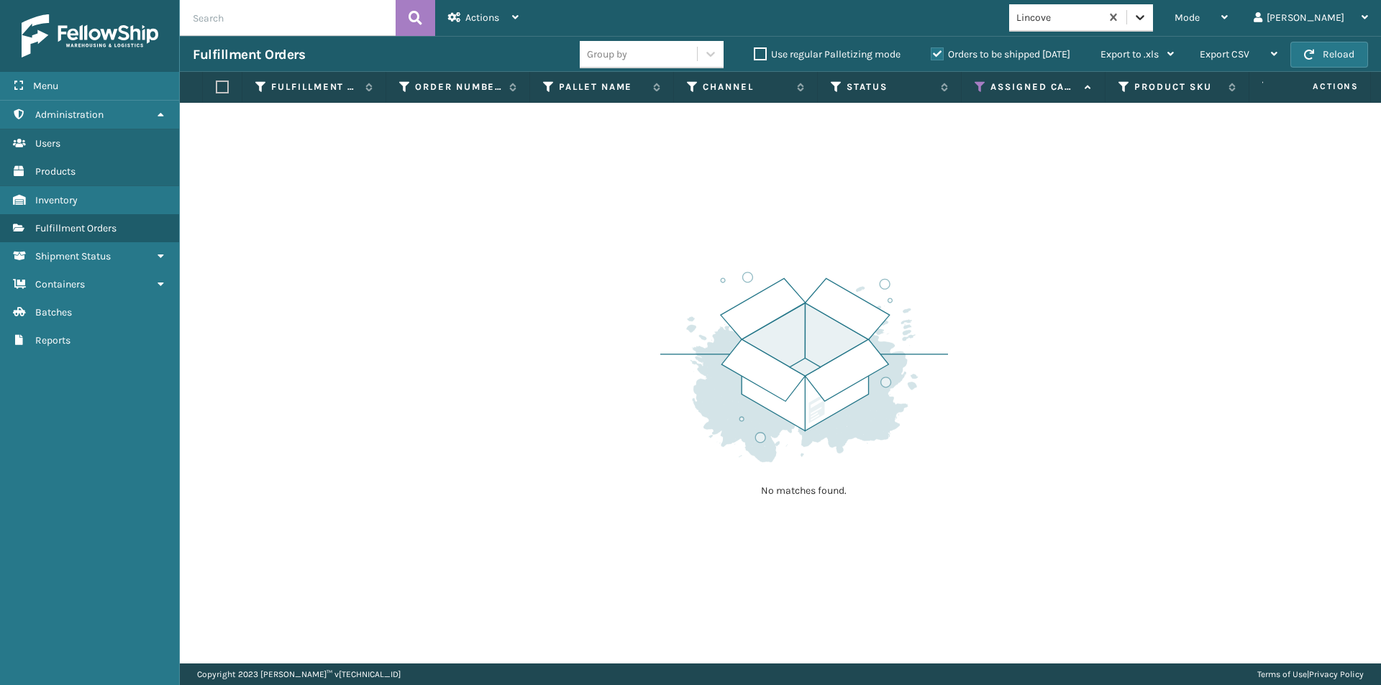
click at [1153, 25] on div at bounding box center [1140, 17] width 26 height 26
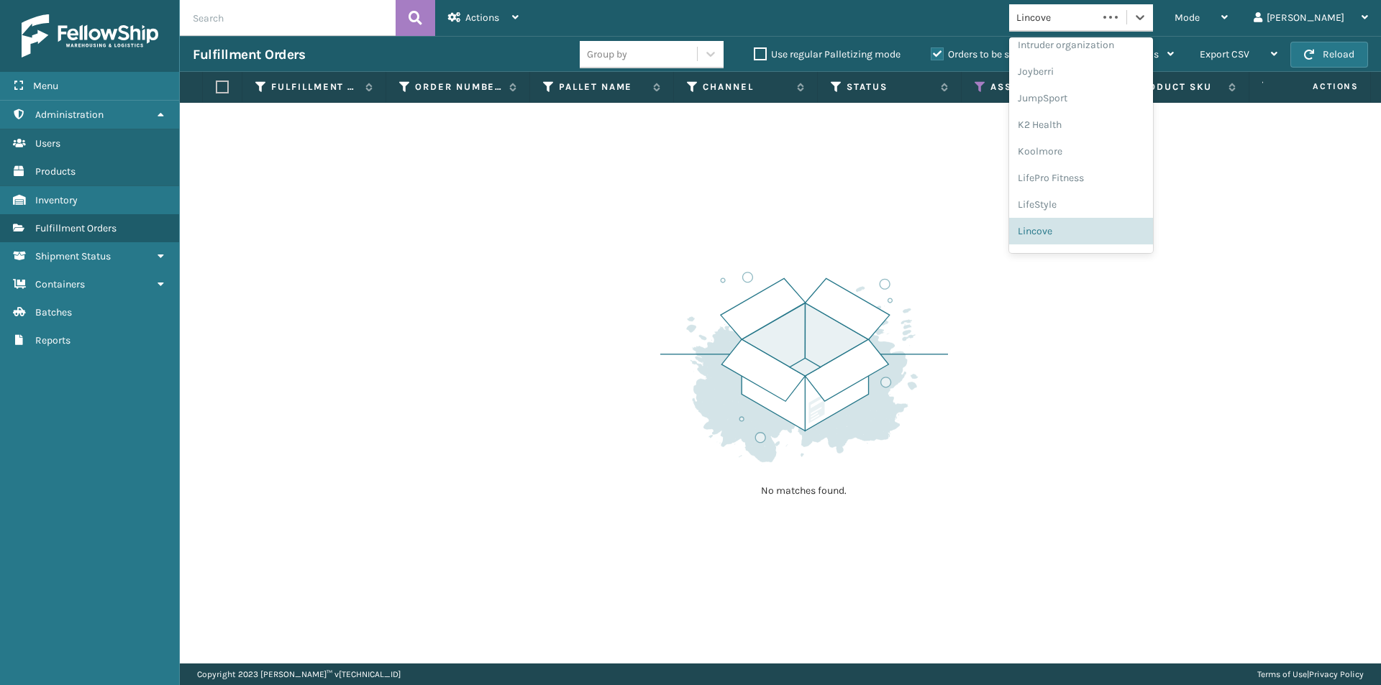
scroll to position [455, 0]
click at [1108, 213] on div "loft & Ivy" at bounding box center [1081, 210] width 144 height 27
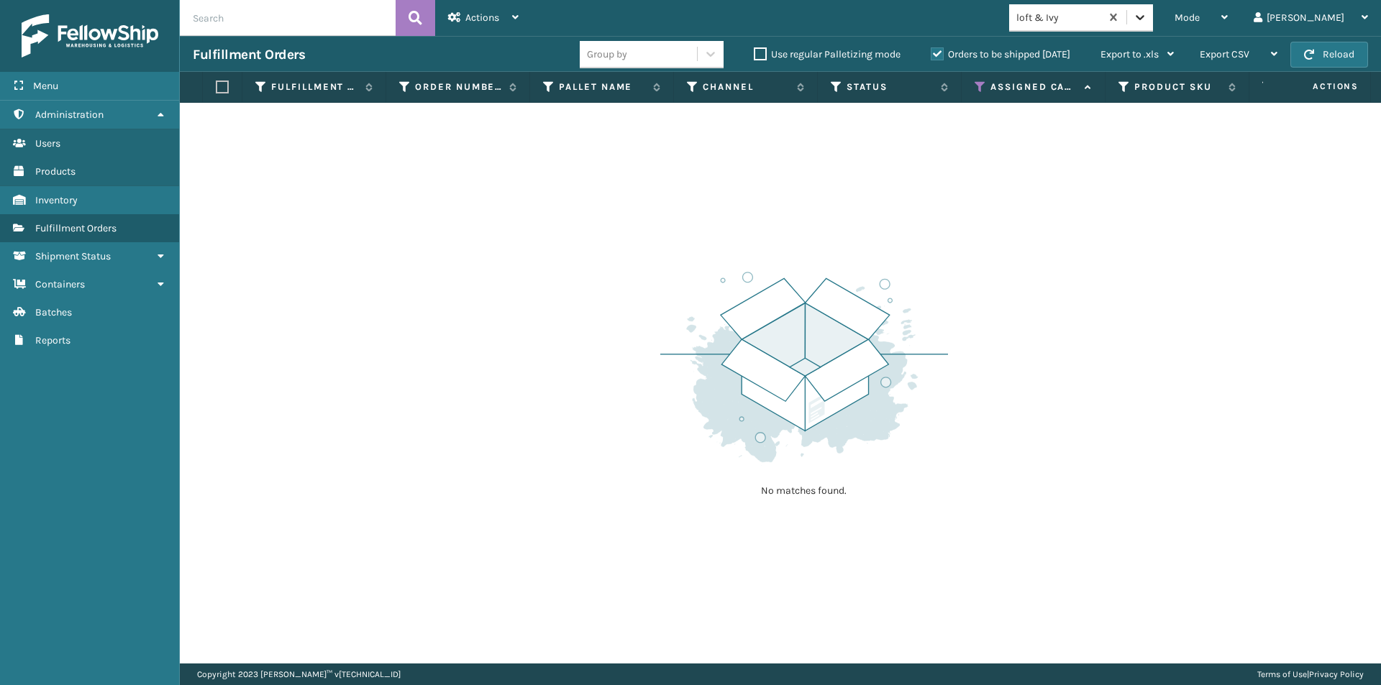
click at [1144, 18] on icon at bounding box center [1140, 17] width 9 height 5
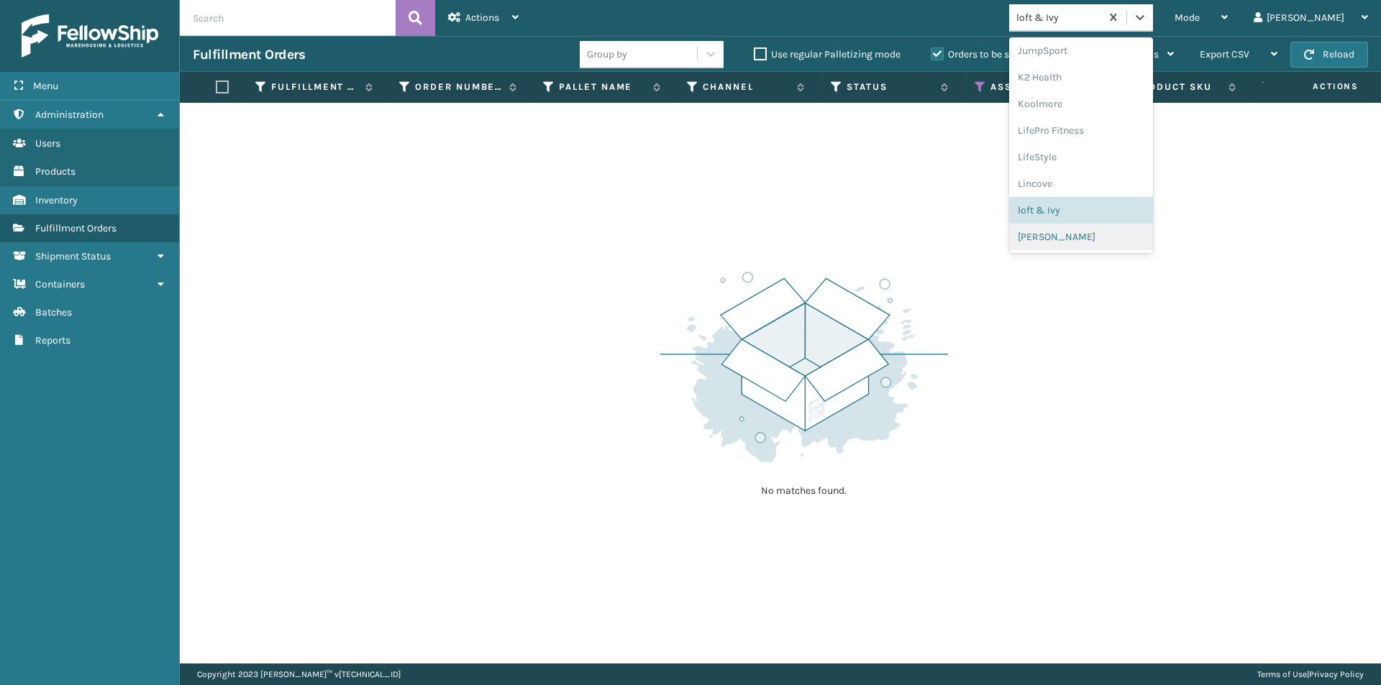
click at [1106, 236] on div "MikeAl" at bounding box center [1081, 237] width 144 height 27
click at [1153, 24] on div at bounding box center [1140, 17] width 26 height 26
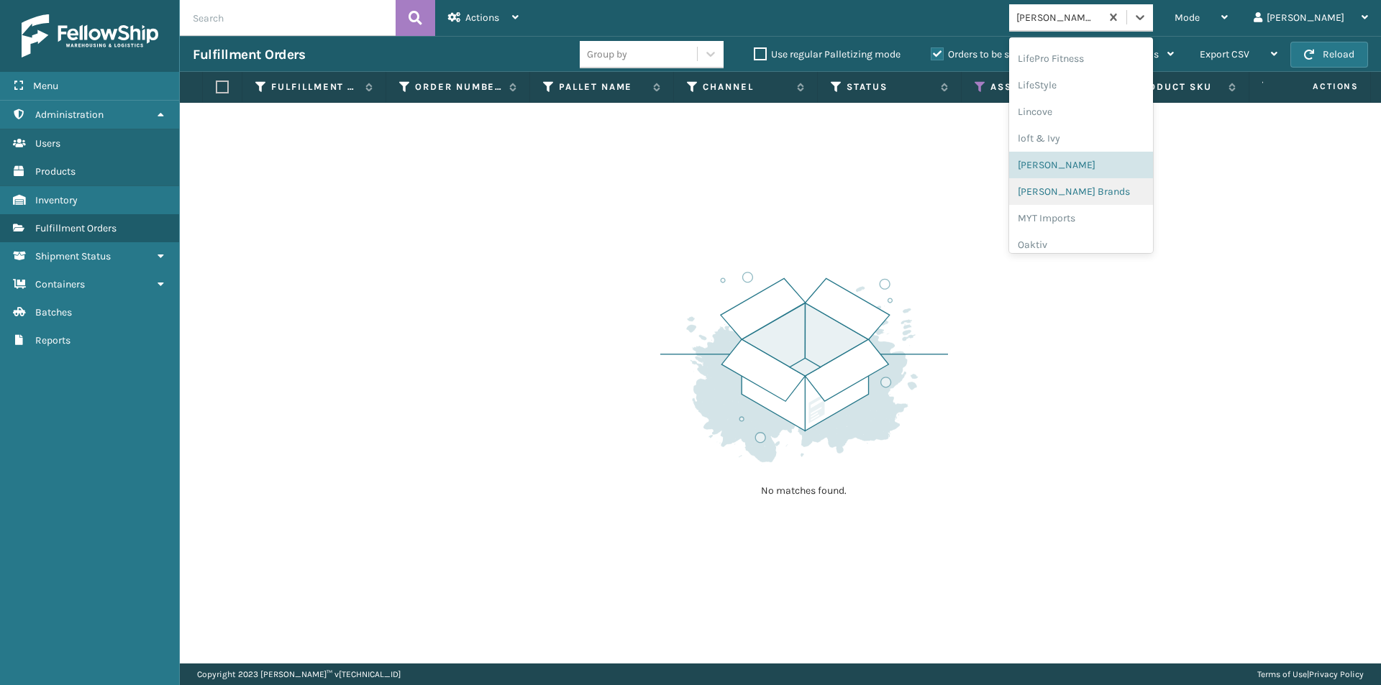
click at [1121, 200] on div "Milliard Brands" at bounding box center [1081, 191] width 144 height 27
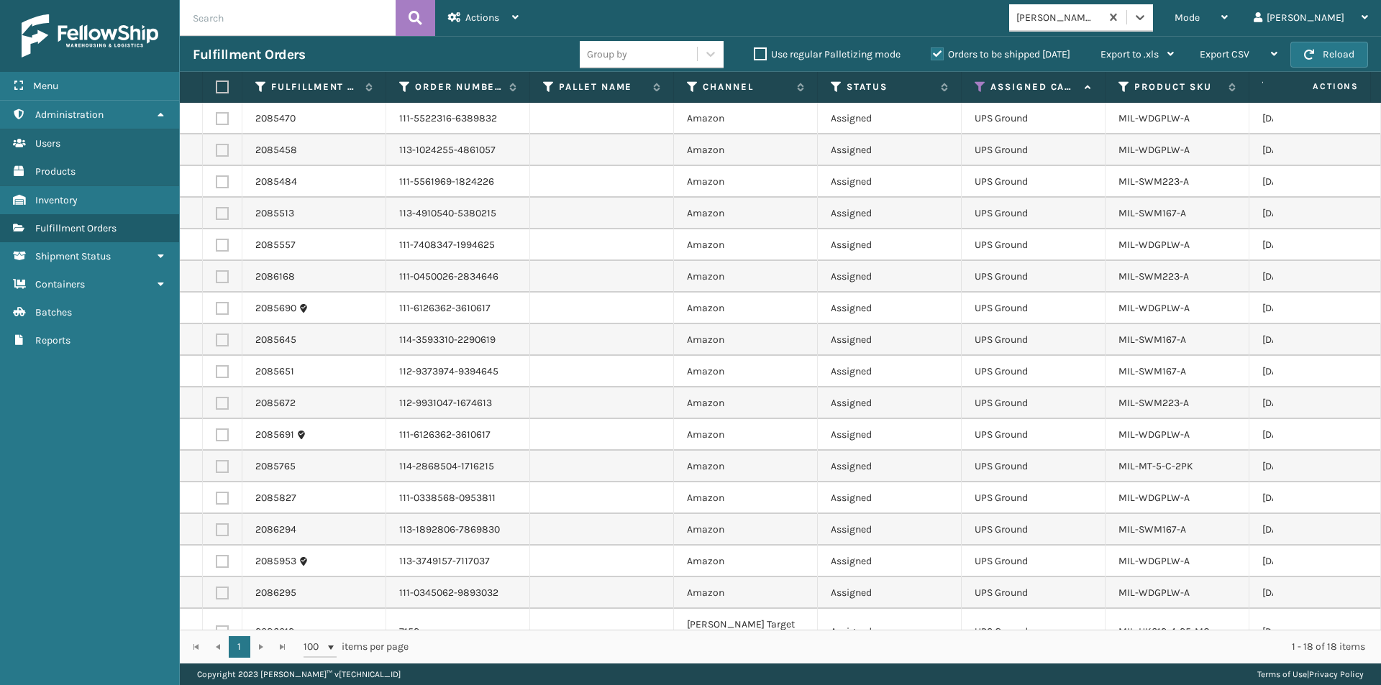
click at [224, 89] on label at bounding box center [220, 87] width 9 height 13
click at [216, 89] on input "checkbox" at bounding box center [216, 87] width 1 height 9
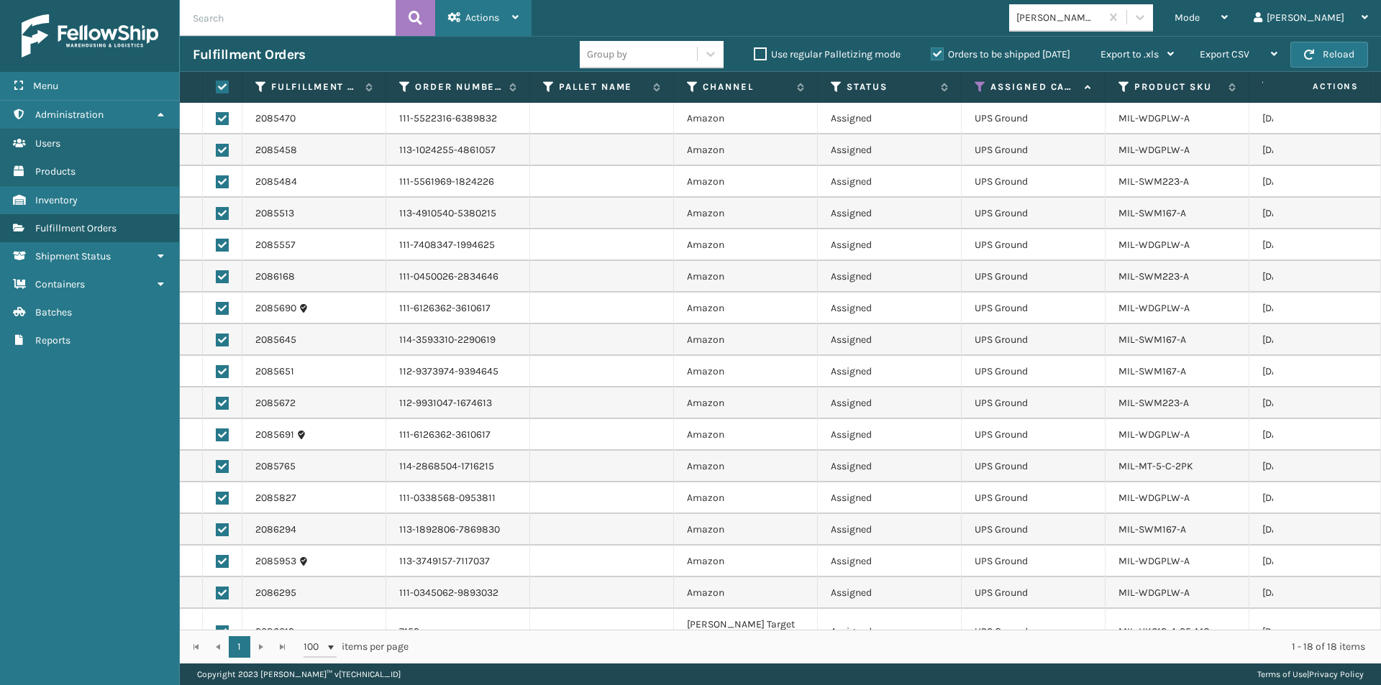
click at [520, 14] on div "Actions Settings Remove All Filters Export Labels Create Picking Batch" at bounding box center [483, 18] width 96 height 36
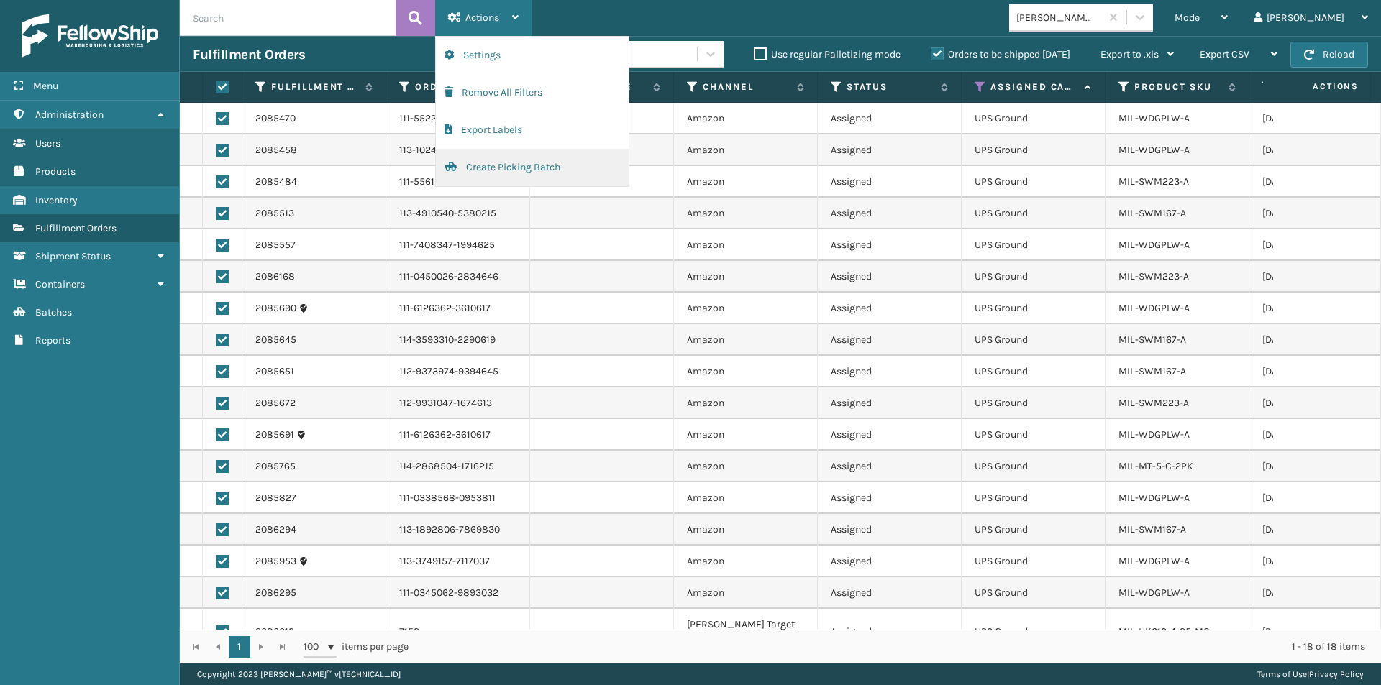
click at [510, 168] on button "Create Picking Batch" at bounding box center [532, 167] width 193 height 37
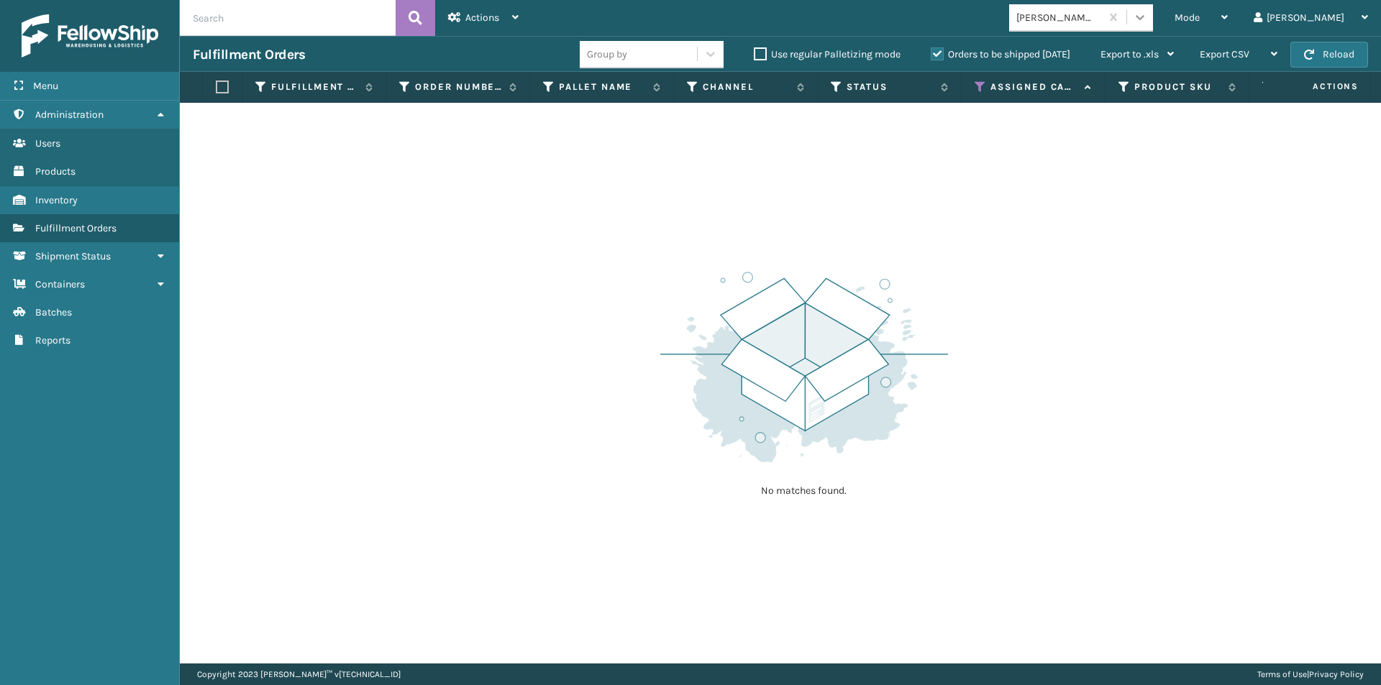
click at [1147, 22] on icon at bounding box center [1140, 17] width 14 height 14
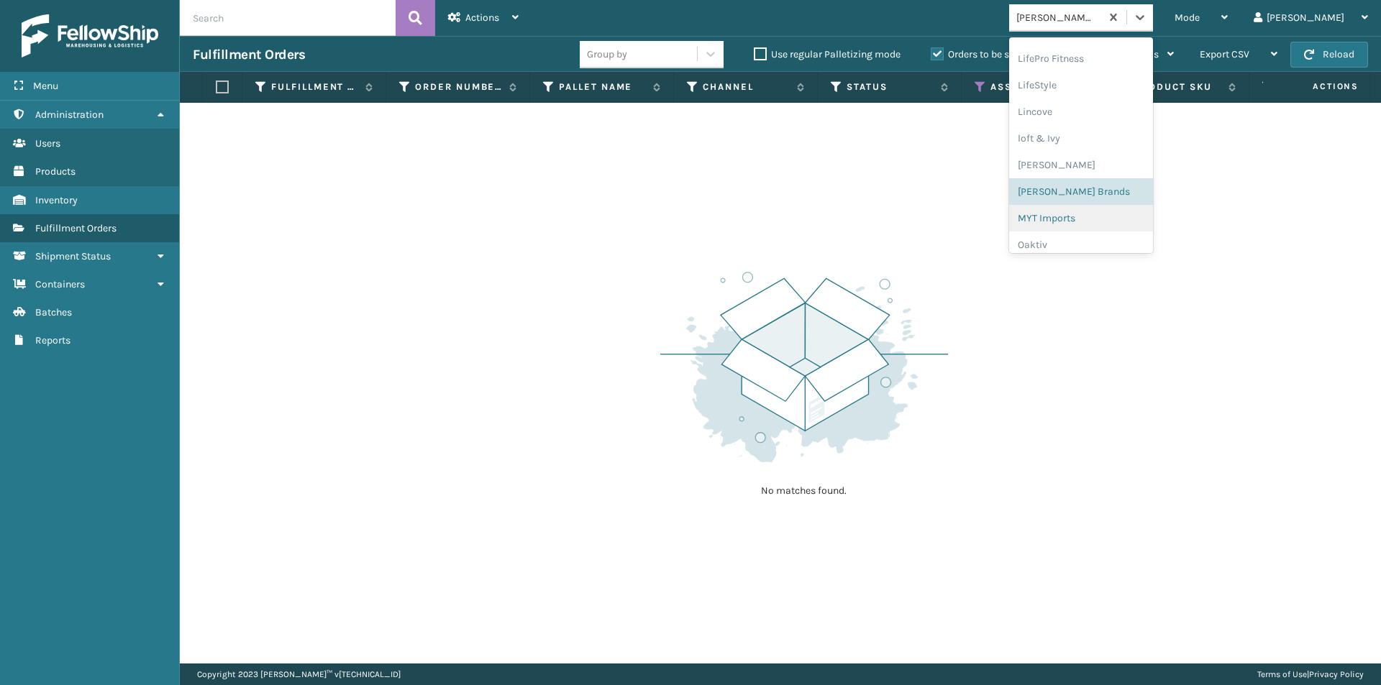
click at [1118, 222] on div "MYT Imports" at bounding box center [1081, 218] width 144 height 27
click at [1147, 23] on icon at bounding box center [1140, 17] width 14 height 14
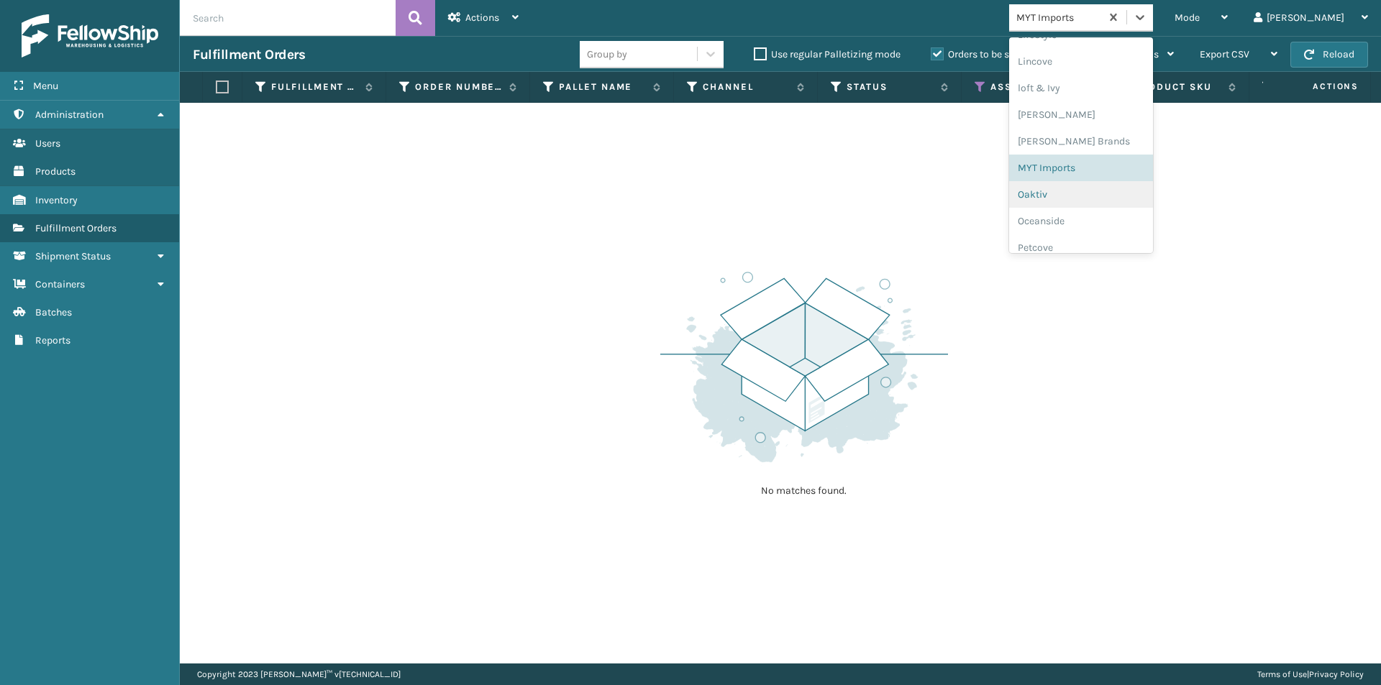
click at [1116, 203] on div "Oaktiv" at bounding box center [1081, 194] width 144 height 27
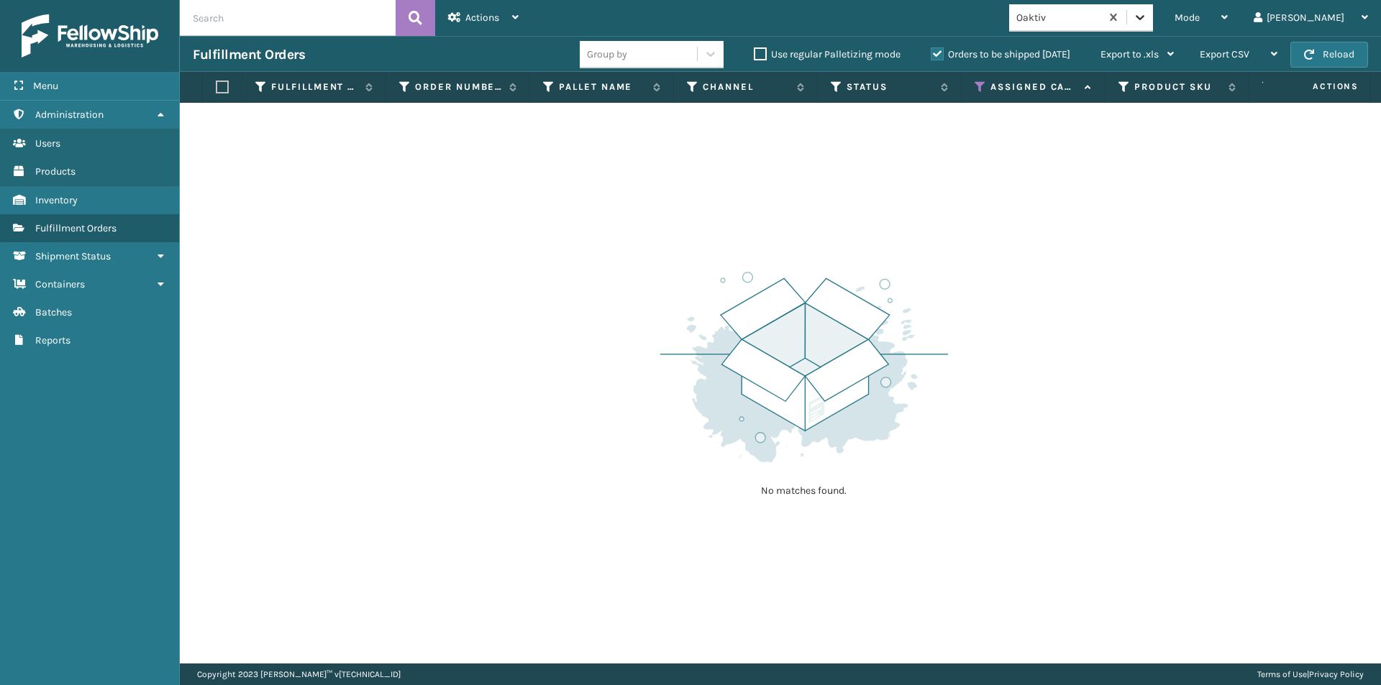
click at [1147, 20] on icon at bounding box center [1140, 17] width 14 height 14
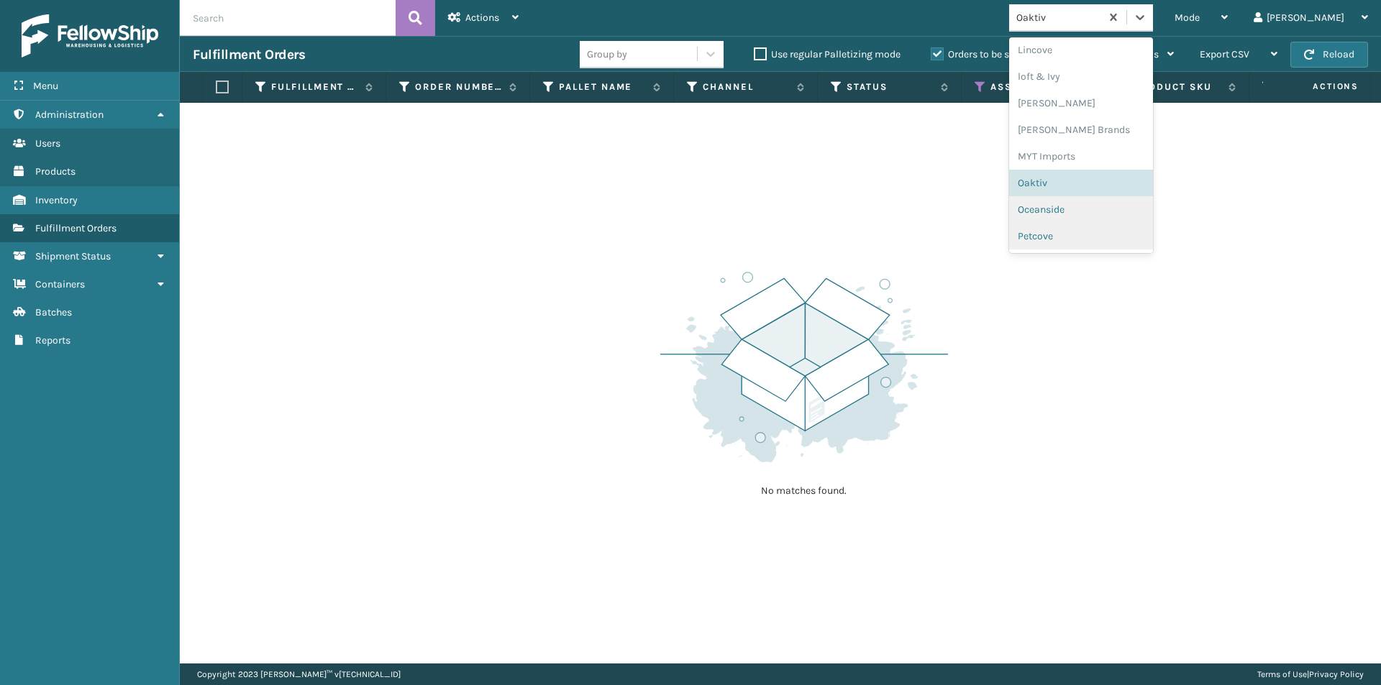
scroll to position [599, 0]
click at [1115, 201] on div "Oceanside" at bounding box center [1081, 199] width 144 height 27
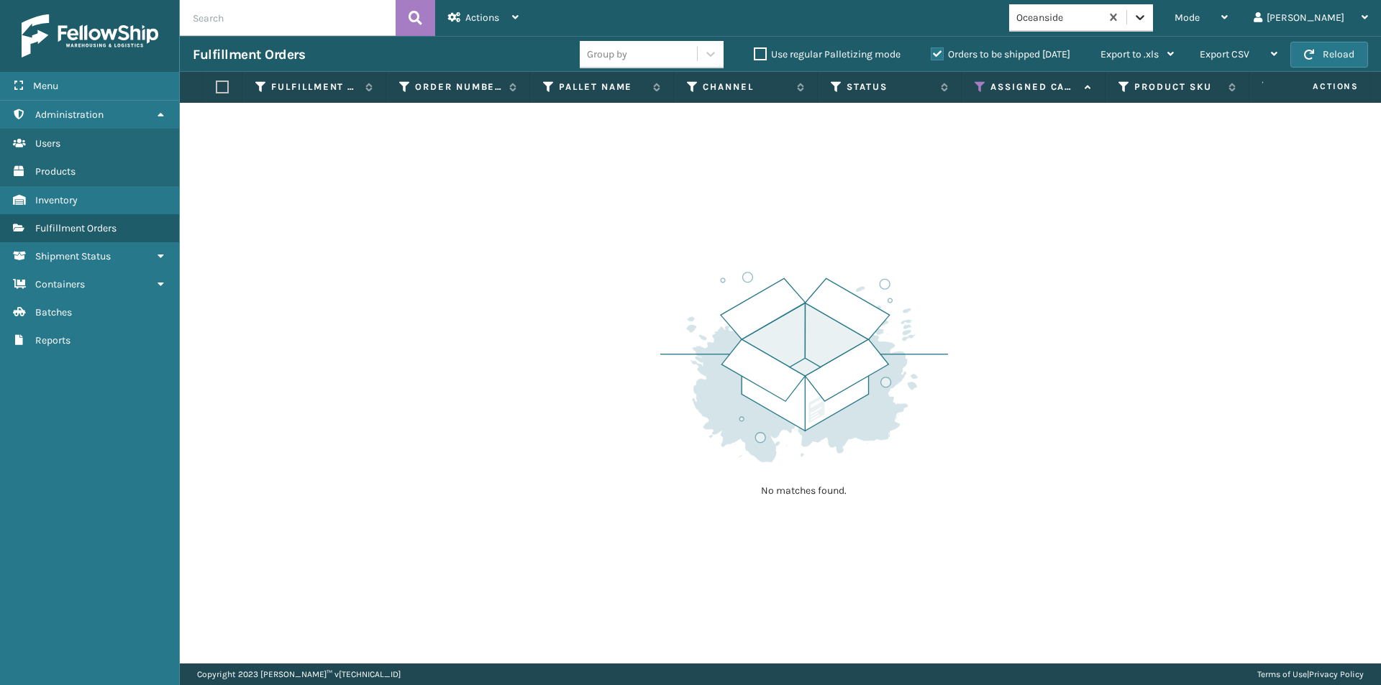
click at [1153, 24] on div at bounding box center [1140, 17] width 26 height 26
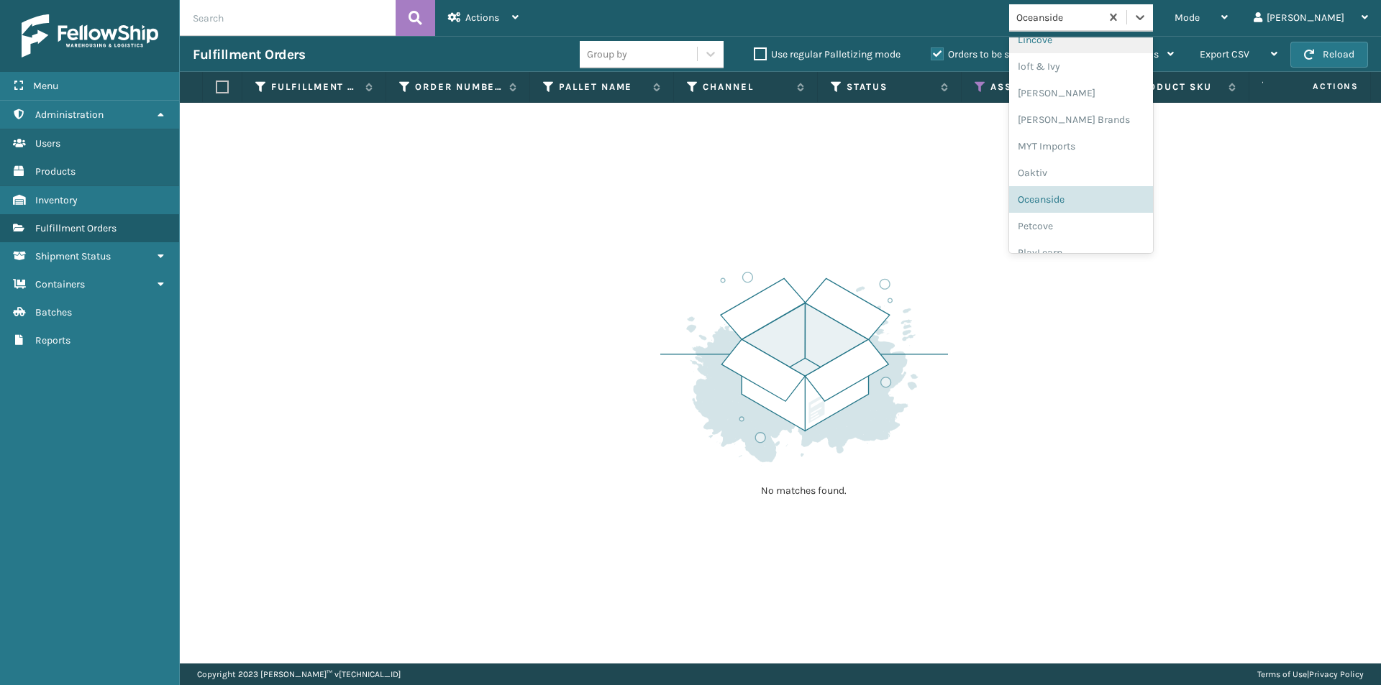
scroll to position [671, 0]
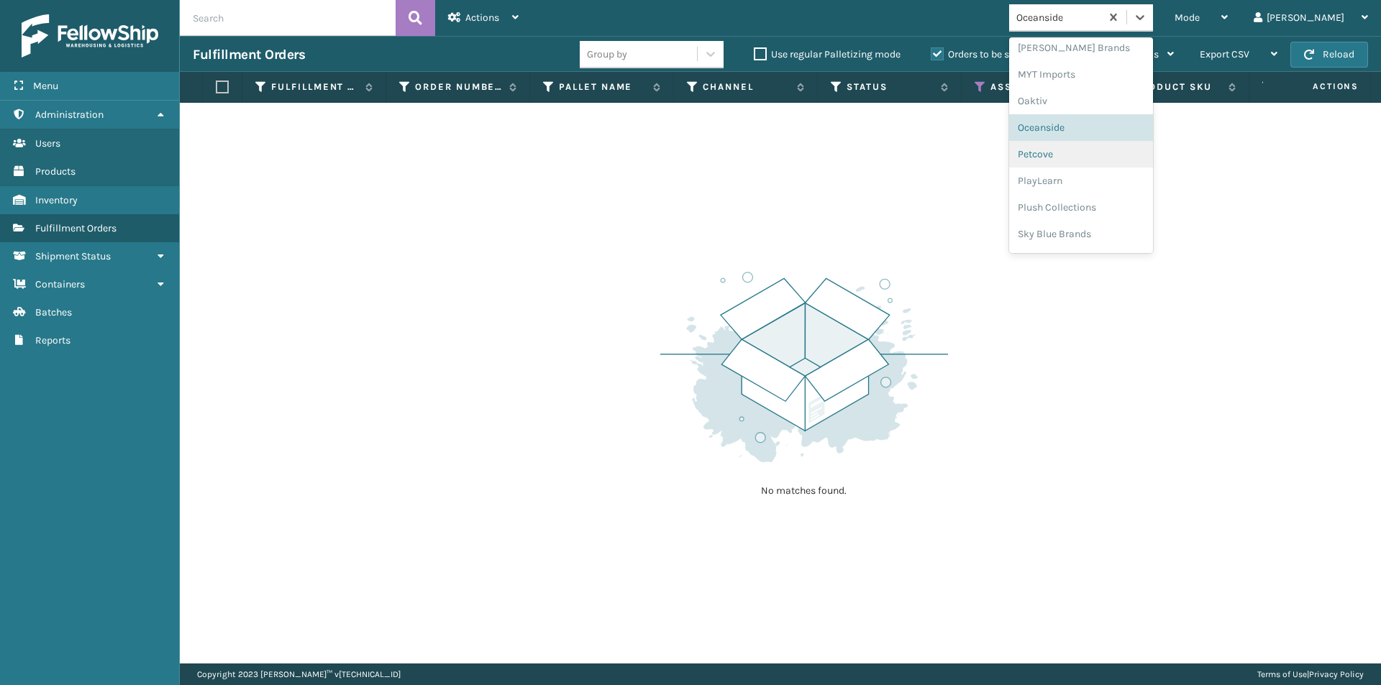
click at [1115, 158] on div "Petcove" at bounding box center [1081, 154] width 144 height 27
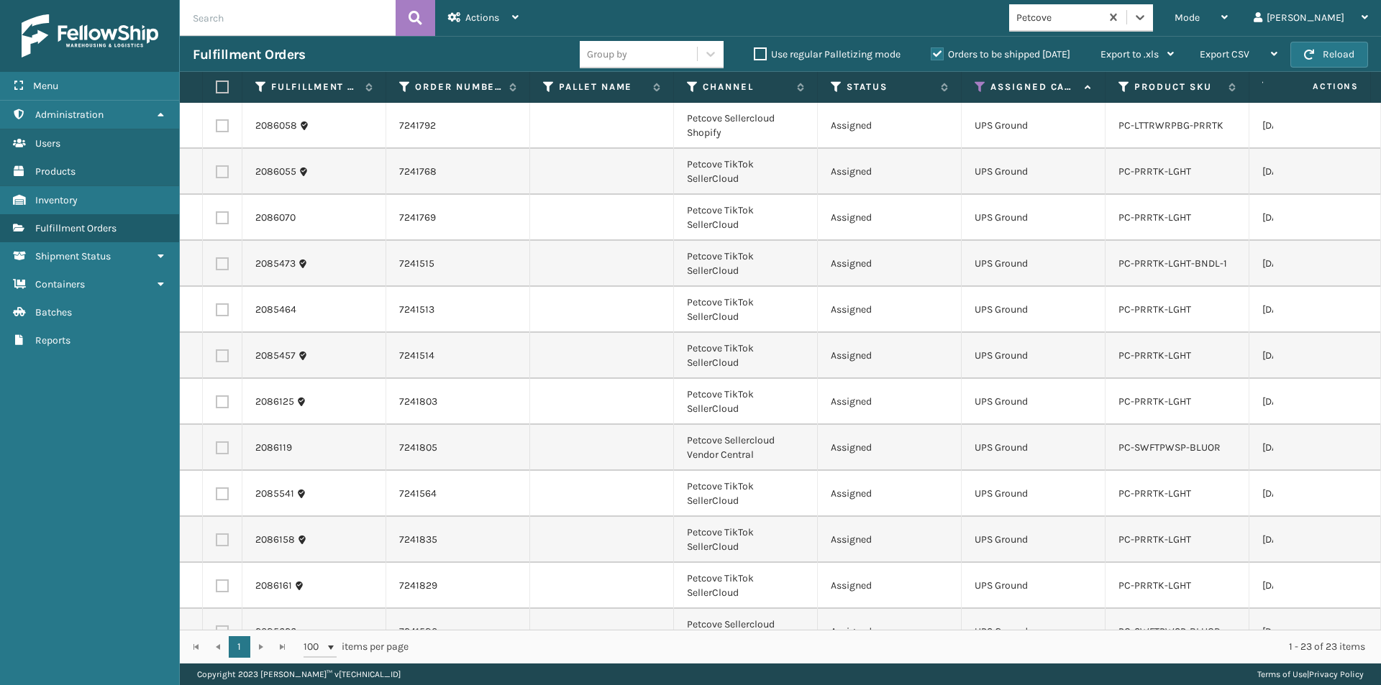
click at [220, 92] on label at bounding box center [220, 87] width 9 height 13
click at [216, 92] on input "checkbox" at bounding box center [216, 87] width 1 height 9
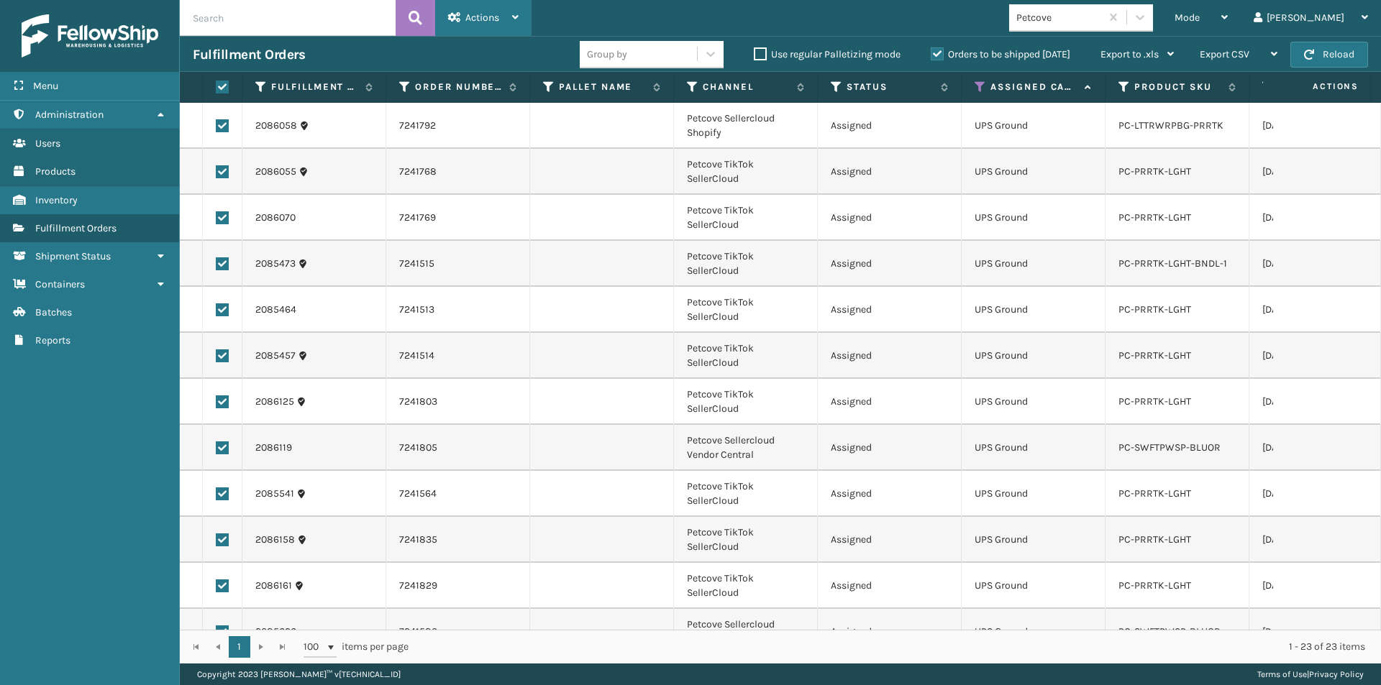
click at [514, 23] on div "Actions" at bounding box center [483, 18] width 70 height 36
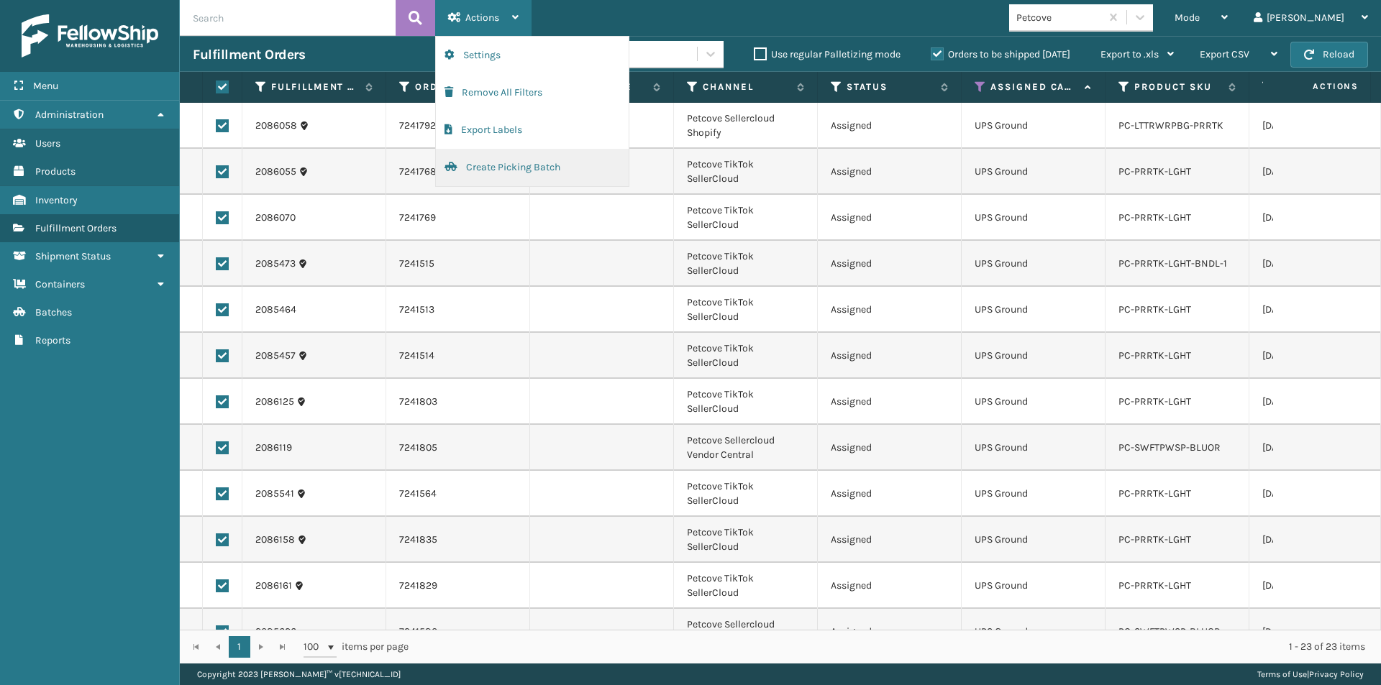
click at [478, 174] on button "Create Picking Batch" at bounding box center [532, 167] width 193 height 37
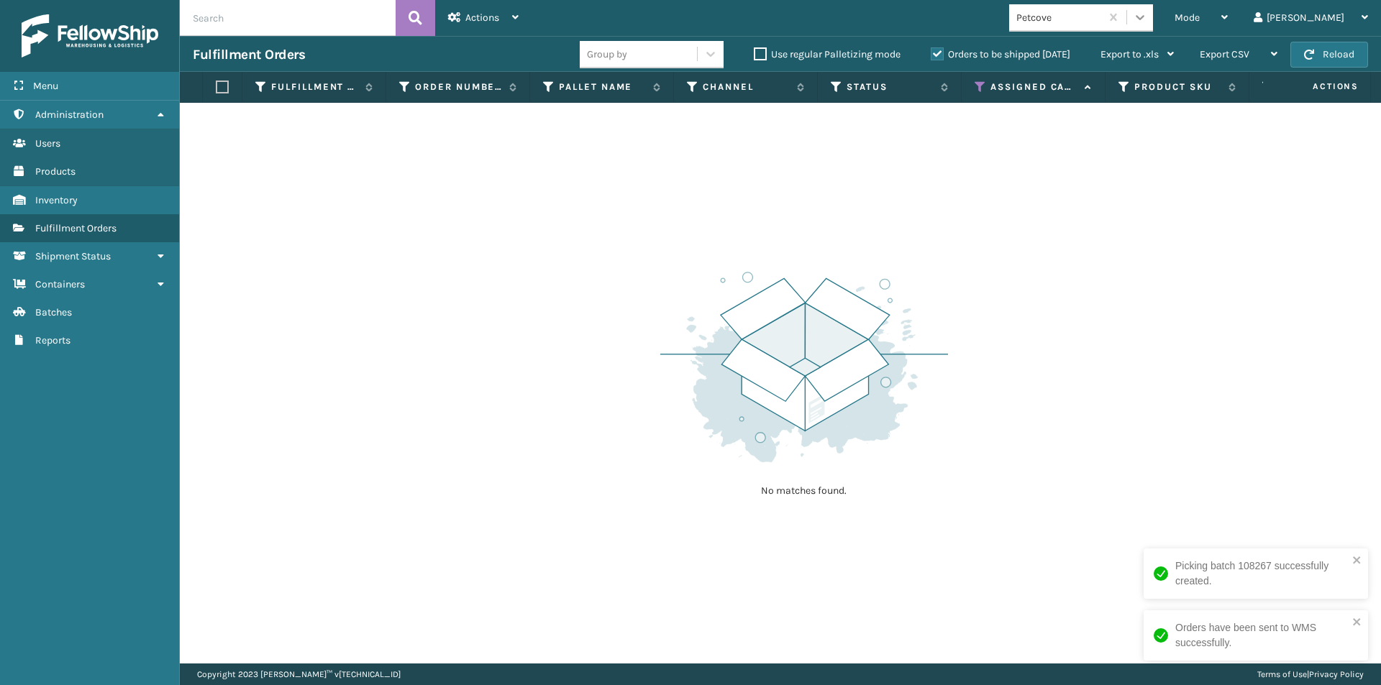
click at [1147, 14] on icon at bounding box center [1140, 17] width 14 height 14
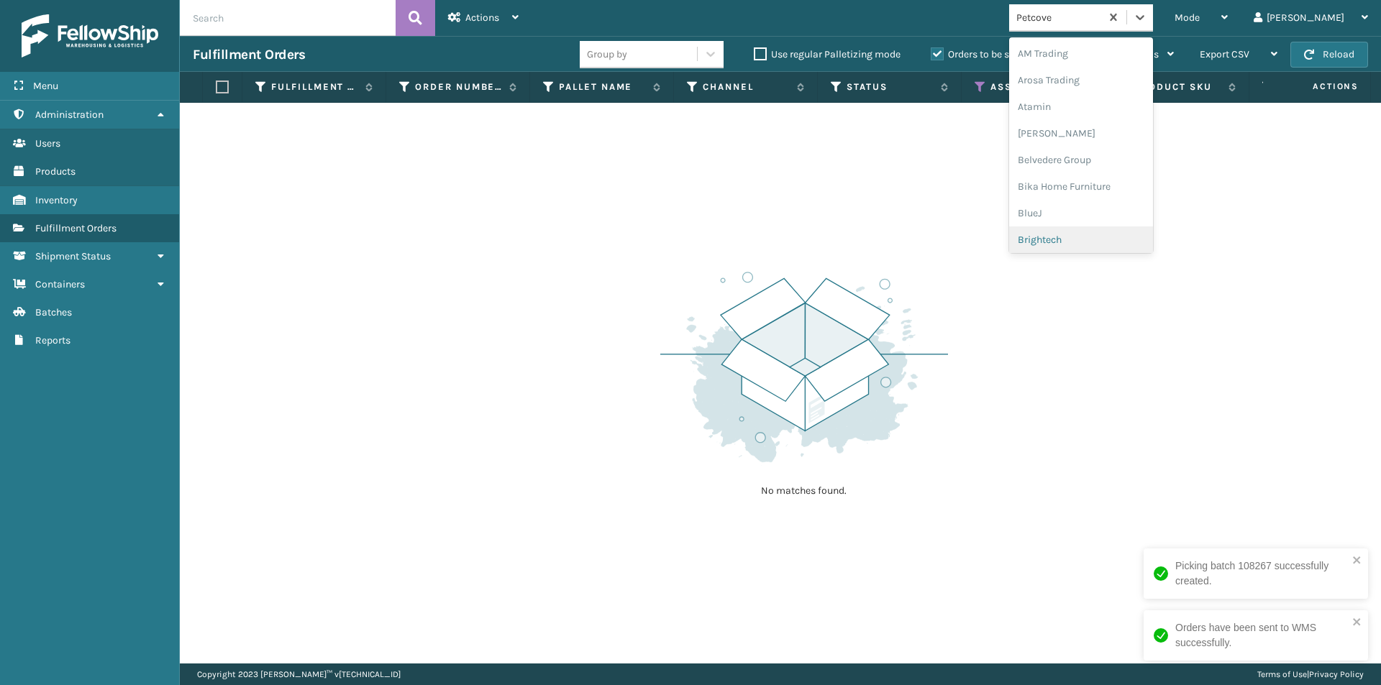
click at [1075, 388] on div "No matches found." at bounding box center [780, 383] width 1201 height 561
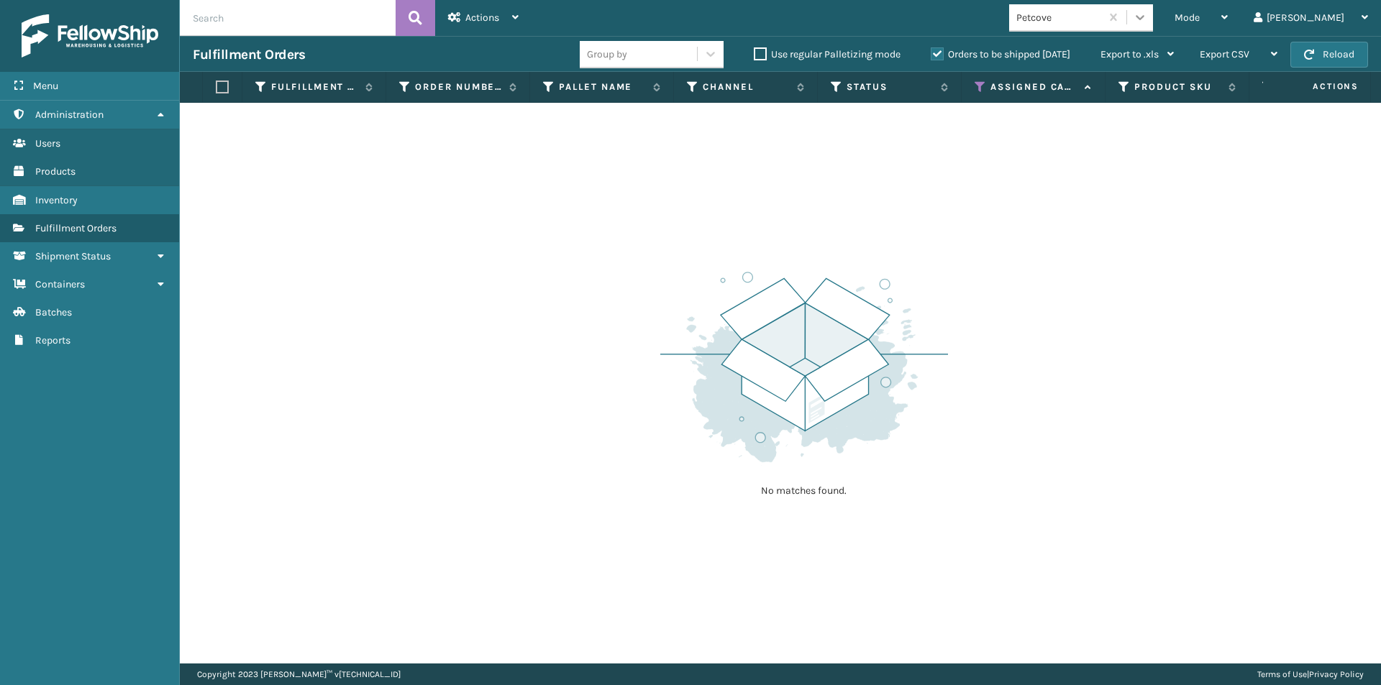
click at [1153, 24] on div at bounding box center [1140, 17] width 26 height 26
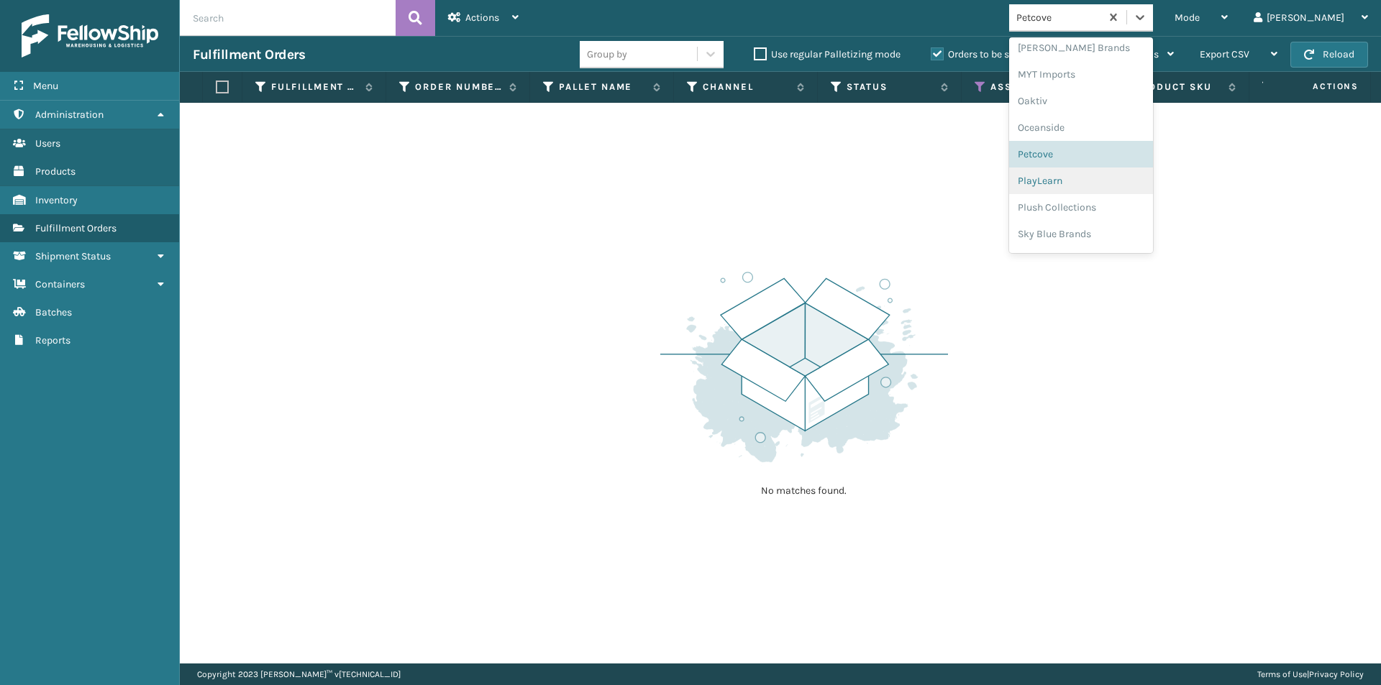
click at [1113, 181] on div "PlayLearn" at bounding box center [1081, 181] width 144 height 27
click at [1147, 20] on icon at bounding box center [1140, 17] width 14 height 14
click at [1098, 160] on div "Plush Collections" at bounding box center [1081, 157] width 144 height 27
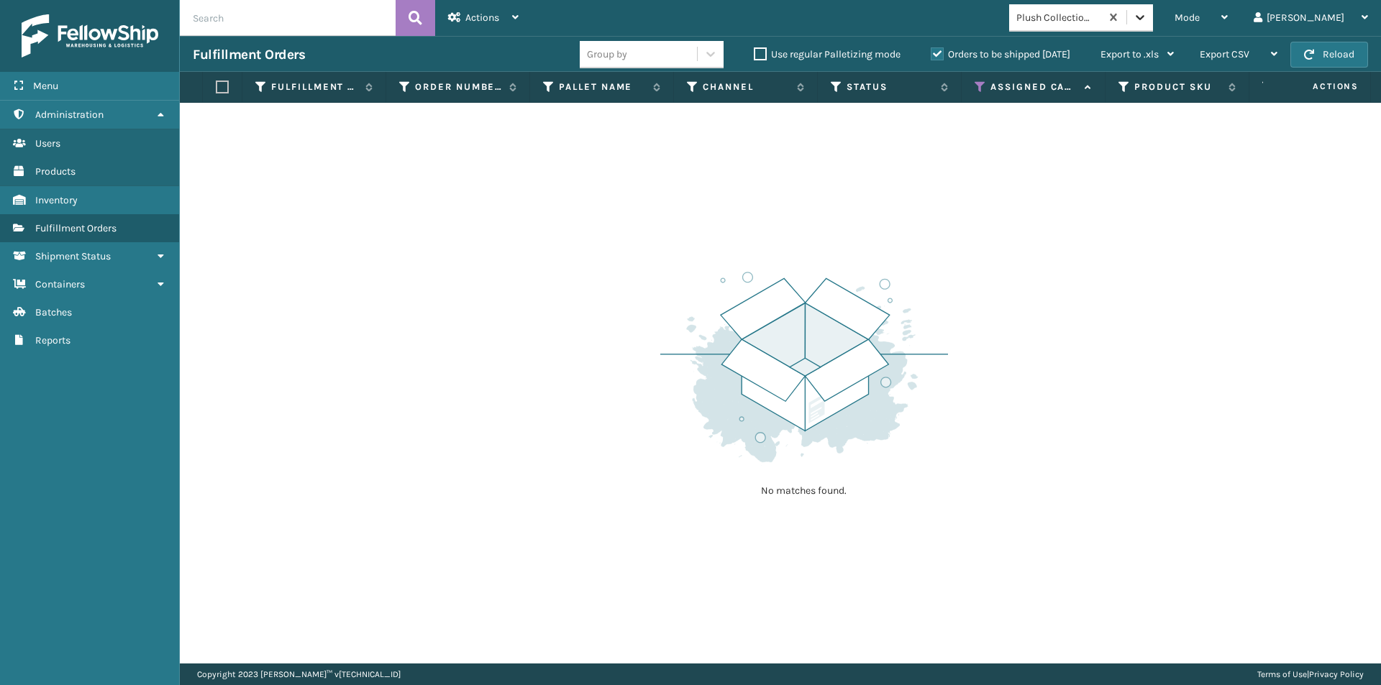
click at [1147, 15] on icon at bounding box center [1140, 17] width 14 height 14
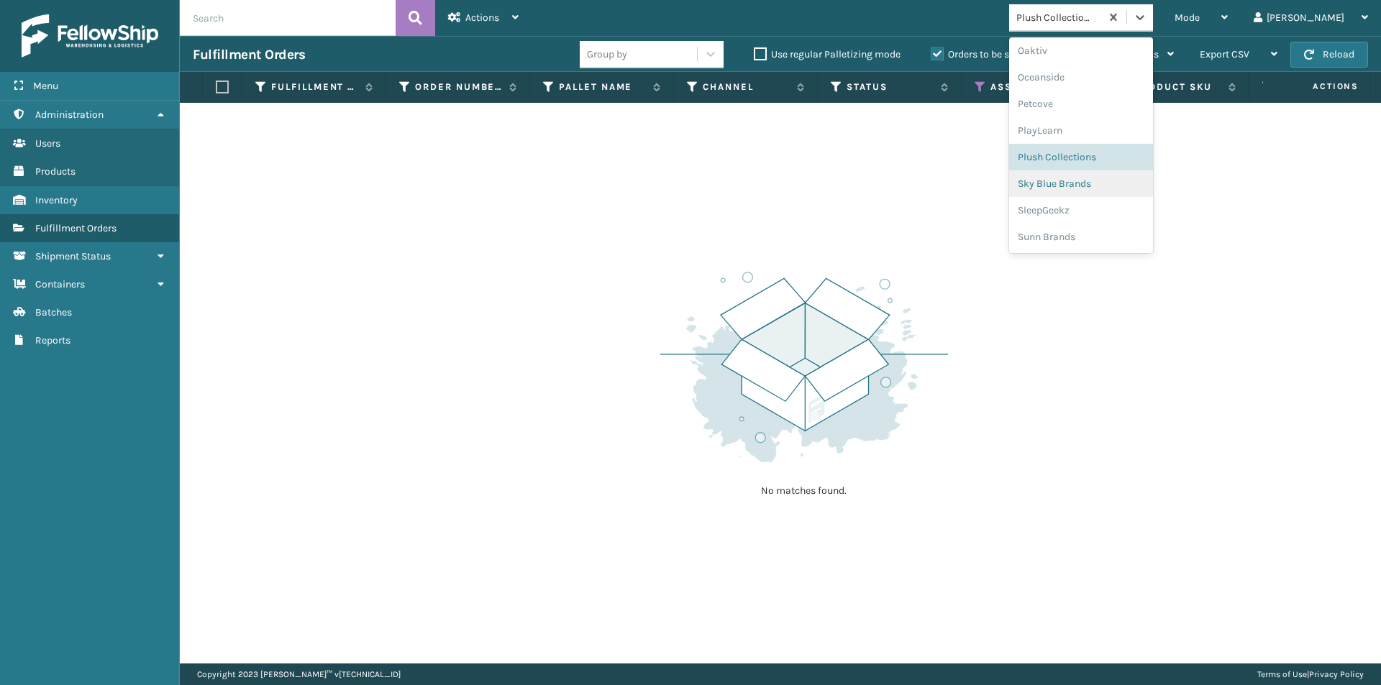
click at [1103, 190] on div "Sky Blue Brands" at bounding box center [1081, 183] width 144 height 27
click at [1147, 23] on icon at bounding box center [1140, 17] width 14 height 14
click at [1123, 209] on div "SleepGeekz" at bounding box center [1081, 210] width 144 height 27
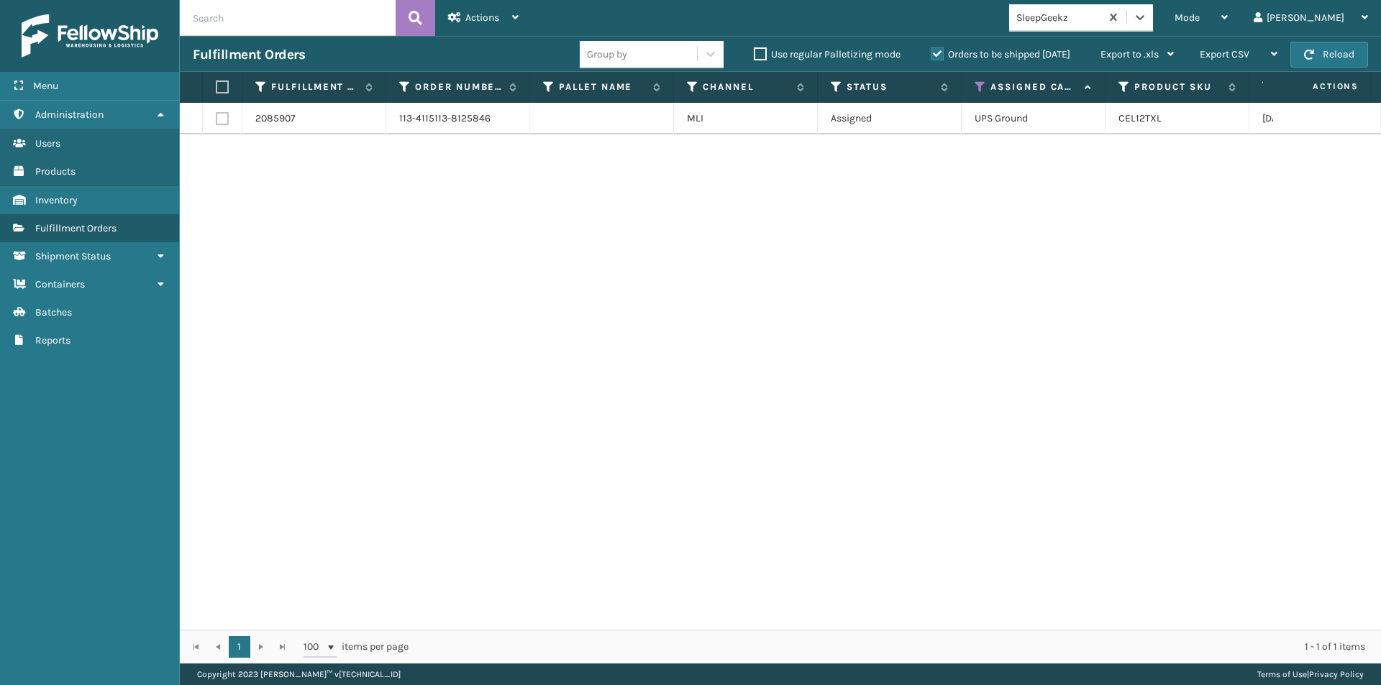
click at [219, 91] on label at bounding box center [220, 87] width 9 height 13
click at [216, 91] on input "checkbox" at bounding box center [216, 87] width 1 height 9
click at [517, 19] on icon at bounding box center [515, 17] width 6 height 10
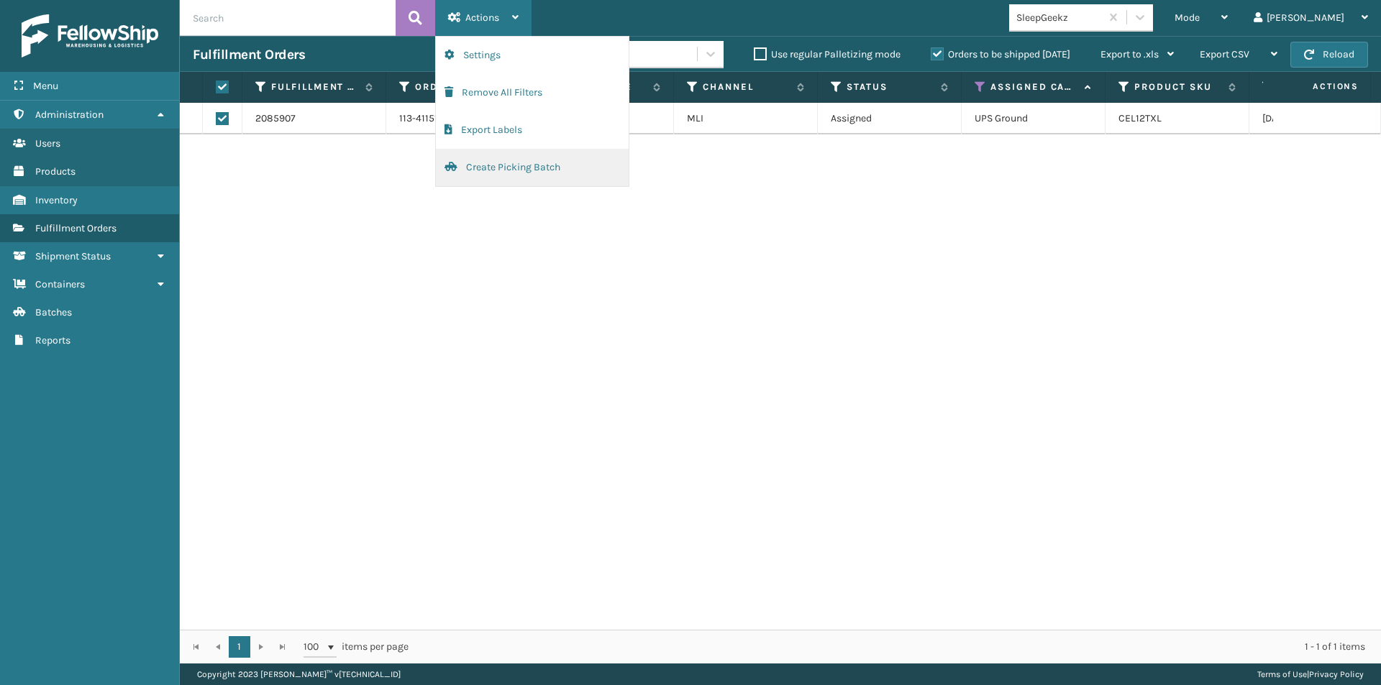
click at [491, 167] on button "Create Picking Batch" at bounding box center [532, 167] width 193 height 37
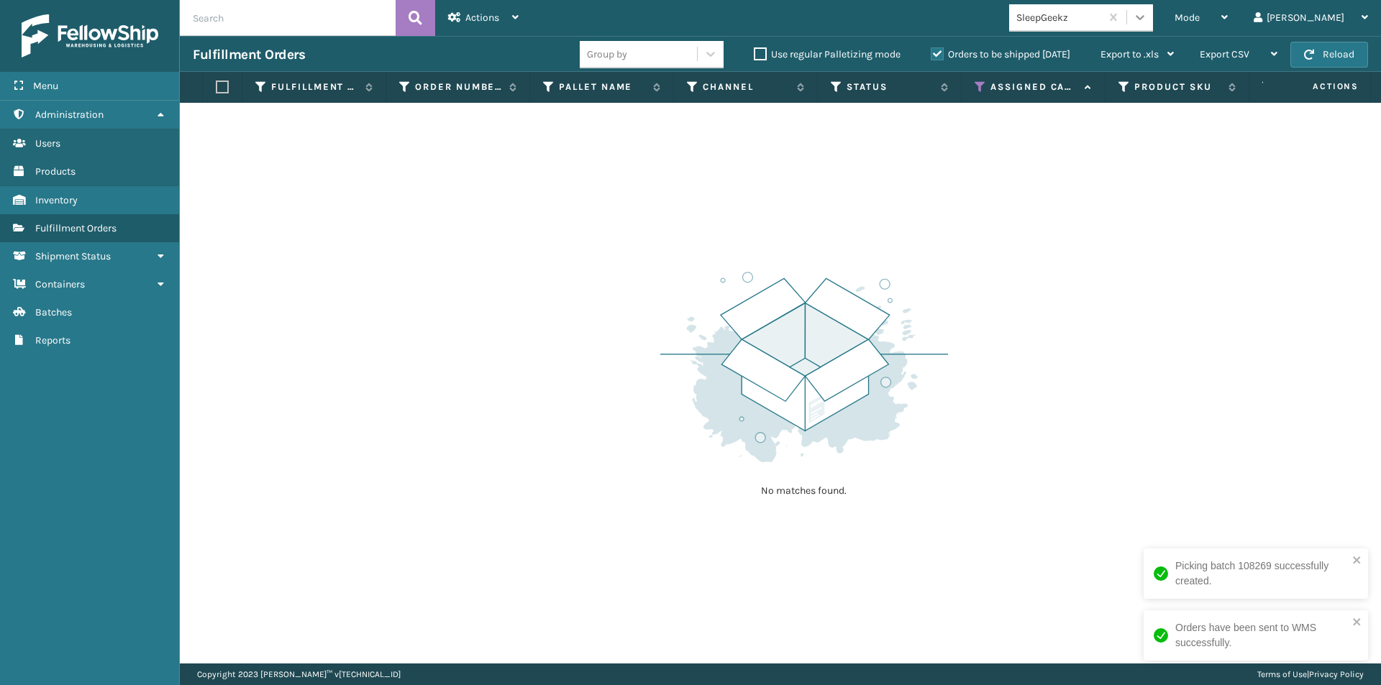
click at [1147, 15] on icon at bounding box center [1140, 17] width 14 height 14
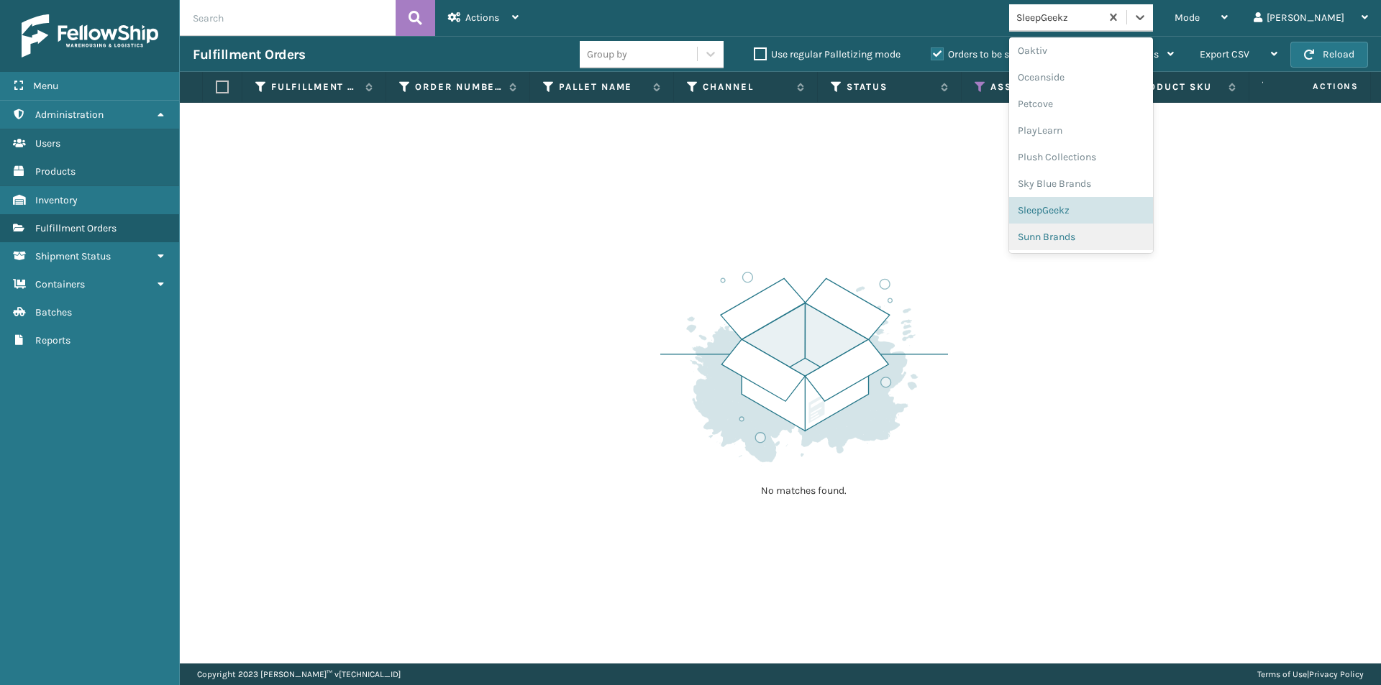
click at [1117, 237] on div "Sunn Brands" at bounding box center [1081, 237] width 144 height 27
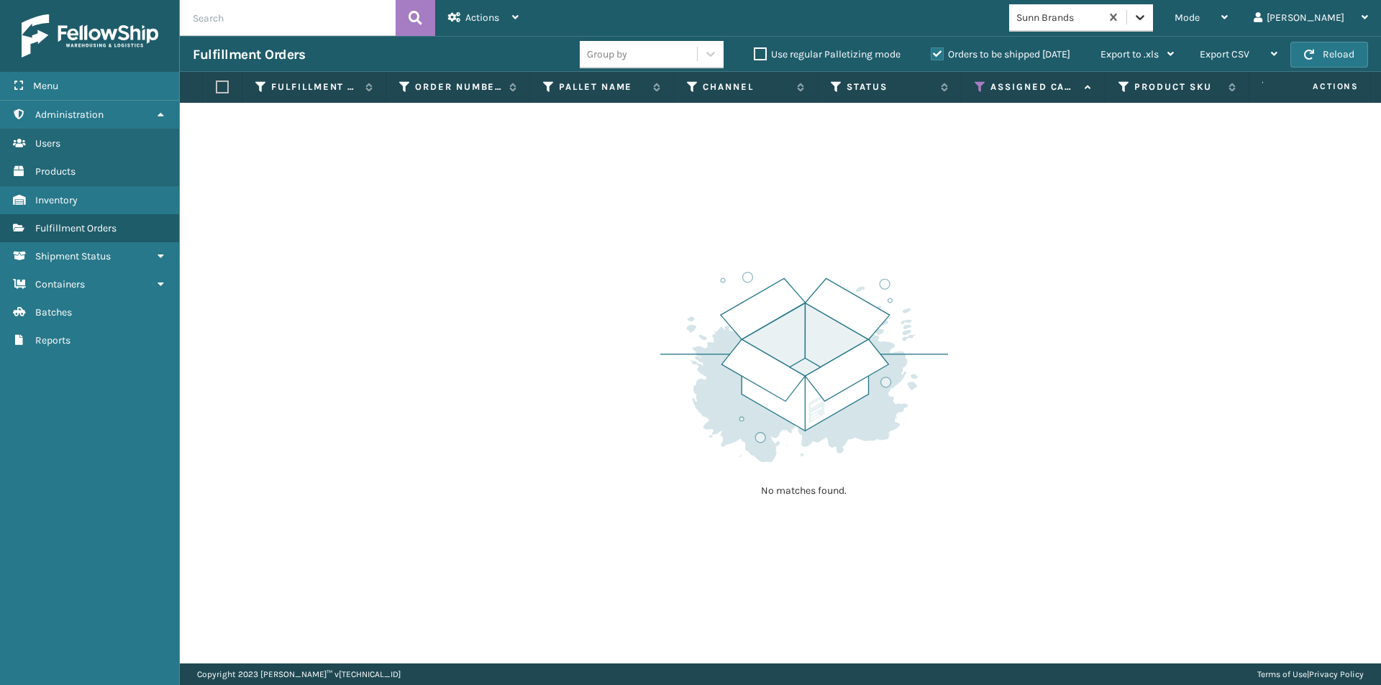
click at [1147, 18] on icon at bounding box center [1140, 17] width 14 height 14
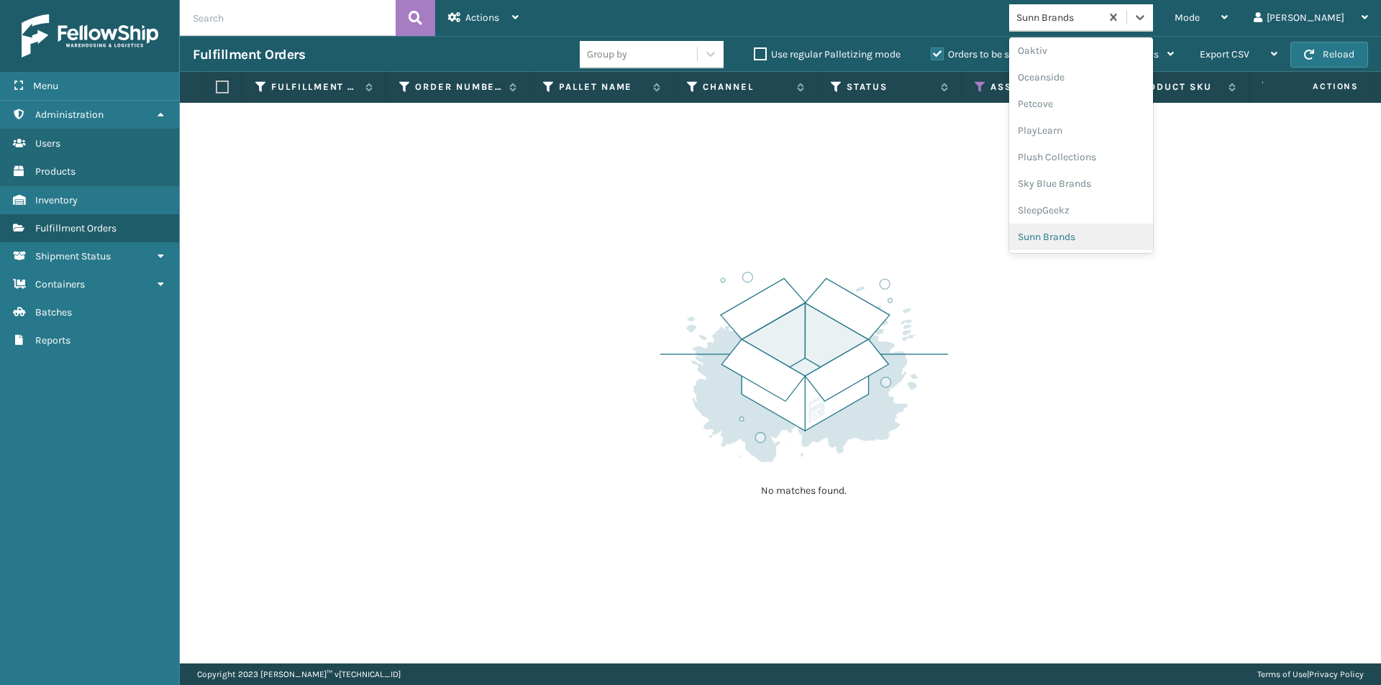
click at [1149, 235] on div "Sunn Brands" at bounding box center [1081, 237] width 144 height 27
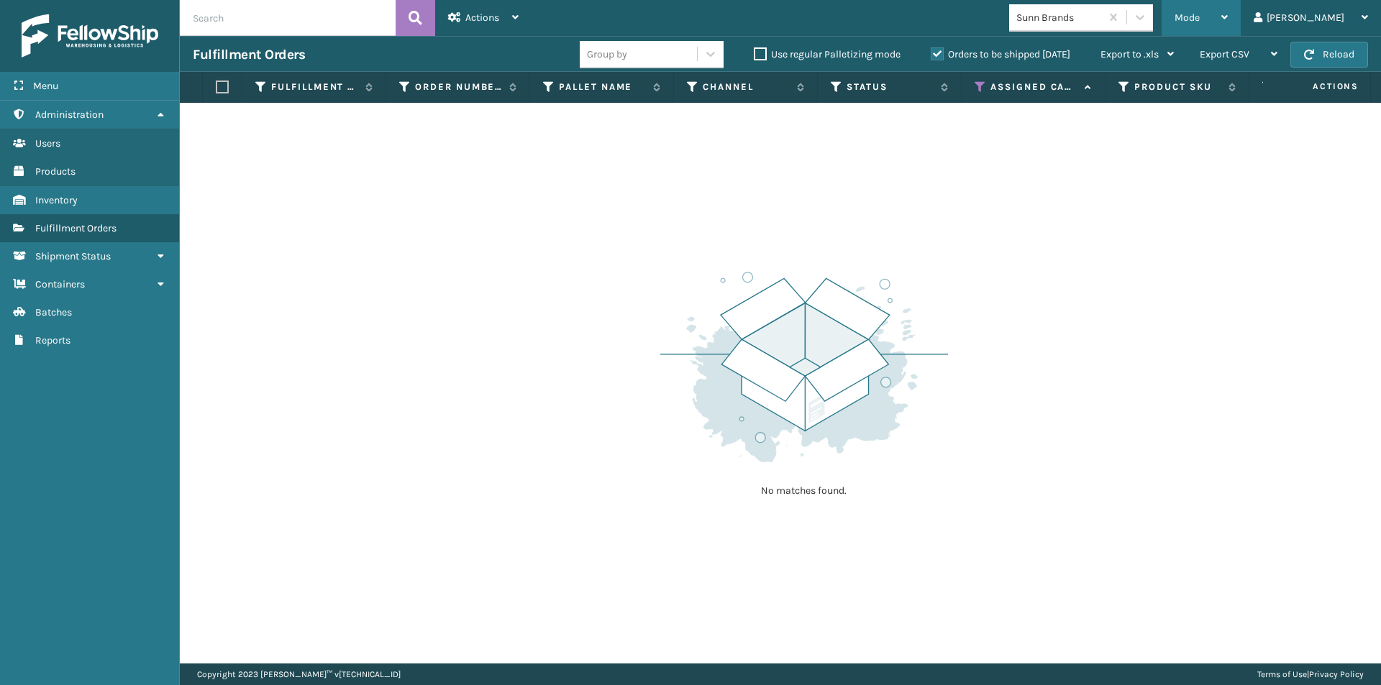
click at [1228, 15] on div "Mode" at bounding box center [1201, 18] width 53 height 36
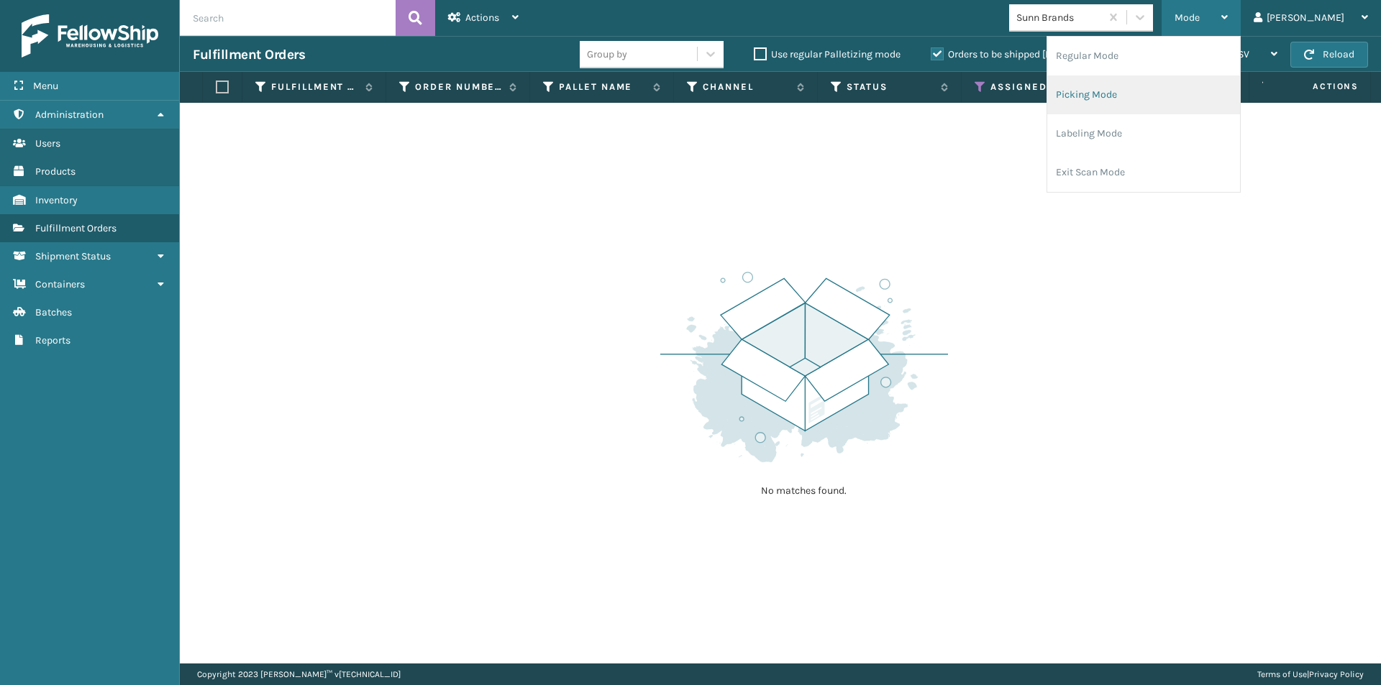
click at [1181, 101] on li "Picking Mode" at bounding box center [1143, 95] width 193 height 39
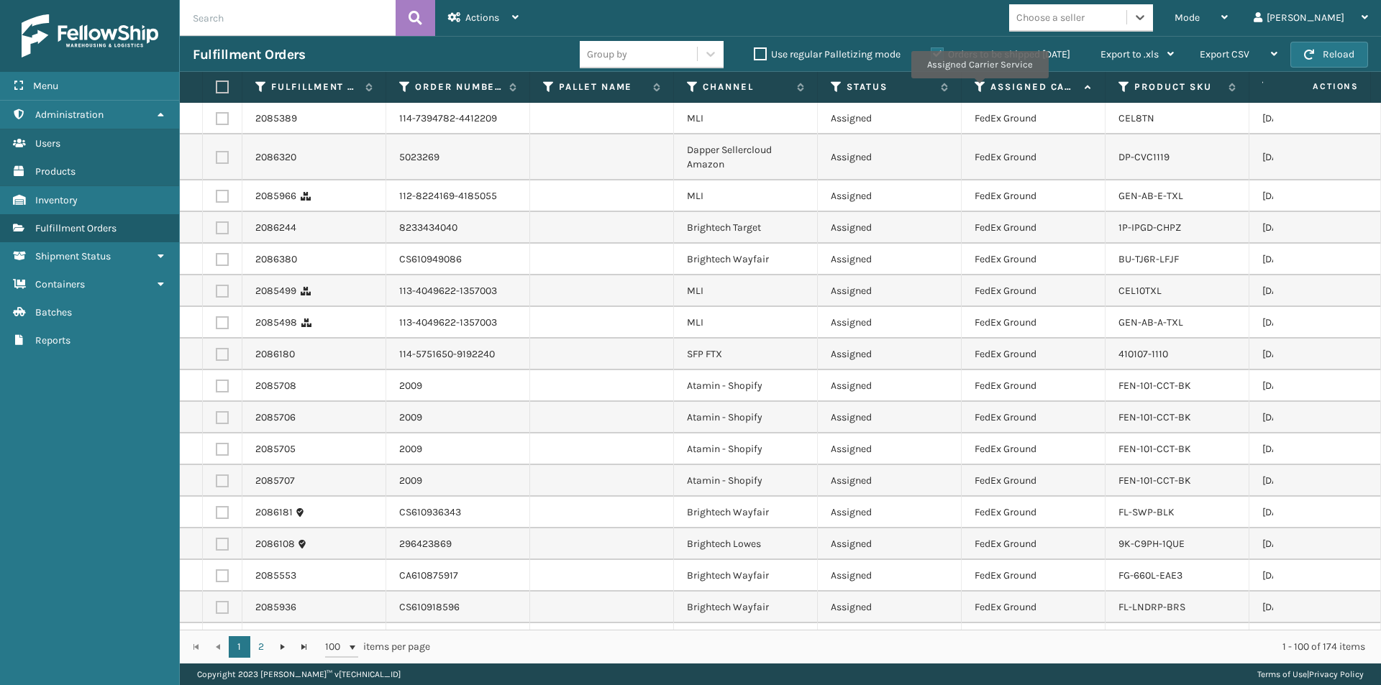
click at [979, 88] on icon at bounding box center [981, 87] width 12 height 13
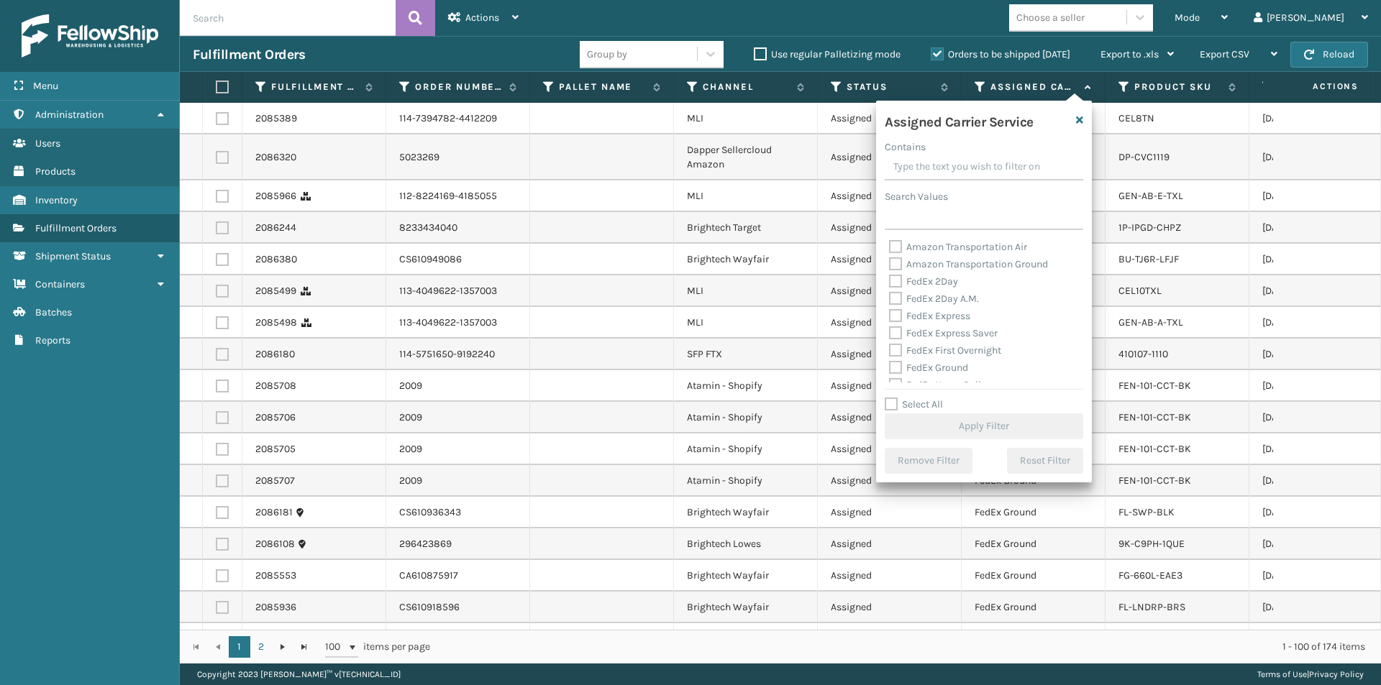
click at [897, 282] on label "FedEx 2Day" at bounding box center [923, 281] width 69 height 12
click at [890, 282] on input "FedEx 2Day" at bounding box center [889, 277] width 1 height 9
click at [896, 296] on label "FedEx 2Day A.M." at bounding box center [934, 299] width 90 height 12
click at [890, 296] on input "FedEx 2Day A.M." at bounding box center [889, 295] width 1 height 9
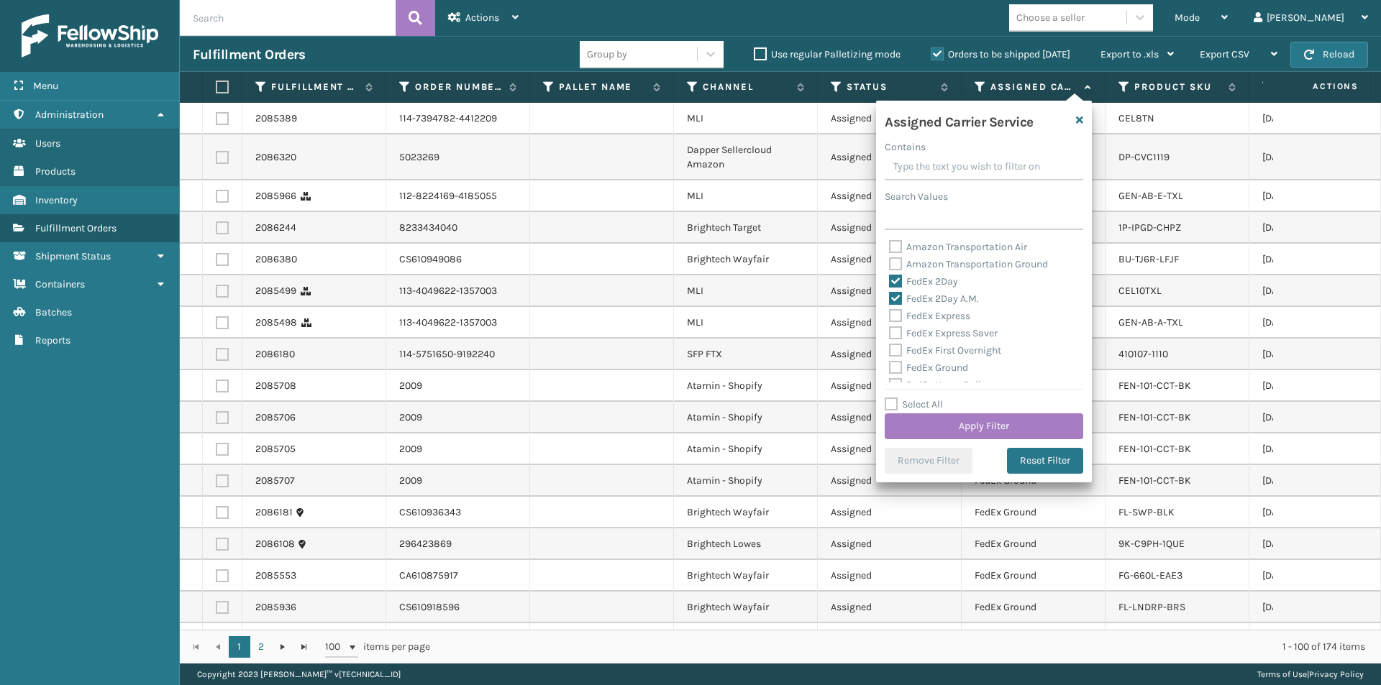
click at [898, 315] on label "FedEx Express" at bounding box center [929, 316] width 81 height 12
click at [890, 315] on input "FedEx Express" at bounding box center [889, 312] width 1 height 9
click at [897, 333] on label "FedEx Express Saver" at bounding box center [943, 333] width 109 height 12
click at [890, 333] on input "FedEx Express Saver" at bounding box center [889, 329] width 1 height 9
click at [1006, 429] on button "Apply Filter" at bounding box center [984, 427] width 199 height 26
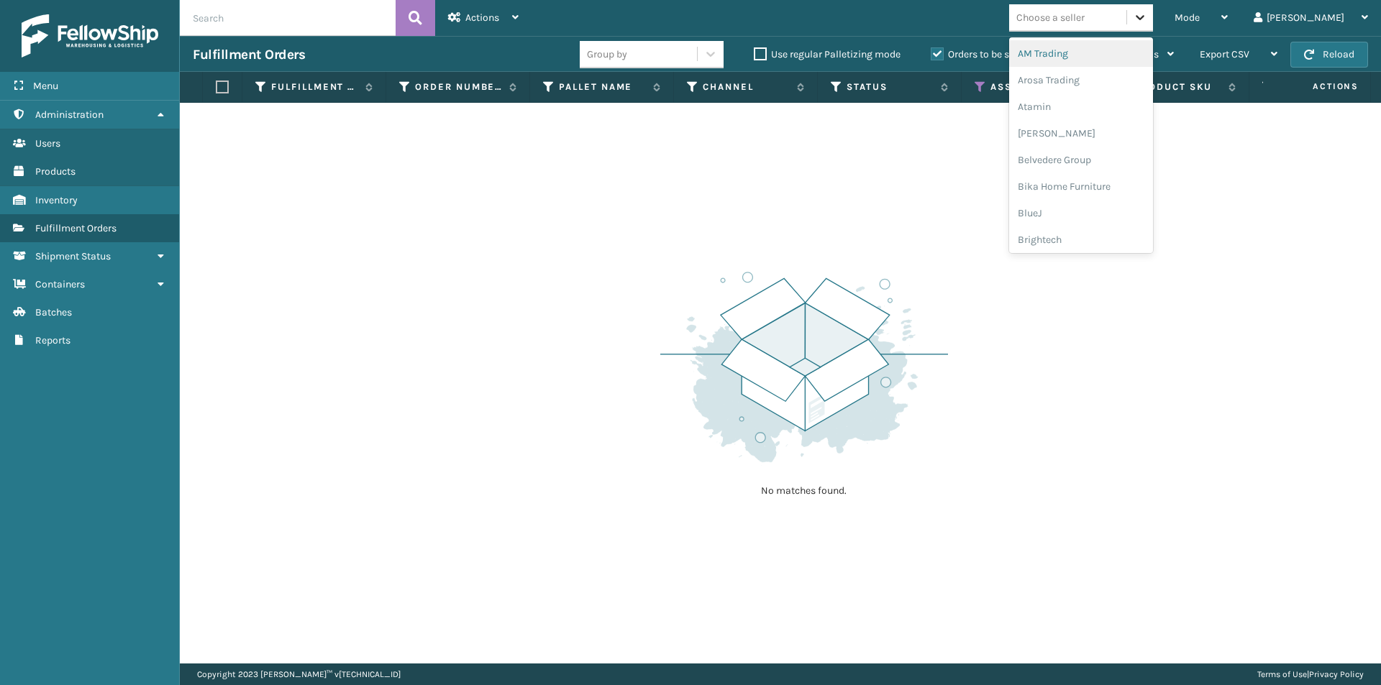
click at [1144, 16] on icon at bounding box center [1140, 17] width 9 height 5
drag, startPoint x: 959, startPoint y: 228, endPoint x: 969, endPoint y: 203, distance: 27.1
click at [959, 228] on div "No matches found." at bounding box center [780, 383] width 1201 height 561
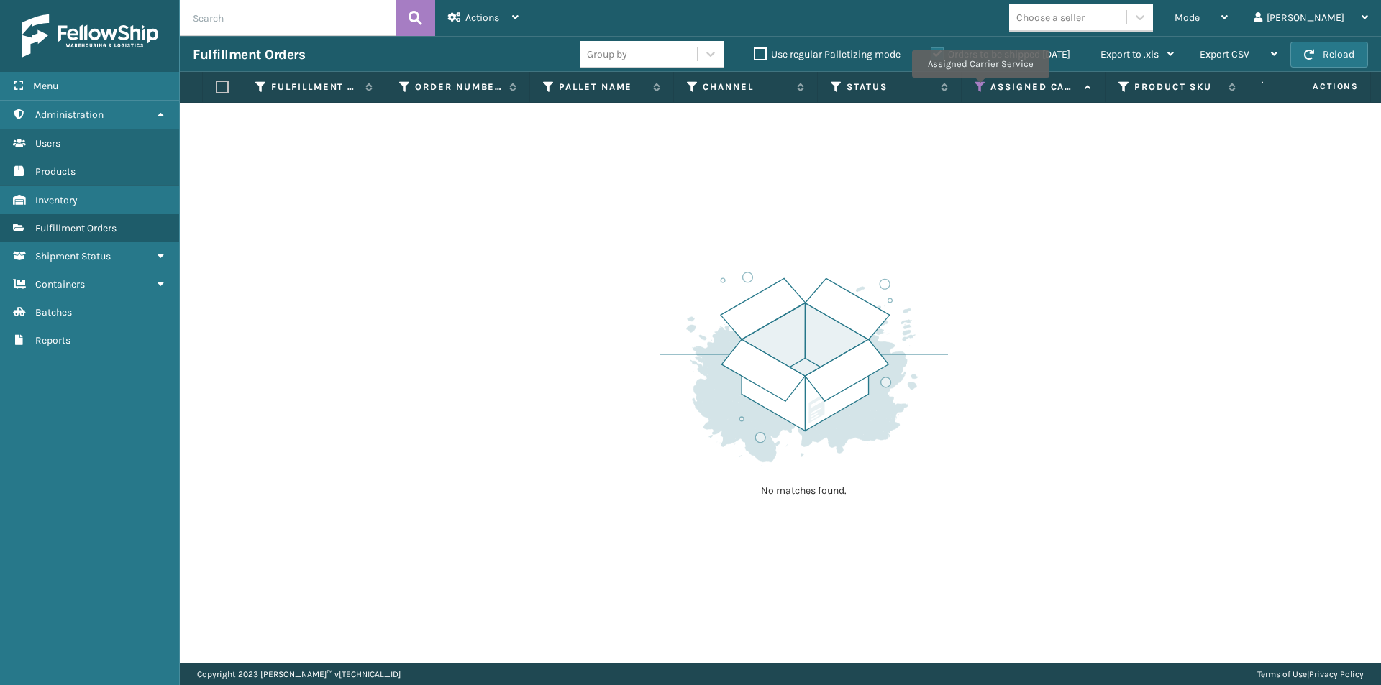
click at [980, 88] on icon at bounding box center [981, 87] width 12 height 13
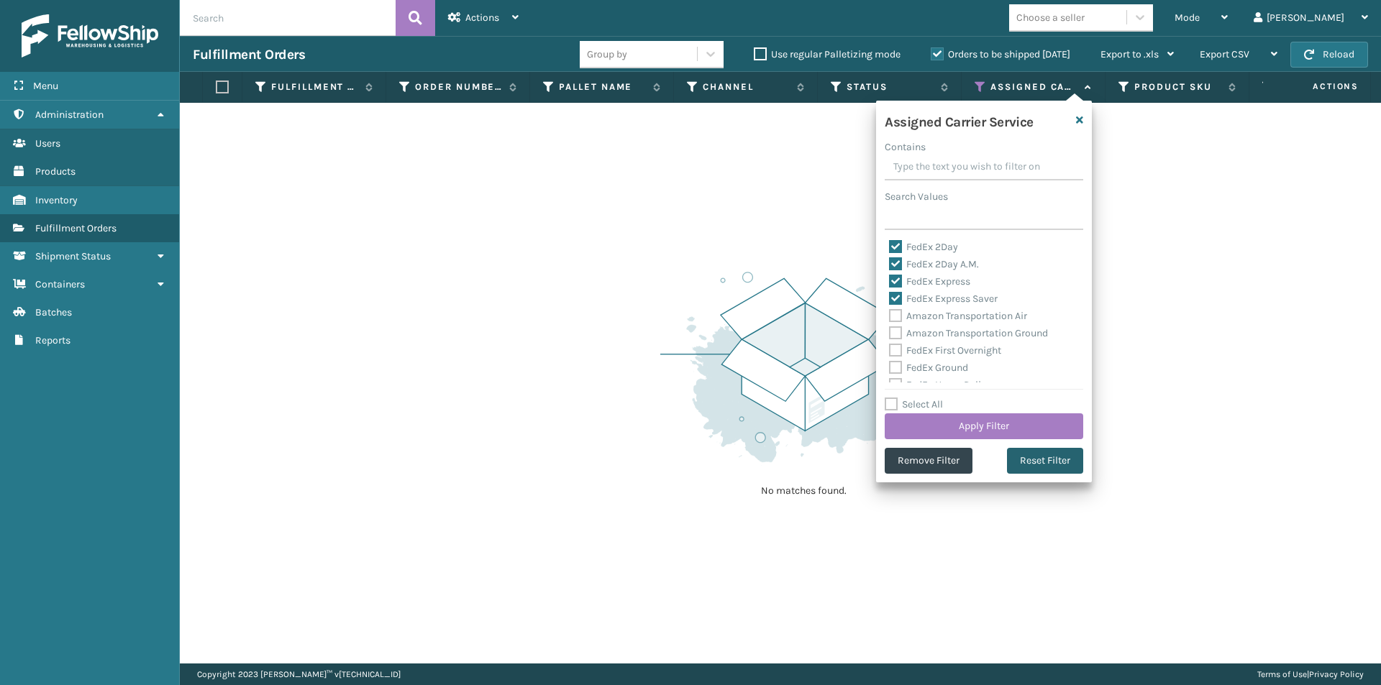
click at [1034, 461] on button "Reset Filter" at bounding box center [1045, 461] width 76 height 26
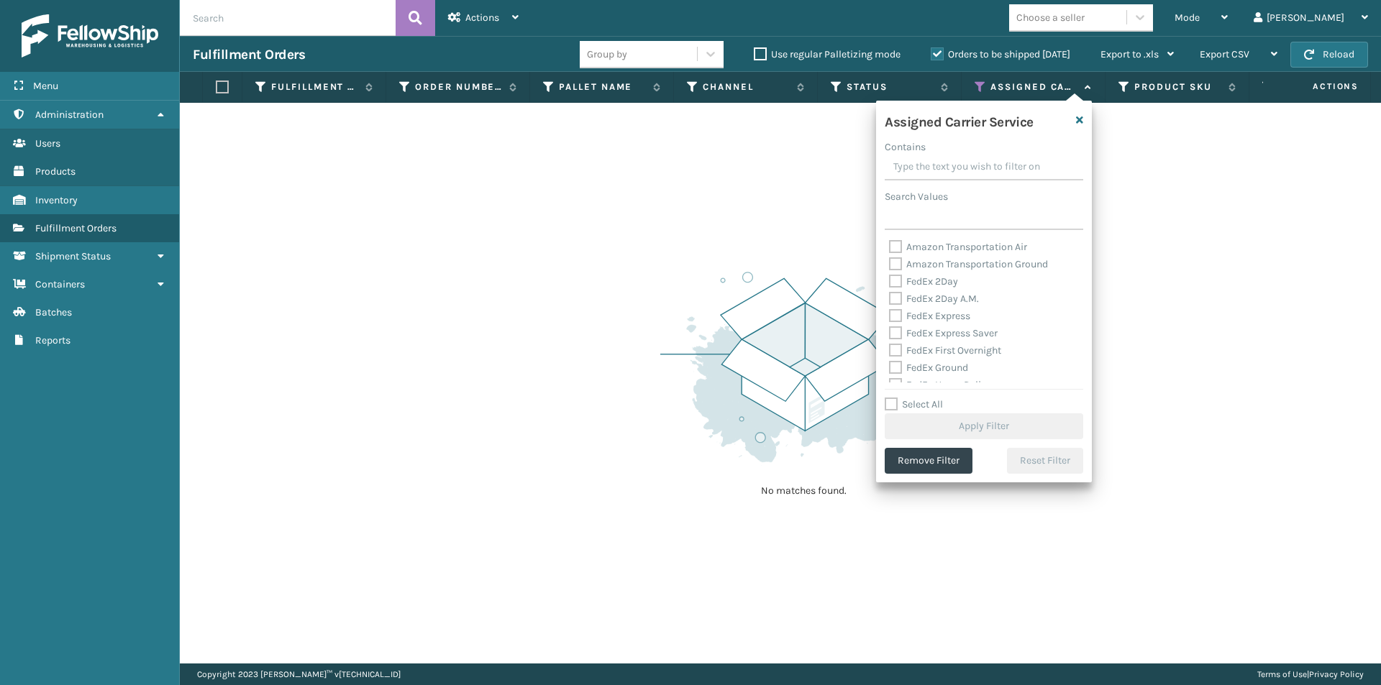
click at [895, 280] on label "FedEx 2Day" at bounding box center [923, 281] width 69 height 12
click at [890, 280] on input "FedEx 2Day" at bounding box center [889, 277] width 1 height 9
click at [895, 298] on label "FedEx 2Day A.M." at bounding box center [934, 299] width 90 height 12
click at [890, 298] on input "FedEx 2Day A.M." at bounding box center [889, 295] width 1 height 9
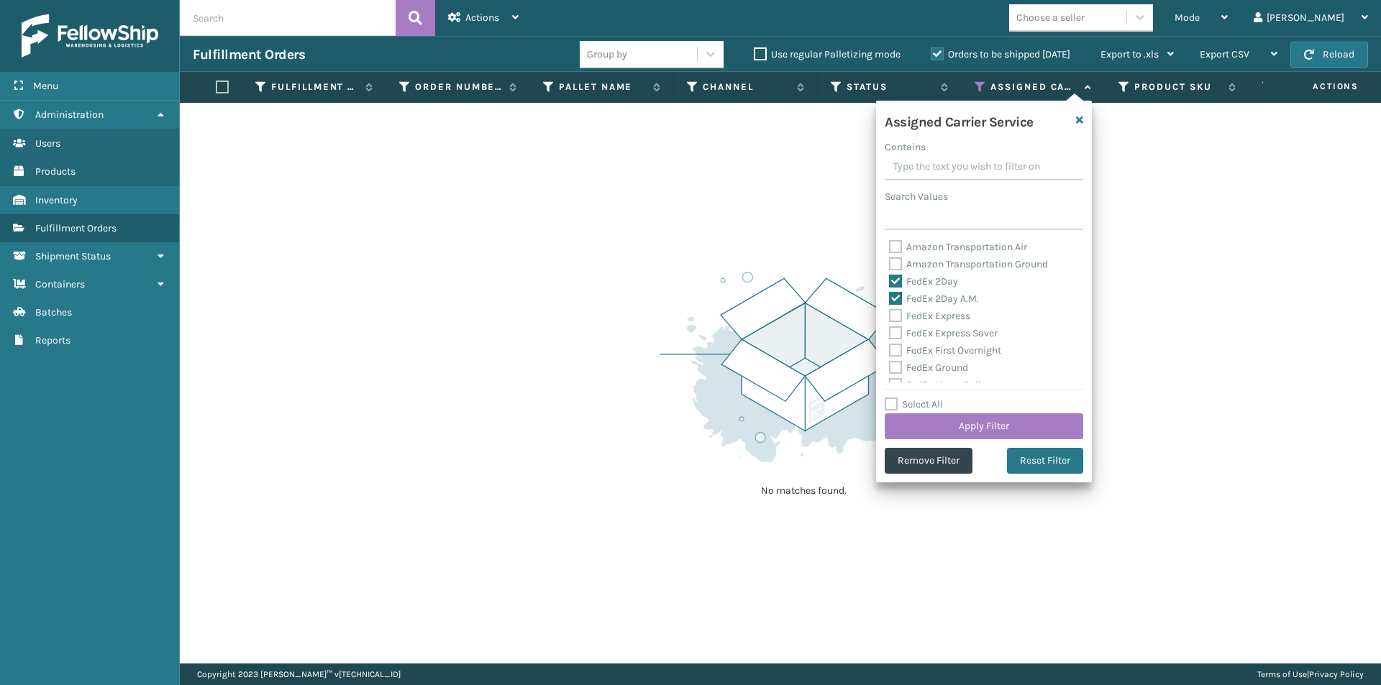
click at [894, 315] on label "FedEx Express" at bounding box center [929, 316] width 81 height 12
click at [890, 315] on input "FedEx Express" at bounding box center [889, 312] width 1 height 9
click at [897, 331] on label "FedEx Express Saver" at bounding box center [943, 333] width 109 height 12
click at [890, 331] on input "FedEx Express Saver" at bounding box center [889, 329] width 1 height 9
click at [899, 355] on label "FedEx First Overnight" at bounding box center [945, 351] width 112 height 12
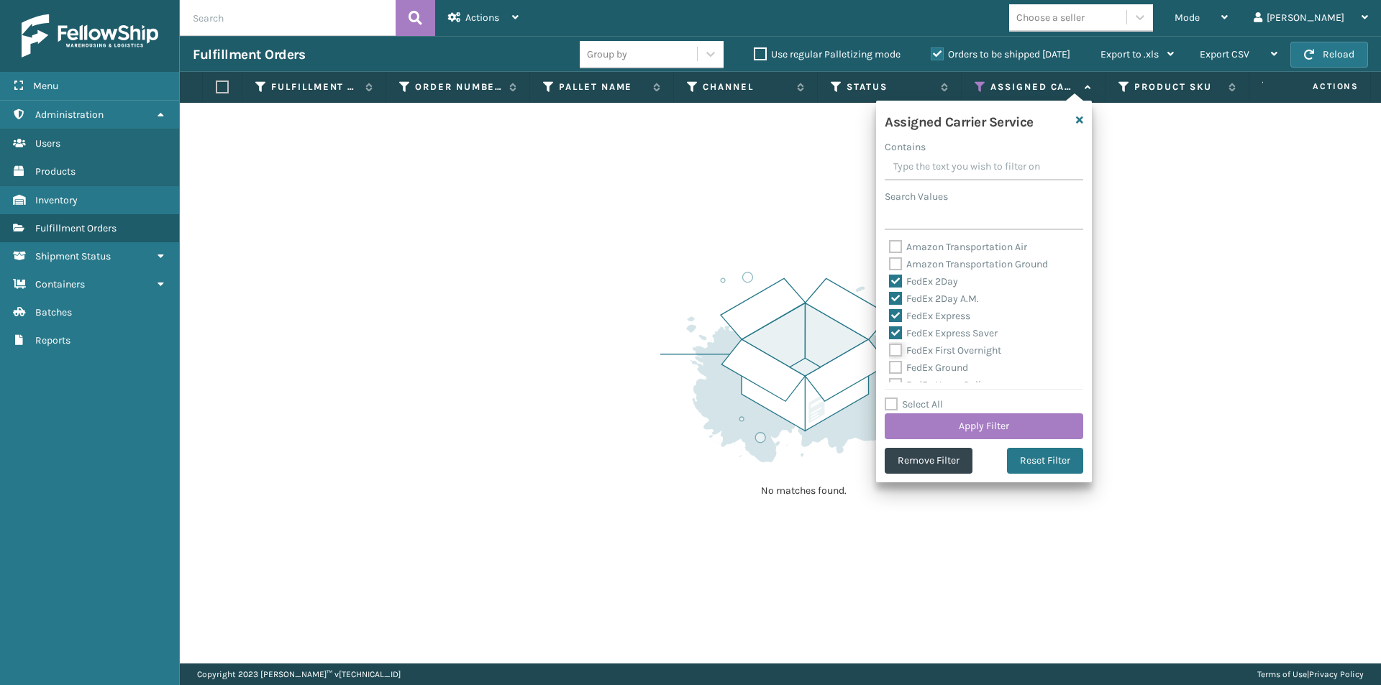
click at [890, 352] on input "FedEx First Overnight" at bounding box center [889, 346] width 1 height 9
click at [897, 366] on label "FedEx Ground" at bounding box center [928, 368] width 79 height 12
click at [890, 366] on input "FedEx Ground" at bounding box center [889, 364] width 1 height 9
click at [900, 314] on label "FedEx Home Delivery" at bounding box center [944, 313] width 111 height 12
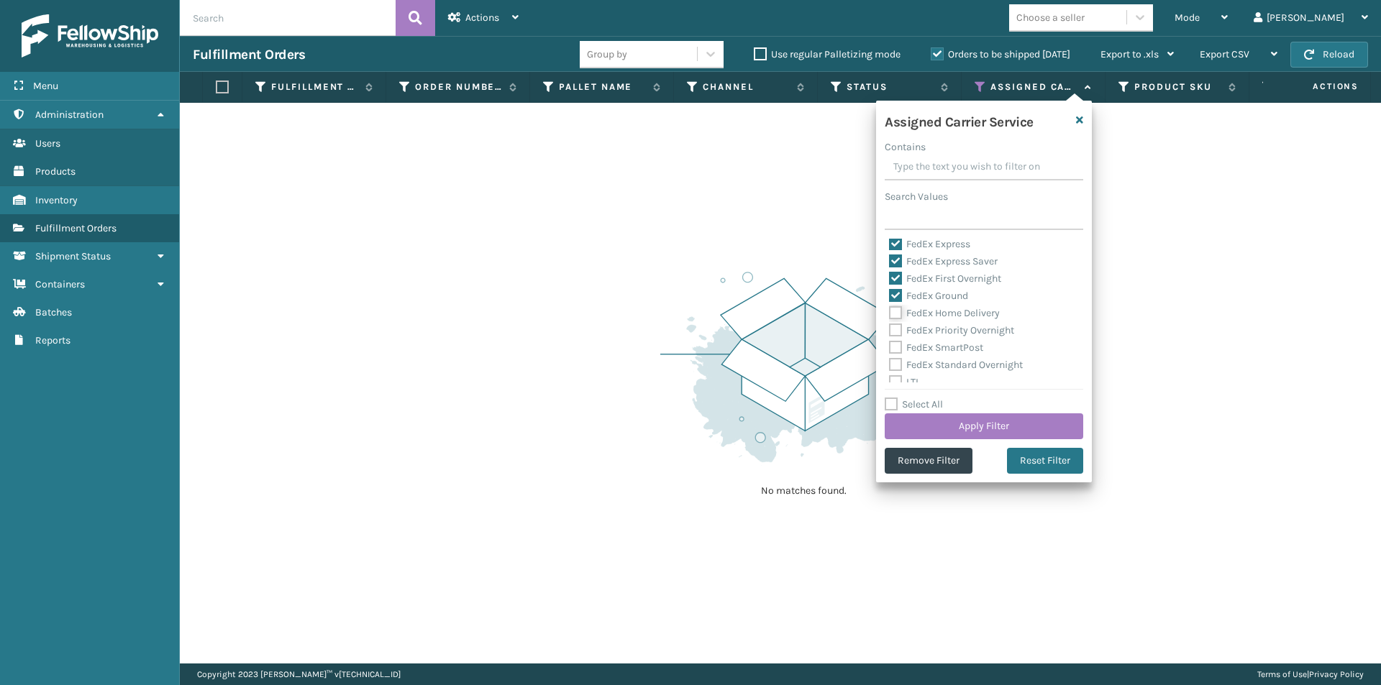
click at [890, 314] on input "FedEx Home Delivery" at bounding box center [889, 309] width 1 height 9
click at [891, 332] on label "FedEx Priority Overnight" at bounding box center [951, 330] width 125 height 12
click at [890, 332] on input "FedEx Priority Overnight" at bounding box center [889, 326] width 1 height 9
click at [895, 345] on label "FedEx SmartPost" at bounding box center [936, 348] width 94 height 12
click at [890, 345] on input "FedEx SmartPost" at bounding box center [889, 343] width 1 height 9
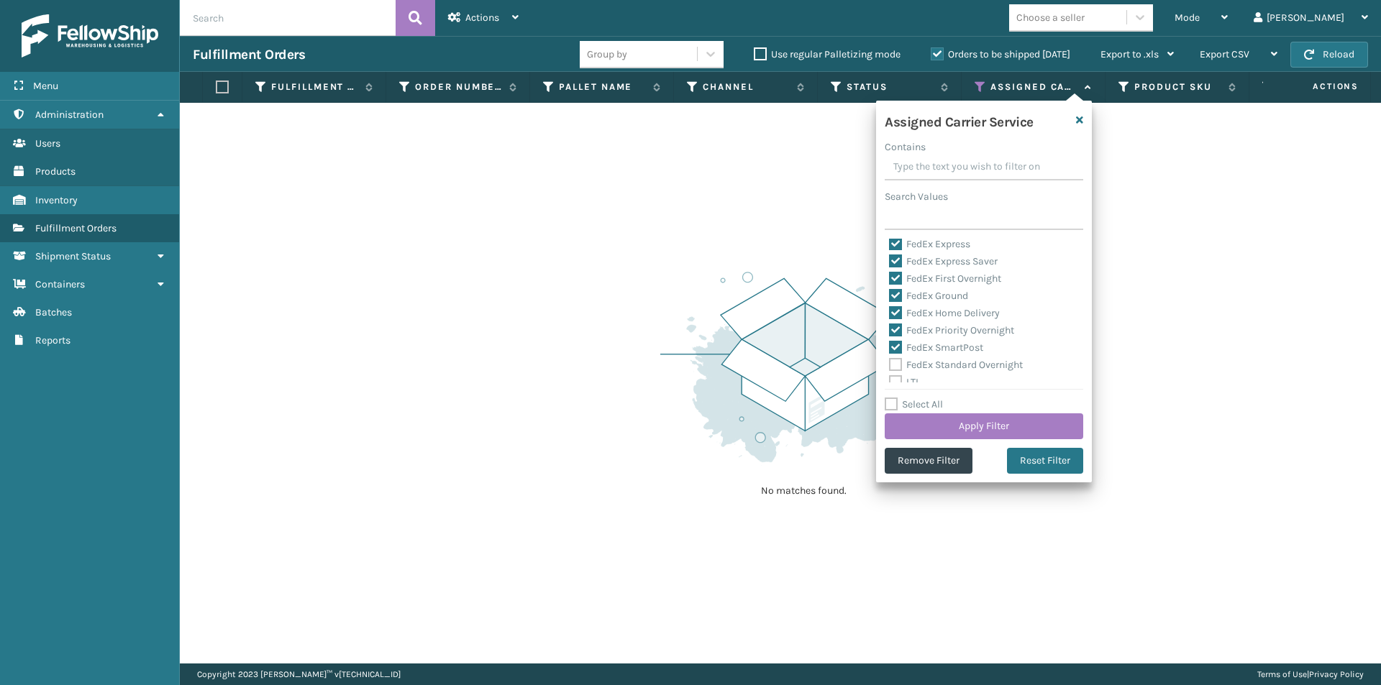
click at [897, 362] on label "FedEx Standard Overnight" at bounding box center [956, 365] width 134 height 12
click at [890, 362] on input "FedEx Standard Overnight" at bounding box center [889, 361] width 1 height 9
click at [1034, 431] on button "Apply Filter" at bounding box center [984, 427] width 199 height 26
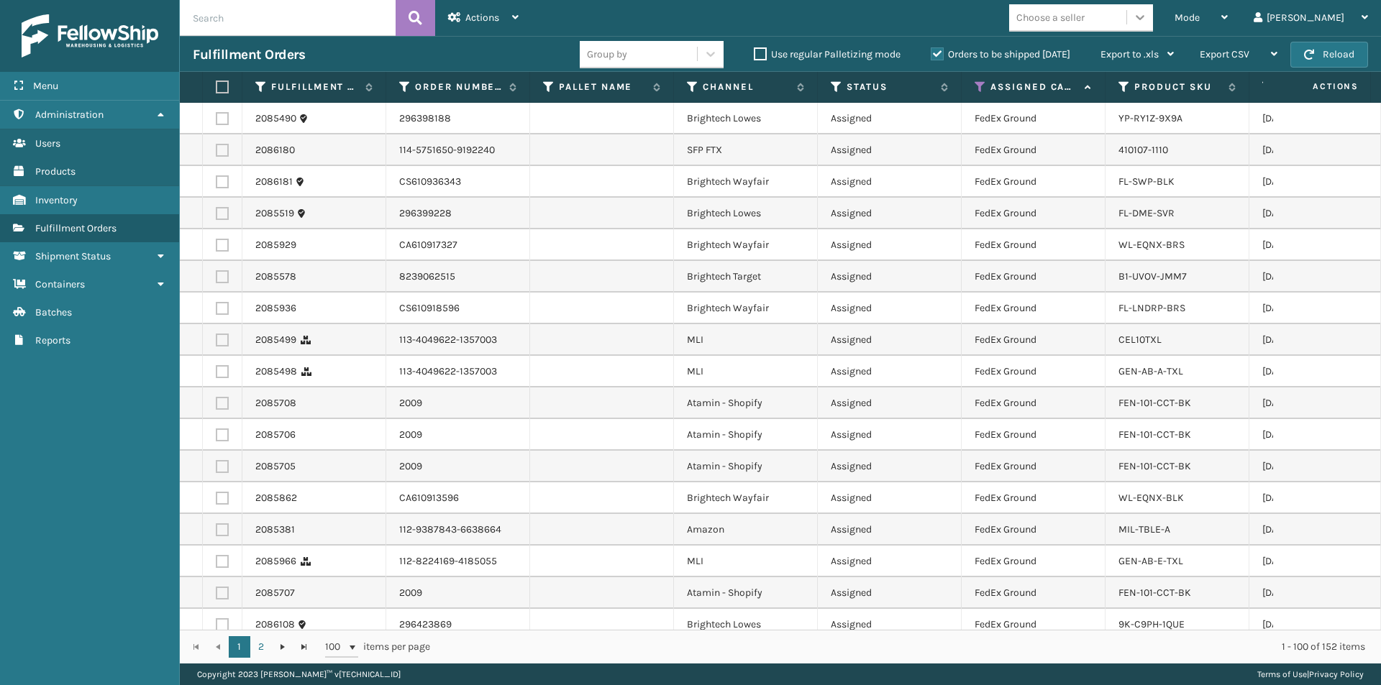
click at [1147, 19] on icon at bounding box center [1140, 17] width 14 height 14
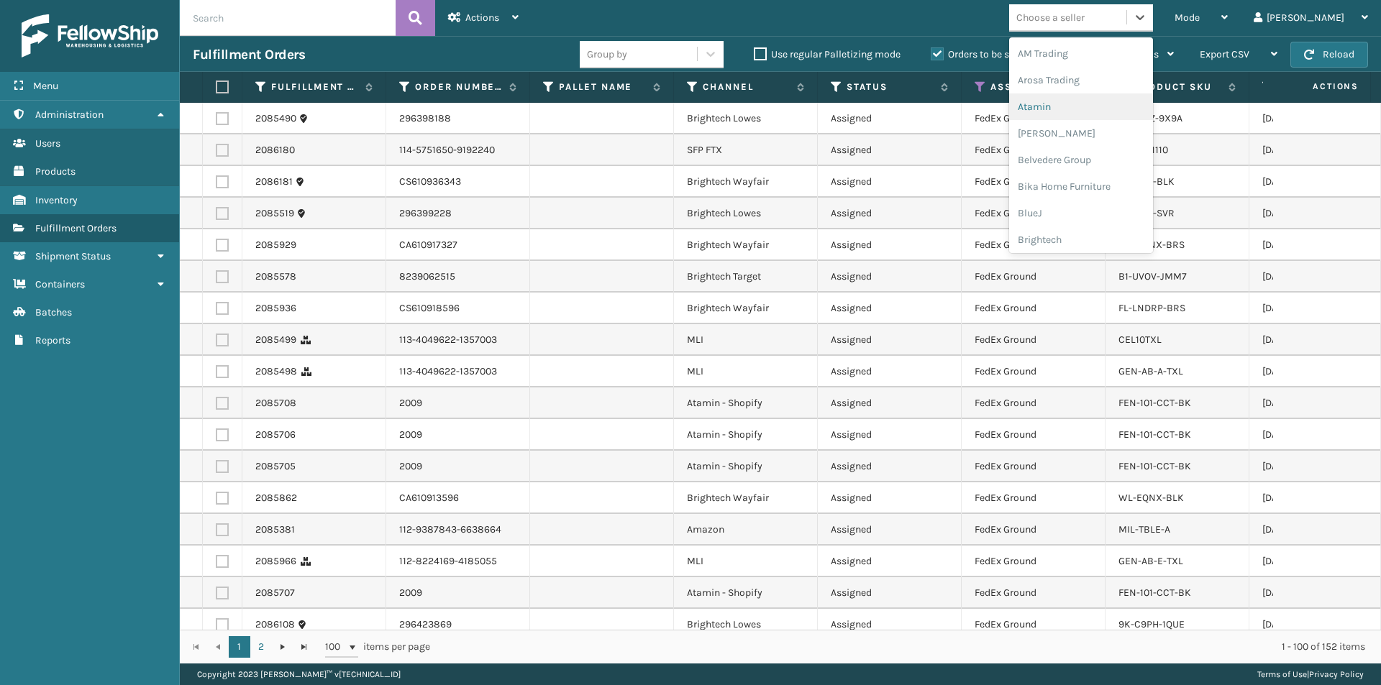
click at [1101, 106] on div "Atamin" at bounding box center [1081, 107] width 144 height 27
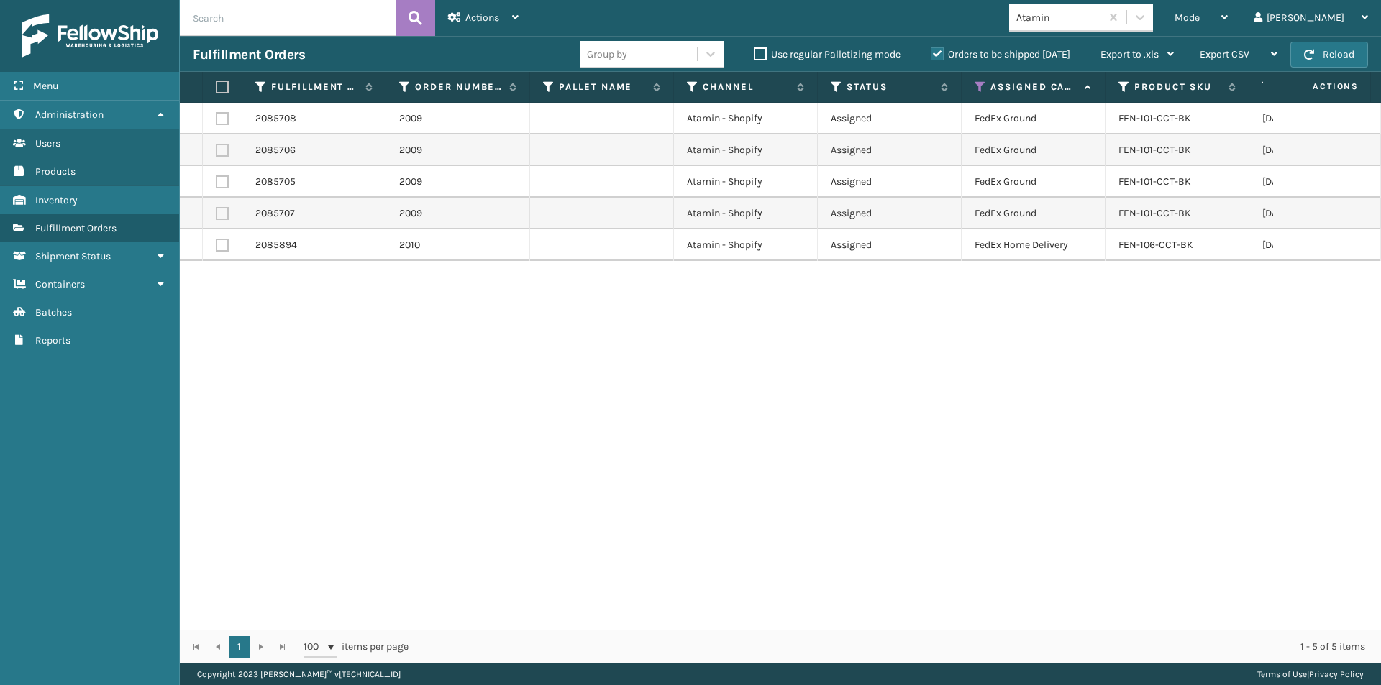
click at [224, 89] on label at bounding box center [220, 87] width 9 height 13
click at [216, 89] on input "checkbox" at bounding box center [216, 87] width 1 height 9
click at [509, 18] on div "Actions" at bounding box center [483, 18] width 70 height 36
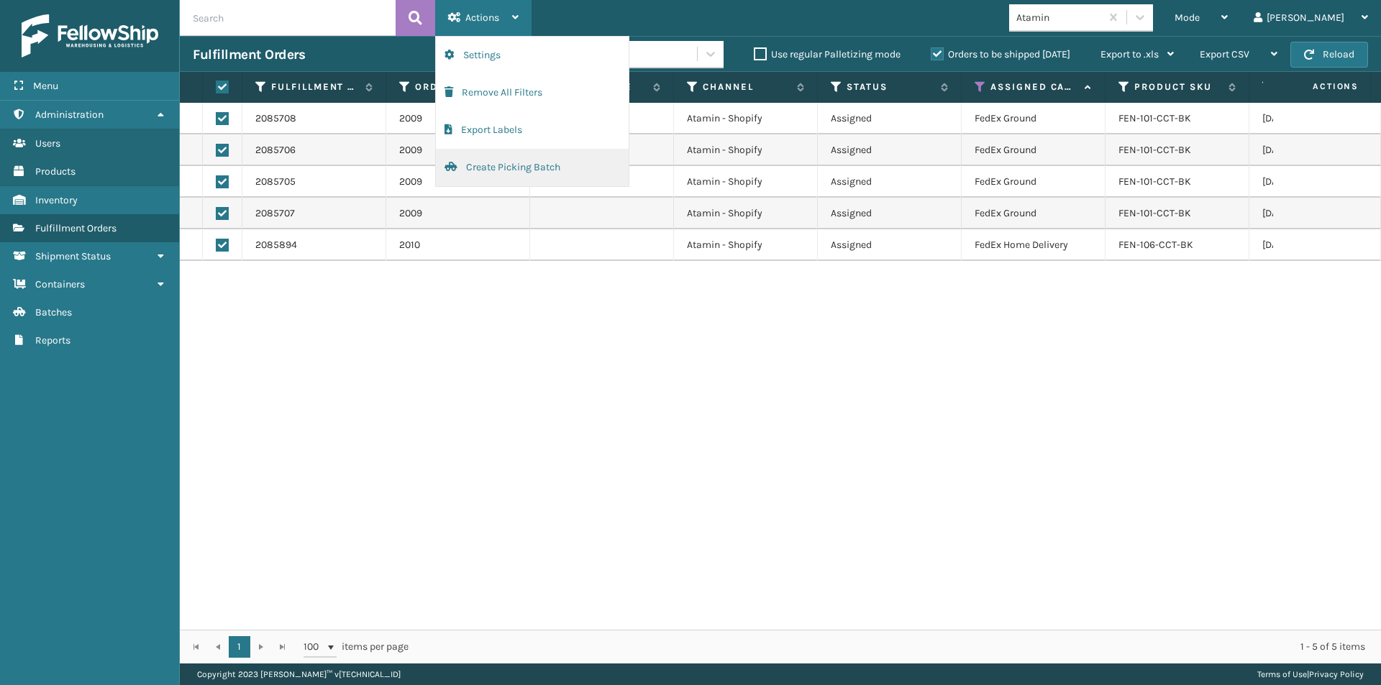
click at [496, 168] on button "Create Picking Batch" at bounding box center [532, 167] width 193 height 37
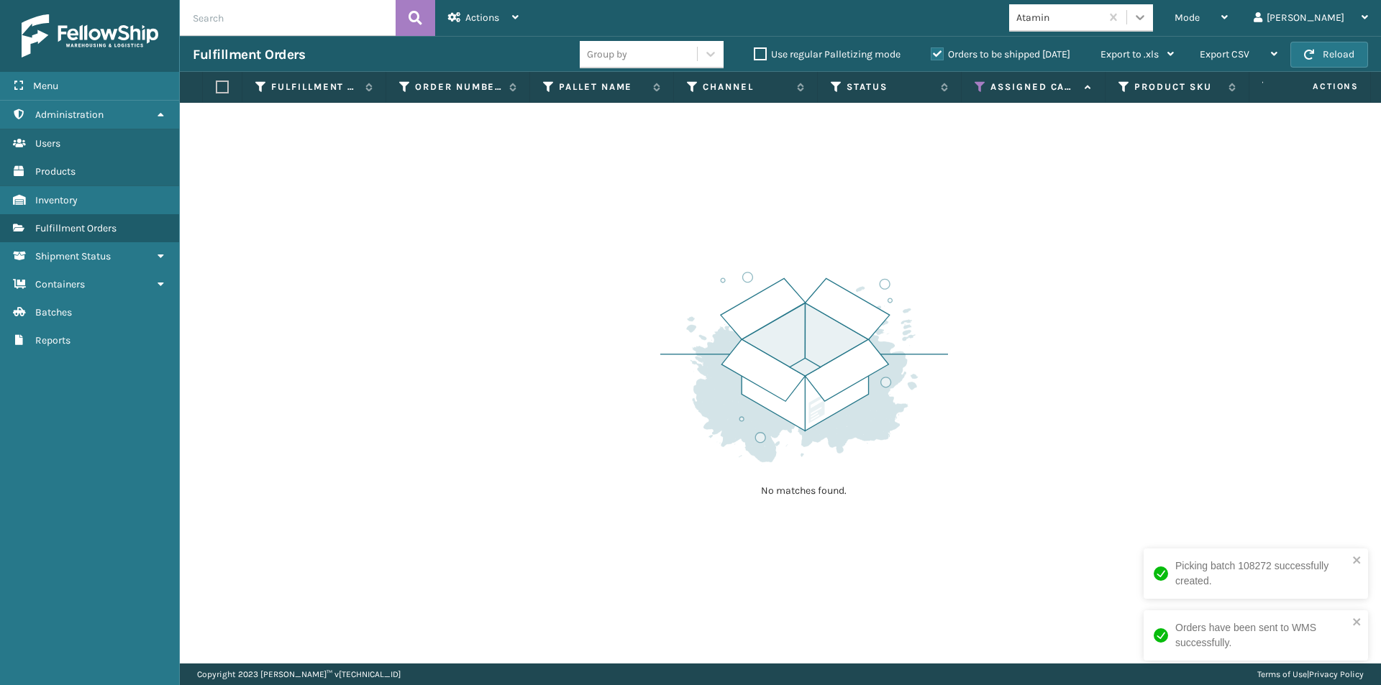
click at [1147, 16] on icon at bounding box center [1140, 17] width 14 height 14
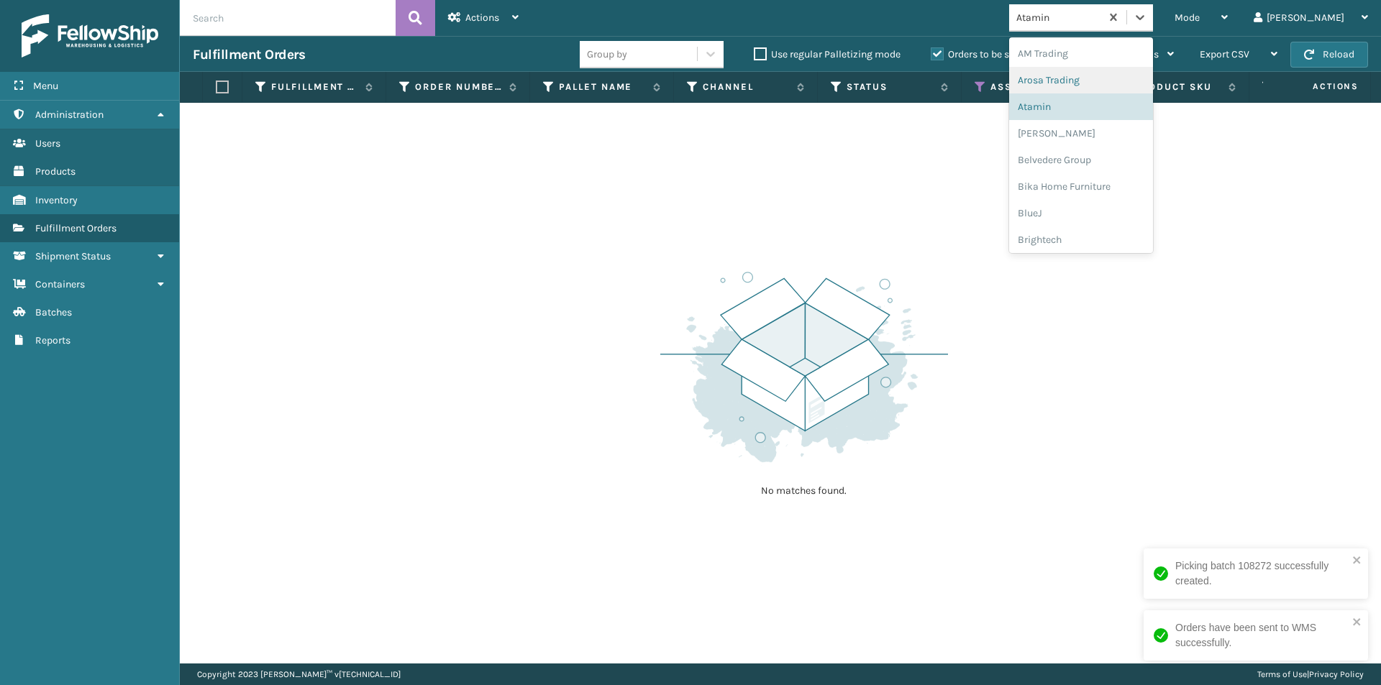
click at [1113, 82] on div "Arosa Trading" at bounding box center [1081, 80] width 144 height 27
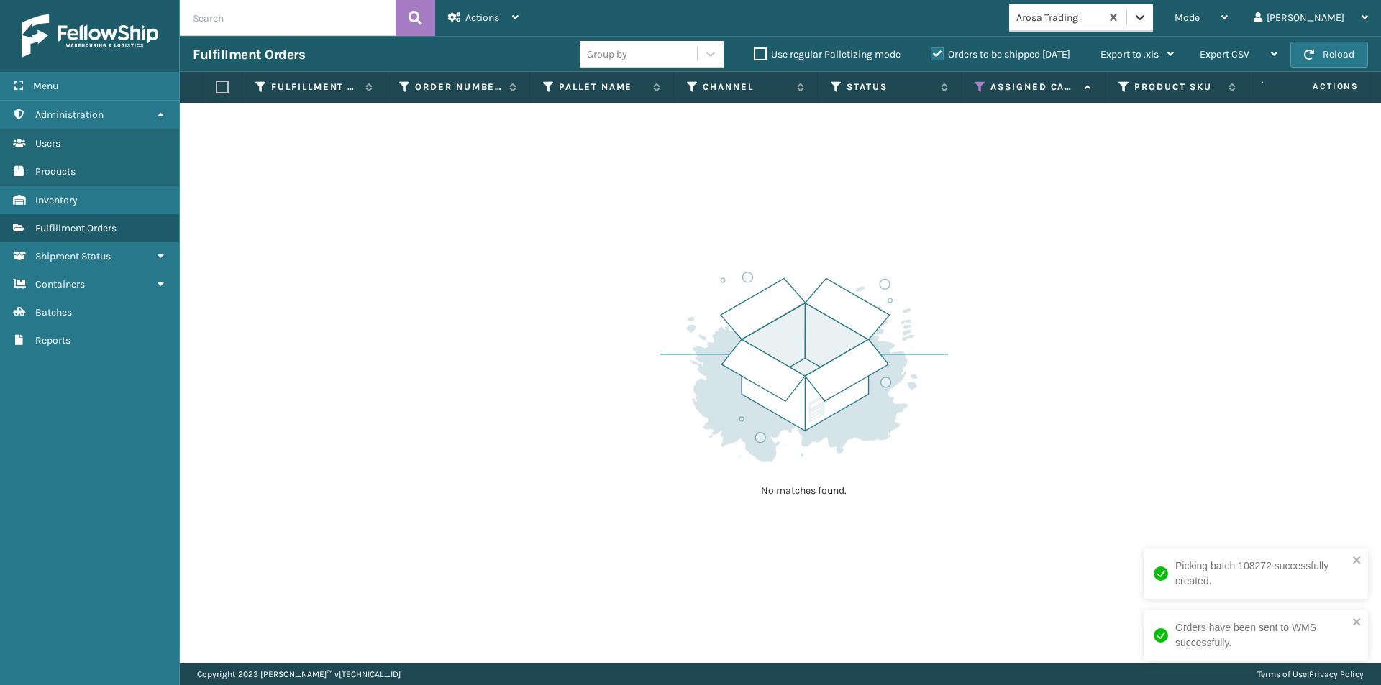
click at [1147, 19] on icon at bounding box center [1140, 17] width 14 height 14
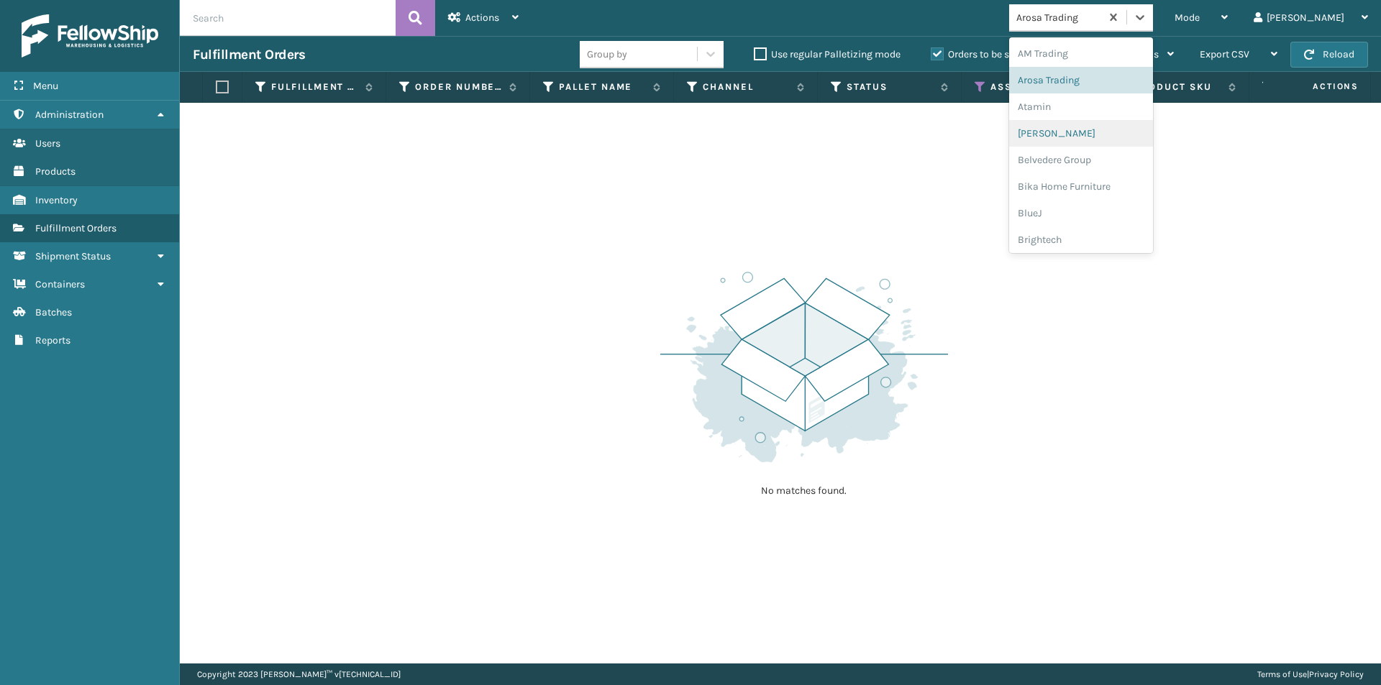
click at [1105, 136] on div "Bebe Bask" at bounding box center [1081, 133] width 144 height 27
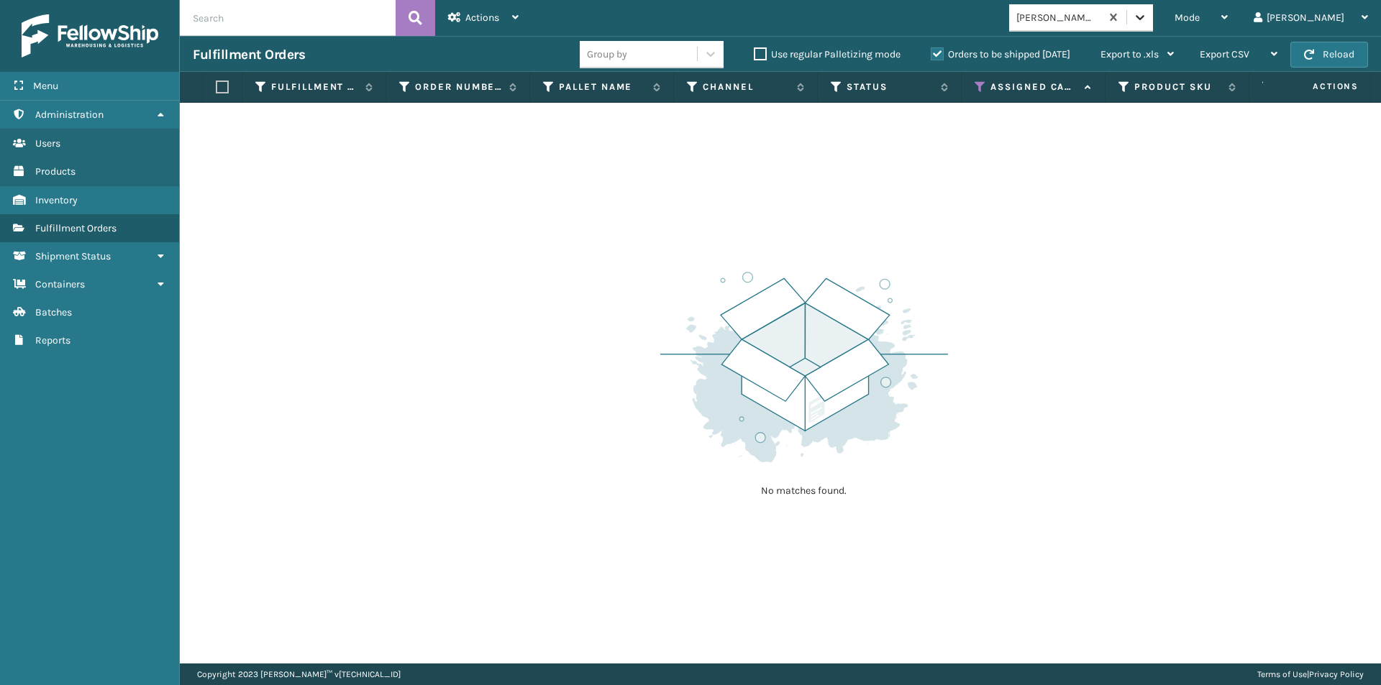
click at [1153, 22] on div at bounding box center [1140, 17] width 26 height 26
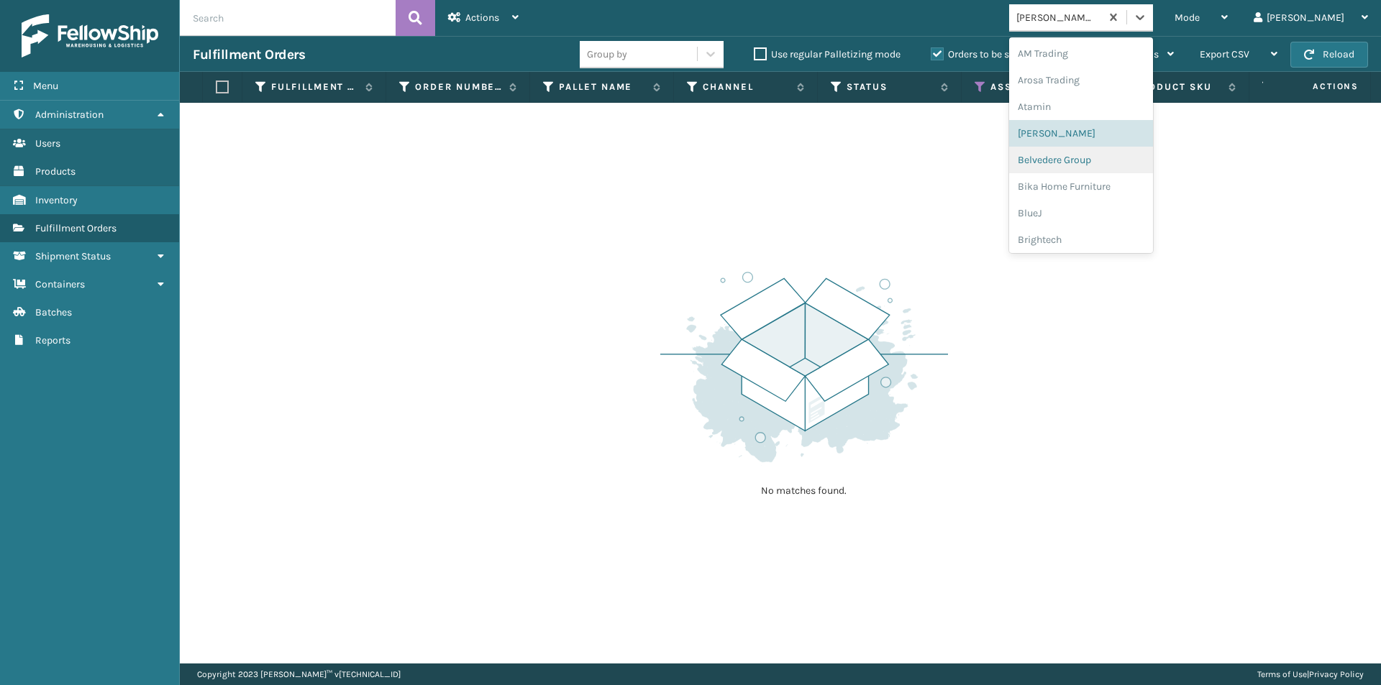
click at [1114, 155] on div "Belvedere Group" at bounding box center [1081, 160] width 144 height 27
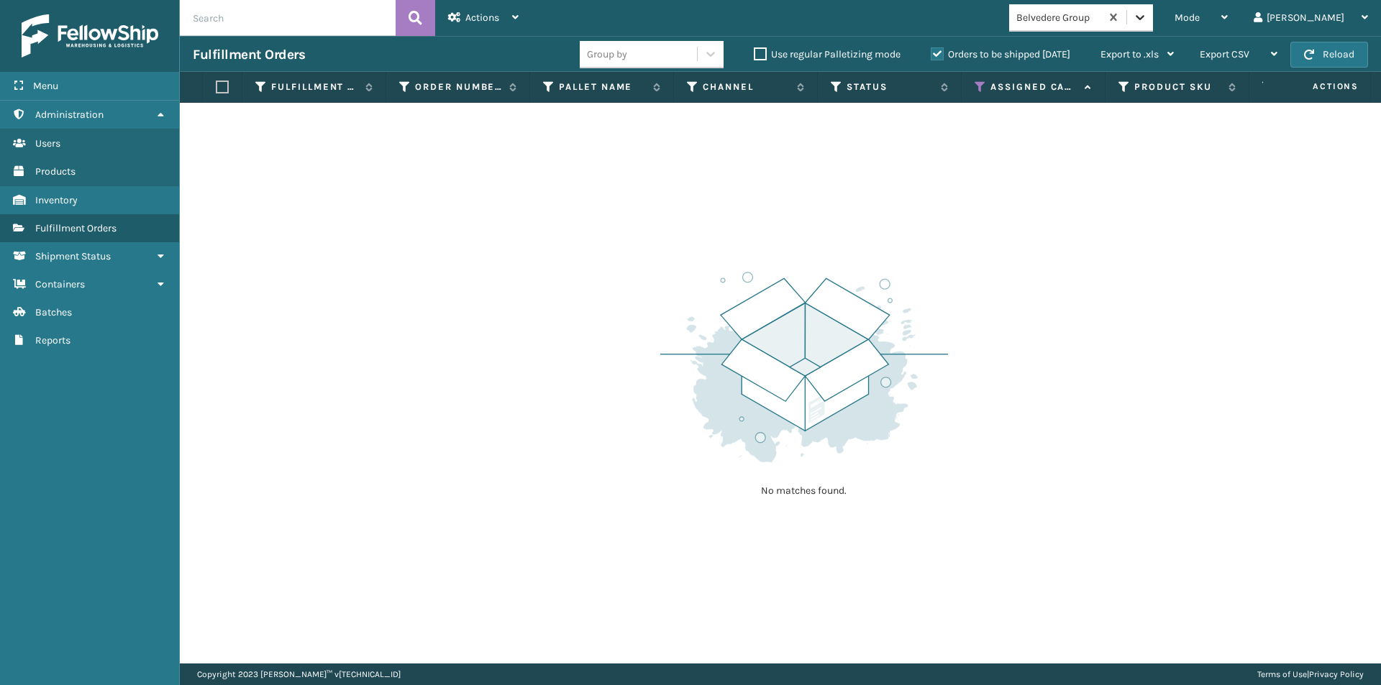
click at [1144, 19] on icon at bounding box center [1140, 17] width 9 height 5
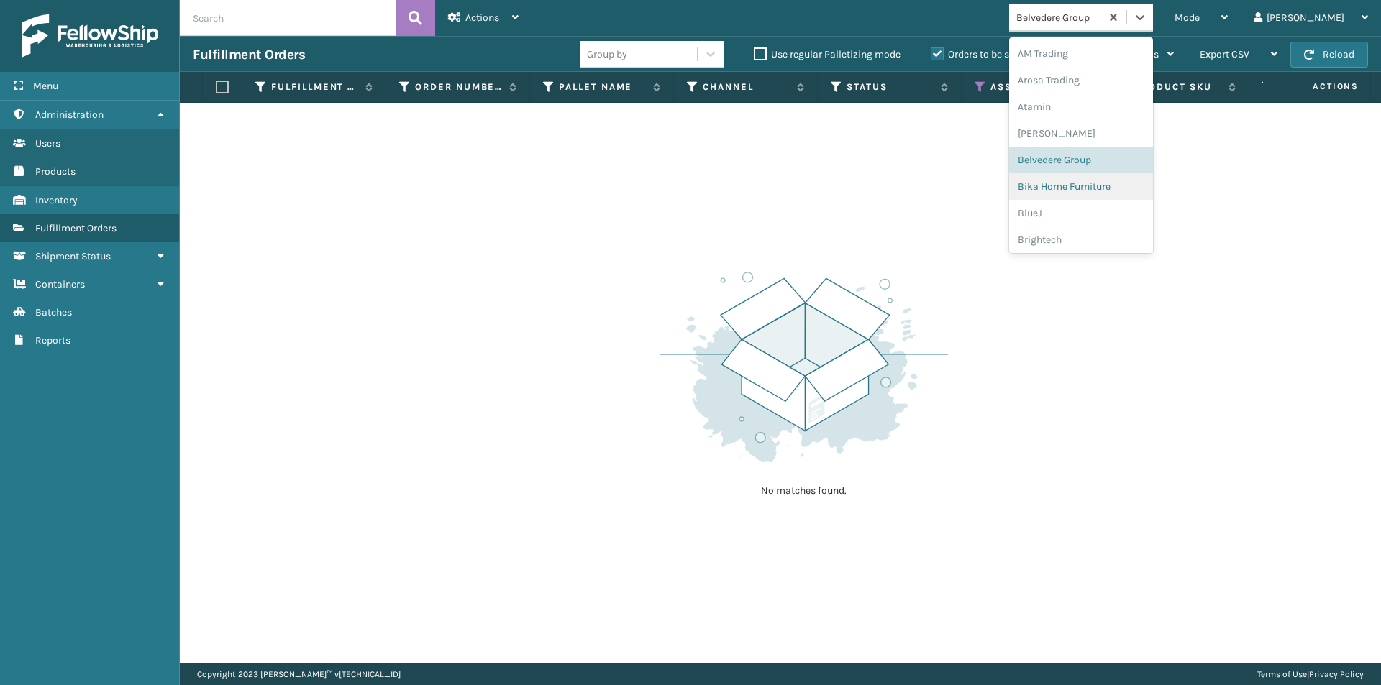
click at [1123, 185] on div "Bika Home Furniture" at bounding box center [1081, 186] width 144 height 27
click at [1147, 20] on icon at bounding box center [1140, 17] width 14 height 14
click at [1088, 209] on div "BlueJ" at bounding box center [1081, 213] width 144 height 27
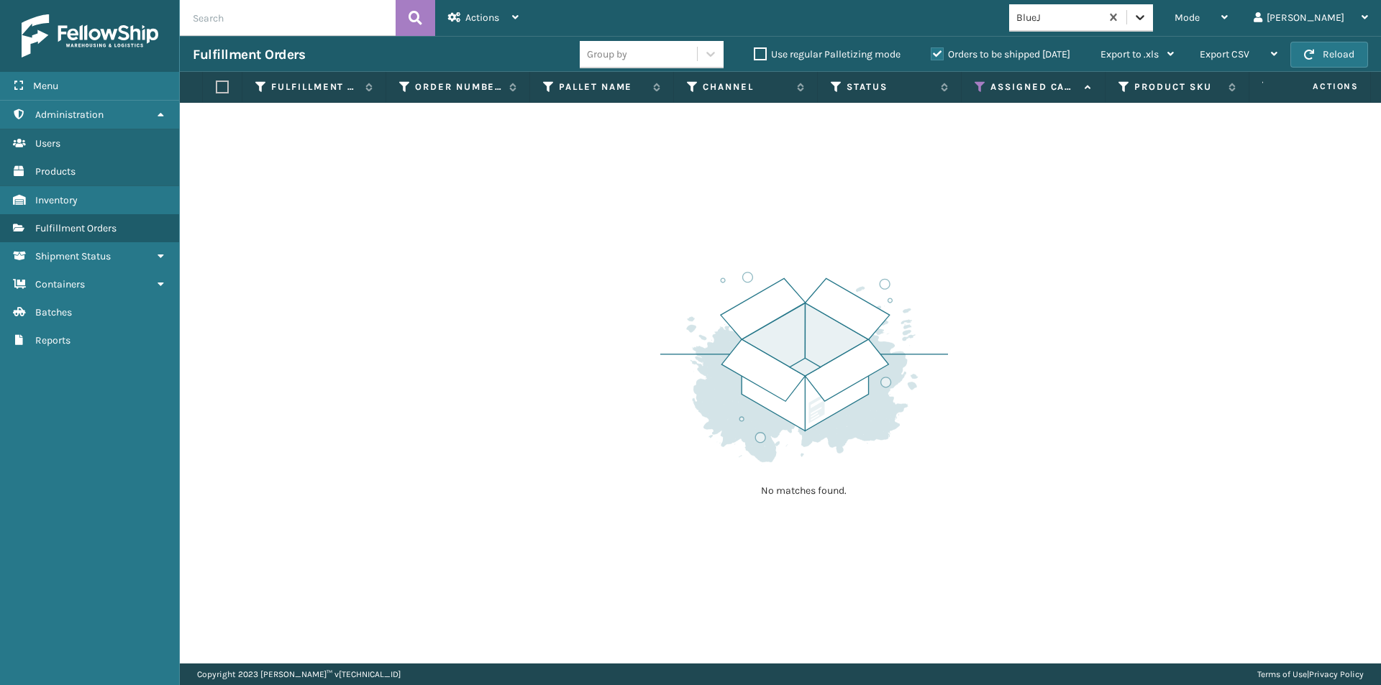
click at [1147, 21] on icon at bounding box center [1140, 17] width 14 height 14
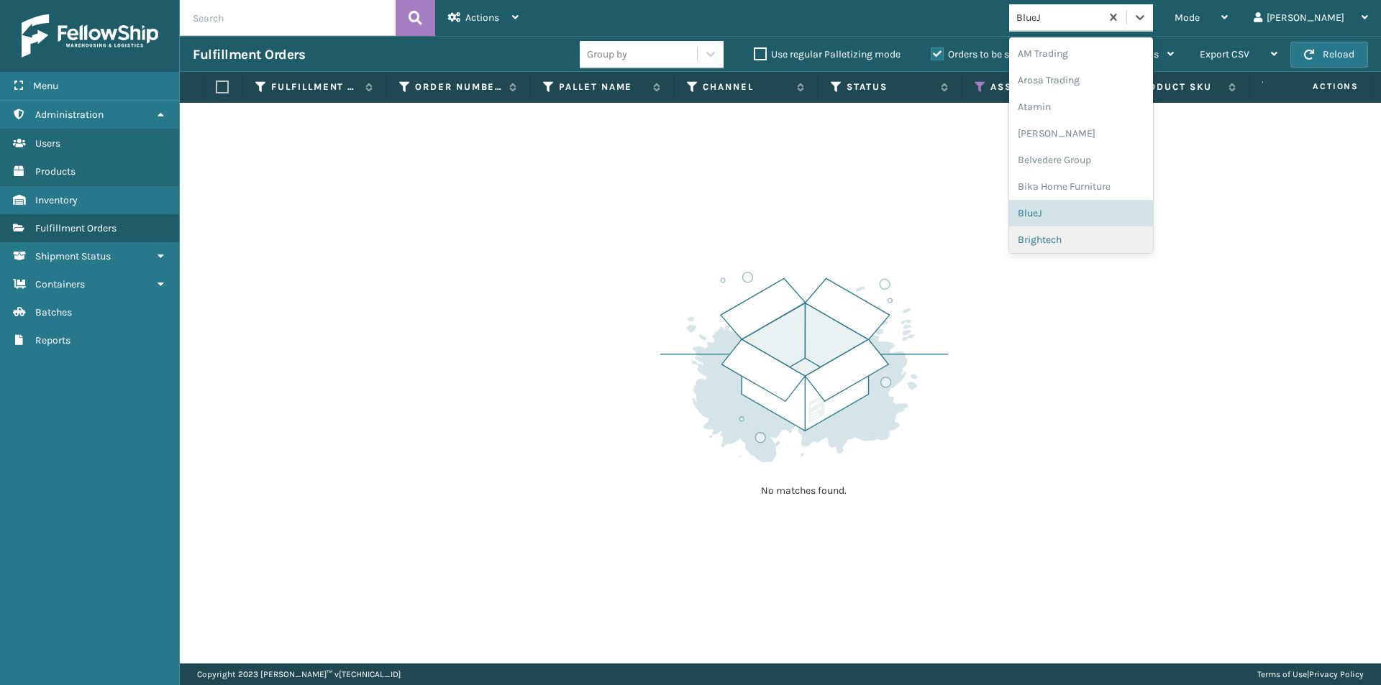
click at [1100, 234] on div "Brightech" at bounding box center [1081, 240] width 144 height 27
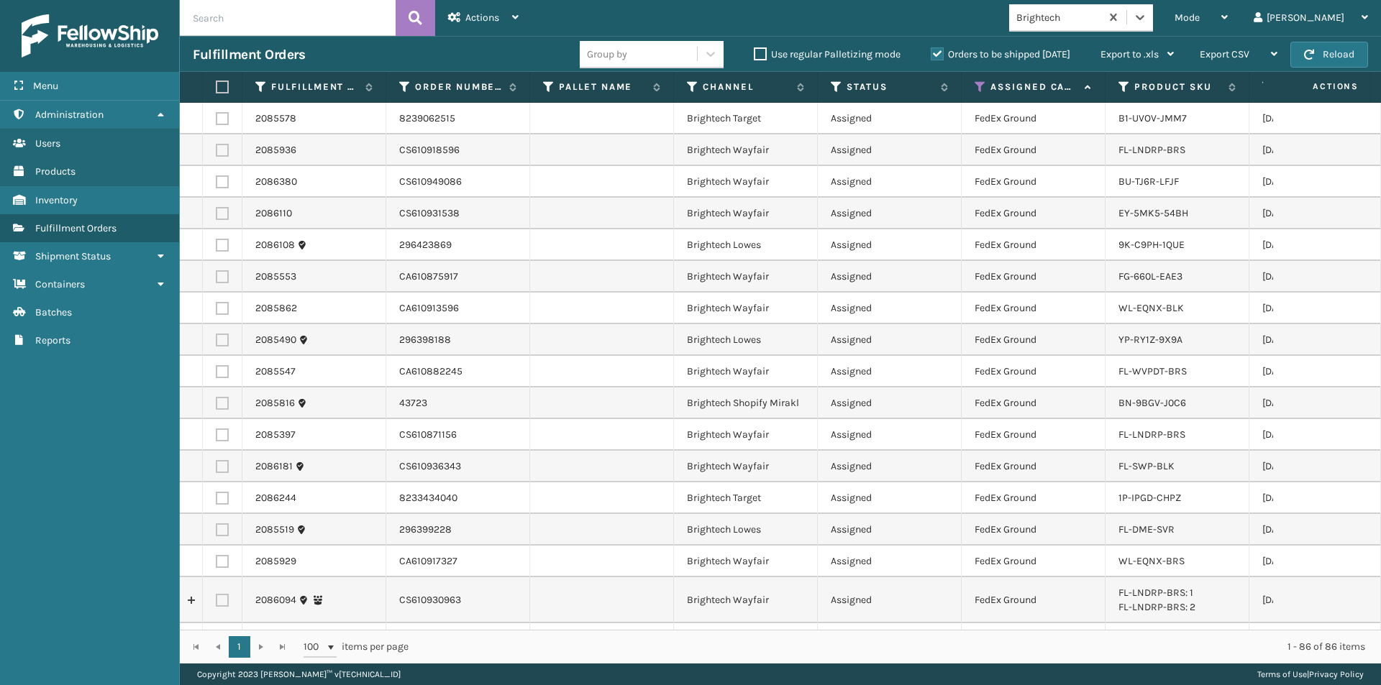
click at [217, 85] on label at bounding box center [220, 87] width 9 height 13
click at [216, 85] on input "checkbox" at bounding box center [216, 87] width 1 height 9
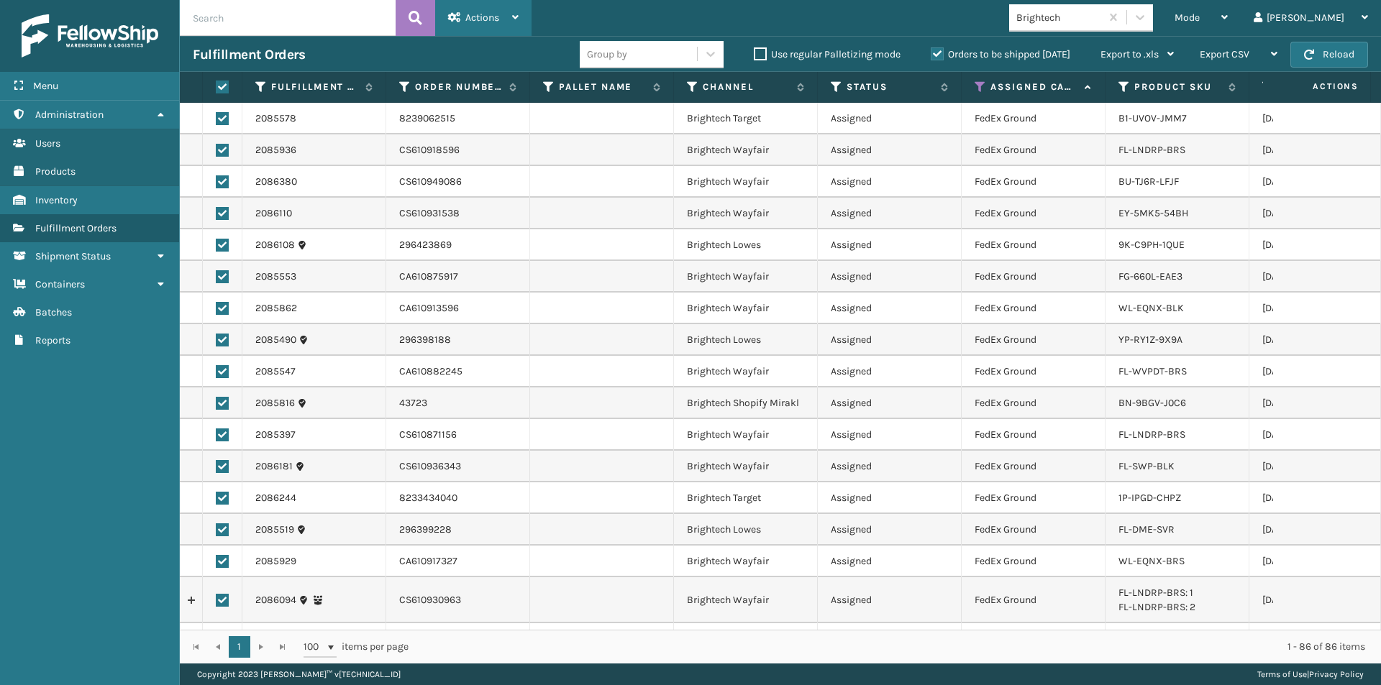
click at [492, 18] on span "Actions" at bounding box center [482, 18] width 34 height 12
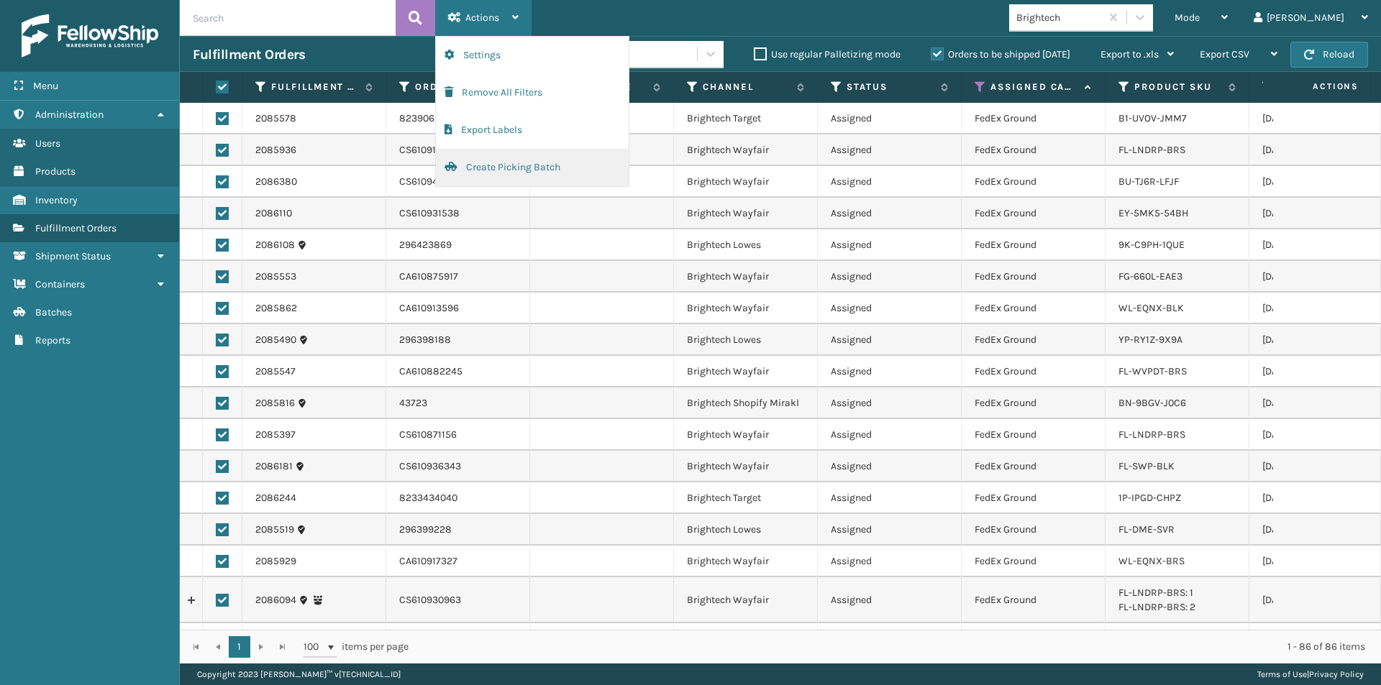
click at [481, 172] on button "Create Picking Batch" at bounding box center [532, 167] width 193 height 37
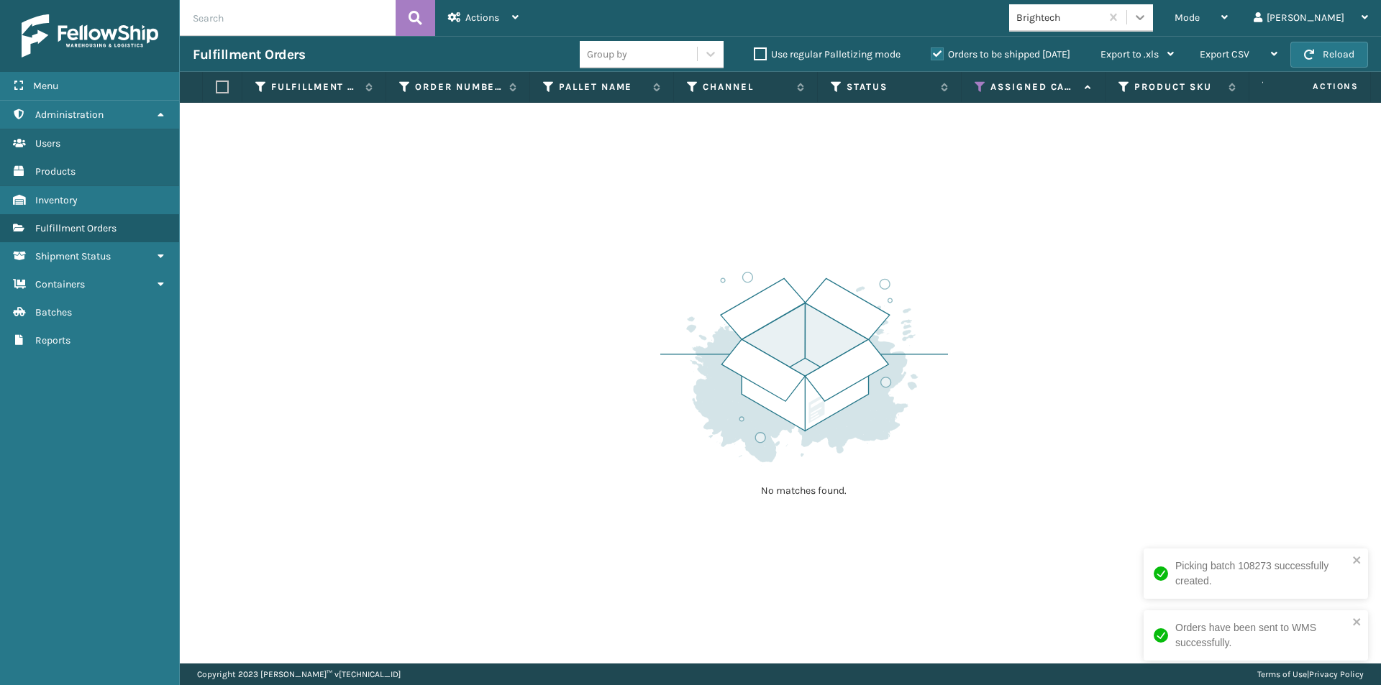
click at [1147, 10] on icon at bounding box center [1140, 17] width 14 height 14
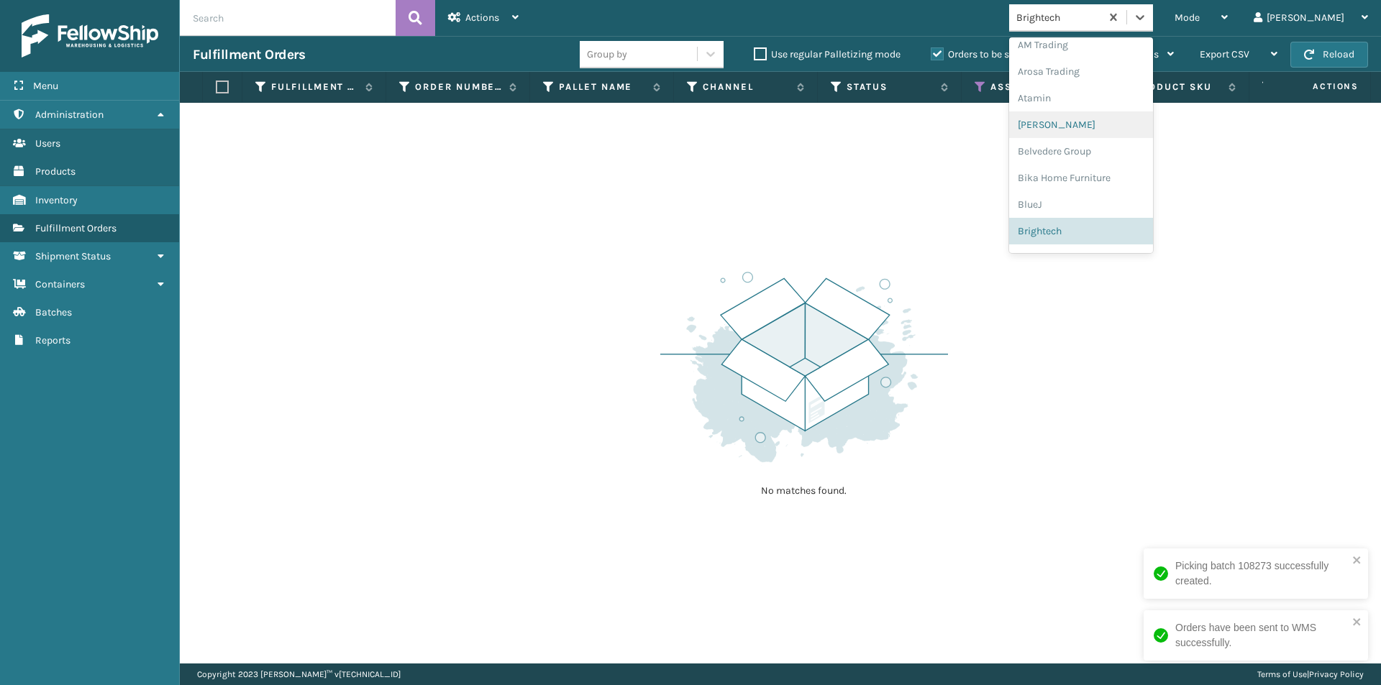
scroll to position [152, 0]
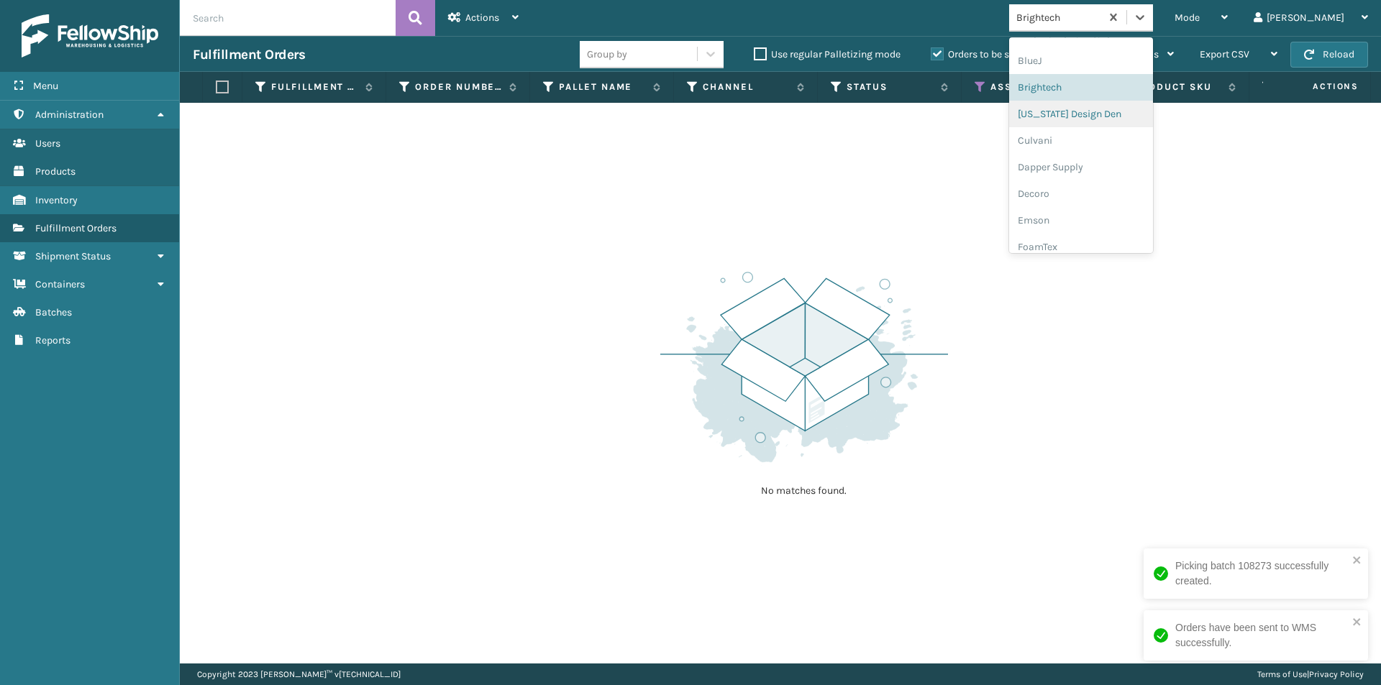
click at [1131, 117] on div "California Design Den" at bounding box center [1081, 114] width 144 height 27
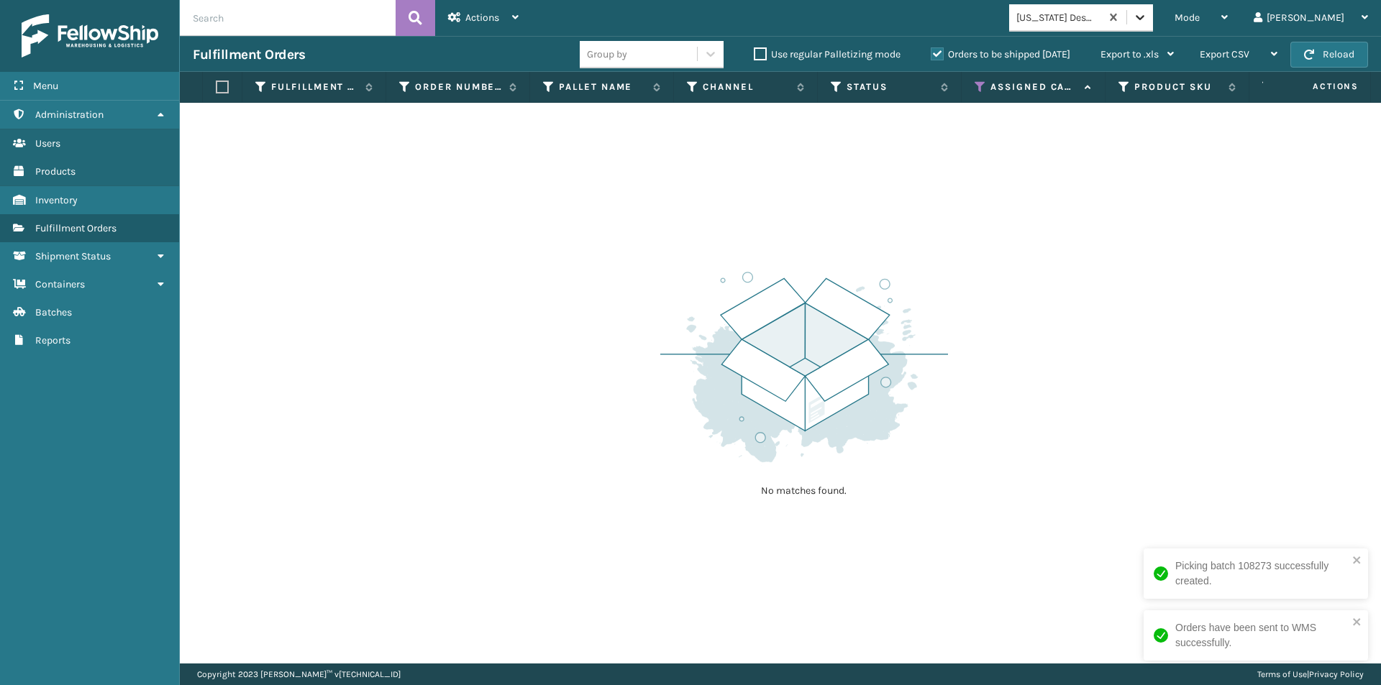
click at [1147, 19] on icon at bounding box center [1140, 17] width 14 height 14
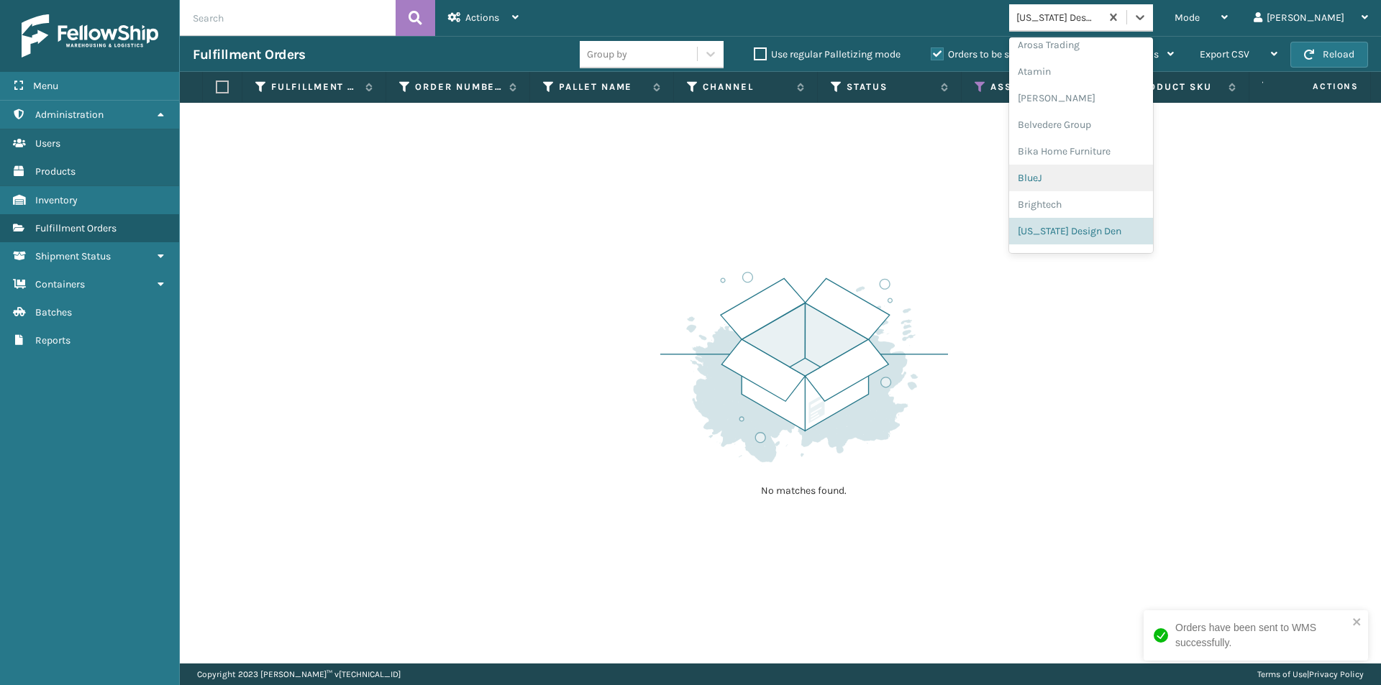
scroll to position [179, 0]
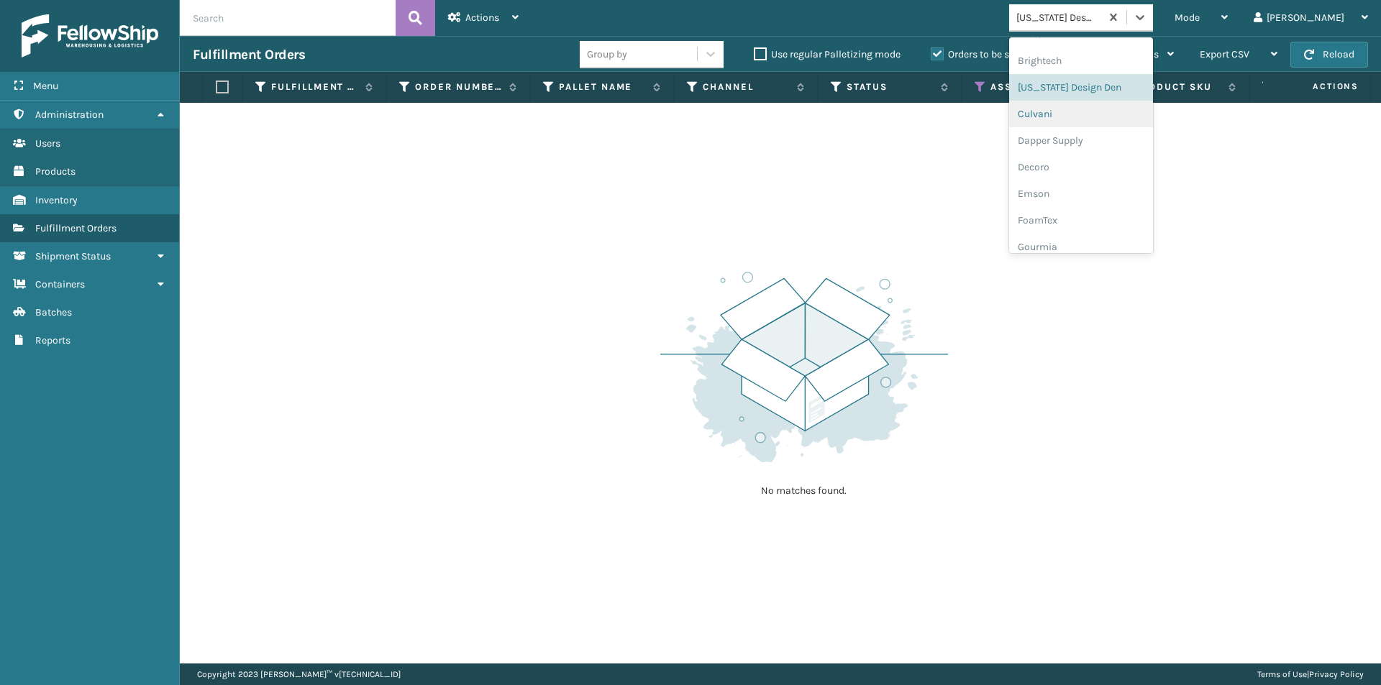
click at [1102, 121] on div "Culvani" at bounding box center [1081, 114] width 144 height 27
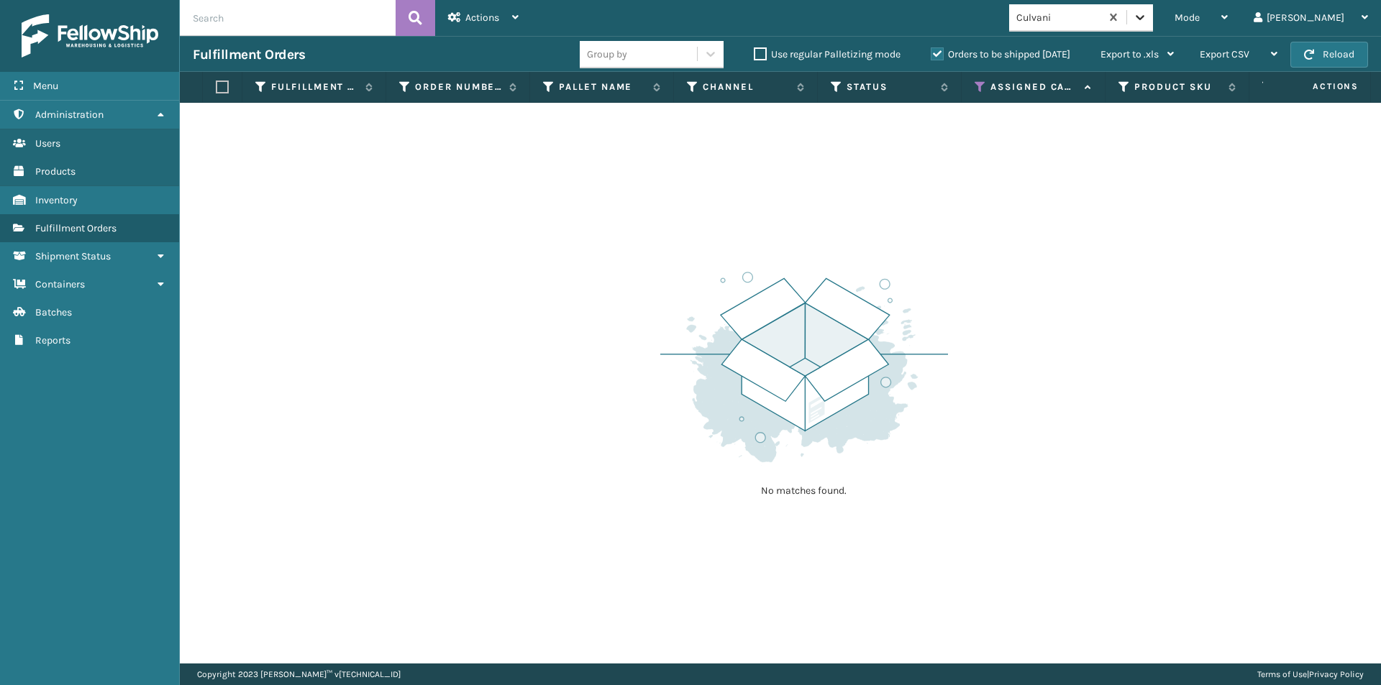
click at [1147, 22] on icon at bounding box center [1140, 17] width 14 height 14
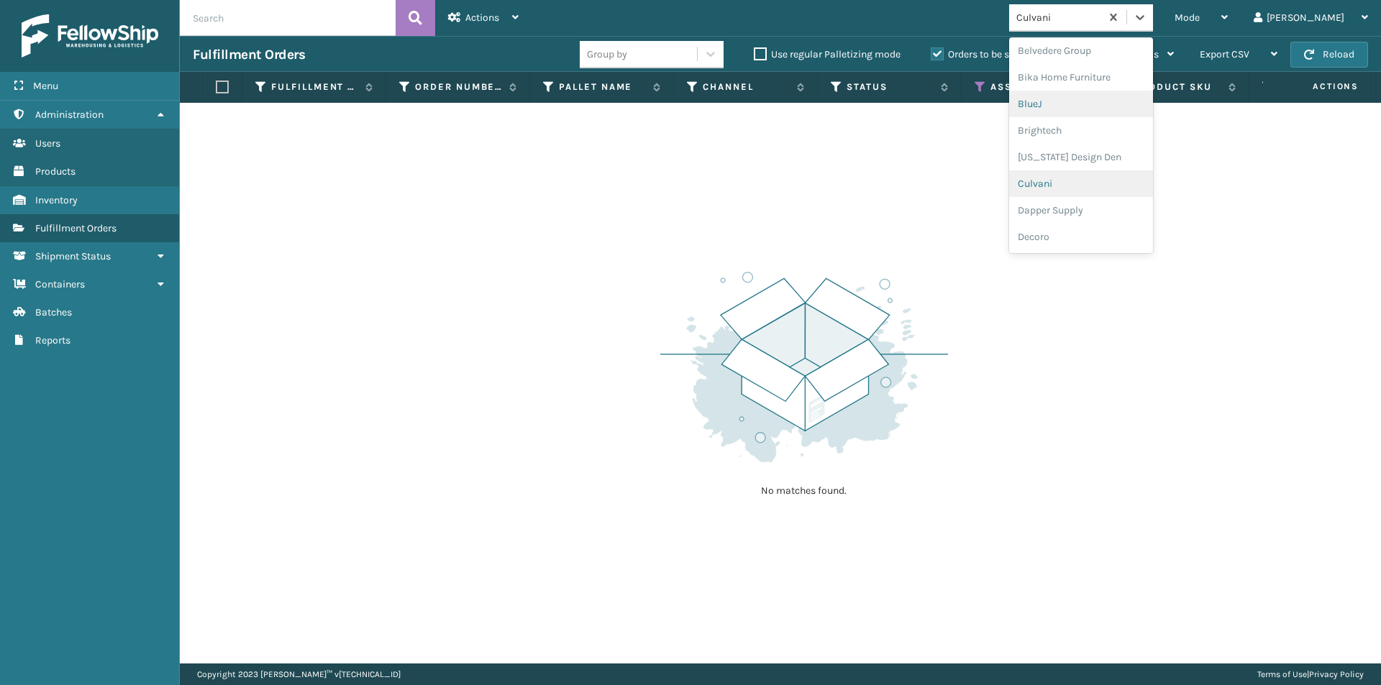
scroll to position [134, 0]
click at [1126, 178] on div "Dapper Supply" at bounding box center [1081, 186] width 144 height 27
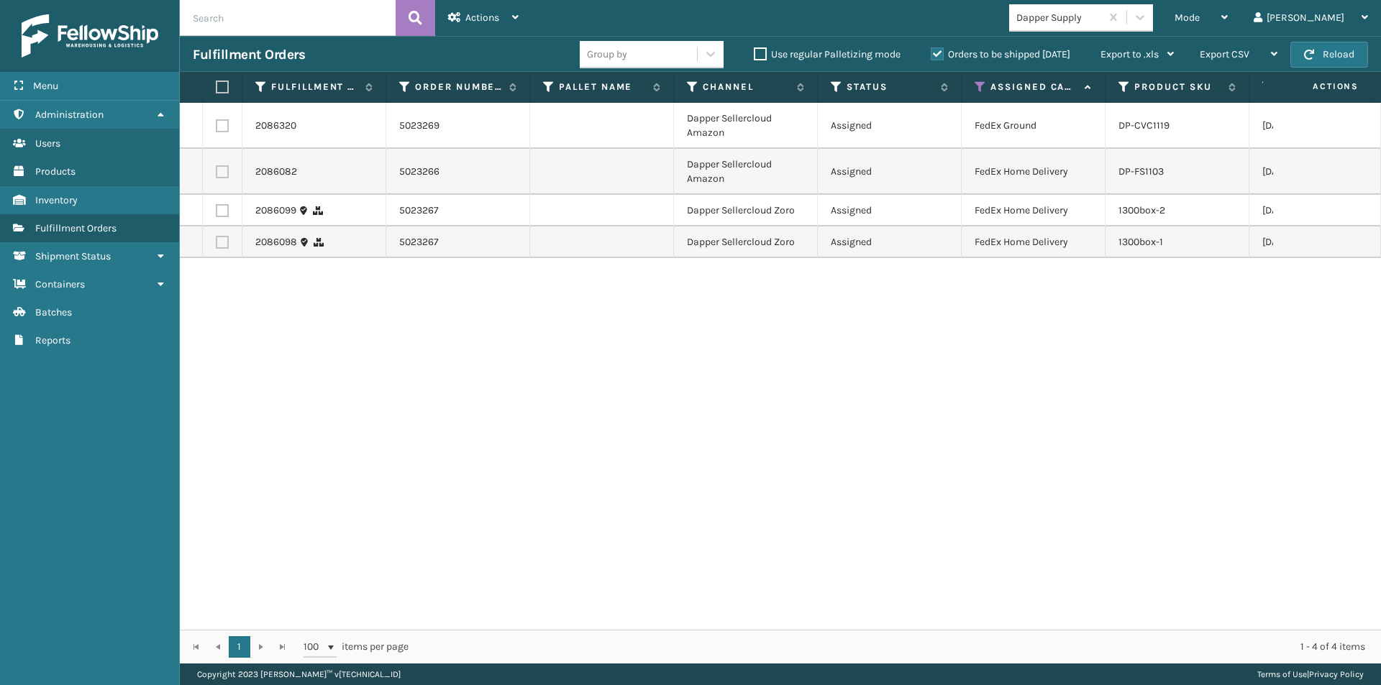
click at [222, 88] on label at bounding box center [220, 87] width 9 height 13
click at [216, 88] on input "checkbox" at bounding box center [216, 87] width 1 height 9
click at [514, 22] on icon at bounding box center [515, 17] width 6 height 10
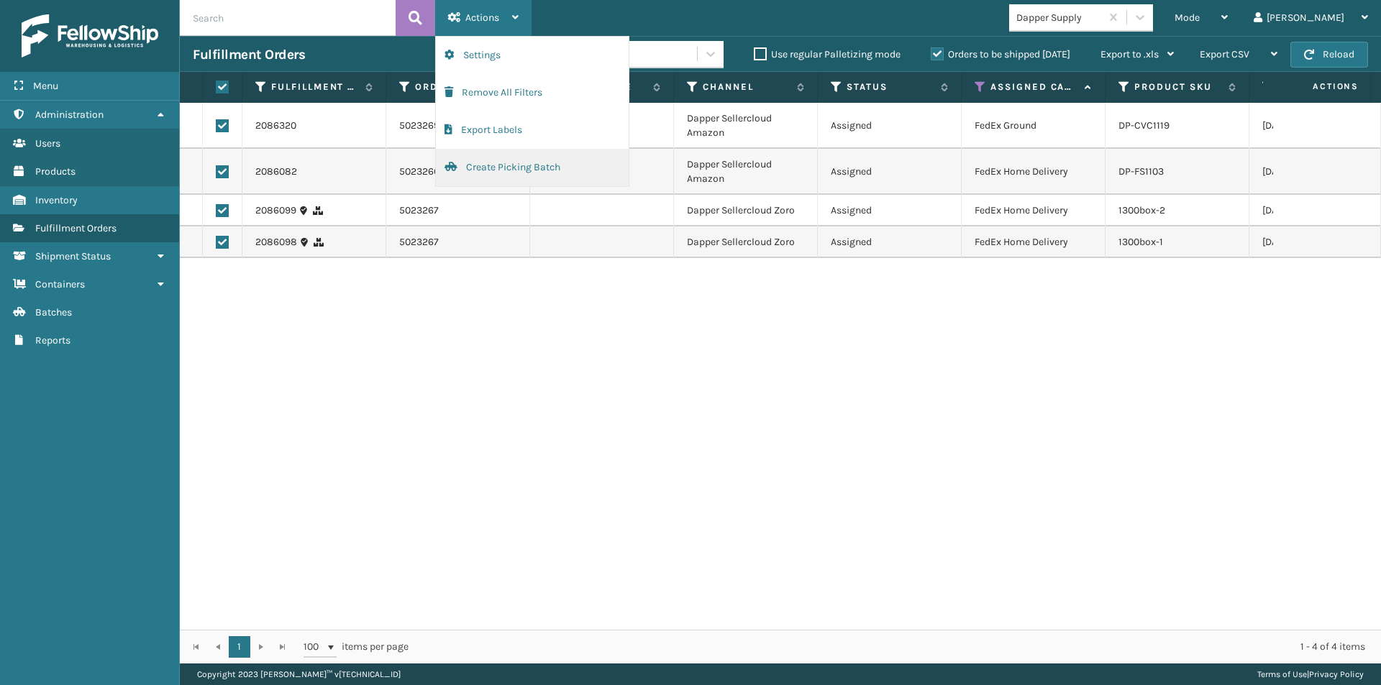
click at [539, 170] on button "Create Picking Batch" at bounding box center [532, 167] width 193 height 37
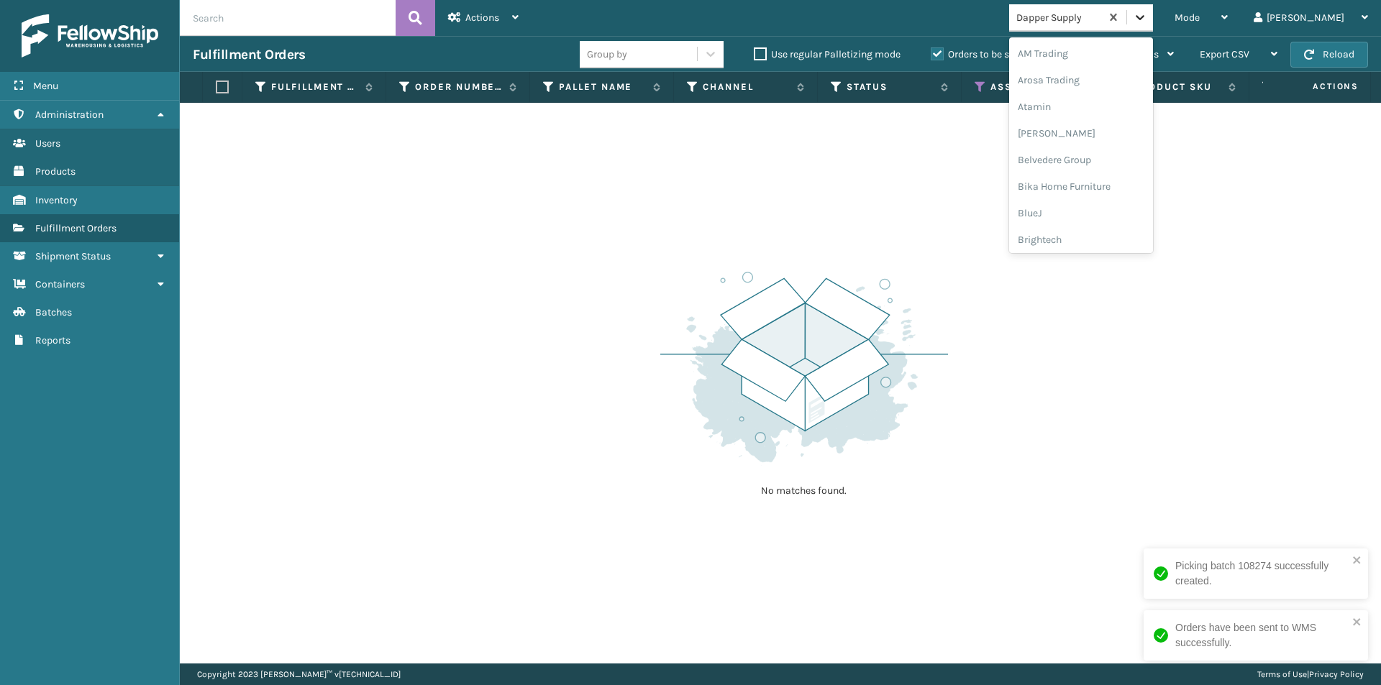
click at [1147, 22] on icon at bounding box center [1140, 17] width 14 height 14
click at [1131, 179] on div "Decoro" at bounding box center [1081, 186] width 144 height 27
click at [1147, 17] on icon at bounding box center [1140, 17] width 14 height 14
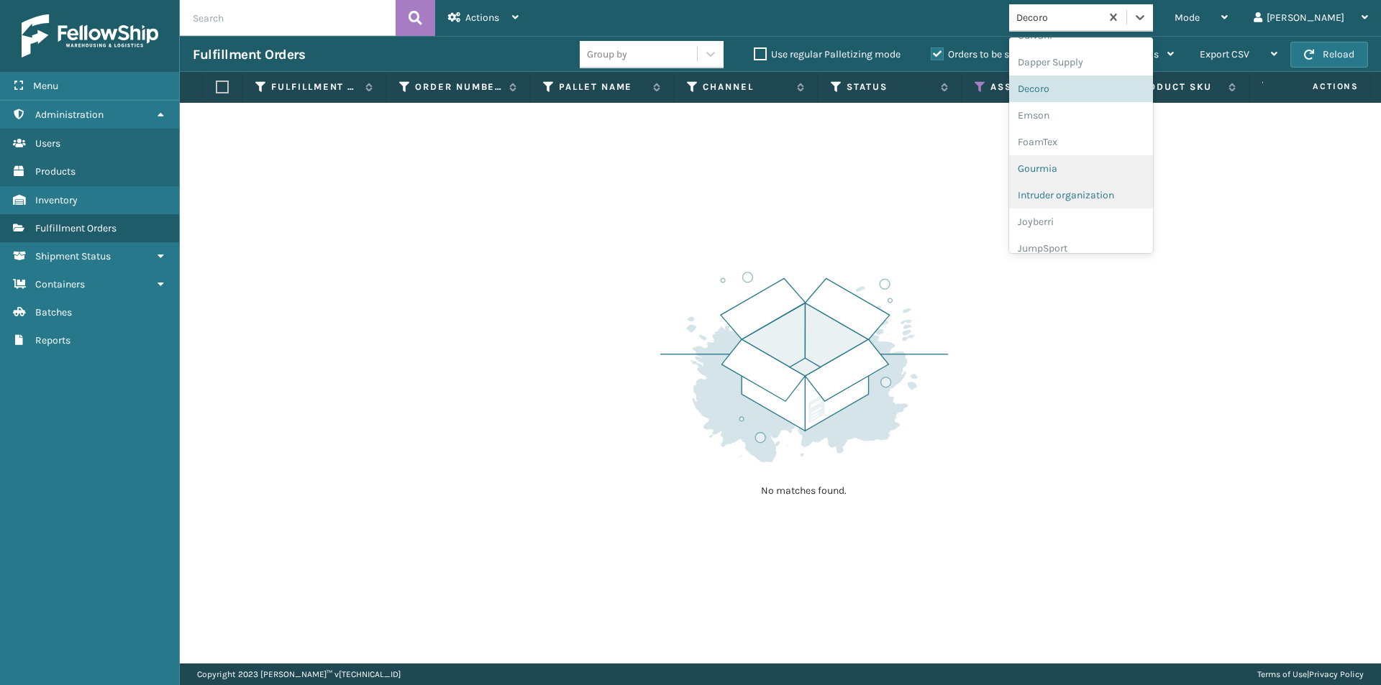
scroll to position [259, 0]
click at [1107, 113] on div "Emson" at bounding box center [1081, 114] width 144 height 27
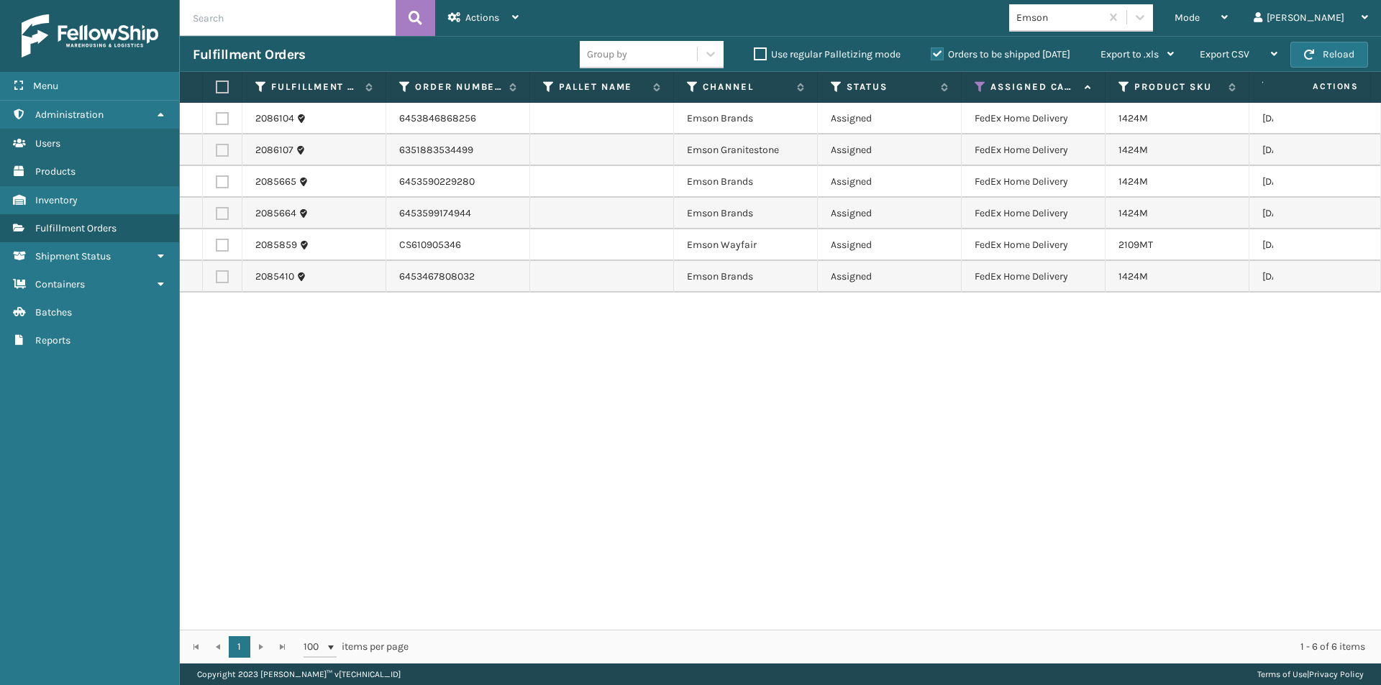
click at [219, 88] on label at bounding box center [220, 87] width 9 height 13
click at [216, 88] on input "checkbox" at bounding box center [216, 87] width 1 height 9
click at [512, 25] on div "Actions" at bounding box center [483, 18] width 70 height 36
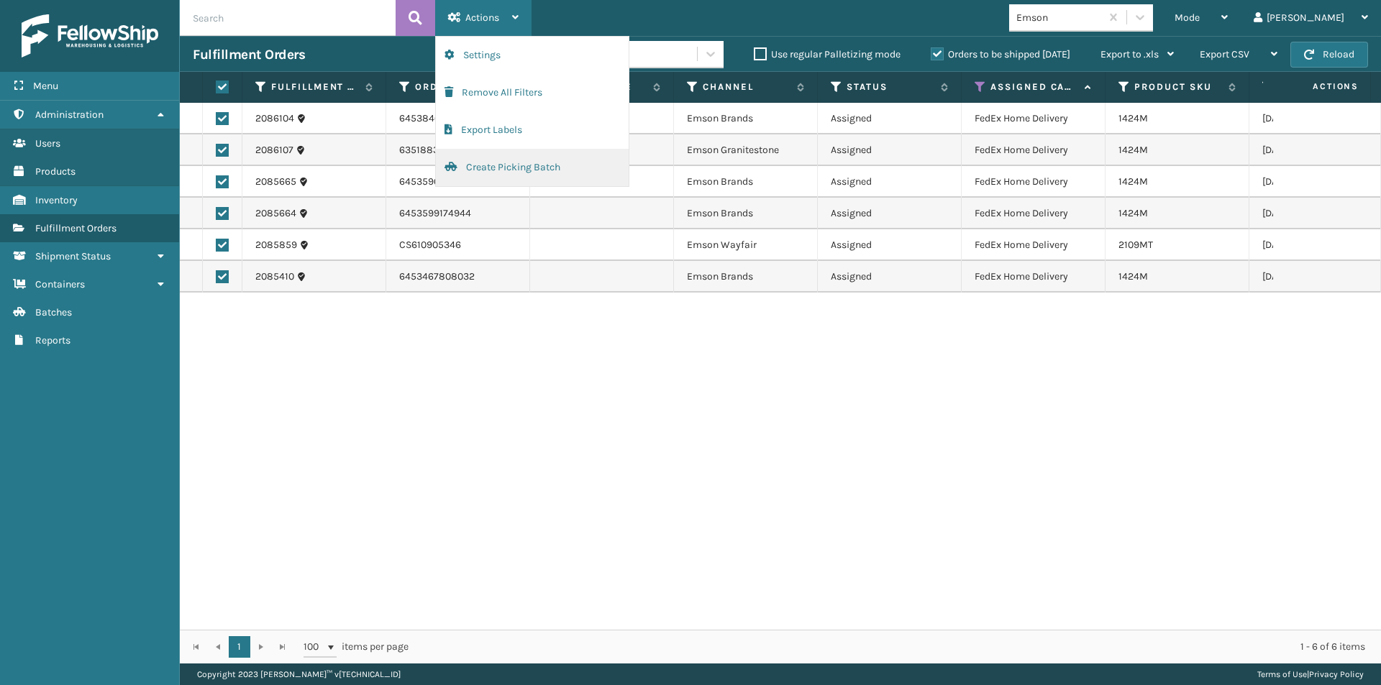
click at [529, 164] on button "Create Picking Batch" at bounding box center [532, 167] width 193 height 37
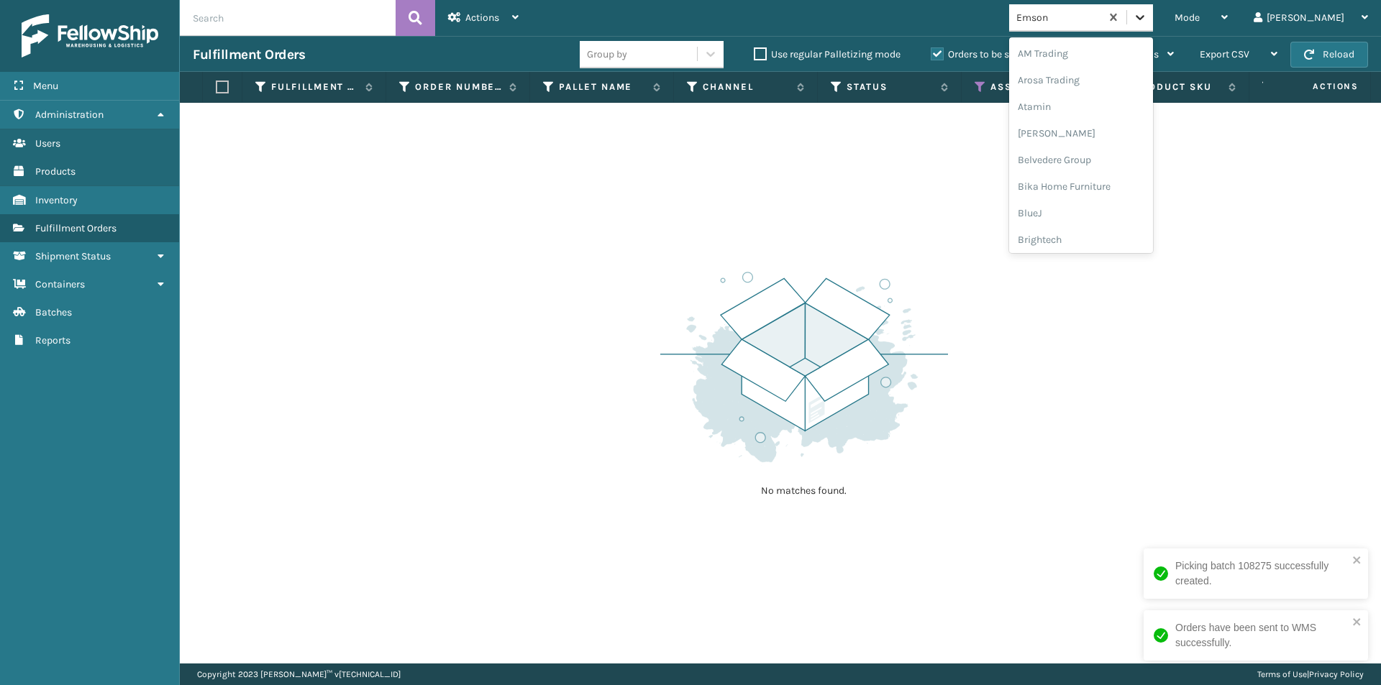
click at [1144, 18] on icon at bounding box center [1140, 17] width 9 height 5
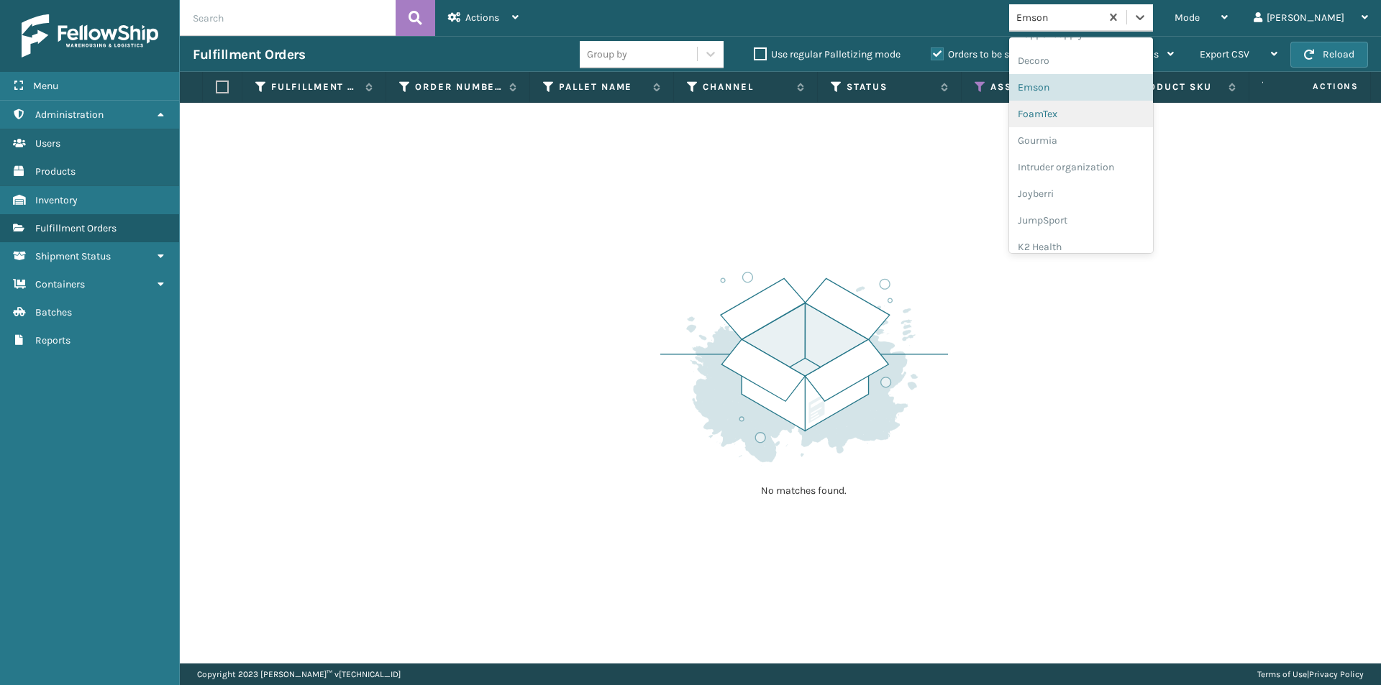
click at [1095, 119] on div "FoamTex" at bounding box center [1081, 114] width 144 height 27
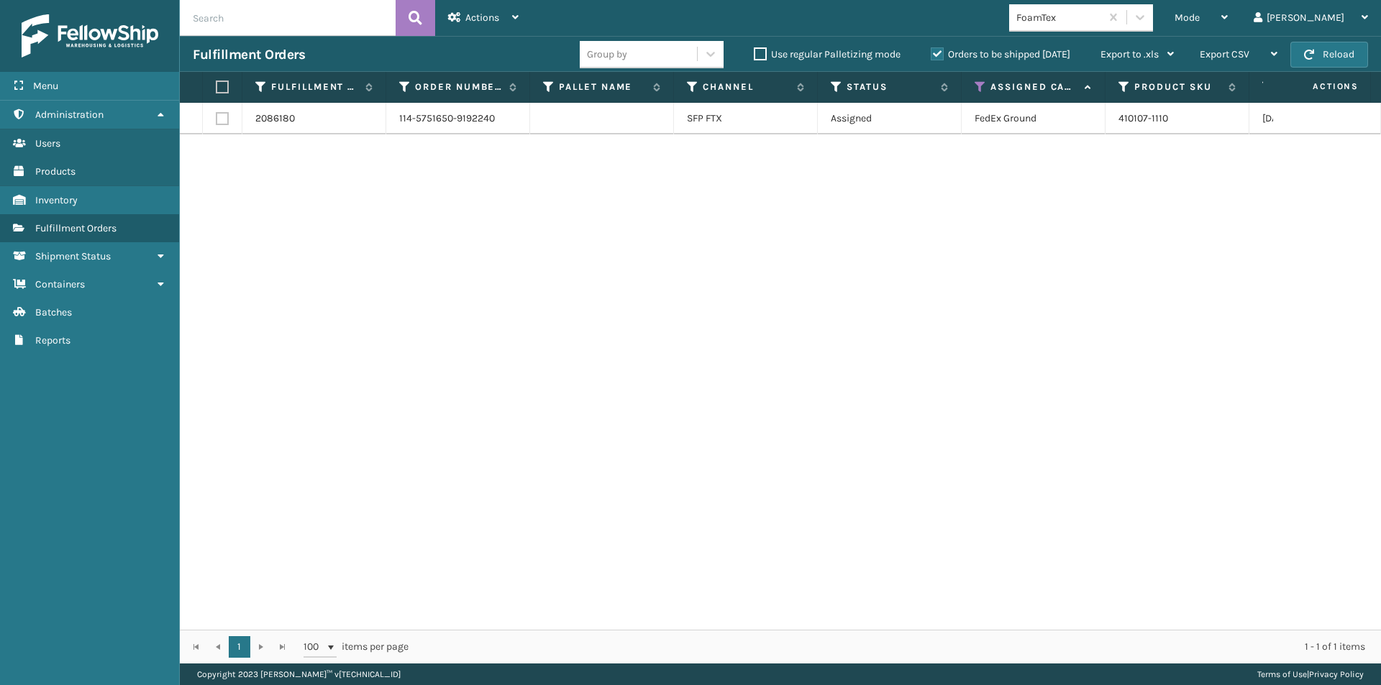
click at [216, 86] on label at bounding box center [220, 87] width 9 height 13
click at [216, 86] on input "checkbox" at bounding box center [216, 87] width 1 height 9
click at [476, 22] on span "Actions" at bounding box center [482, 18] width 34 height 12
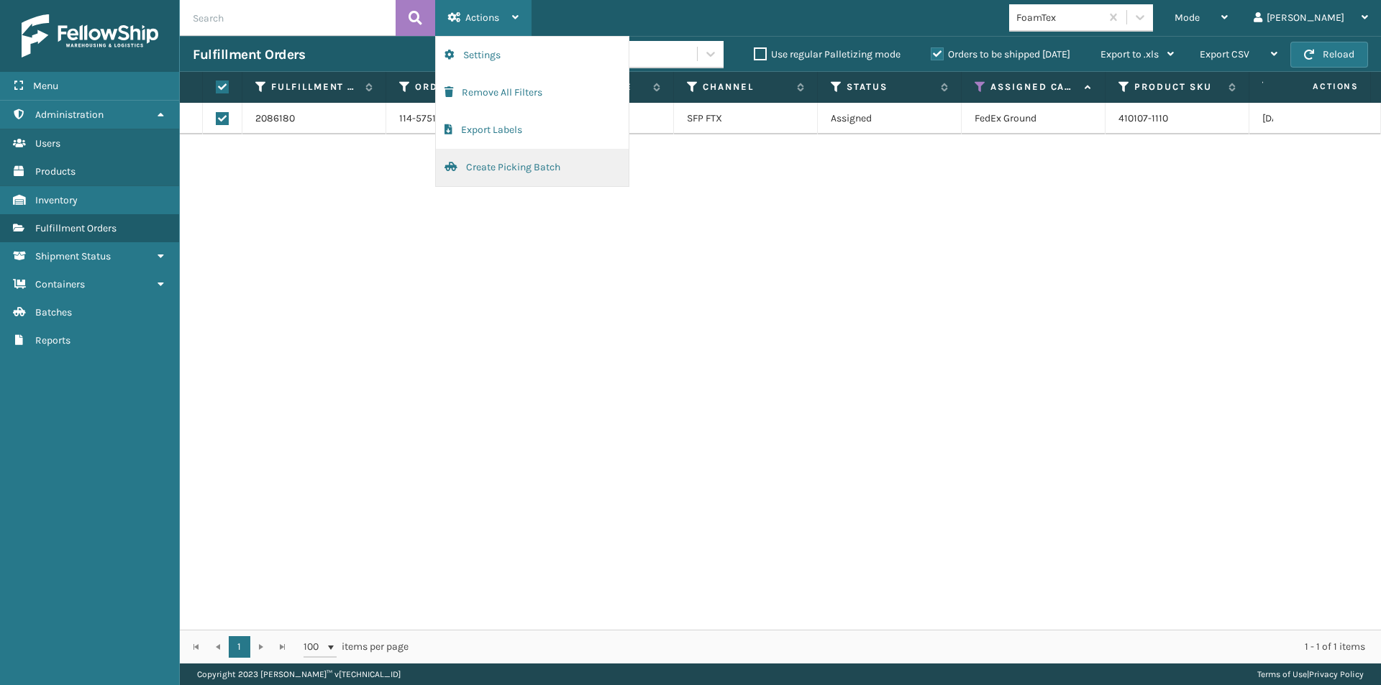
click at [485, 167] on button "Create Picking Batch" at bounding box center [532, 167] width 193 height 37
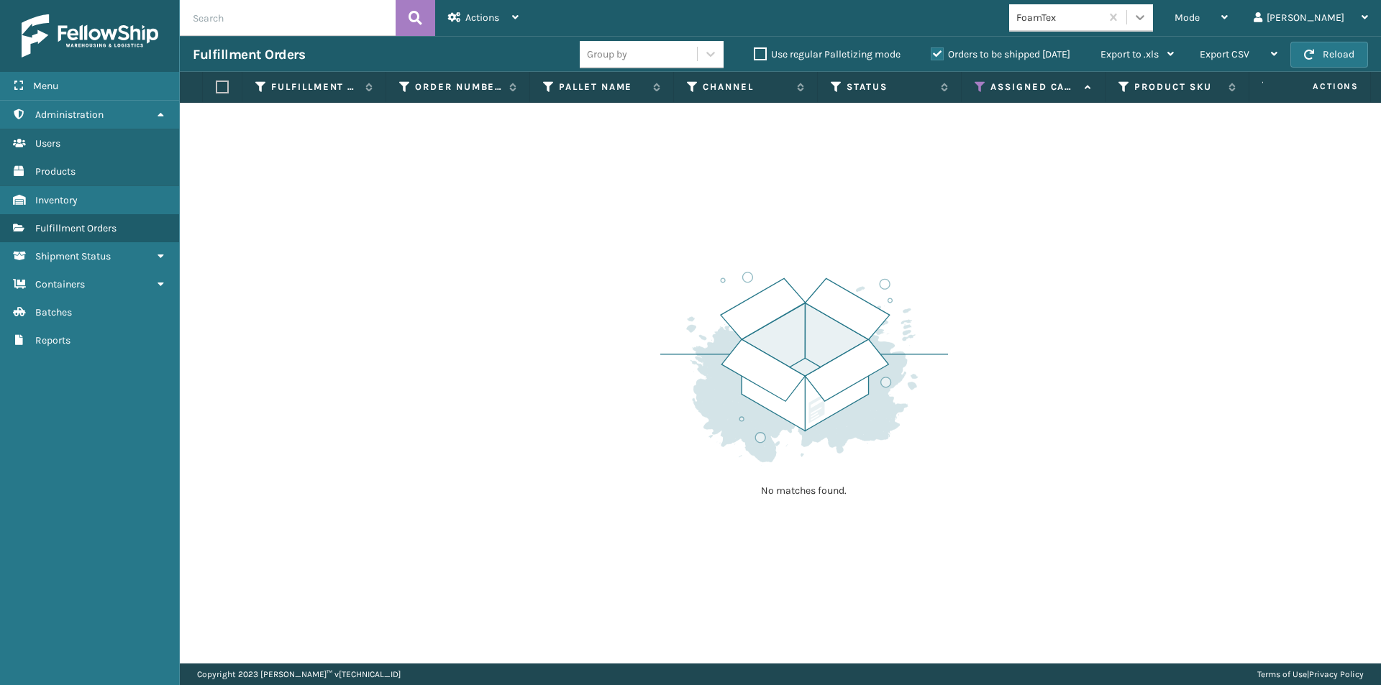
click at [1147, 22] on icon at bounding box center [1140, 17] width 14 height 14
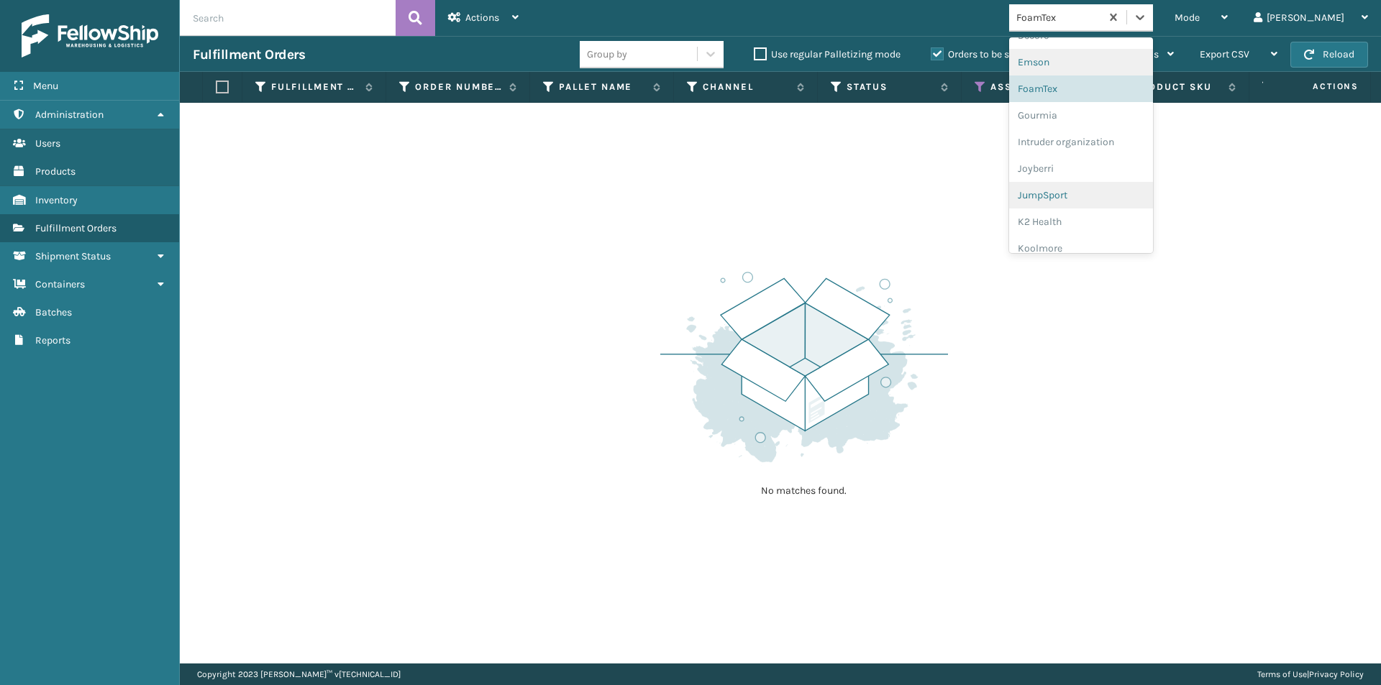
scroll to position [312, 0]
click at [1105, 114] on div "Gourmia" at bounding box center [1081, 114] width 144 height 27
click at [1144, 17] on icon at bounding box center [1140, 17] width 9 height 5
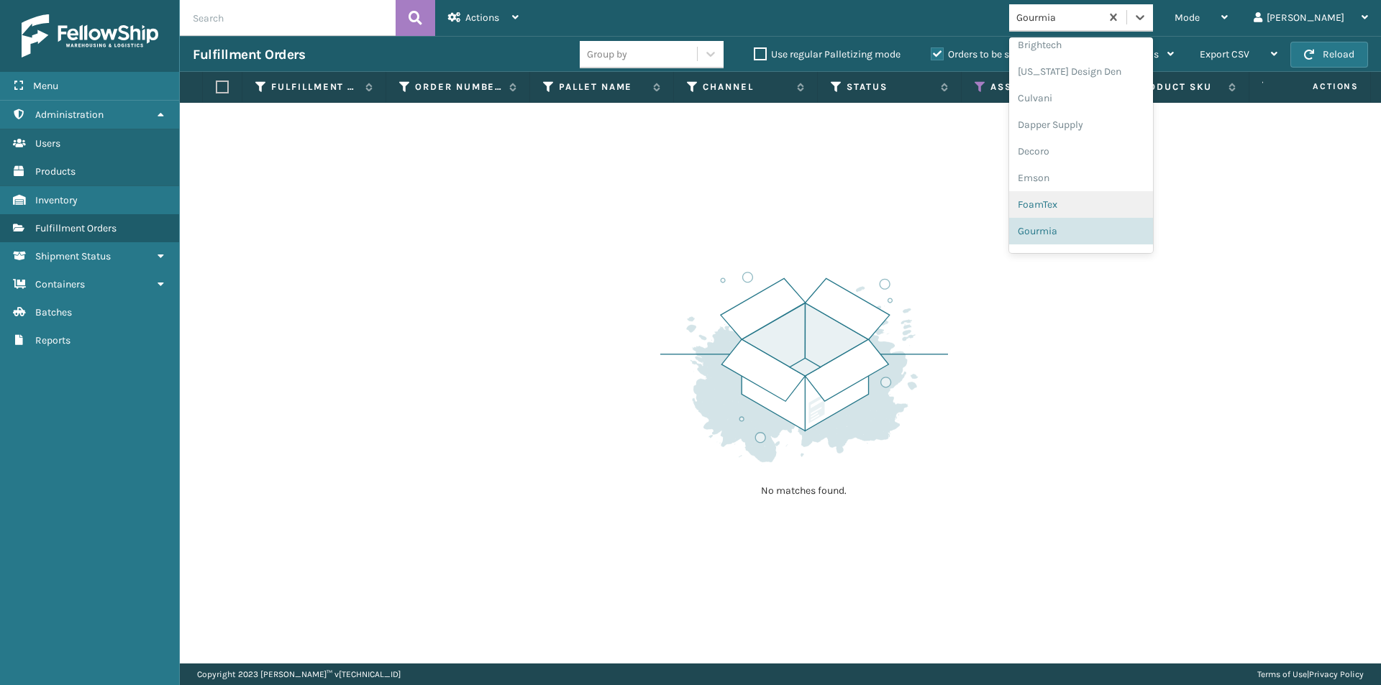
scroll to position [267, 0]
click at [1116, 214] on div "Joyberri" at bounding box center [1081, 212] width 144 height 27
click at [1147, 14] on icon at bounding box center [1140, 17] width 14 height 14
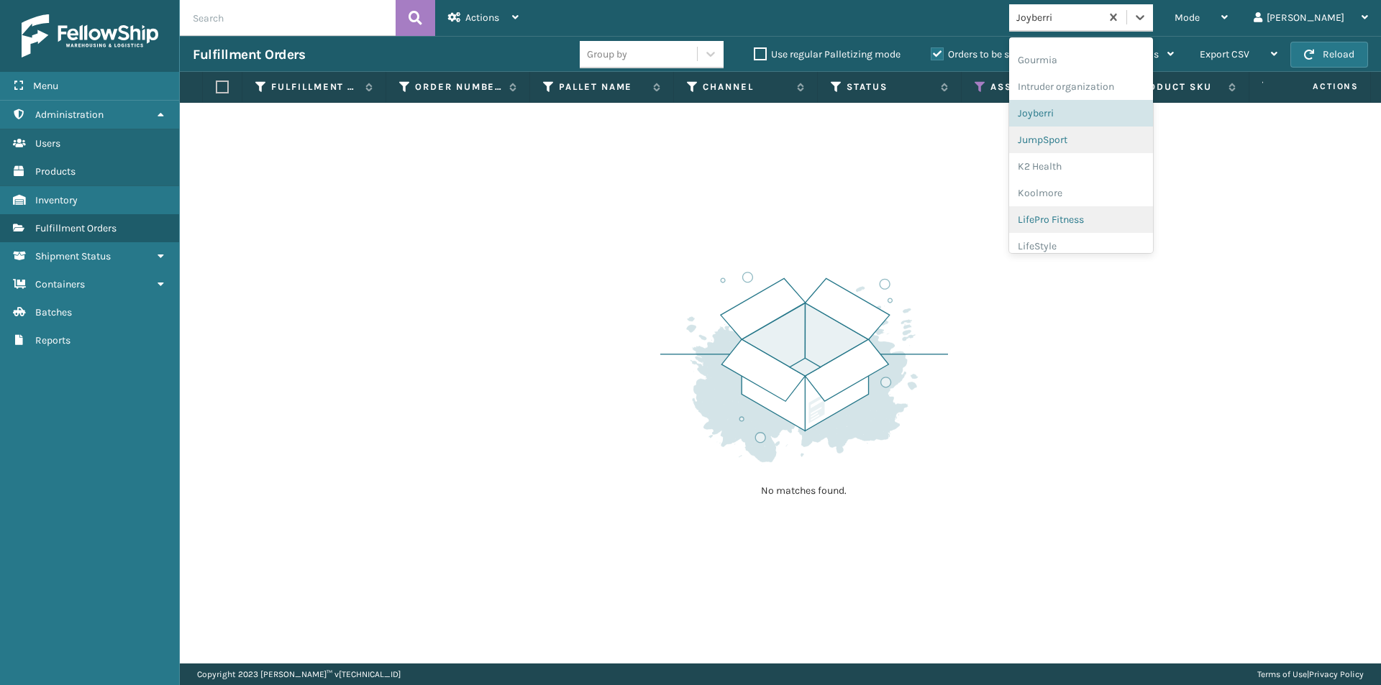
scroll to position [392, 0]
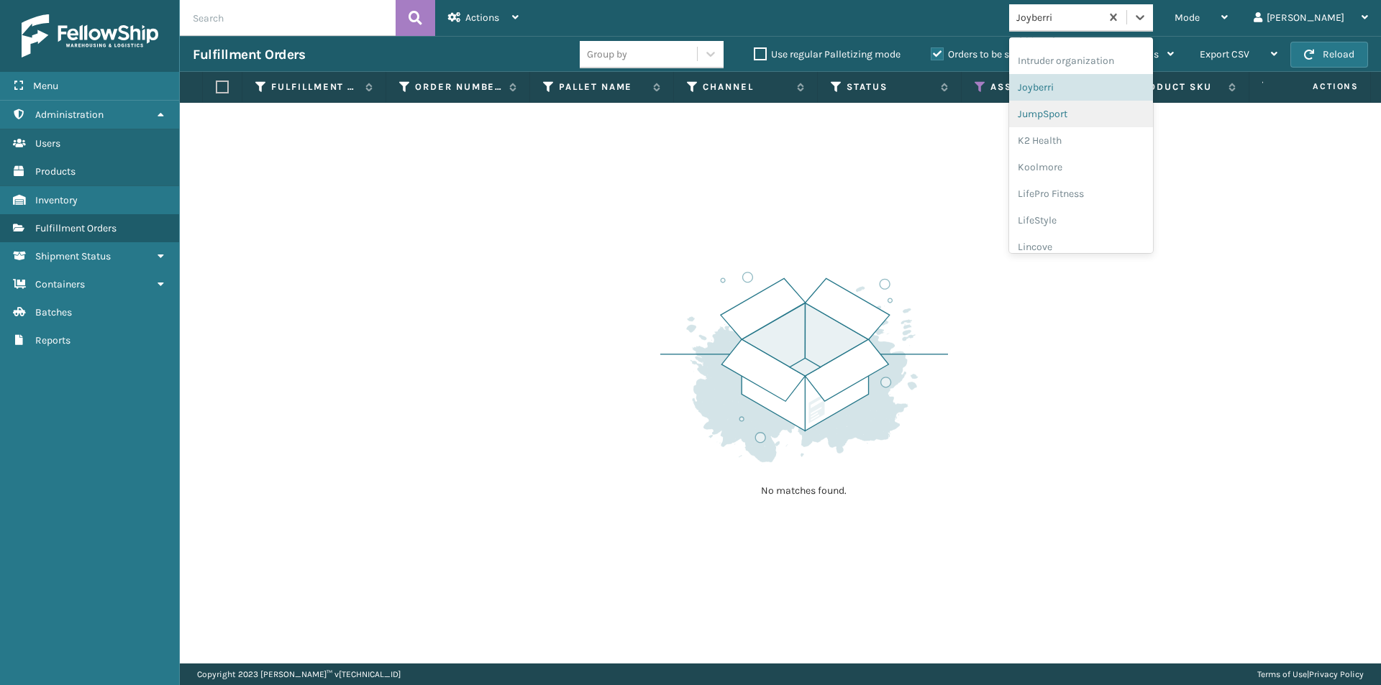
click at [1098, 112] on div "JumpSport" at bounding box center [1081, 114] width 144 height 27
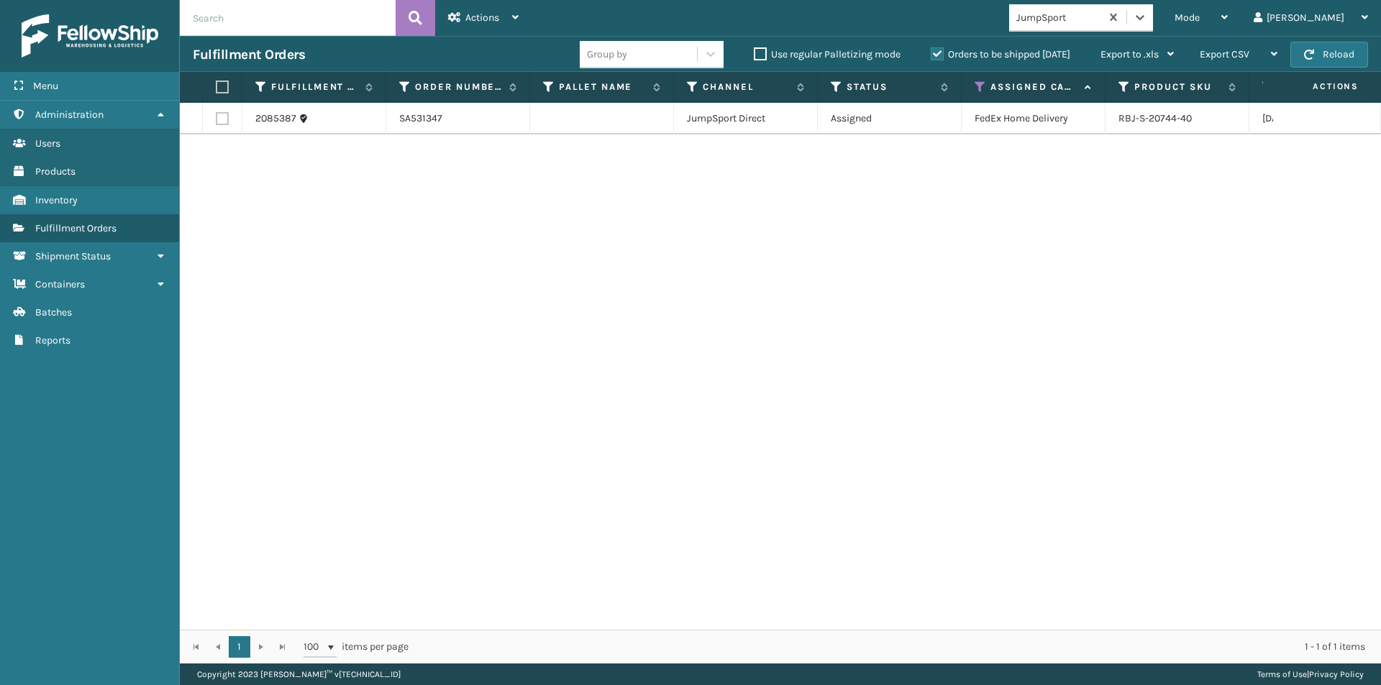
click at [968, 125] on td "FedEx Home Delivery" at bounding box center [1034, 119] width 144 height 32
click at [219, 86] on label at bounding box center [220, 87] width 9 height 13
click at [216, 86] on input "checkbox" at bounding box center [216, 87] width 1 height 9
click at [515, 24] on div "Actions" at bounding box center [483, 18] width 70 height 36
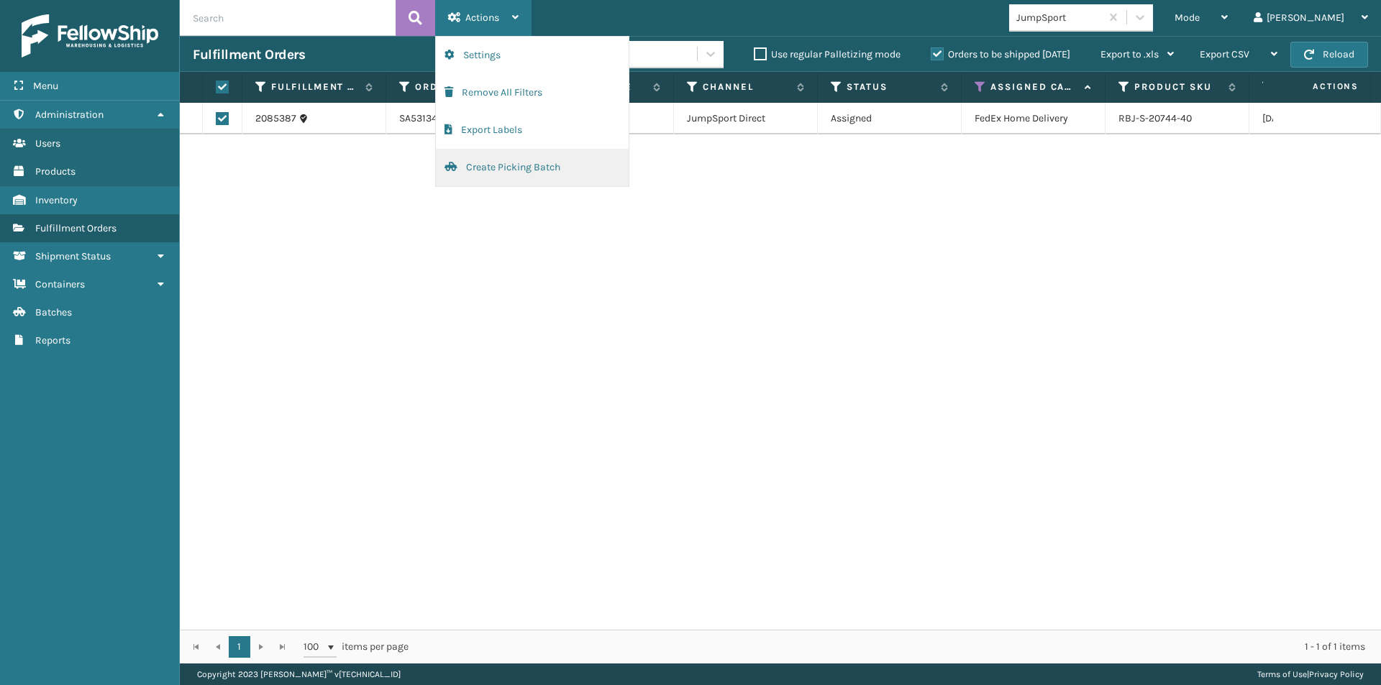
click at [514, 167] on button "Create Picking Batch" at bounding box center [532, 167] width 193 height 37
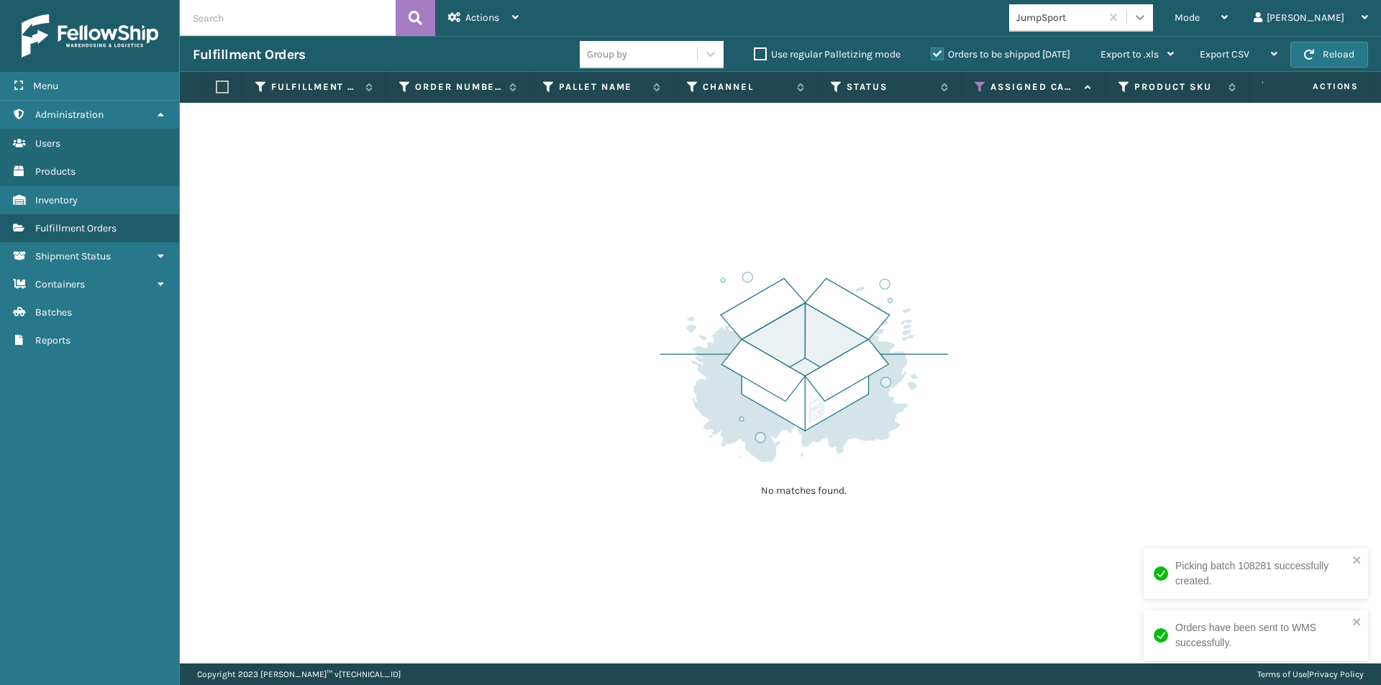
click at [1147, 21] on icon at bounding box center [1140, 17] width 14 height 14
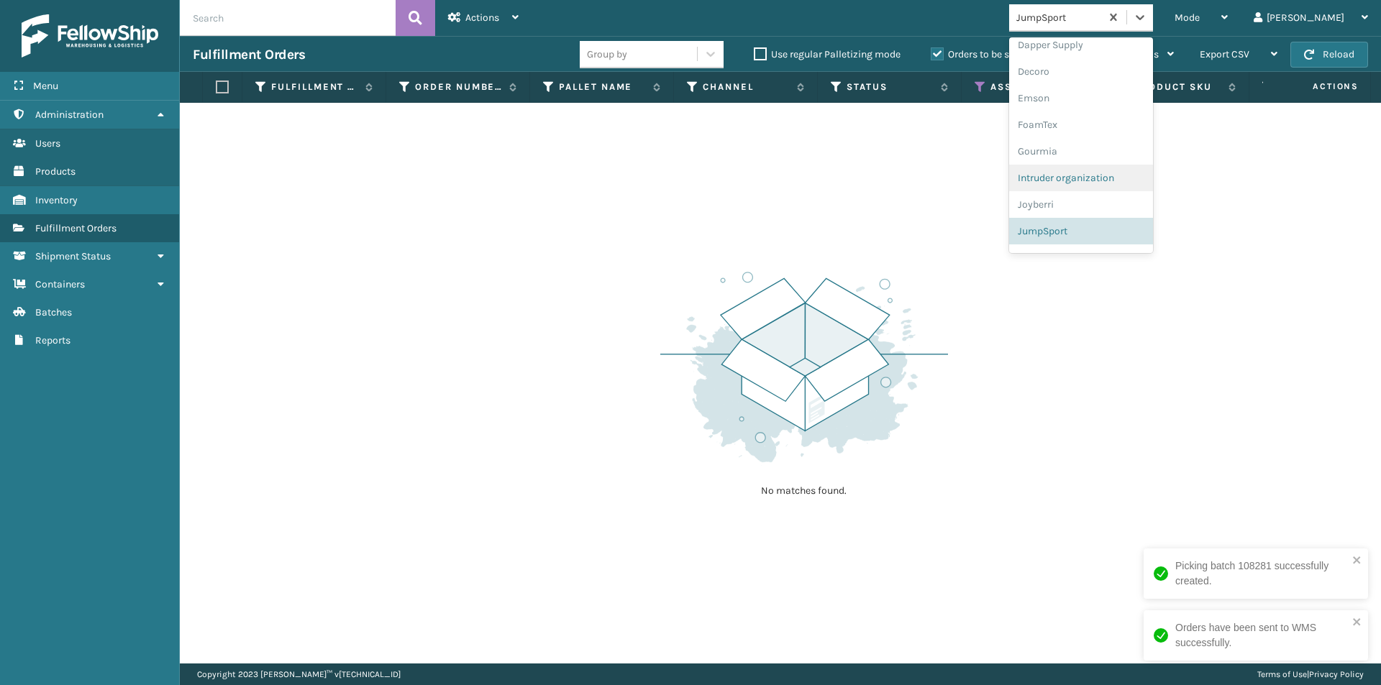
scroll to position [347, 0]
click at [1109, 181] on div "K2 Health" at bounding box center [1081, 186] width 144 height 27
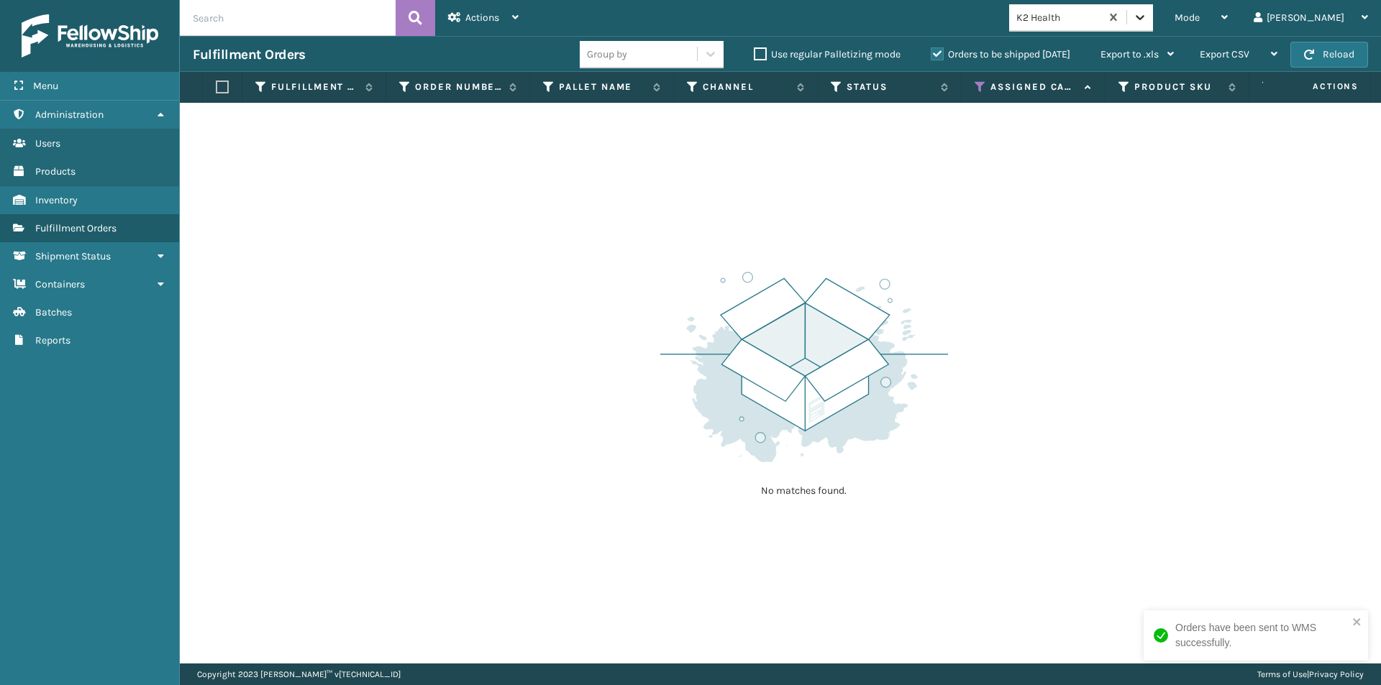
click at [1147, 20] on icon at bounding box center [1140, 17] width 14 height 14
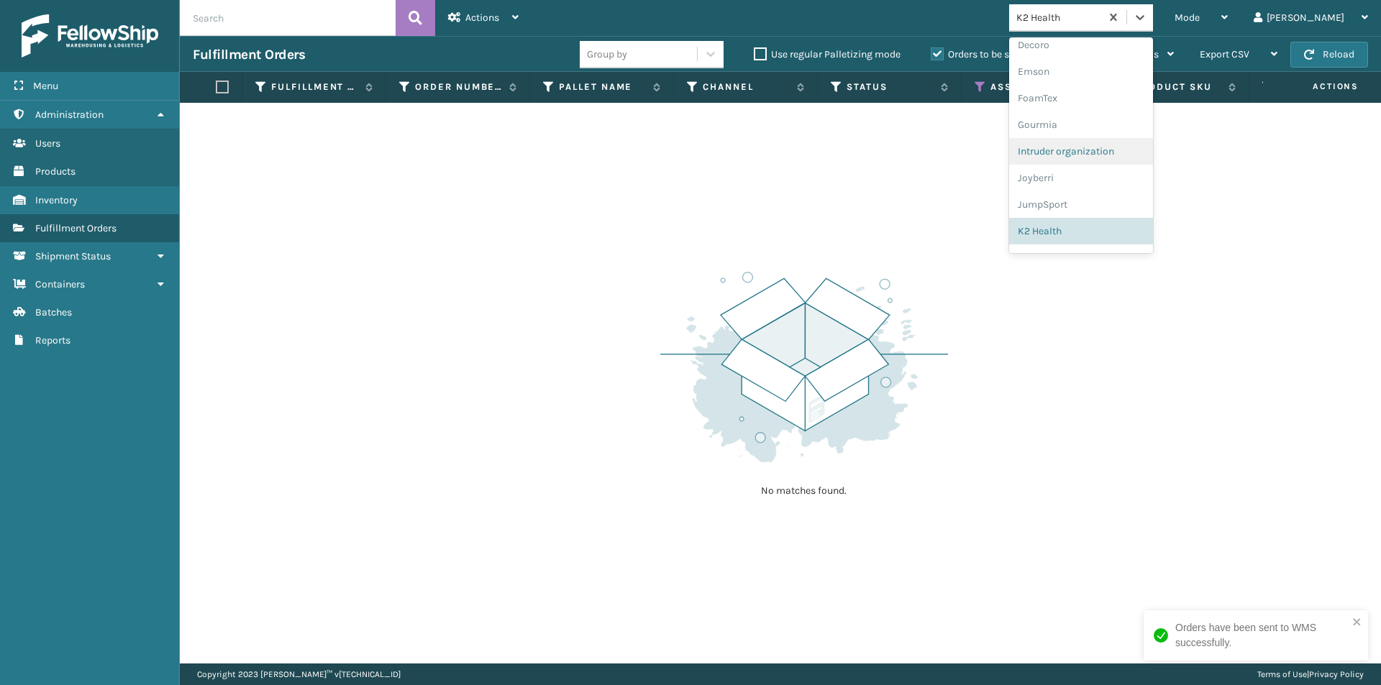
scroll to position [373, 0]
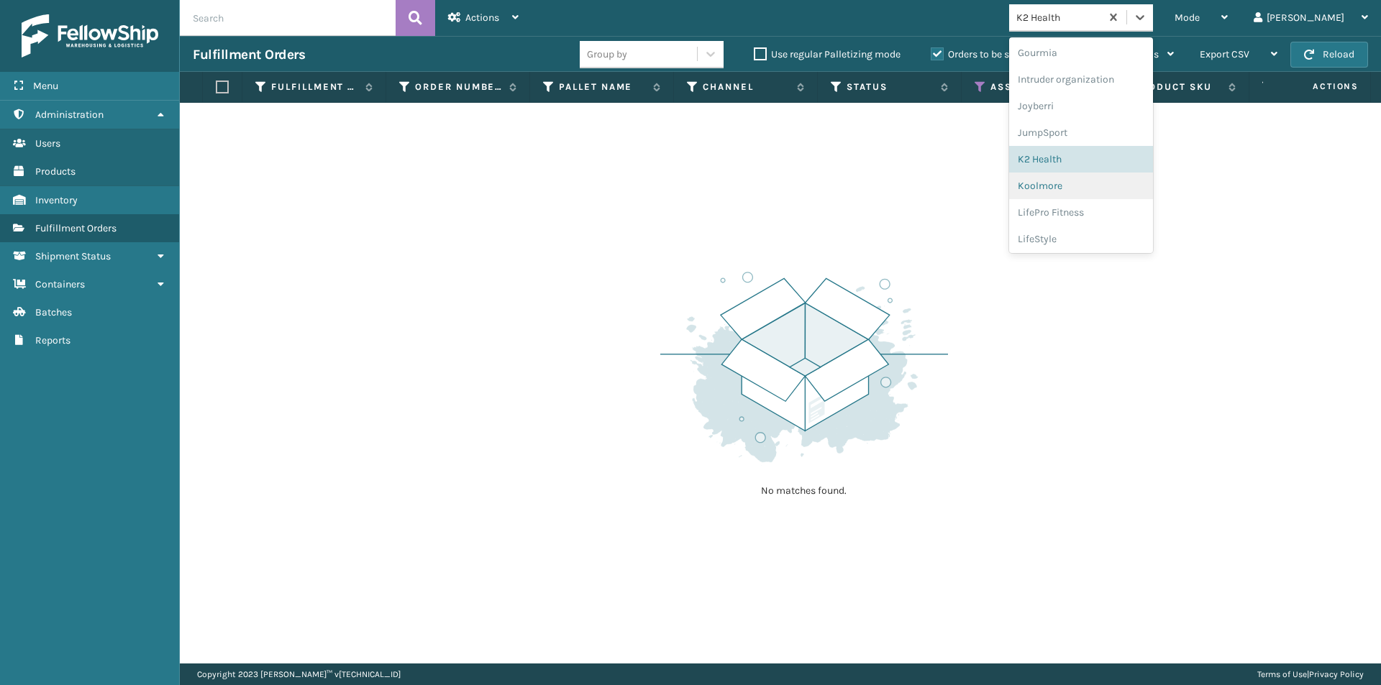
click at [1103, 189] on div "Koolmore" at bounding box center [1081, 186] width 144 height 27
click at [1147, 11] on icon at bounding box center [1140, 17] width 14 height 14
click at [1125, 182] on div "LifePro Fitness" at bounding box center [1081, 186] width 144 height 27
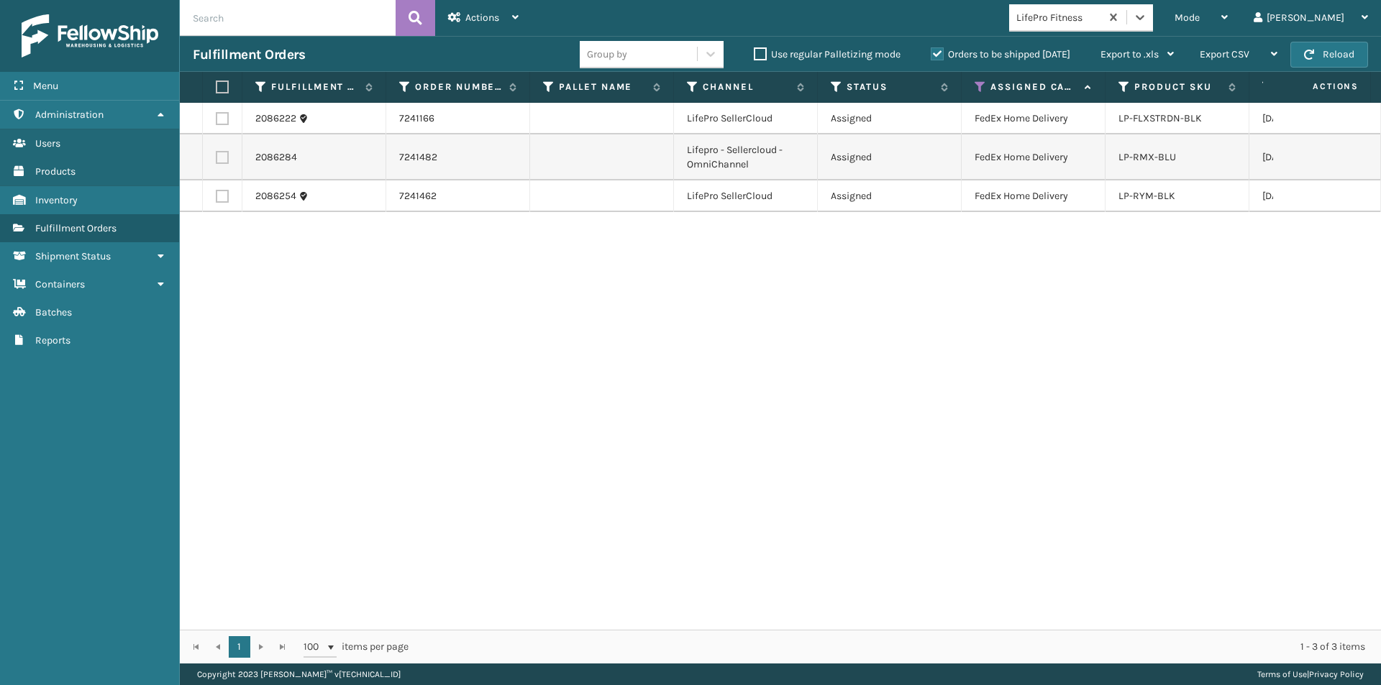
click at [219, 91] on label at bounding box center [220, 87] width 9 height 13
click at [216, 91] on input "checkbox" at bounding box center [216, 87] width 1 height 9
click at [519, 12] on div "Actions Settings Remove All Filters Export Labels Create Picking Batch" at bounding box center [483, 18] width 96 height 36
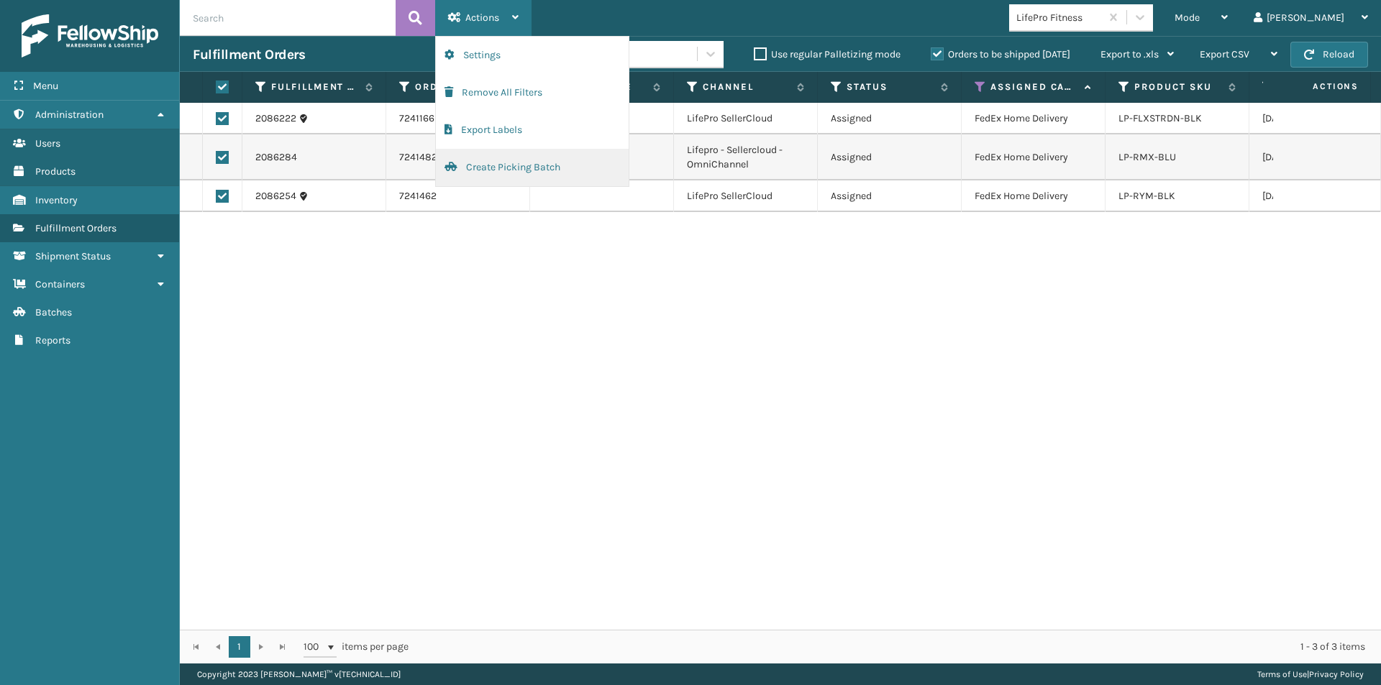
click at [506, 168] on button "Create Picking Batch" at bounding box center [532, 167] width 193 height 37
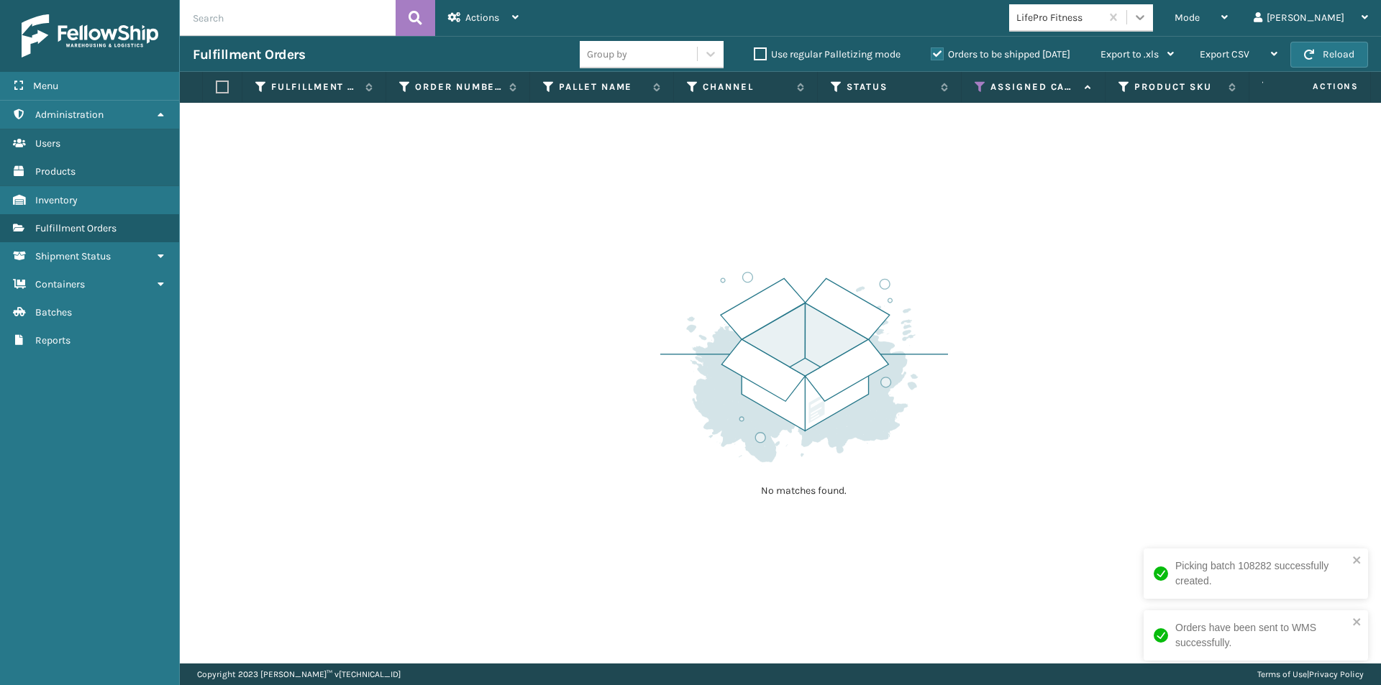
click at [1147, 13] on icon at bounding box center [1140, 17] width 14 height 14
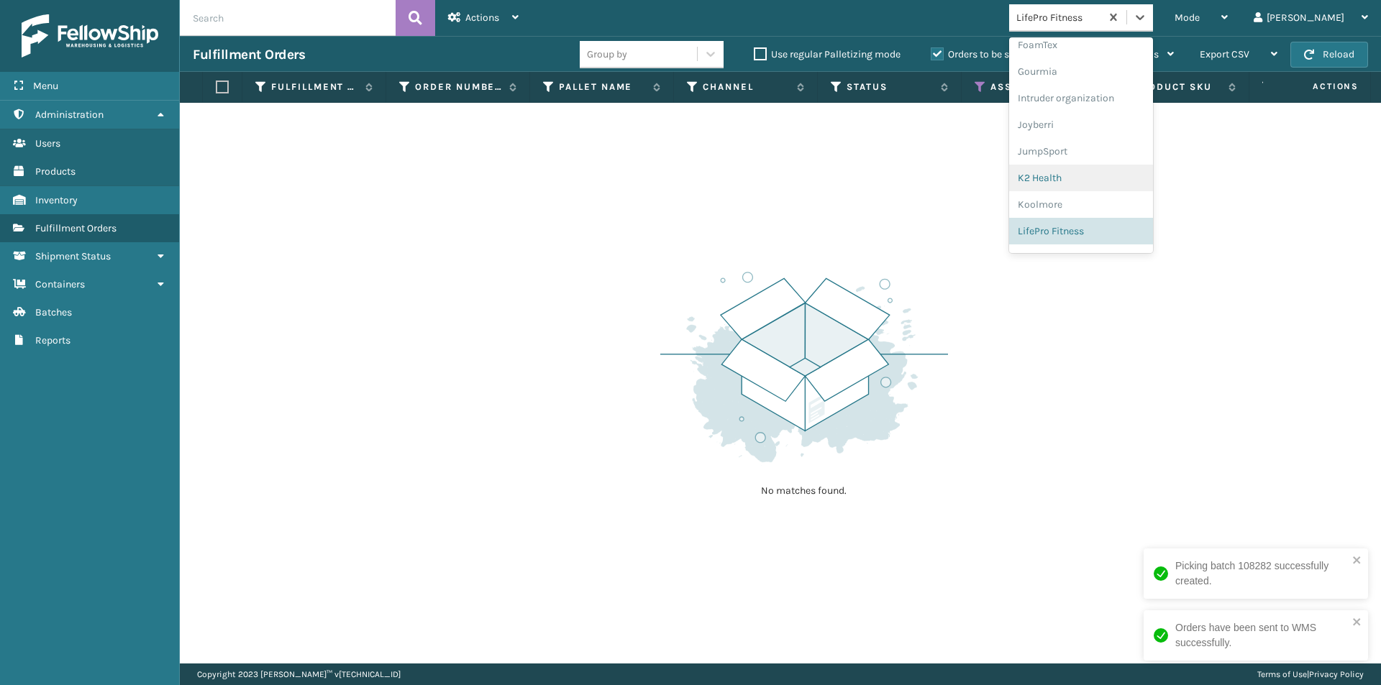
scroll to position [427, 0]
click at [1103, 209] on div "Lincove" at bounding box center [1081, 212] width 144 height 27
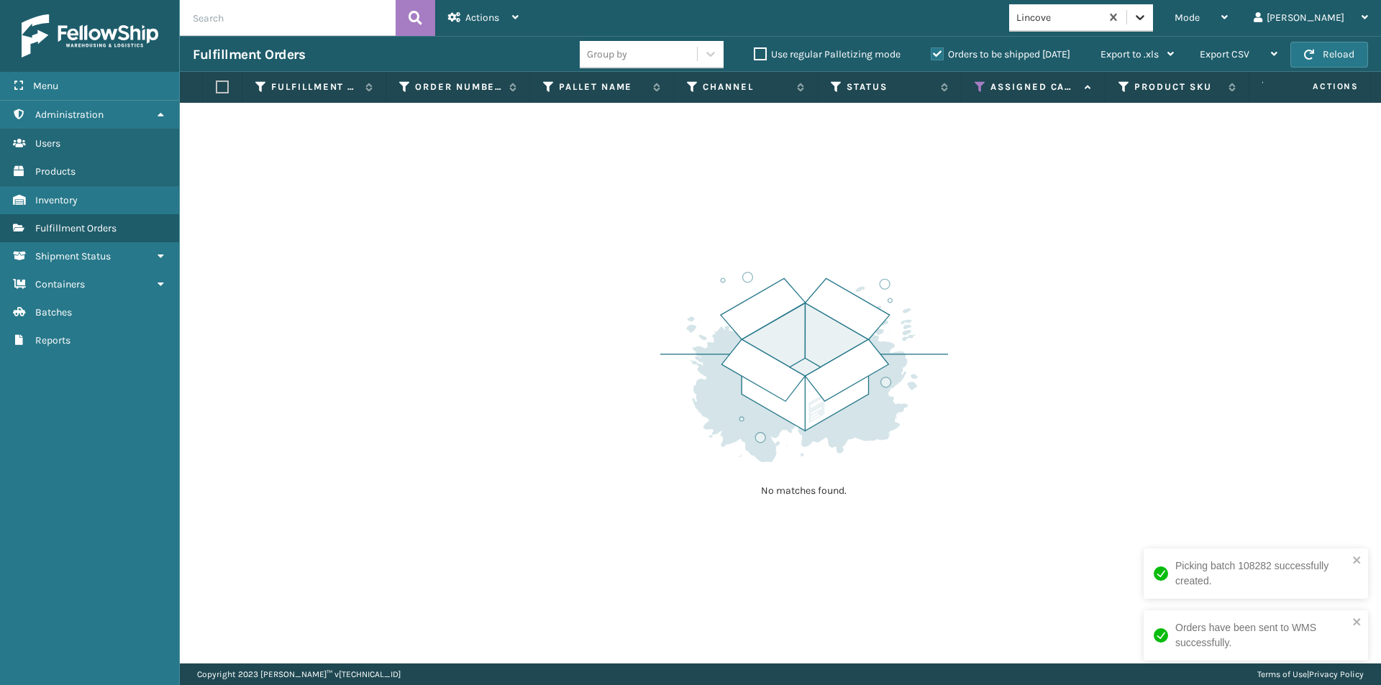
click at [1147, 19] on icon at bounding box center [1140, 17] width 14 height 14
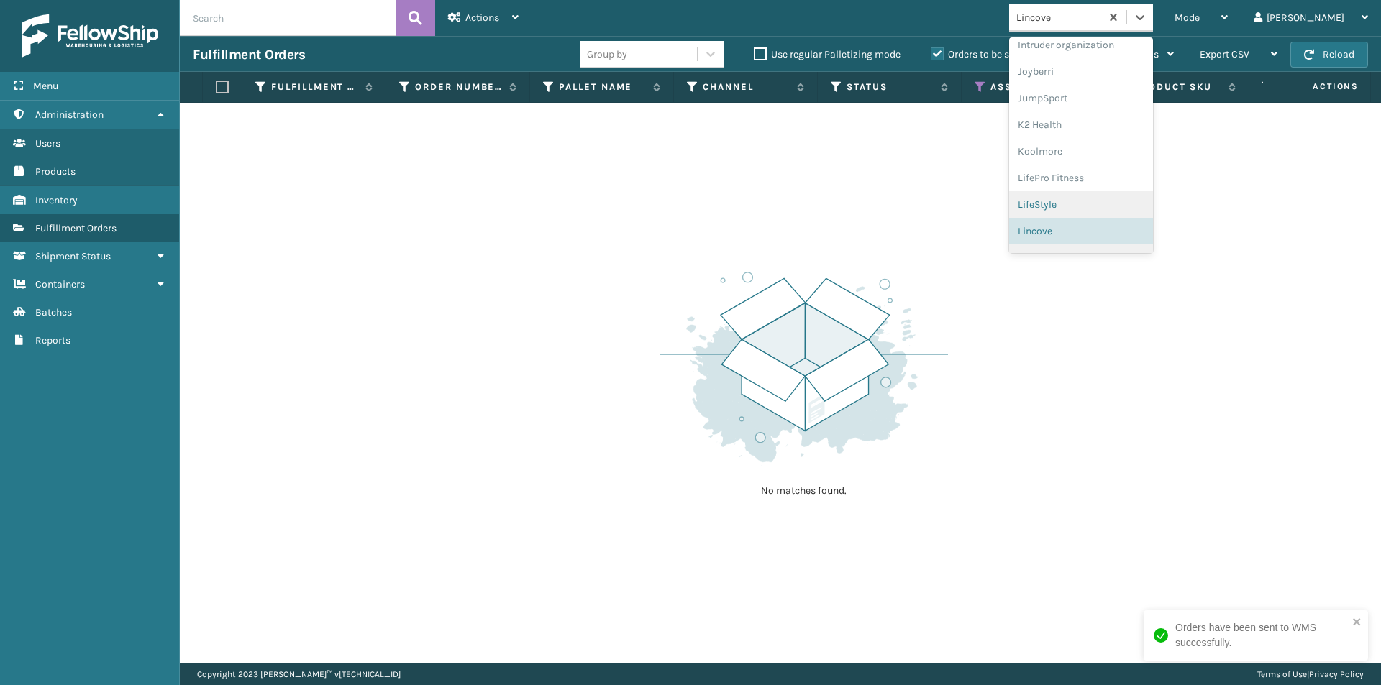
scroll to position [455, 0]
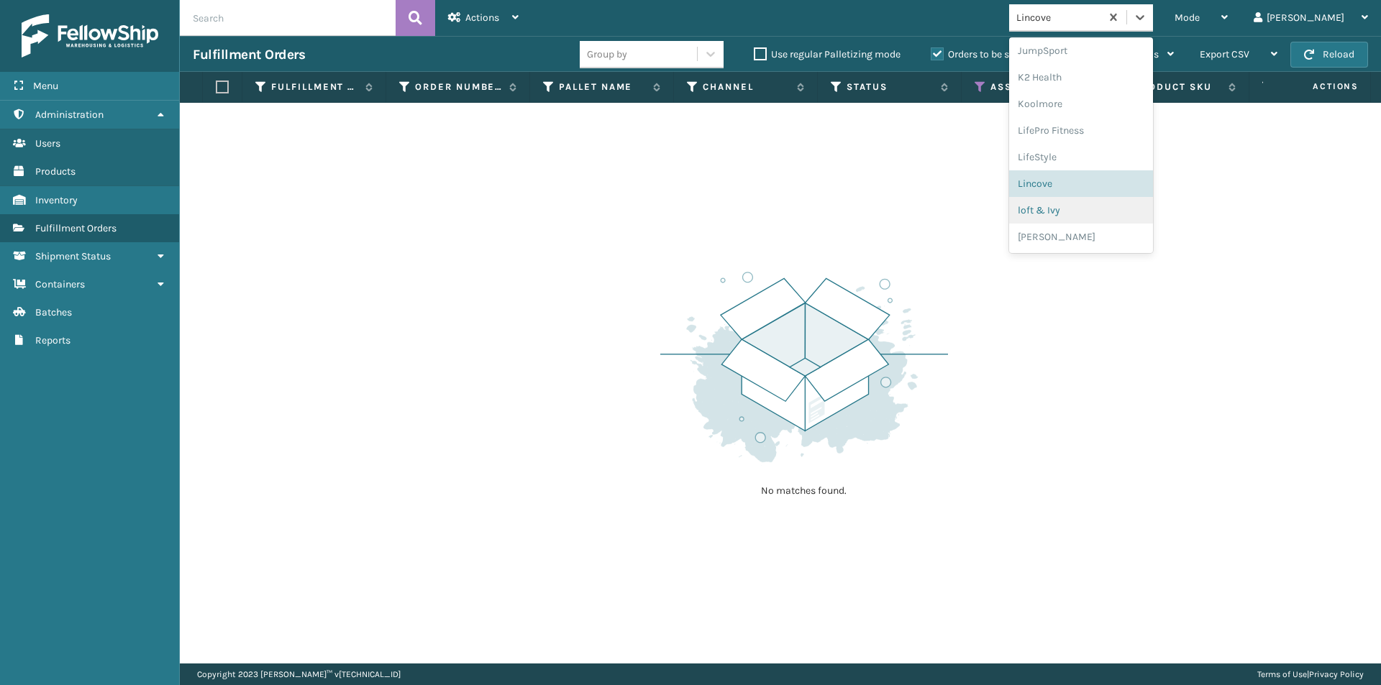
click at [1125, 214] on div "AM Trading Arosa Trading Atamin Bebe Bask Belvedere Group Bika Home Furniture B…" at bounding box center [1081, 145] width 144 height 216
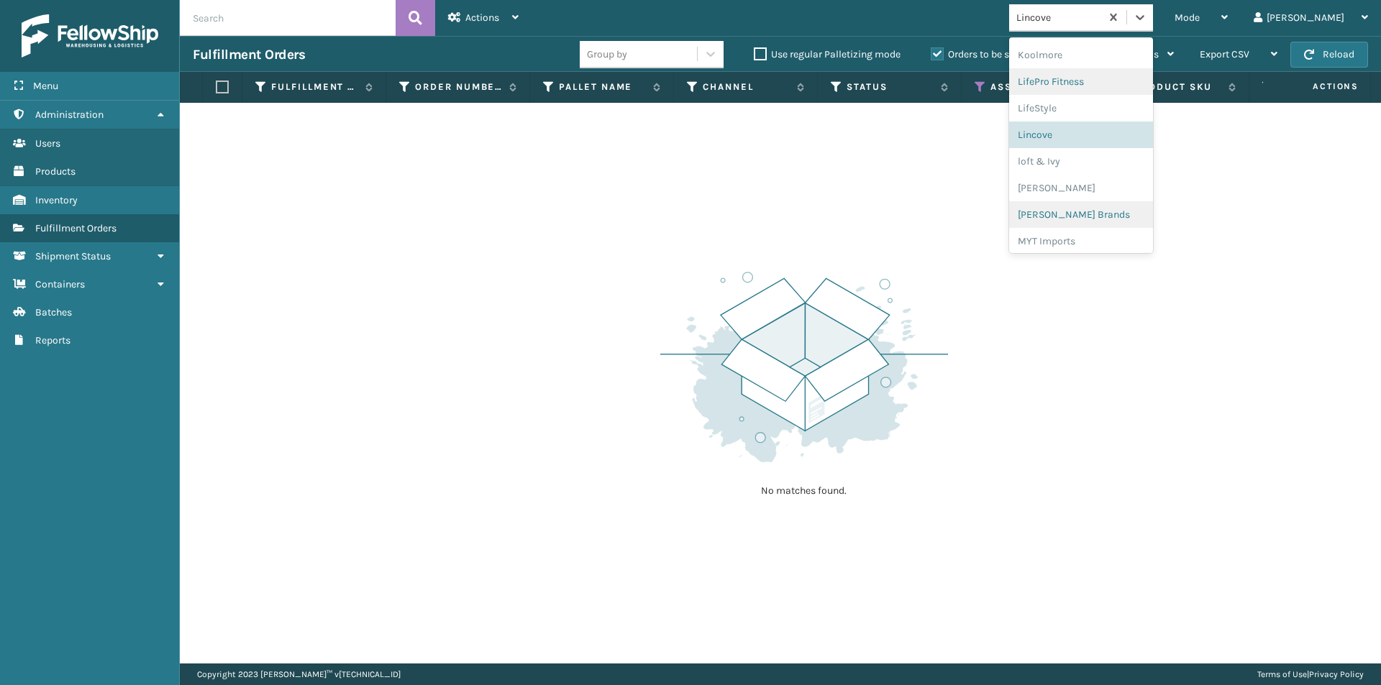
scroll to position [527, 0]
click at [1114, 135] on div "loft & Ivy" at bounding box center [1081, 138] width 144 height 27
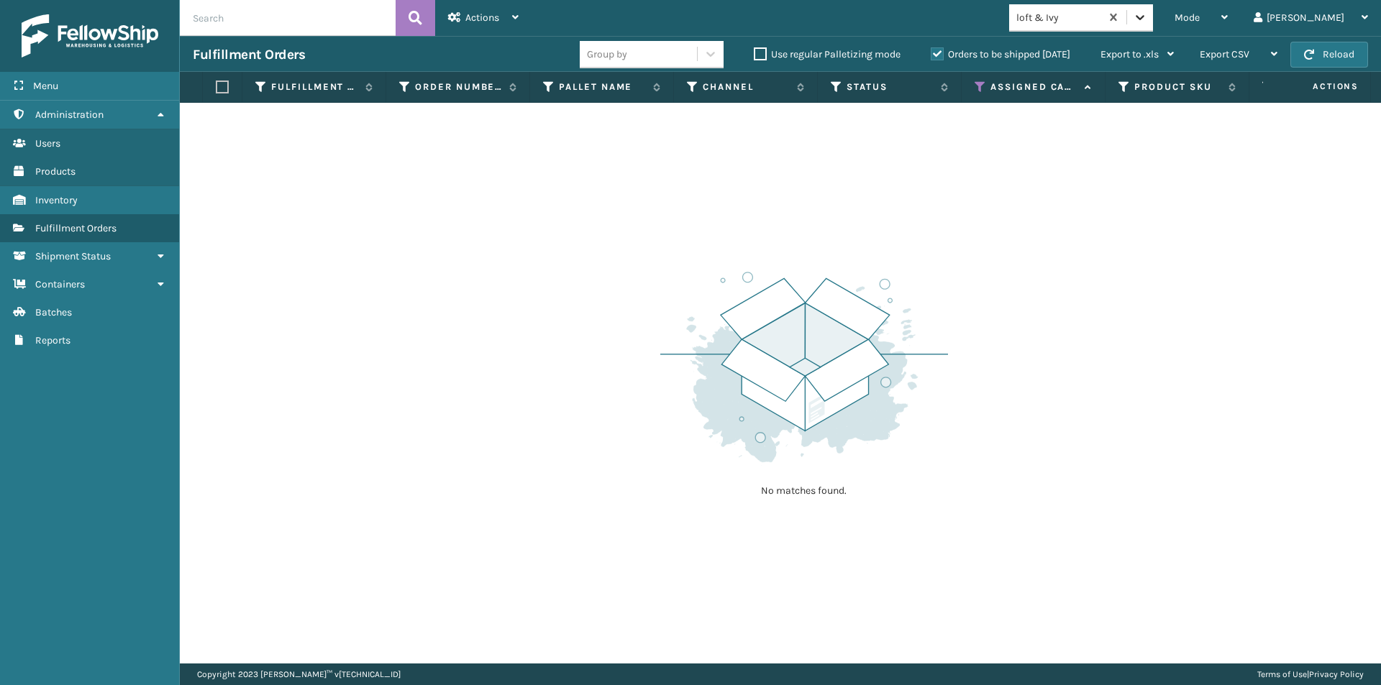
click at [1147, 15] on icon at bounding box center [1140, 17] width 14 height 14
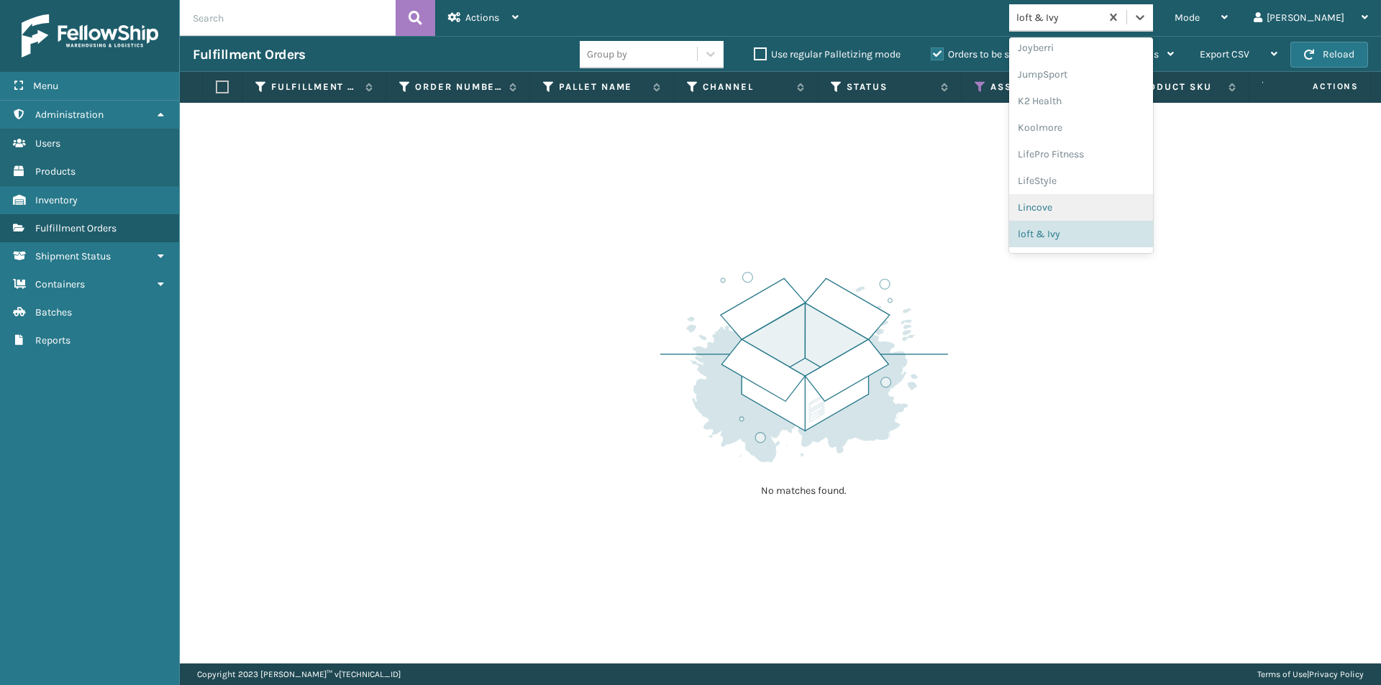
scroll to position [455, 0]
click at [1094, 241] on div "MikeAl" at bounding box center [1081, 237] width 144 height 27
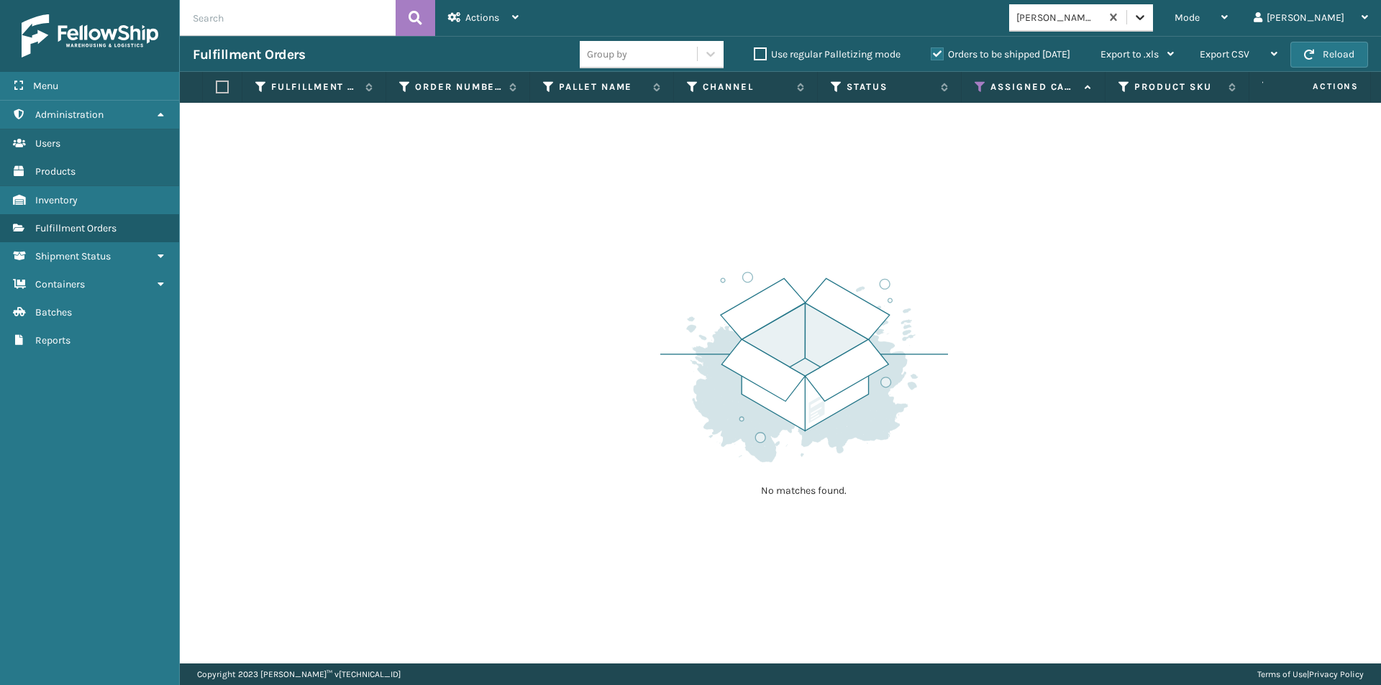
click at [1147, 19] on icon at bounding box center [1140, 17] width 14 height 14
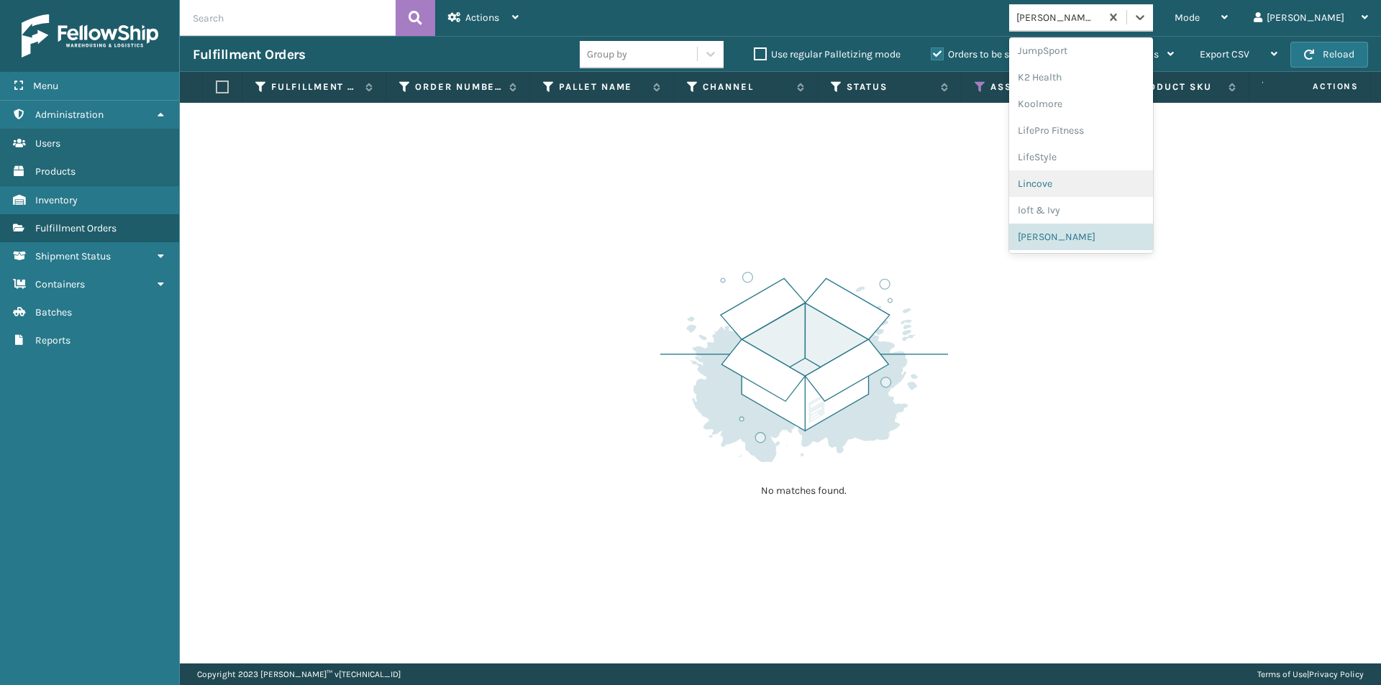
scroll to position [527, 0]
click at [1113, 199] on div "Milliard Brands" at bounding box center [1081, 191] width 144 height 27
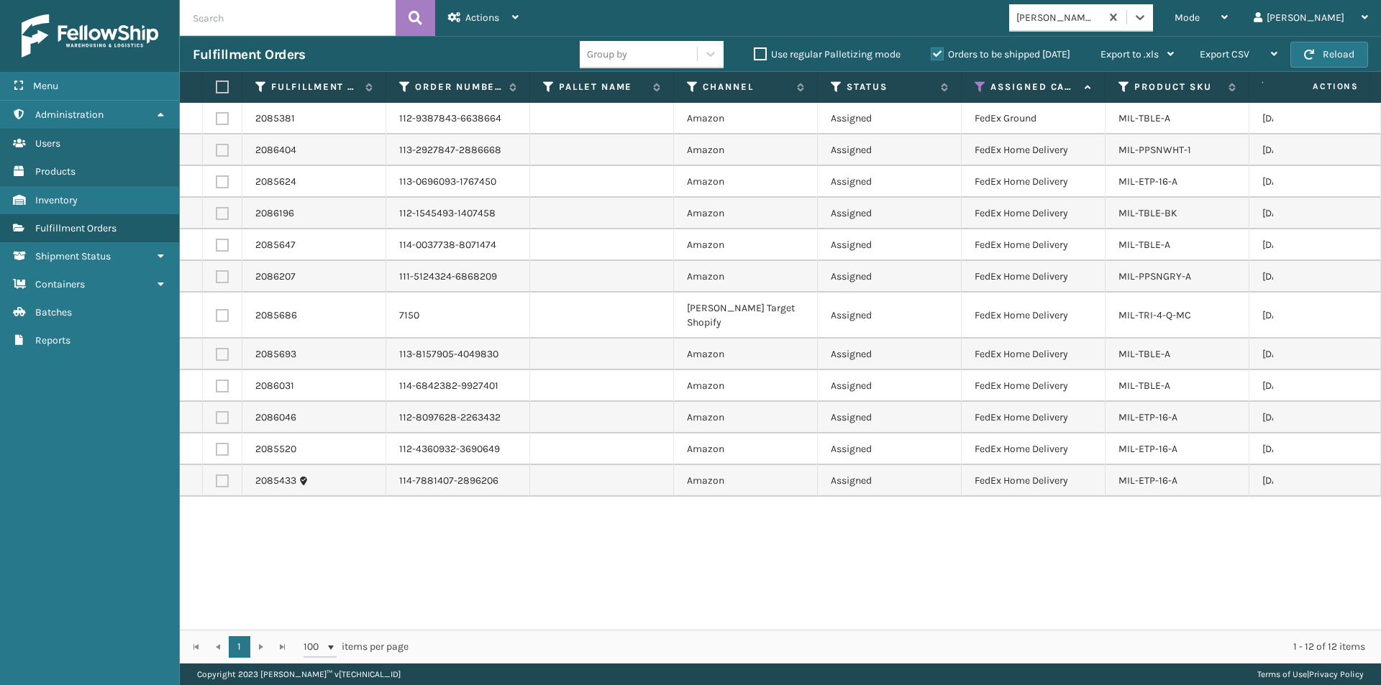
click at [222, 88] on label at bounding box center [220, 87] width 9 height 13
click at [216, 88] on input "checkbox" at bounding box center [216, 87] width 1 height 9
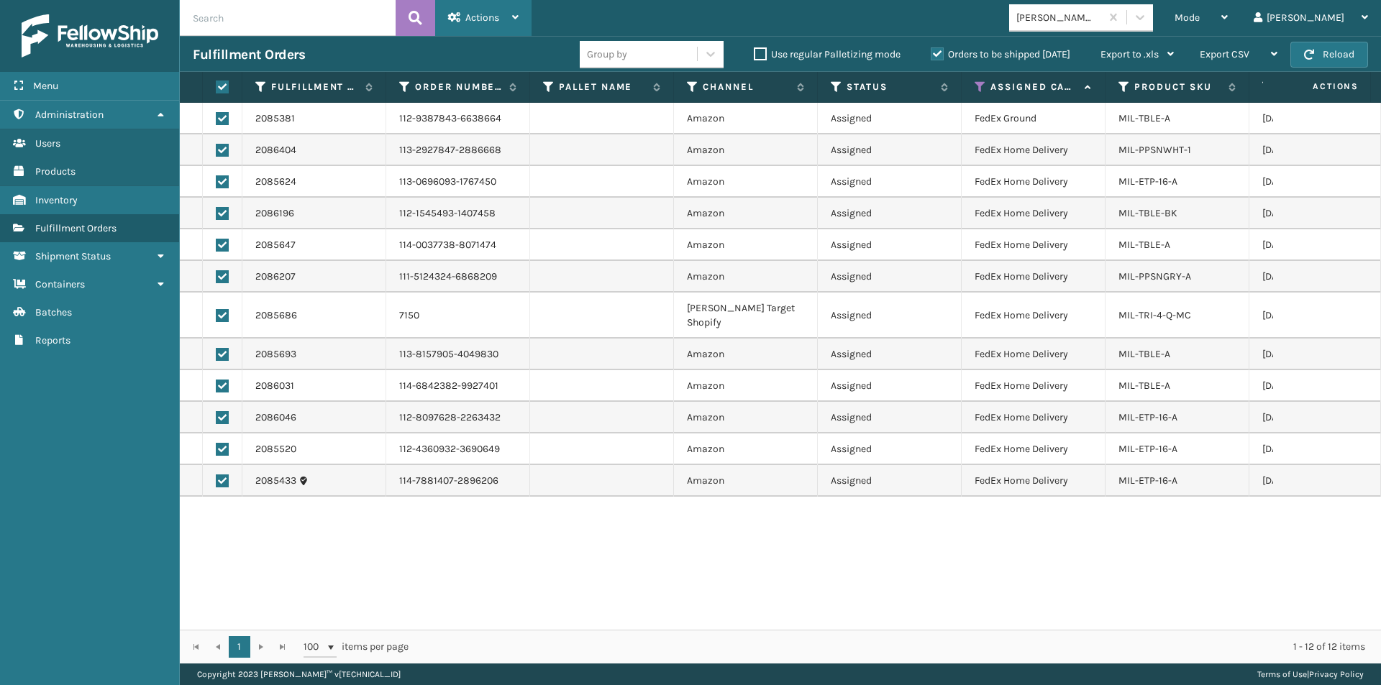
click at [513, 19] on icon at bounding box center [515, 17] width 6 height 10
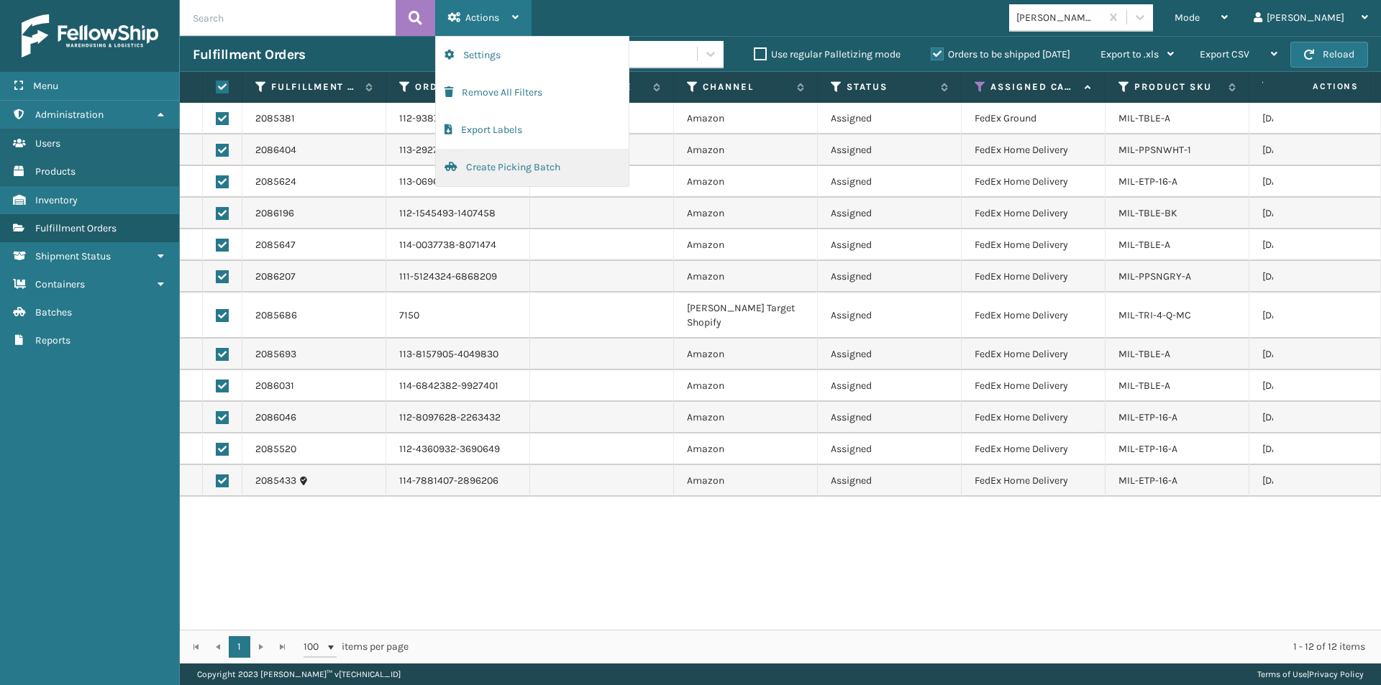
click at [495, 168] on button "Create Picking Batch" at bounding box center [532, 167] width 193 height 37
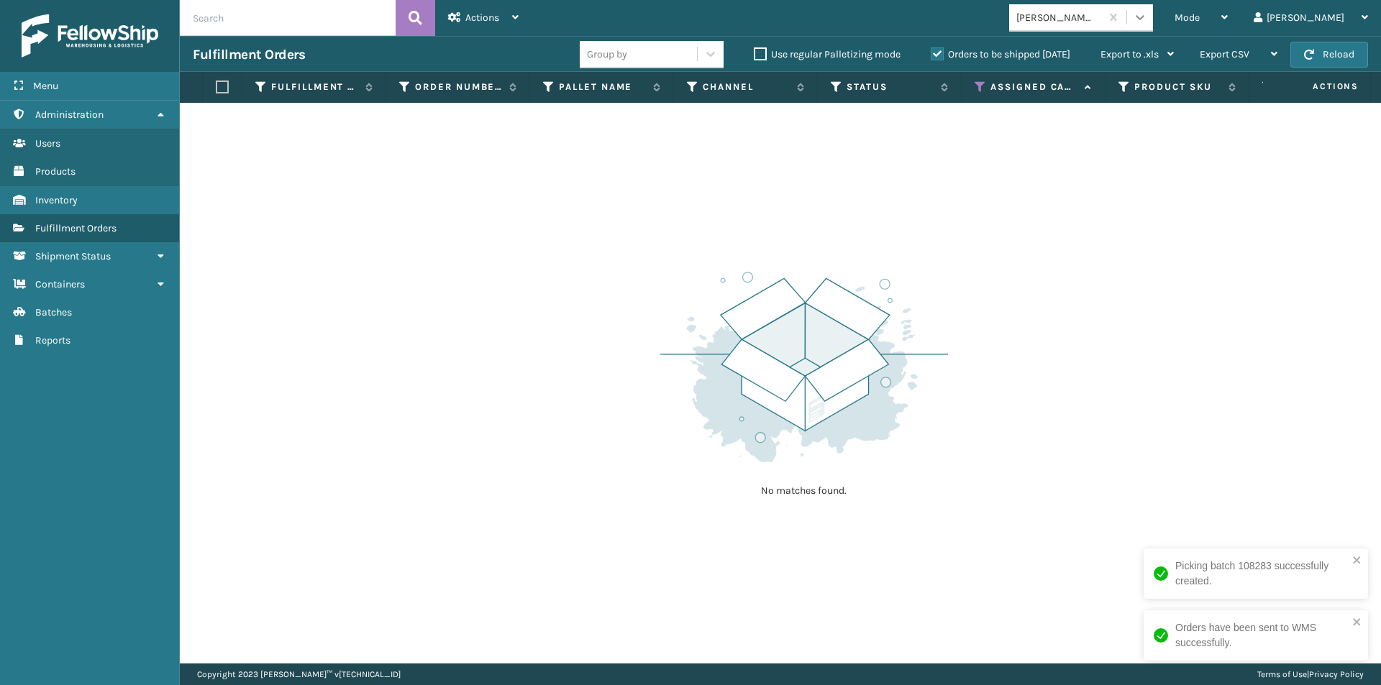
click at [1153, 27] on div at bounding box center [1140, 17] width 26 height 26
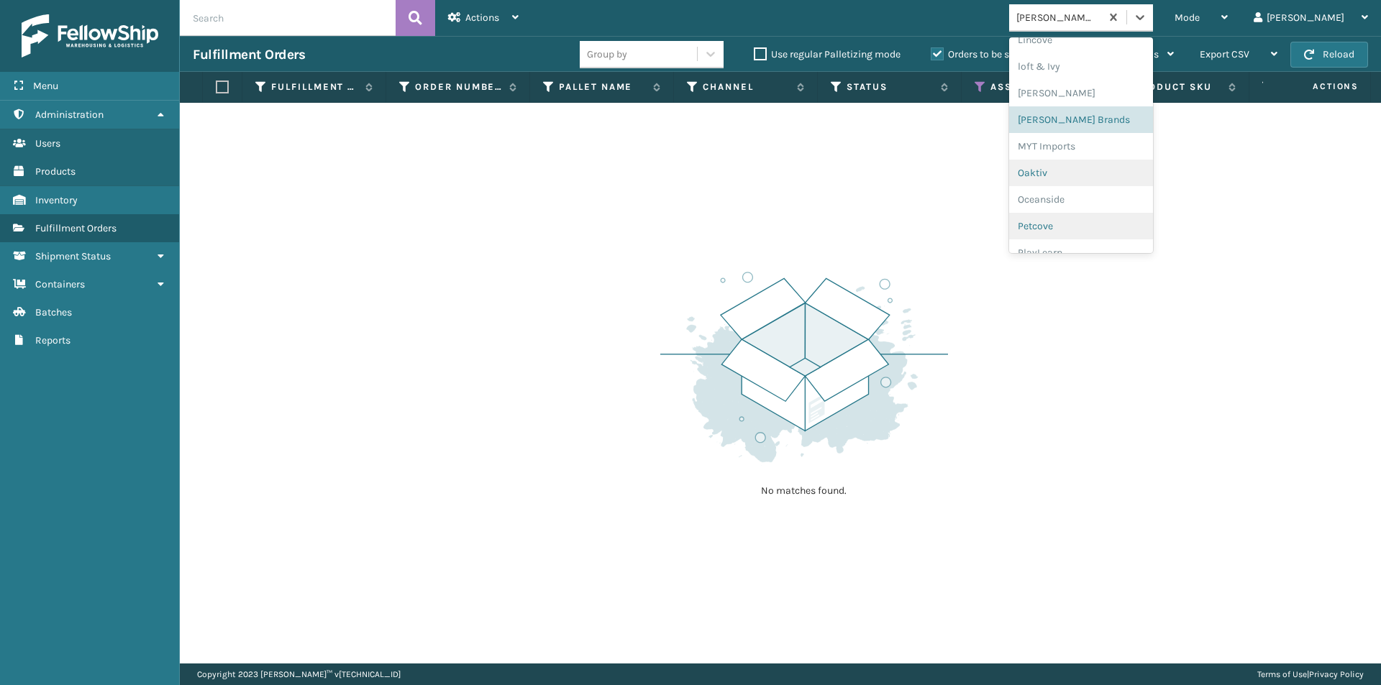
scroll to position [671, 0]
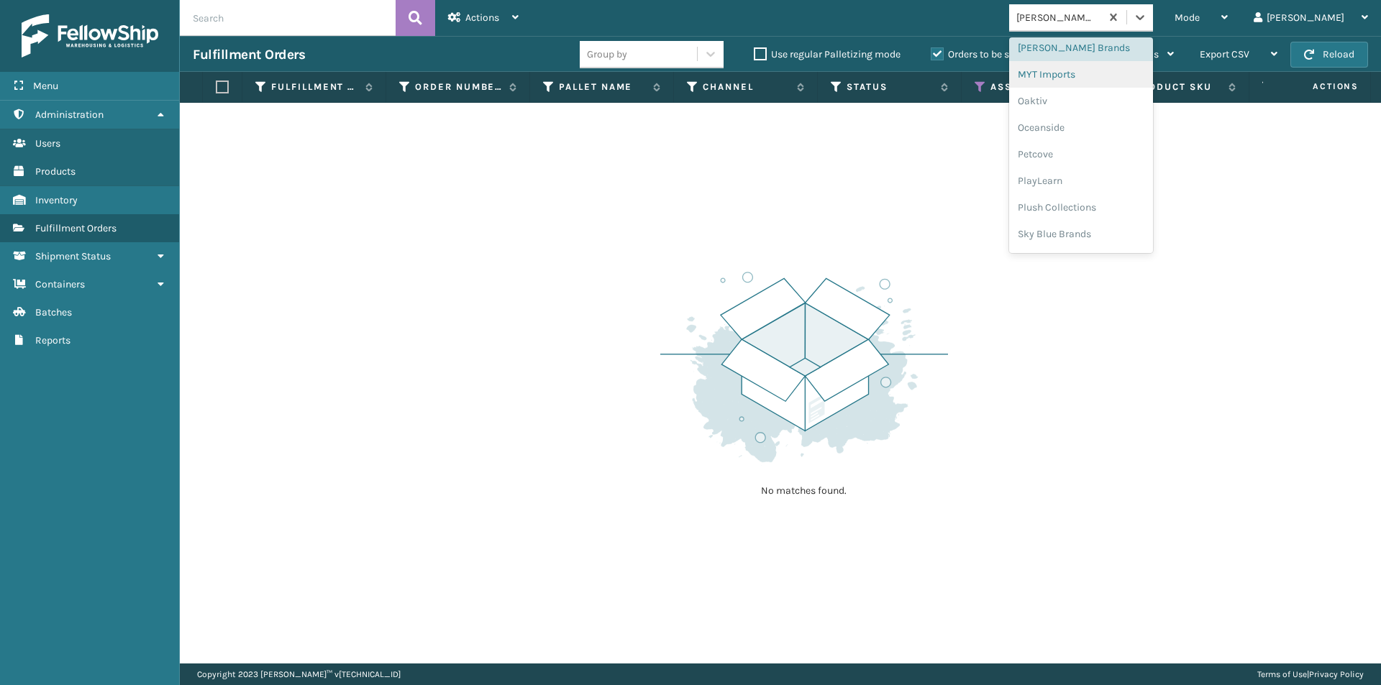
click at [1121, 73] on div "MYT Imports" at bounding box center [1081, 74] width 144 height 27
click at [1147, 22] on icon at bounding box center [1140, 17] width 14 height 14
click at [1100, 104] on div "Oaktiv" at bounding box center [1081, 101] width 144 height 27
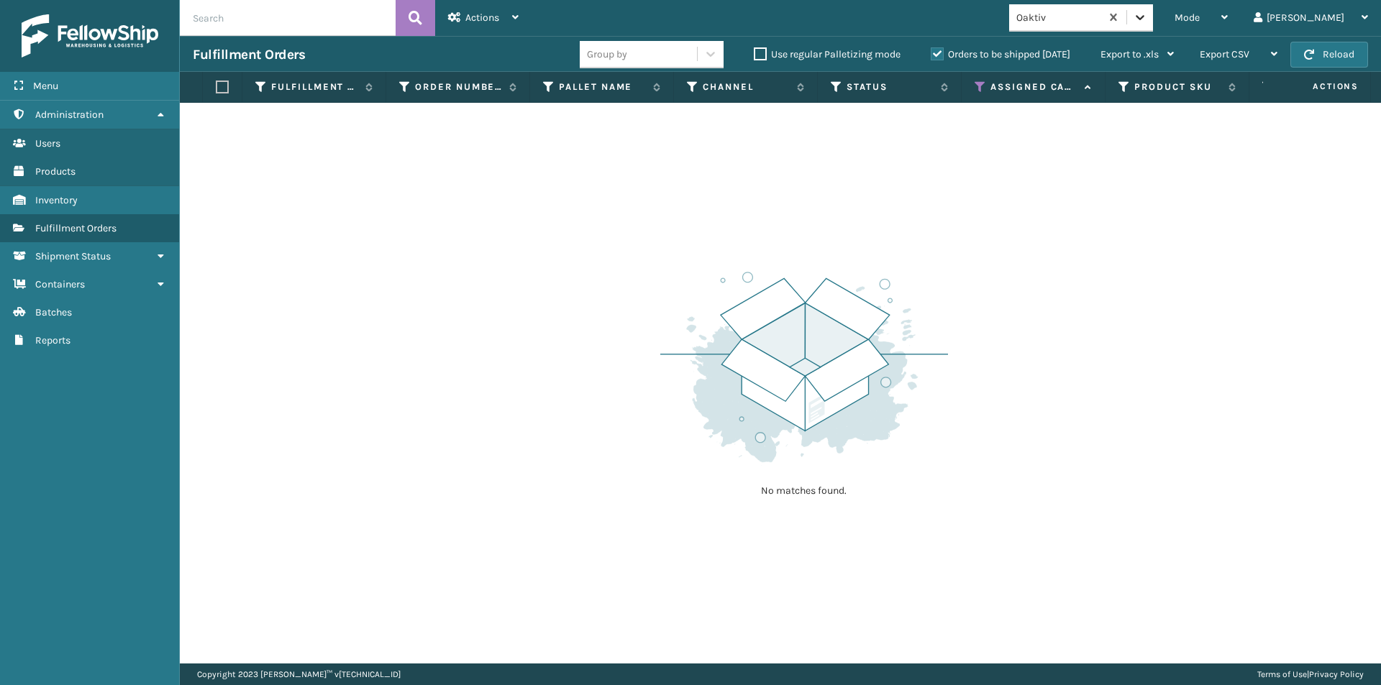
click at [1147, 22] on icon at bounding box center [1140, 17] width 14 height 14
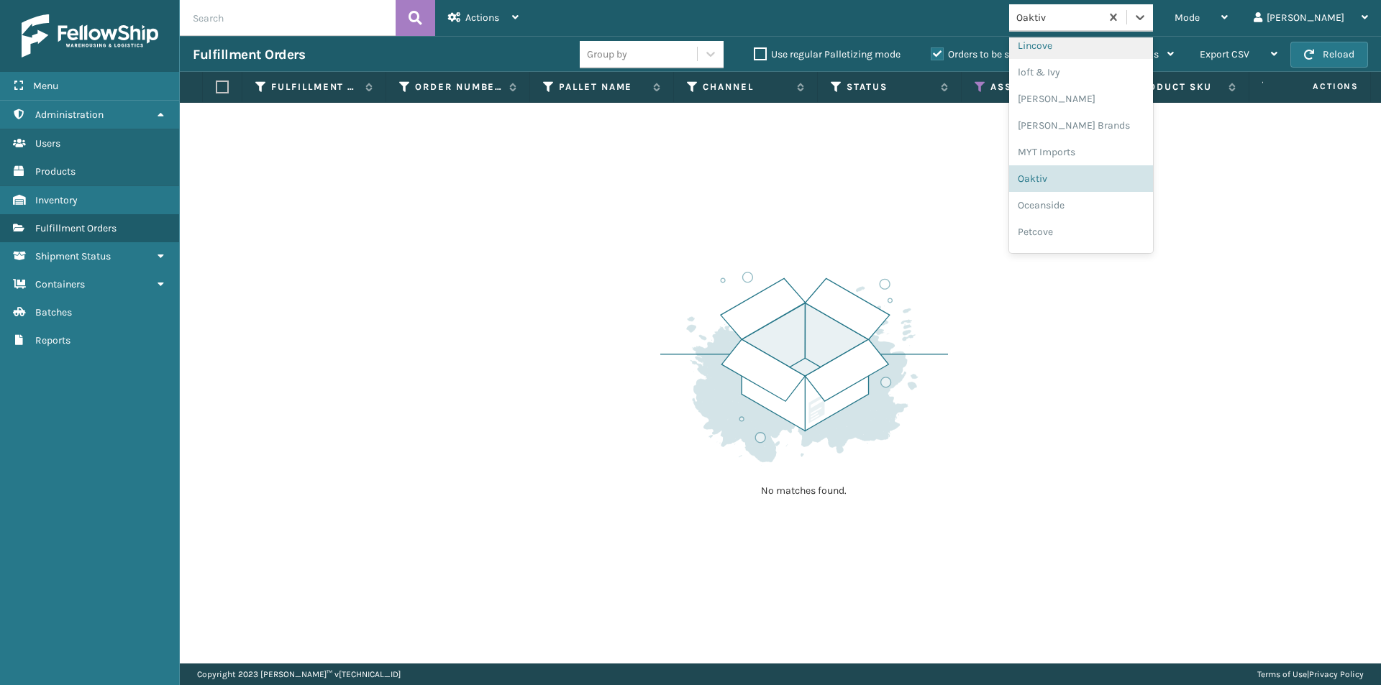
scroll to position [599, 0]
click at [1108, 199] on div "Oceanside" at bounding box center [1081, 199] width 144 height 27
click at [1144, 18] on icon at bounding box center [1140, 17] width 9 height 5
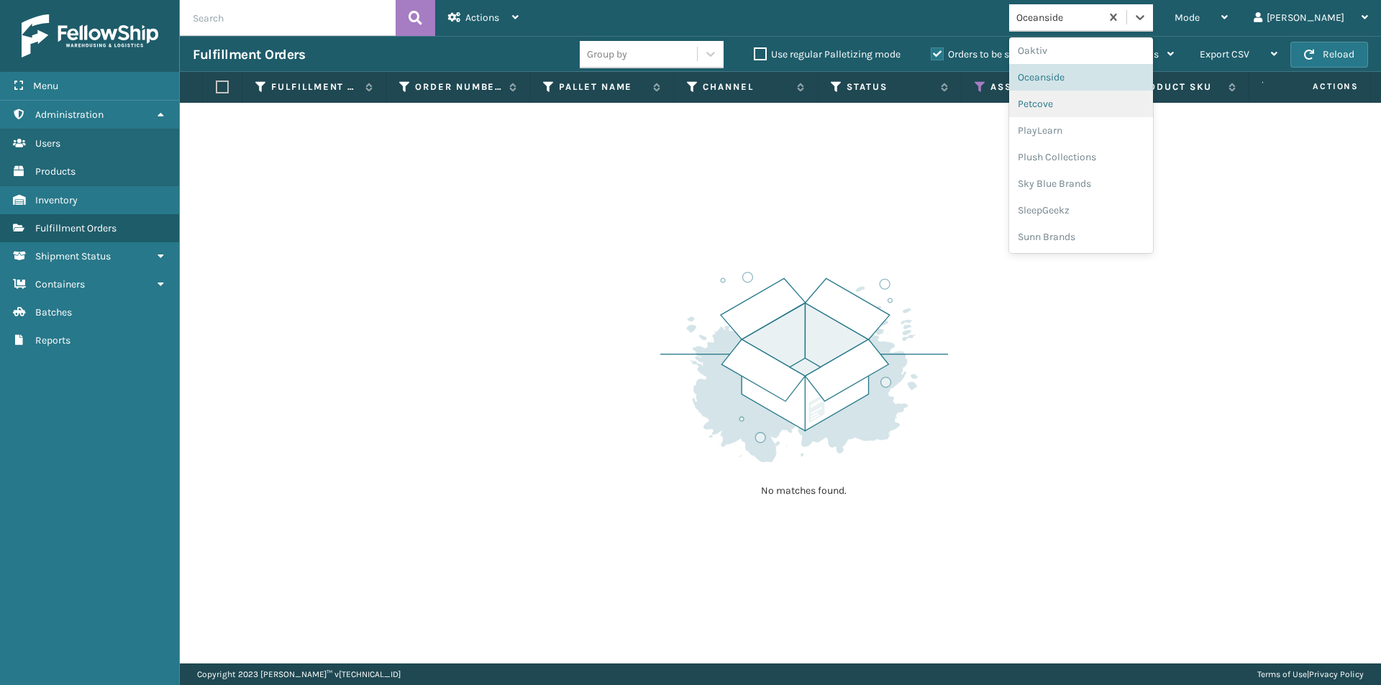
click at [1112, 94] on div "Petcove" at bounding box center [1081, 104] width 144 height 27
click at [1147, 23] on icon at bounding box center [1140, 17] width 14 height 14
click at [1107, 137] on div "PlayLearn" at bounding box center [1081, 130] width 144 height 27
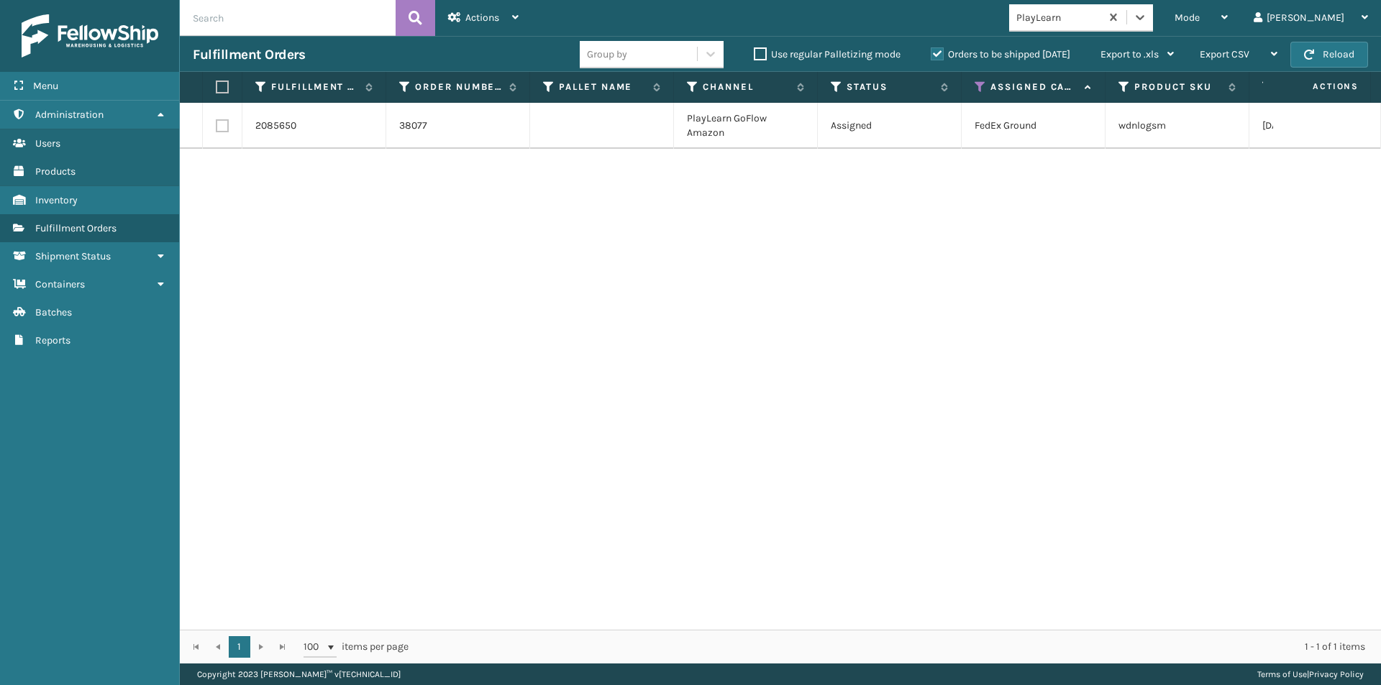
click at [224, 92] on label at bounding box center [220, 87] width 9 height 13
click at [216, 92] on input "checkbox" at bounding box center [216, 87] width 1 height 9
click at [514, 20] on icon at bounding box center [515, 17] width 6 height 10
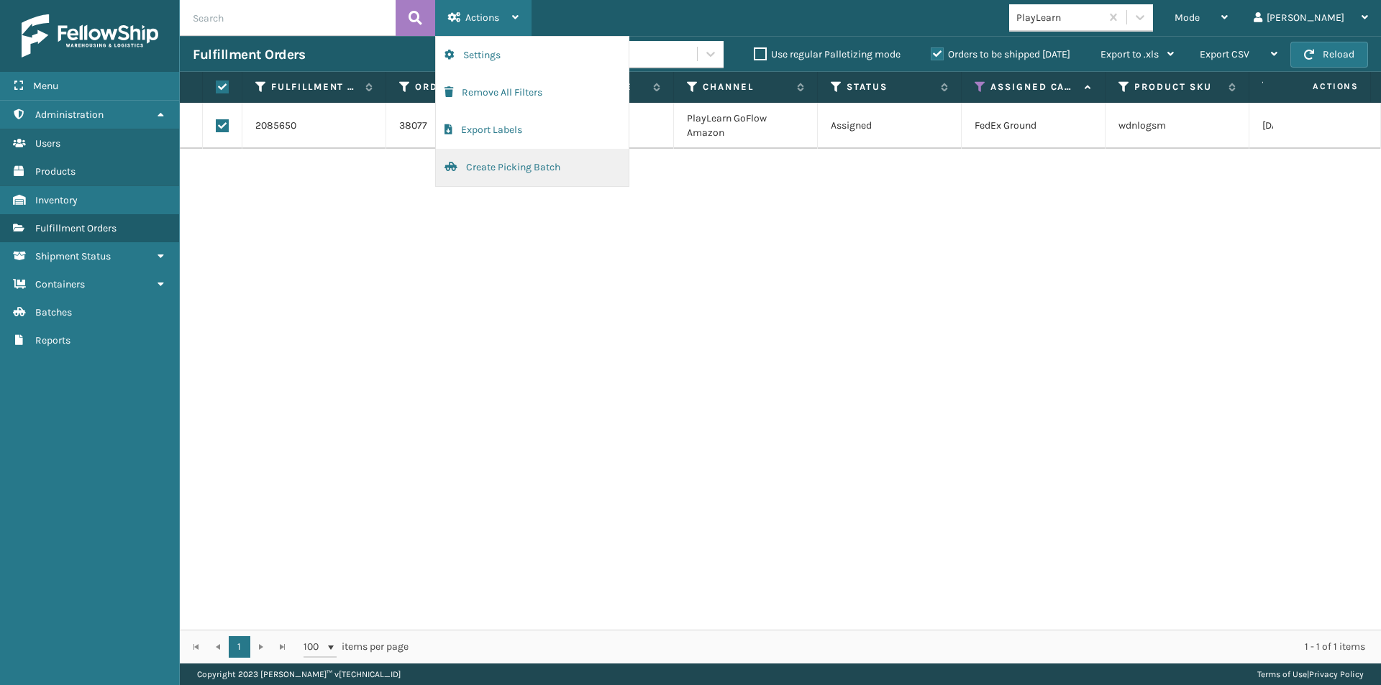
click at [508, 168] on button "Create Picking Batch" at bounding box center [532, 167] width 193 height 37
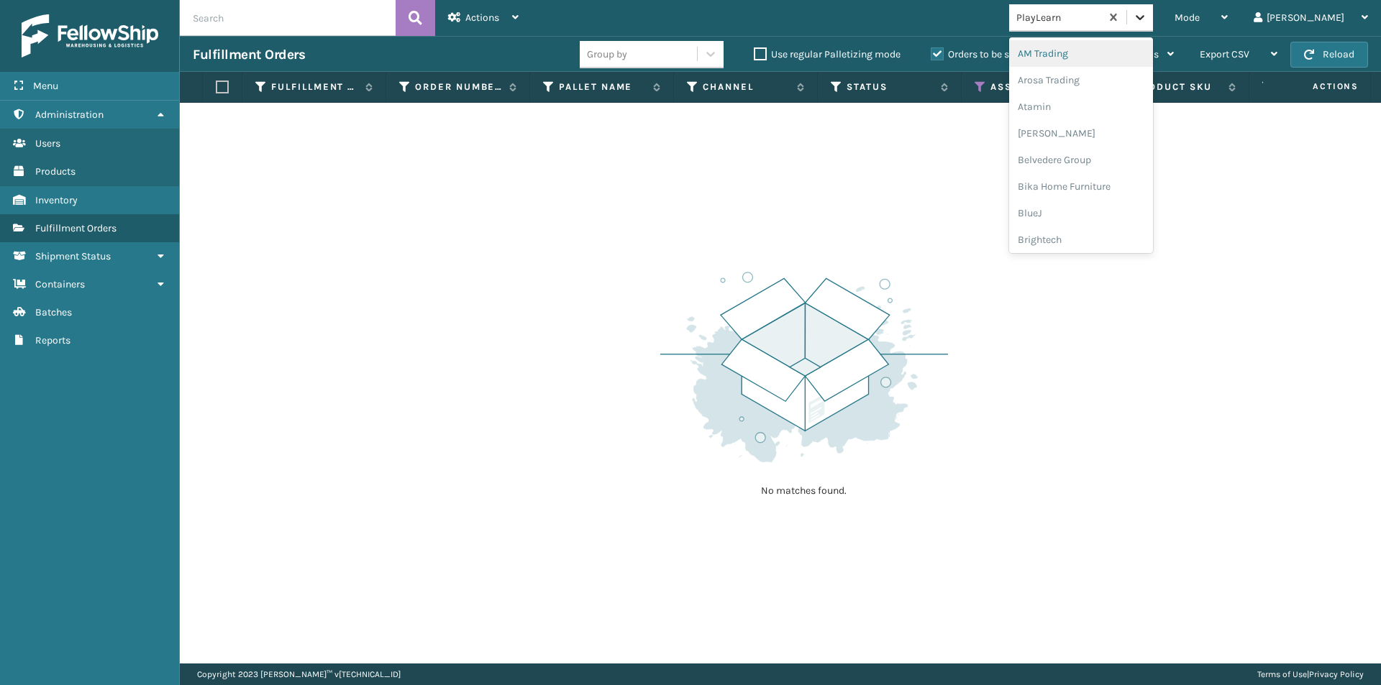
click at [1153, 25] on div at bounding box center [1140, 17] width 26 height 26
click at [1116, 155] on div "Plush Collections" at bounding box center [1081, 157] width 144 height 27
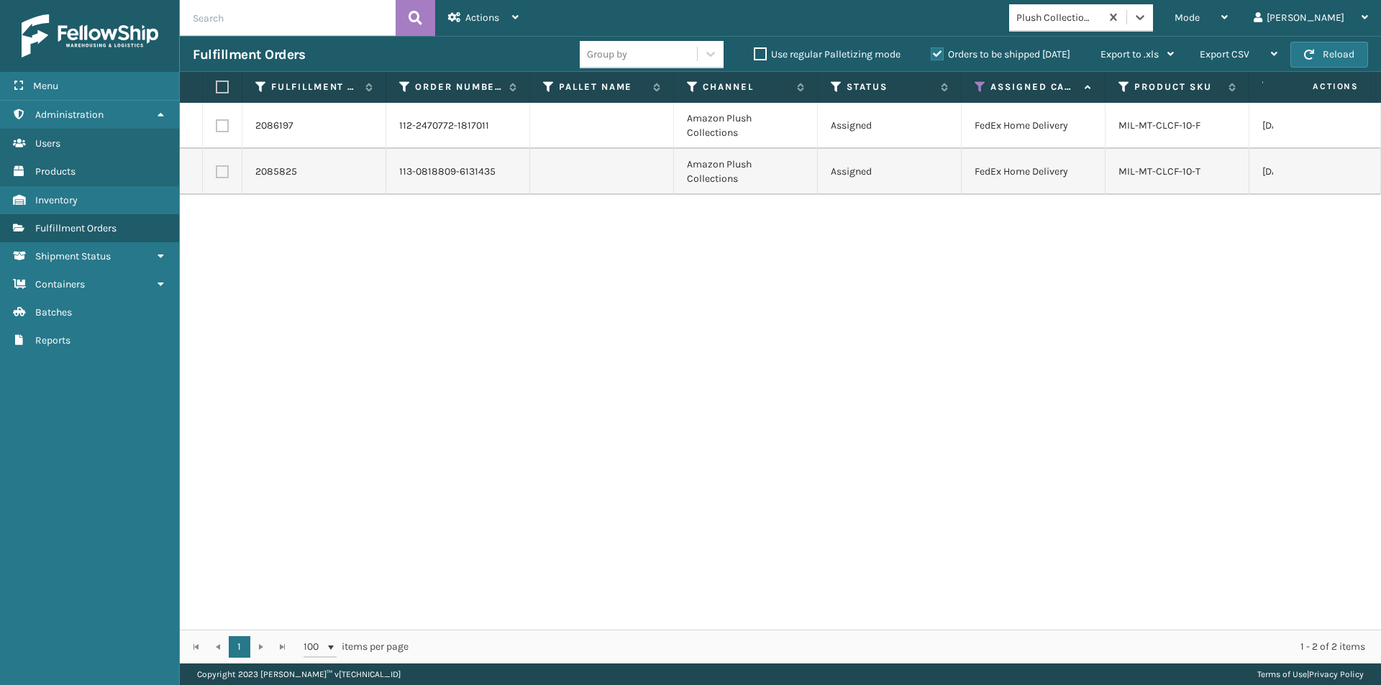
click at [219, 88] on label at bounding box center [220, 87] width 9 height 13
click at [216, 88] on input "checkbox" at bounding box center [216, 87] width 1 height 9
click at [498, 22] on span "Actions" at bounding box center [482, 18] width 34 height 12
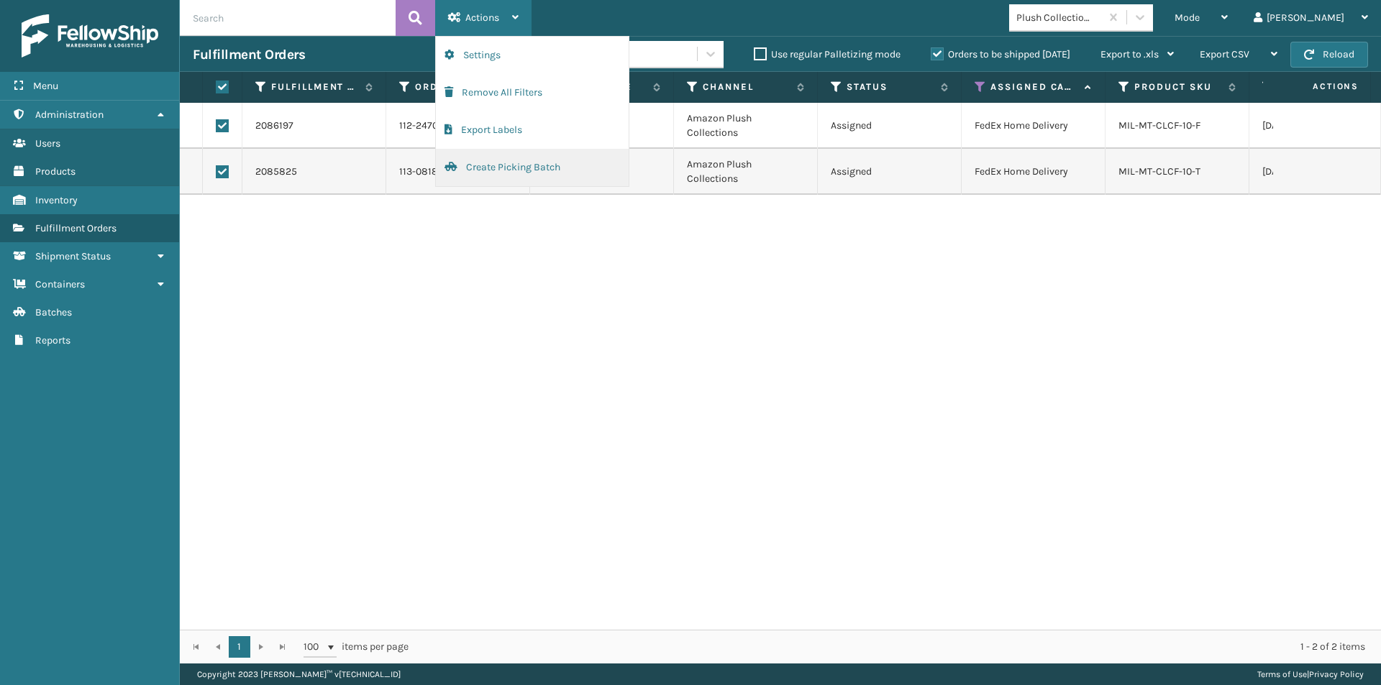
click at [519, 169] on button "Create Picking Batch" at bounding box center [532, 167] width 193 height 37
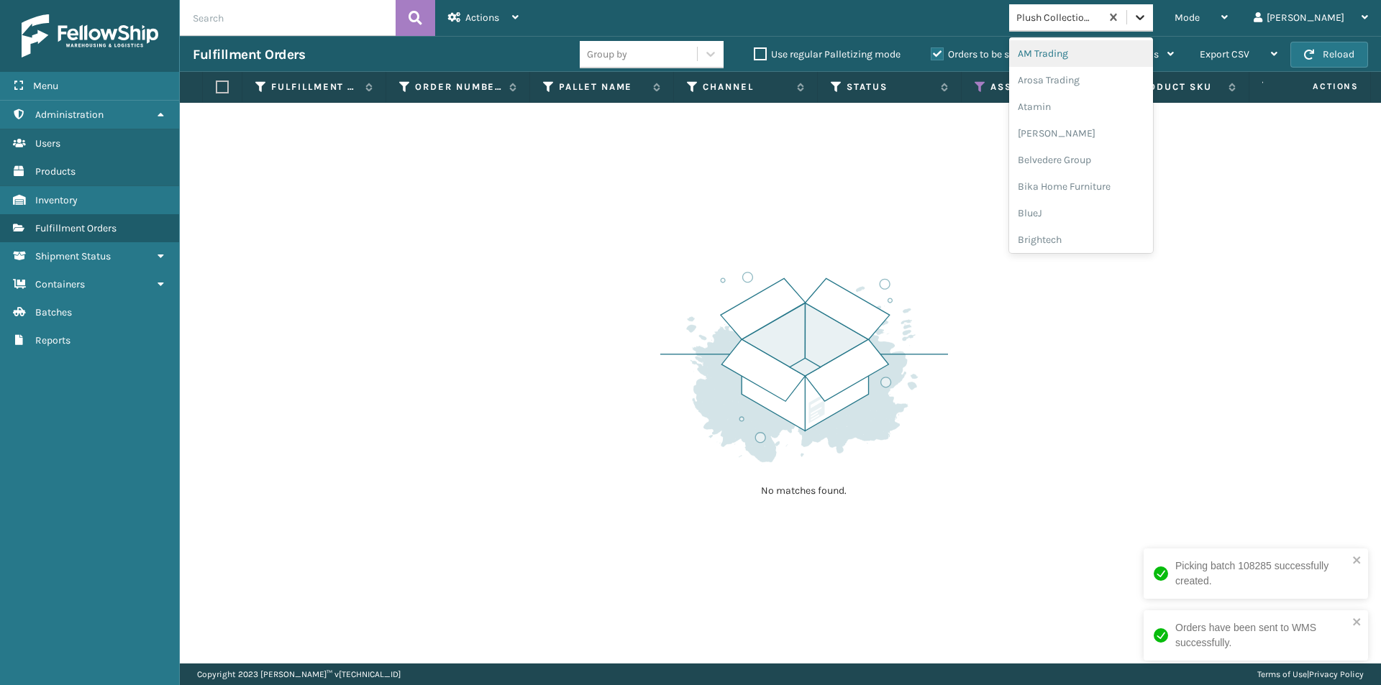
click at [1147, 22] on icon at bounding box center [1140, 17] width 14 height 14
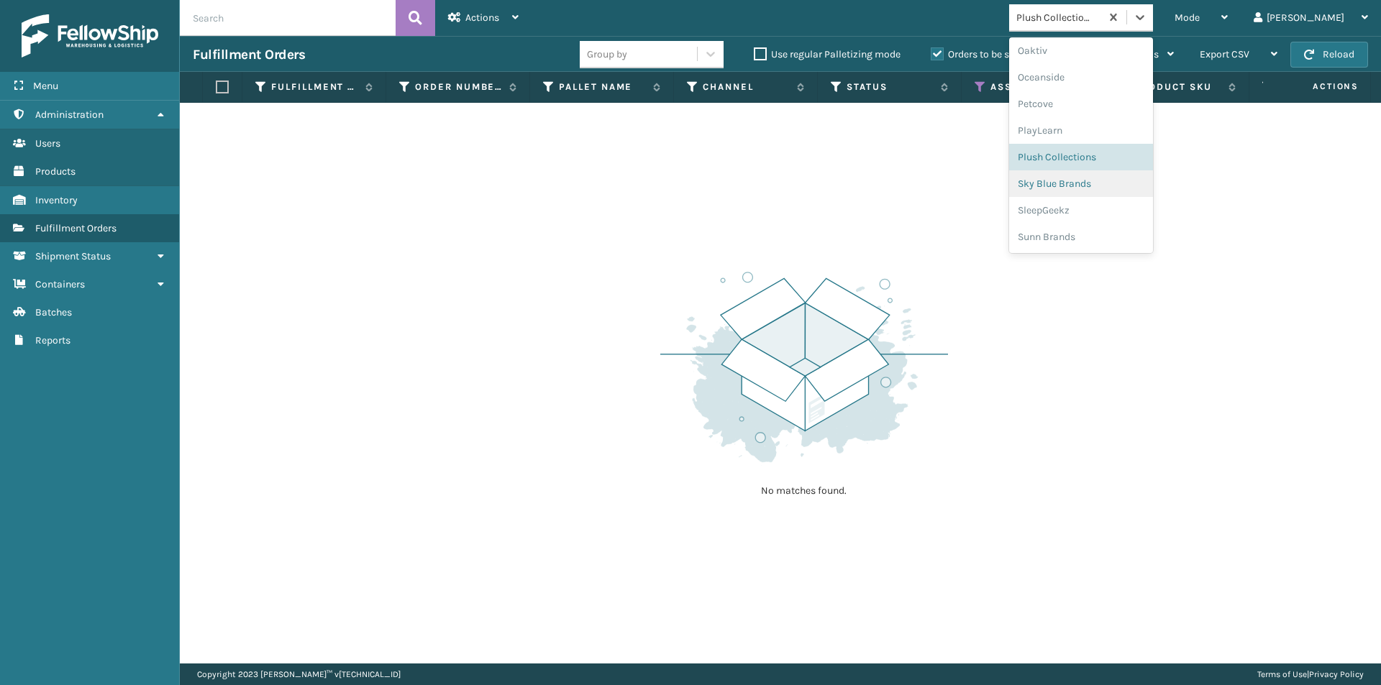
click at [1110, 191] on div "Sky Blue Brands" at bounding box center [1081, 183] width 144 height 27
click at [1147, 20] on icon at bounding box center [1140, 17] width 14 height 14
drag, startPoint x: 1198, startPoint y: 22, endPoint x: 1177, endPoint y: 42, distance: 29.0
click at [1147, 22] on icon at bounding box center [1140, 17] width 14 height 14
click at [1121, 215] on div "SleepGeekz" at bounding box center [1081, 210] width 144 height 27
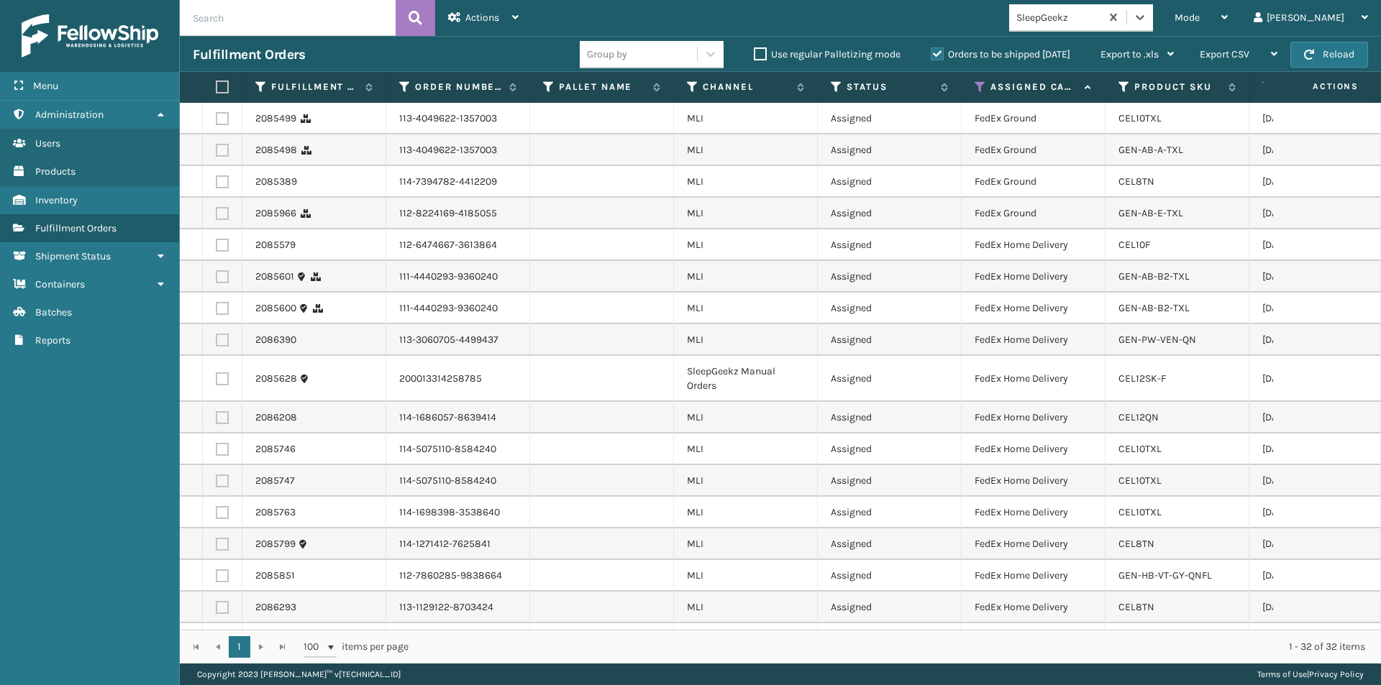
click at [219, 86] on label at bounding box center [220, 87] width 9 height 13
click at [216, 86] on input "checkbox" at bounding box center [216, 87] width 1 height 9
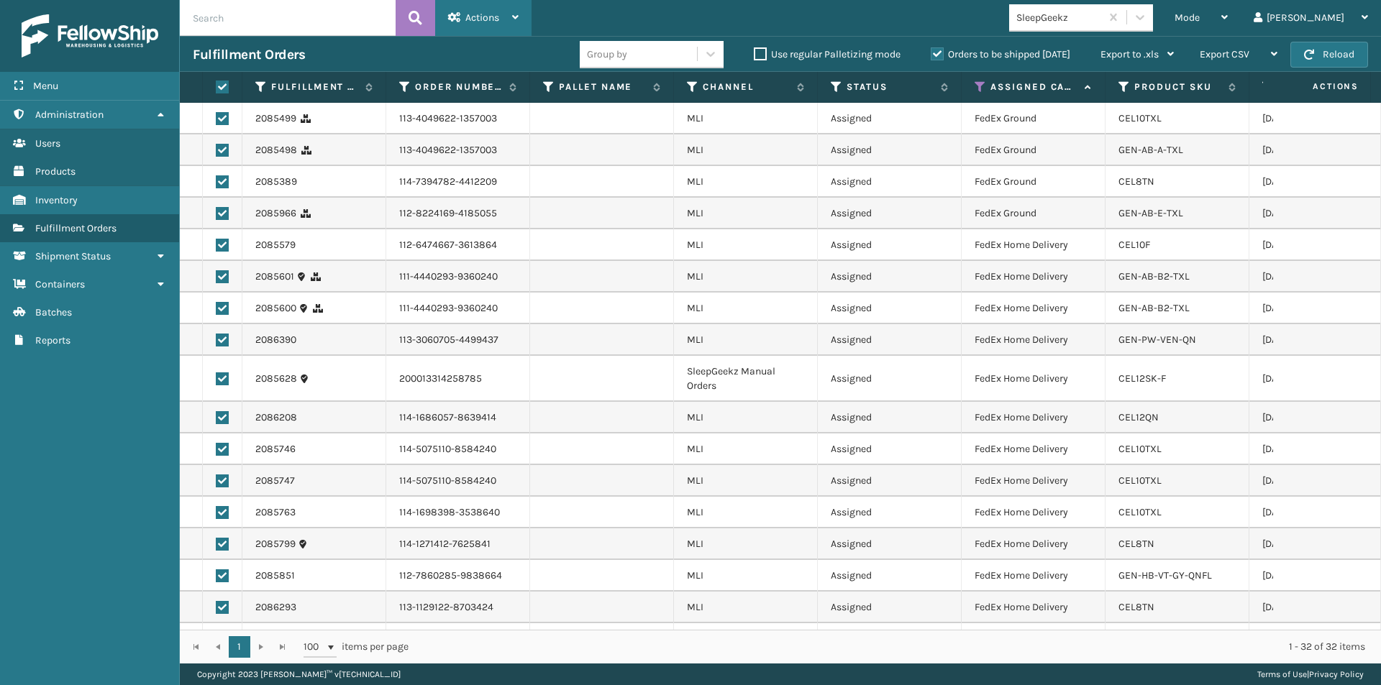
click at [506, 18] on div "Actions" at bounding box center [483, 18] width 70 height 36
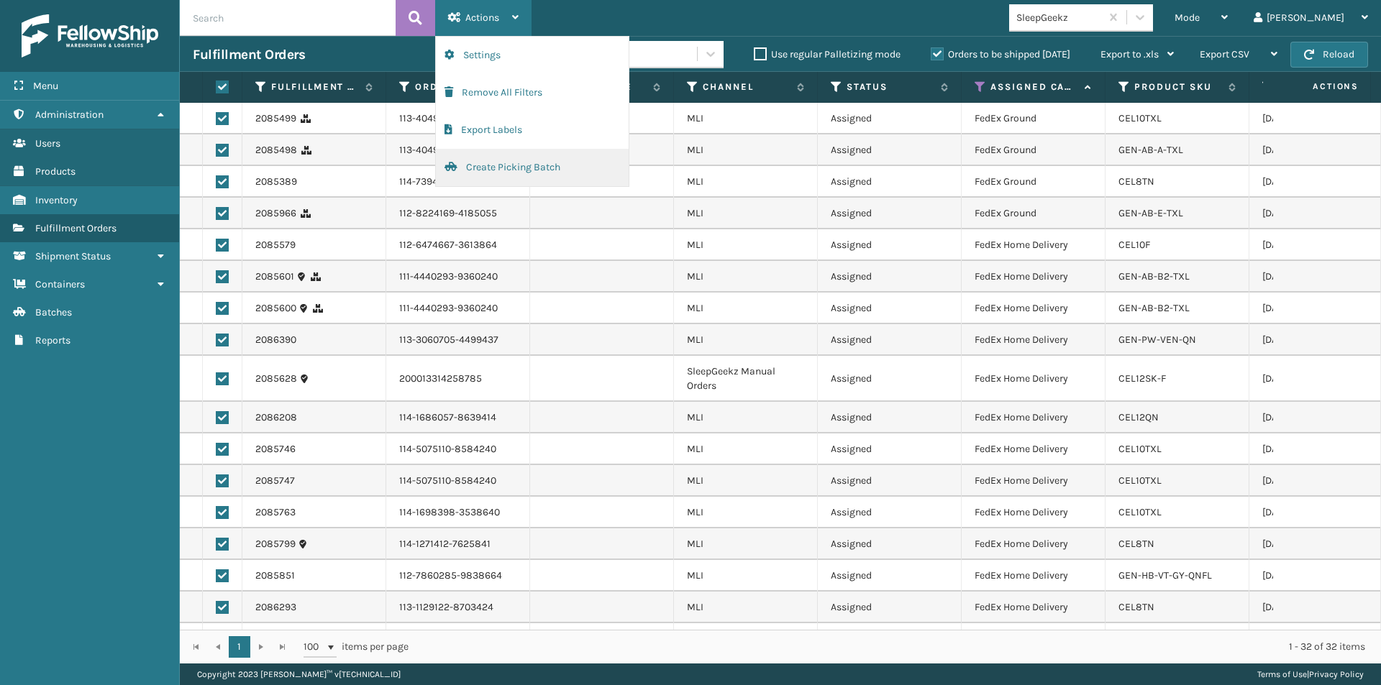
click at [516, 168] on button "Create Picking Batch" at bounding box center [532, 167] width 193 height 37
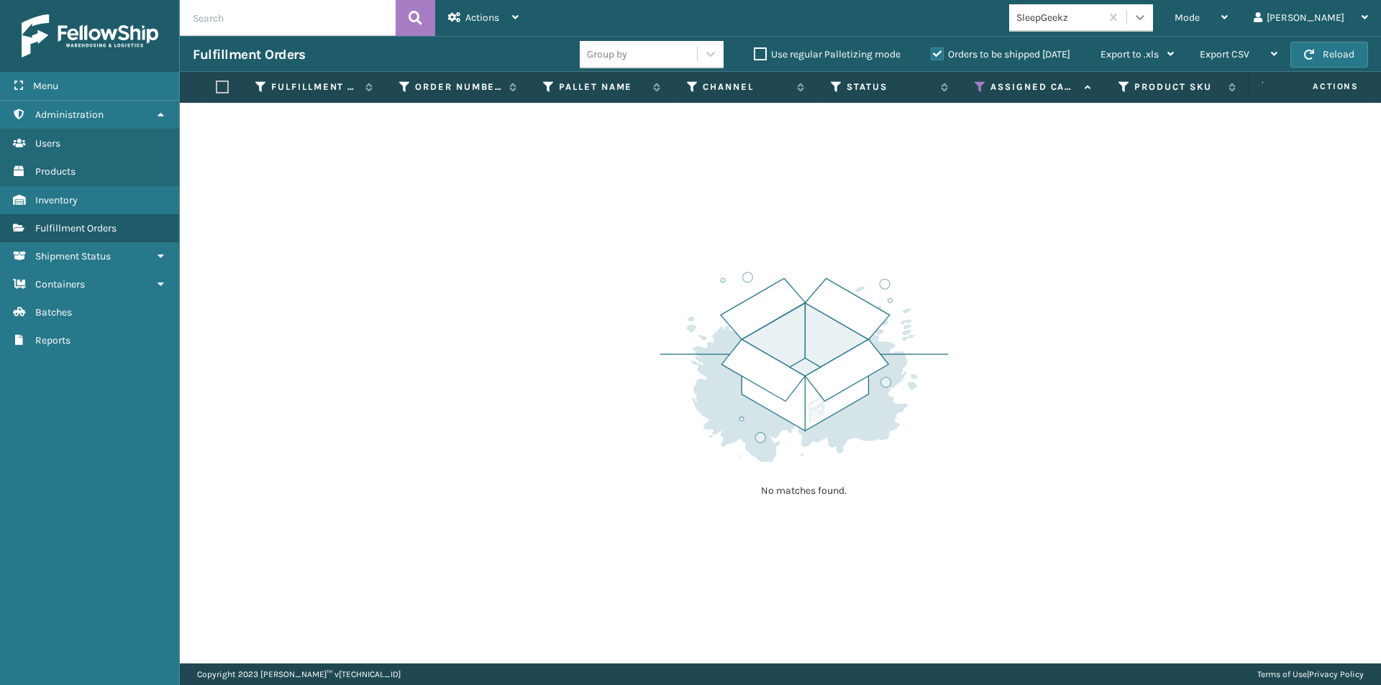
click at [1144, 18] on icon at bounding box center [1140, 17] width 9 height 5
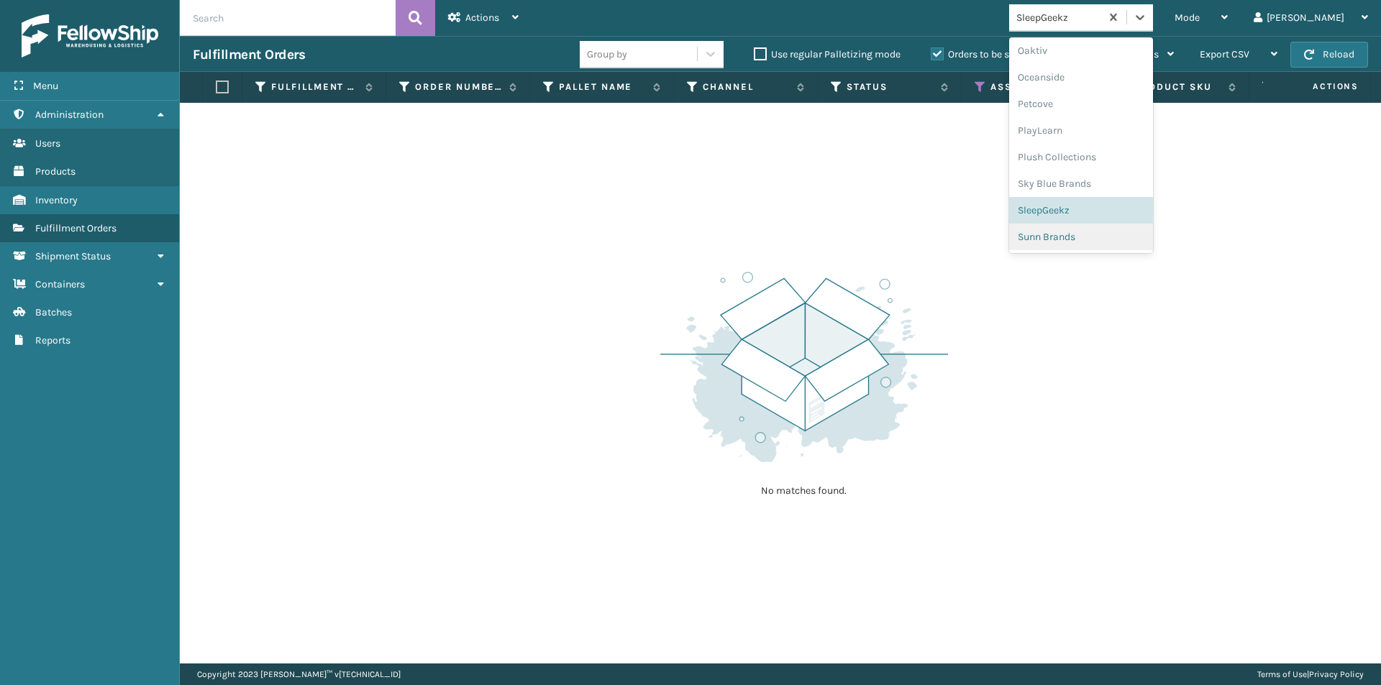
click at [1119, 247] on div "Sunn Brands" at bounding box center [1081, 237] width 144 height 27
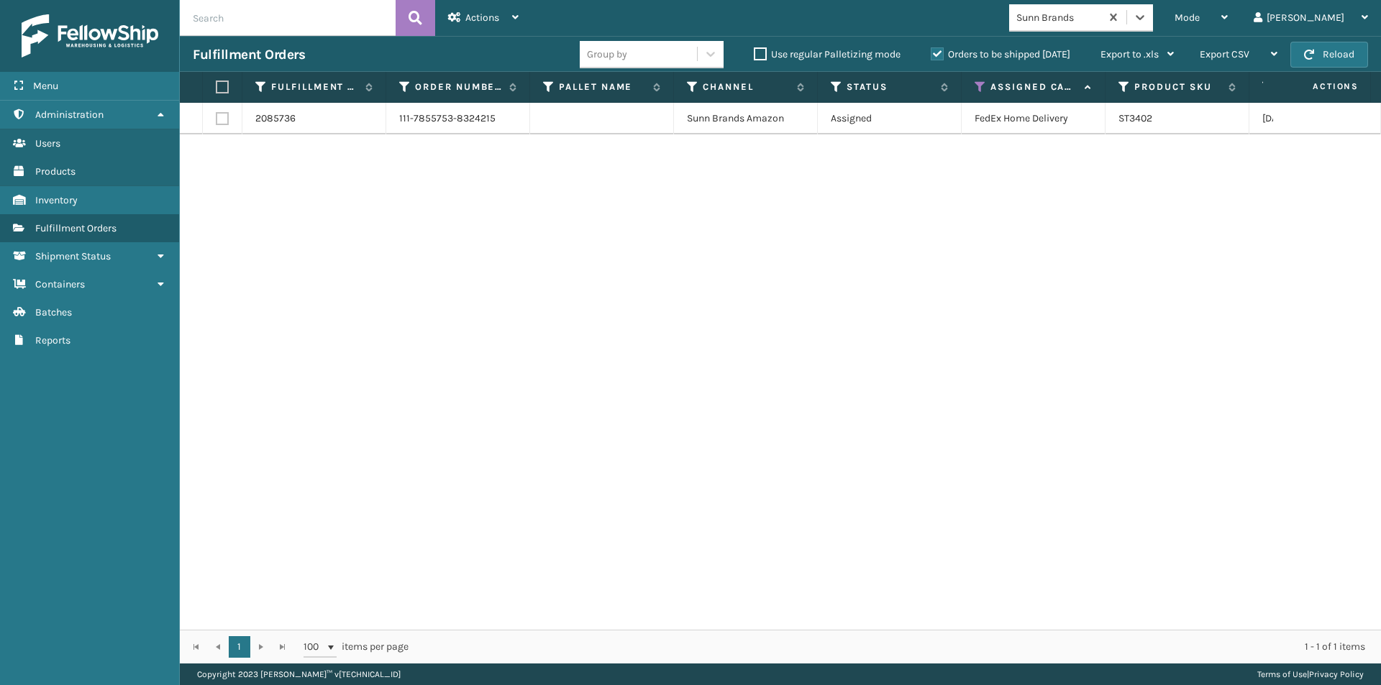
click at [224, 87] on label at bounding box center [220, 87] width 9 height 13
click at [216, 87] on input "checkbox" at bounding box center [216, 87] width 1 height 9
click at [519, 18] on div "Actions Settings Remove All Filters Export Labels Create Picking Batch" at bounding box center [483, 18] width 96 height 36
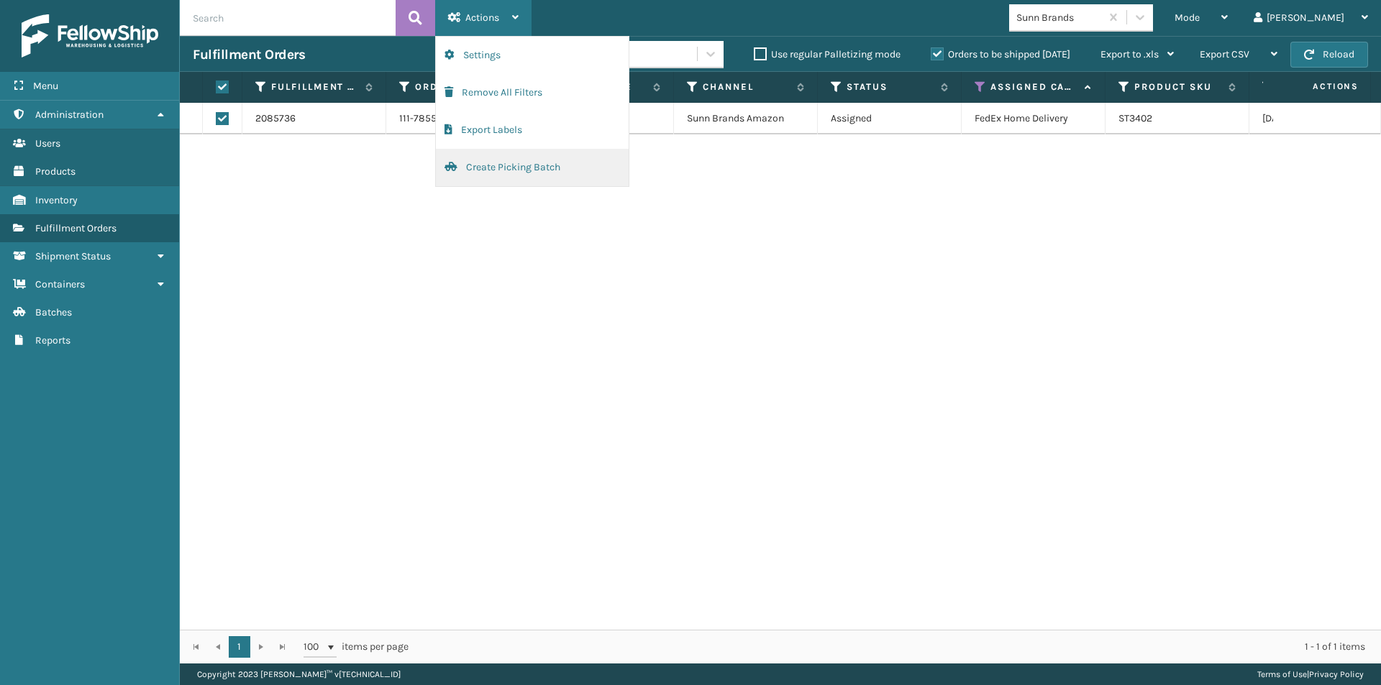
click at [494, 171] on button "Create Picking Batch" at bounding box center [532, 167] width 193 height 37
